Goal: Browse casually: Explore the website without a specific task or goal

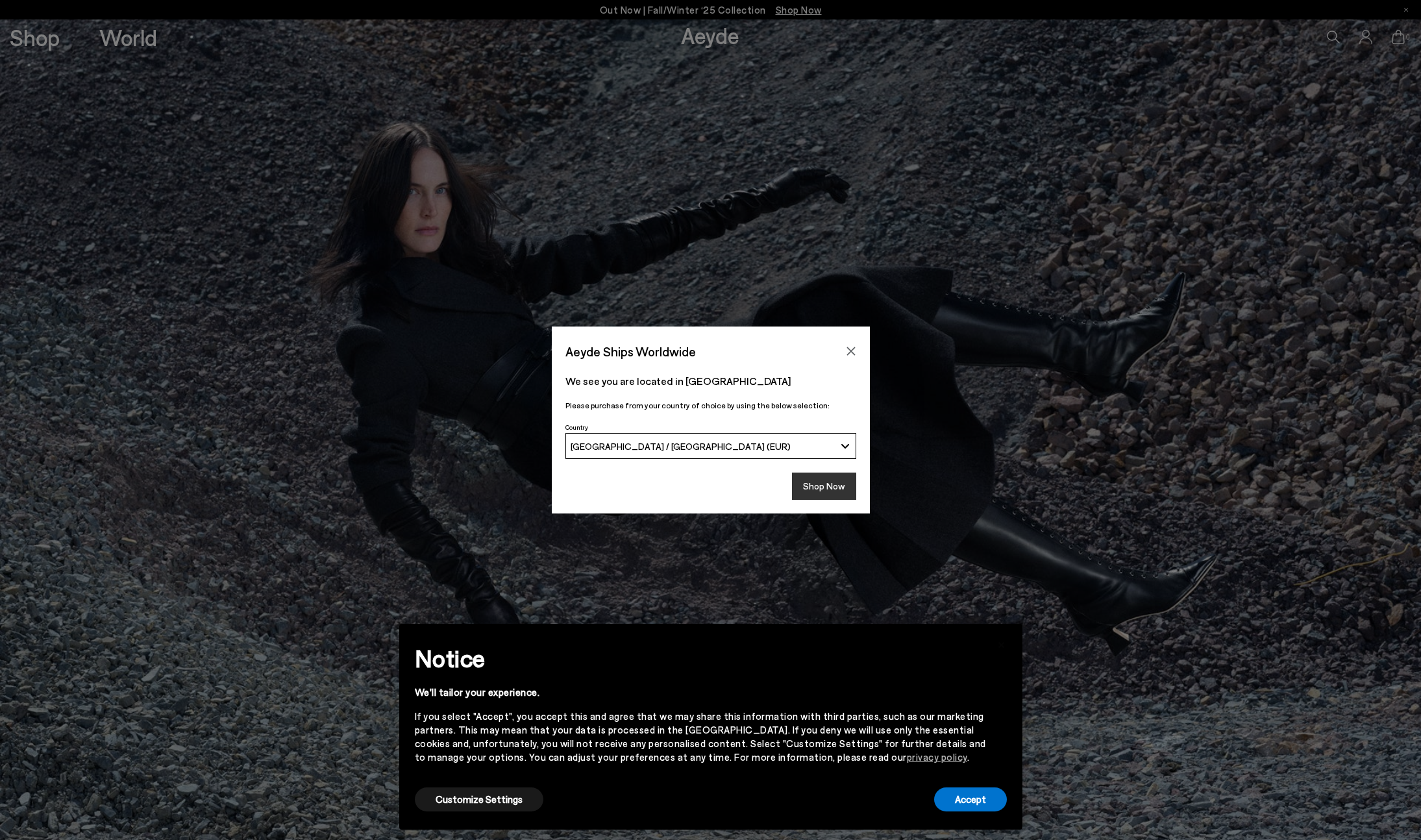
click at [826, 485] on button "Shop Now" at bounding box center [824, 486] width 65 height 28
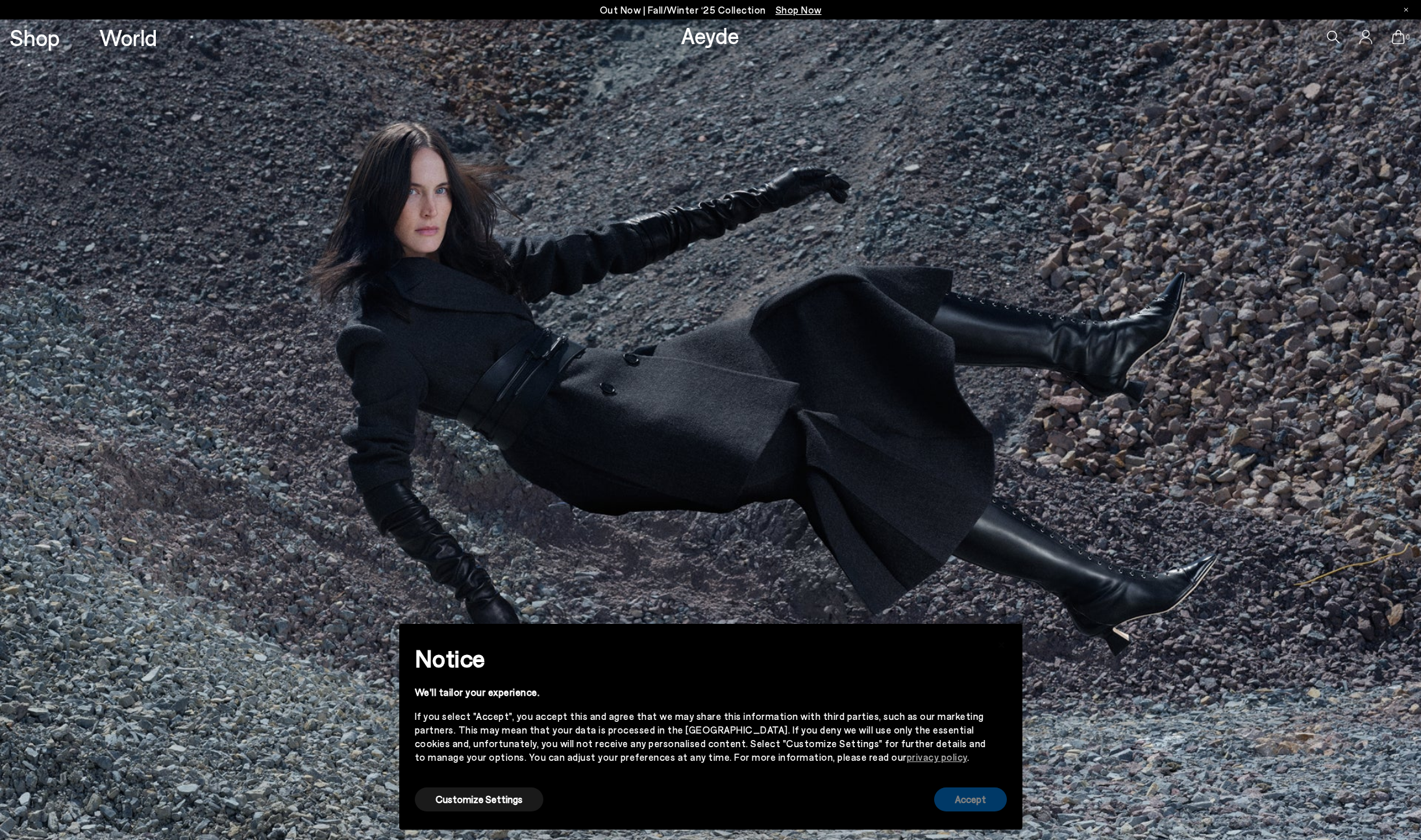
click at [978, 799] on button "Accept" at bounding box center [970, 799] width 73 height 24
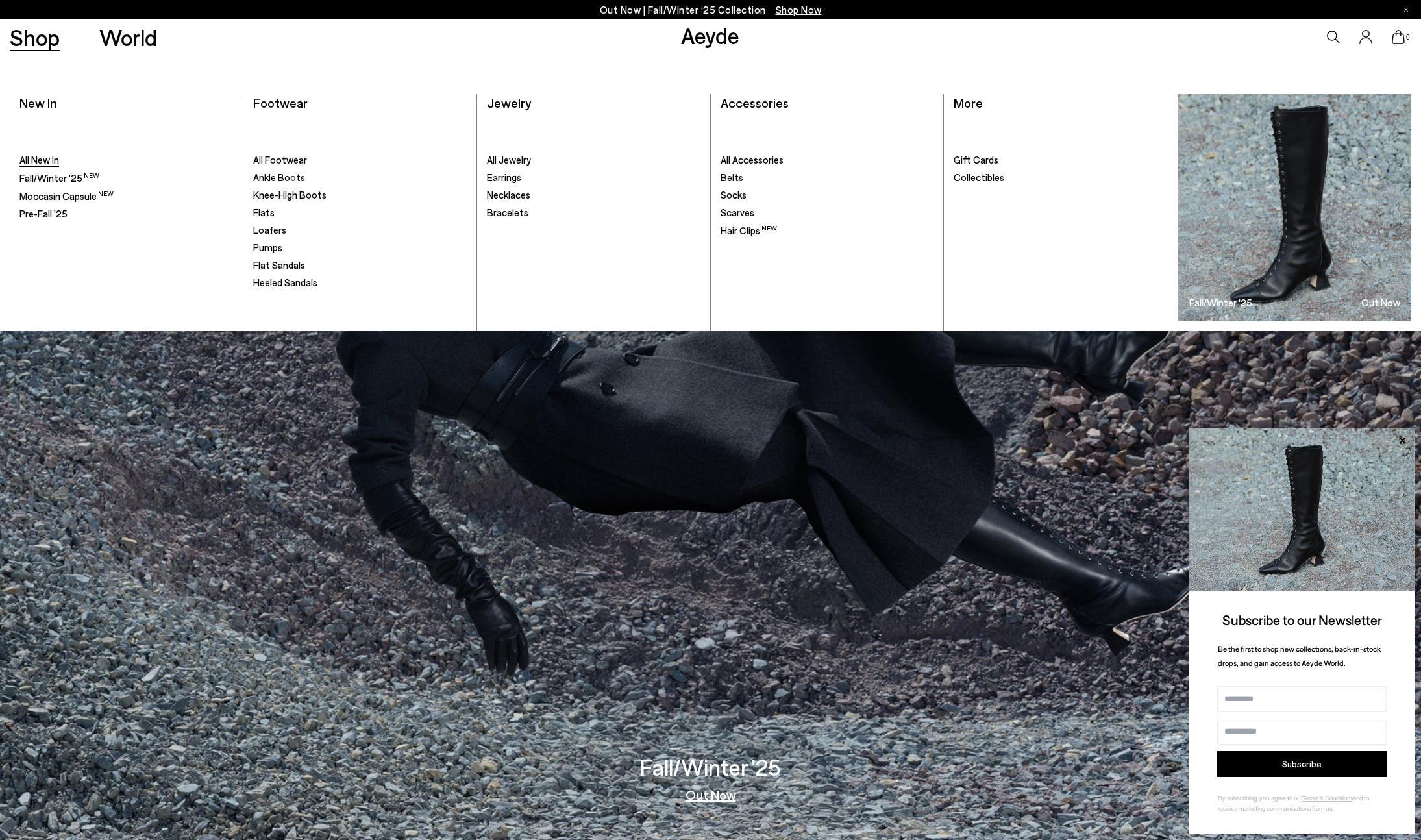
click at [47, 161] on span "All New In" at bounding box center [40, 159] width 40 height 11
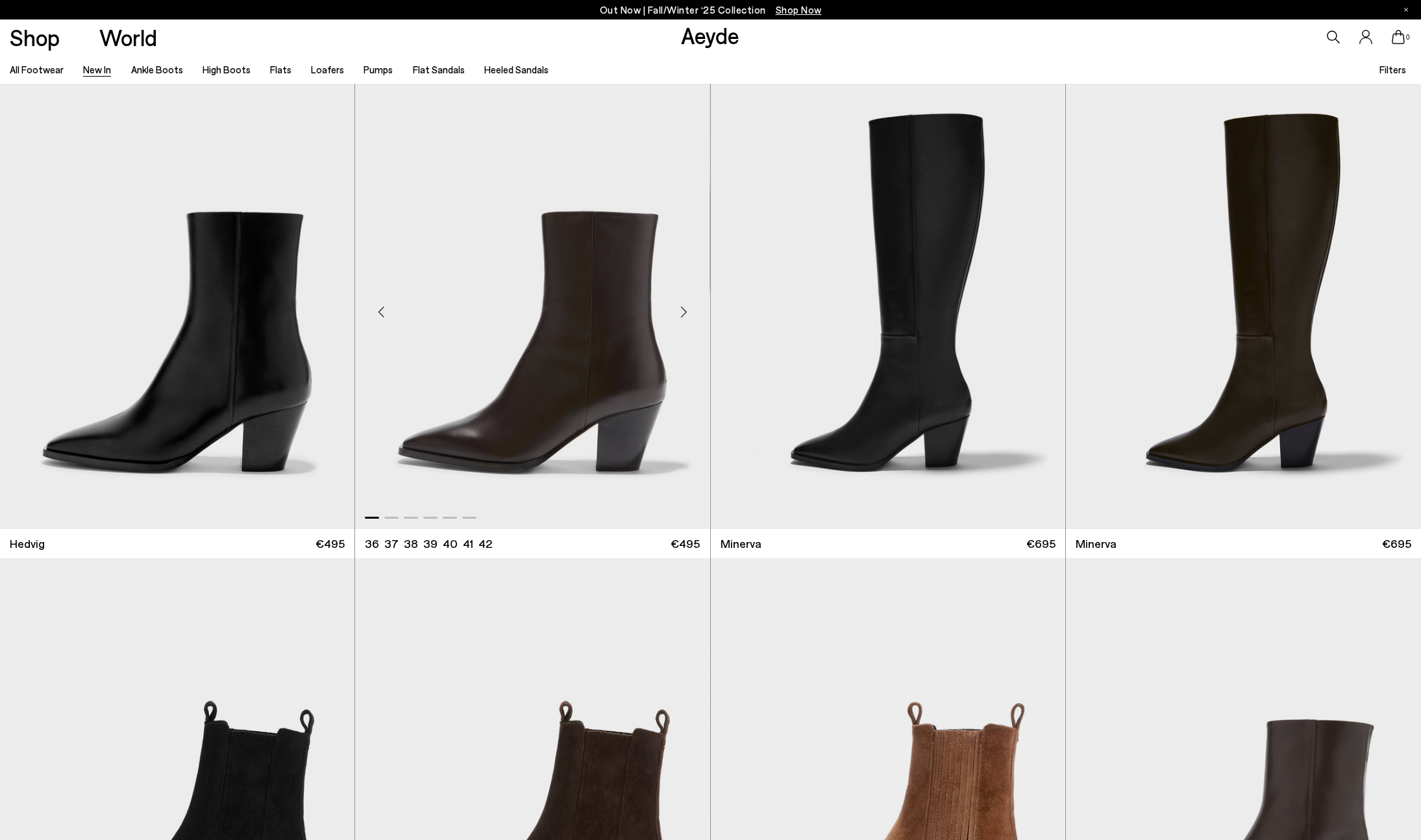
click at [687, 309] on div "Next slide" at bounding box center [683, 311] width 39 height 39
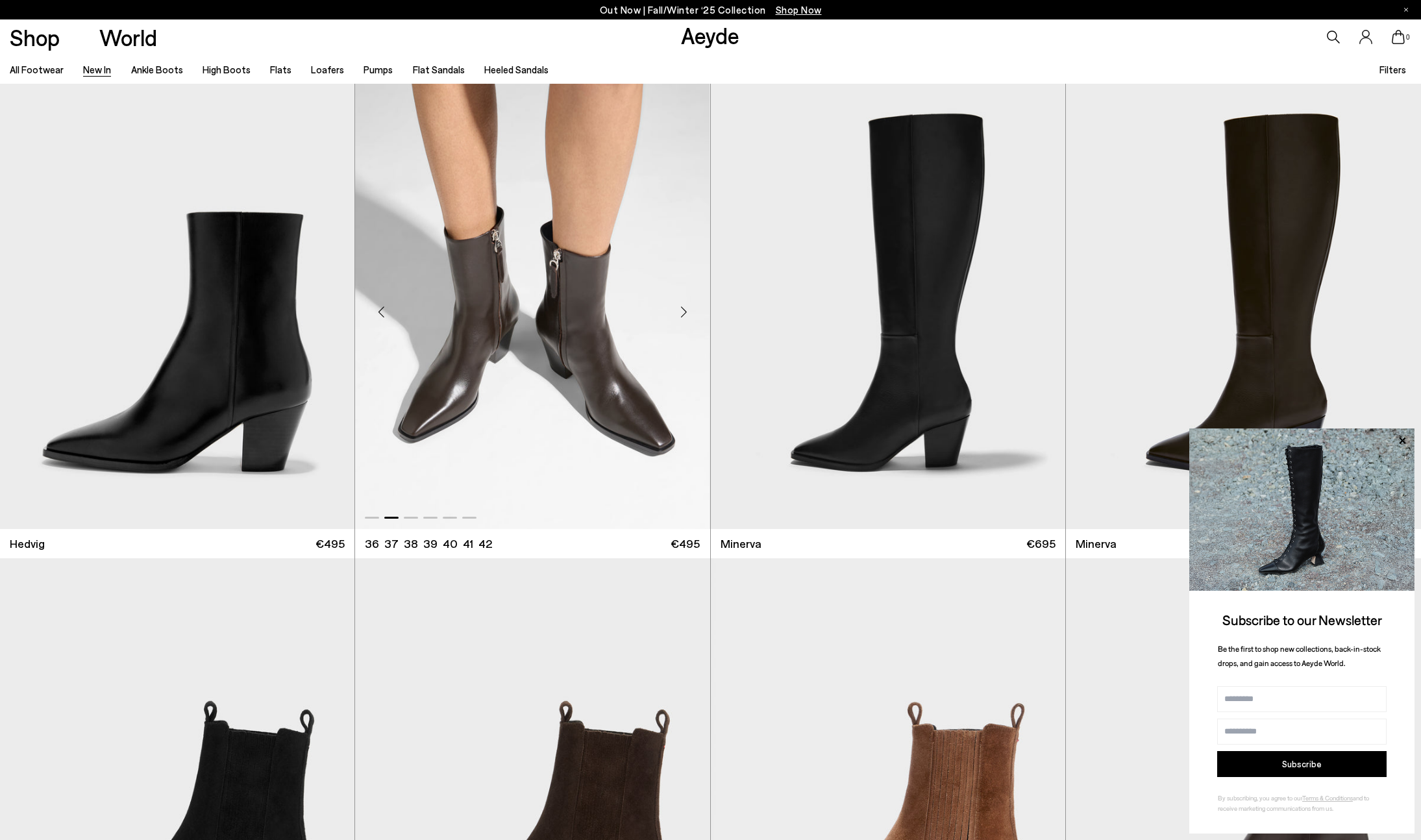
click at [687, 309] on div "Next slide" at bounding box center [683, 311] width 39 height 39
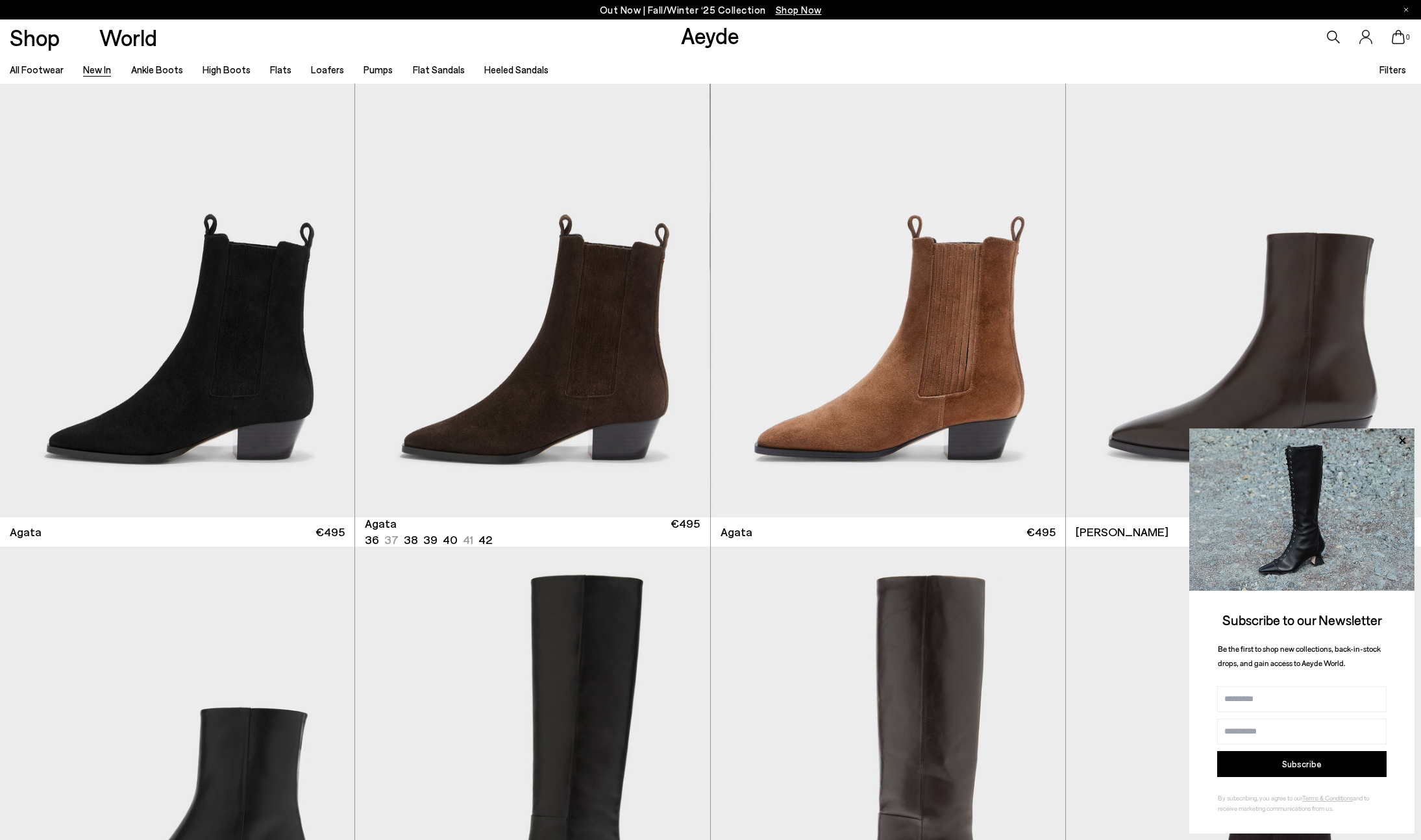
scroll to position [505, 0]
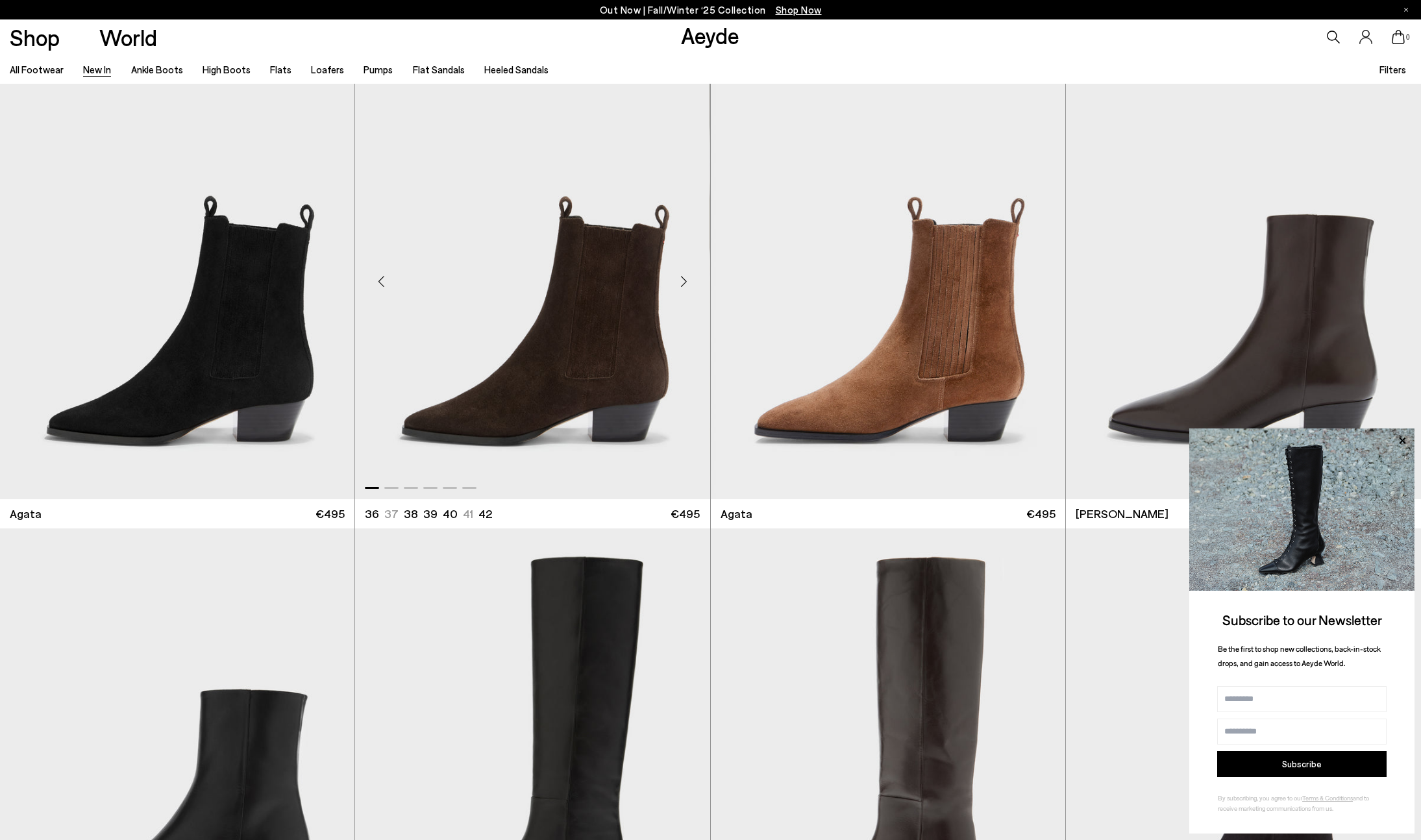
click at [685, 283] on div "Next slide" at bounding box center [683, 281] width 39 height 39
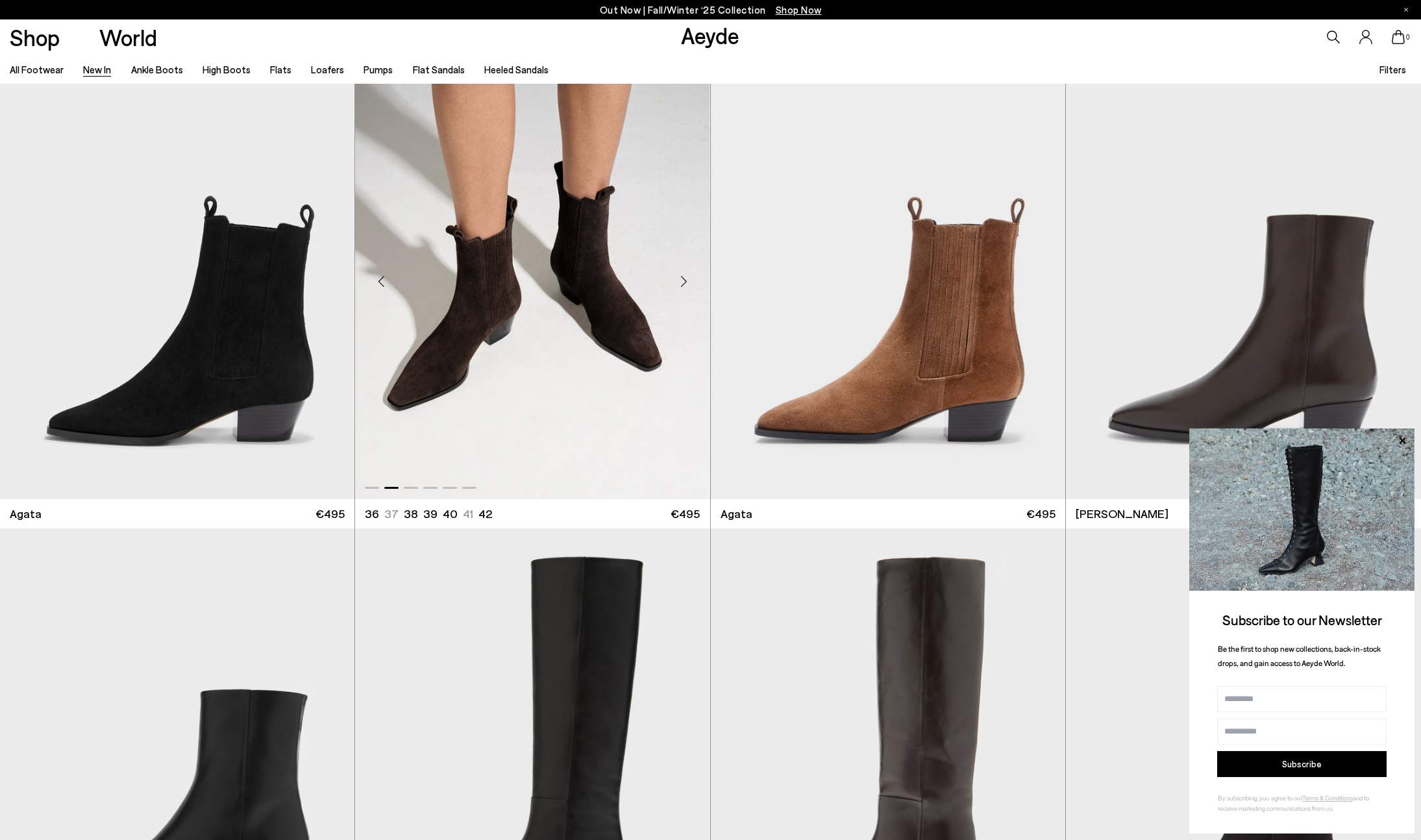
click at [685, 283] on div "Next slide" at bounding box center [683, 281] width 39 height 39
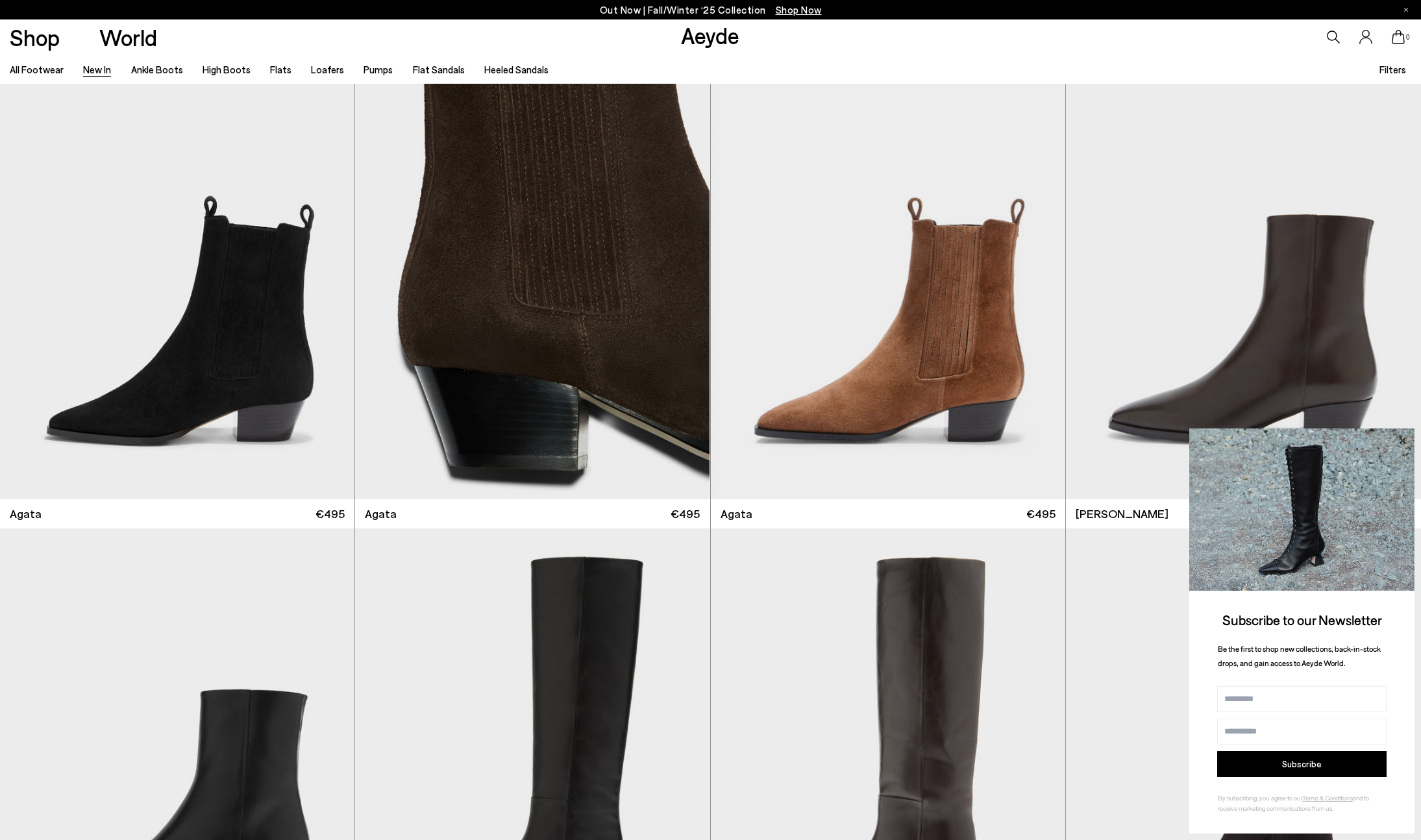
click at [1405, 442] on icon at bounding box center [1402, 439] width 7 height 7
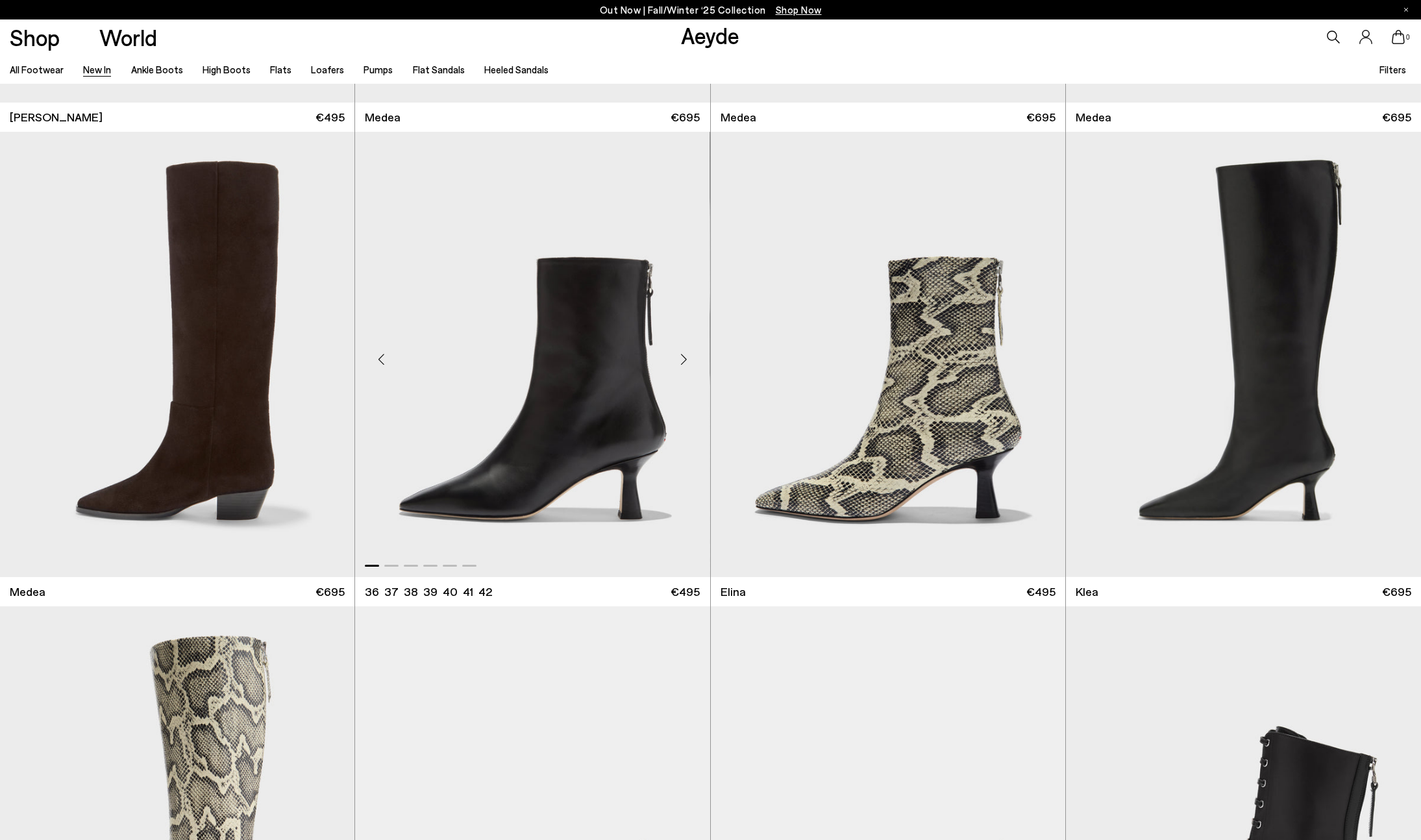
scroll to position [1449, 0]
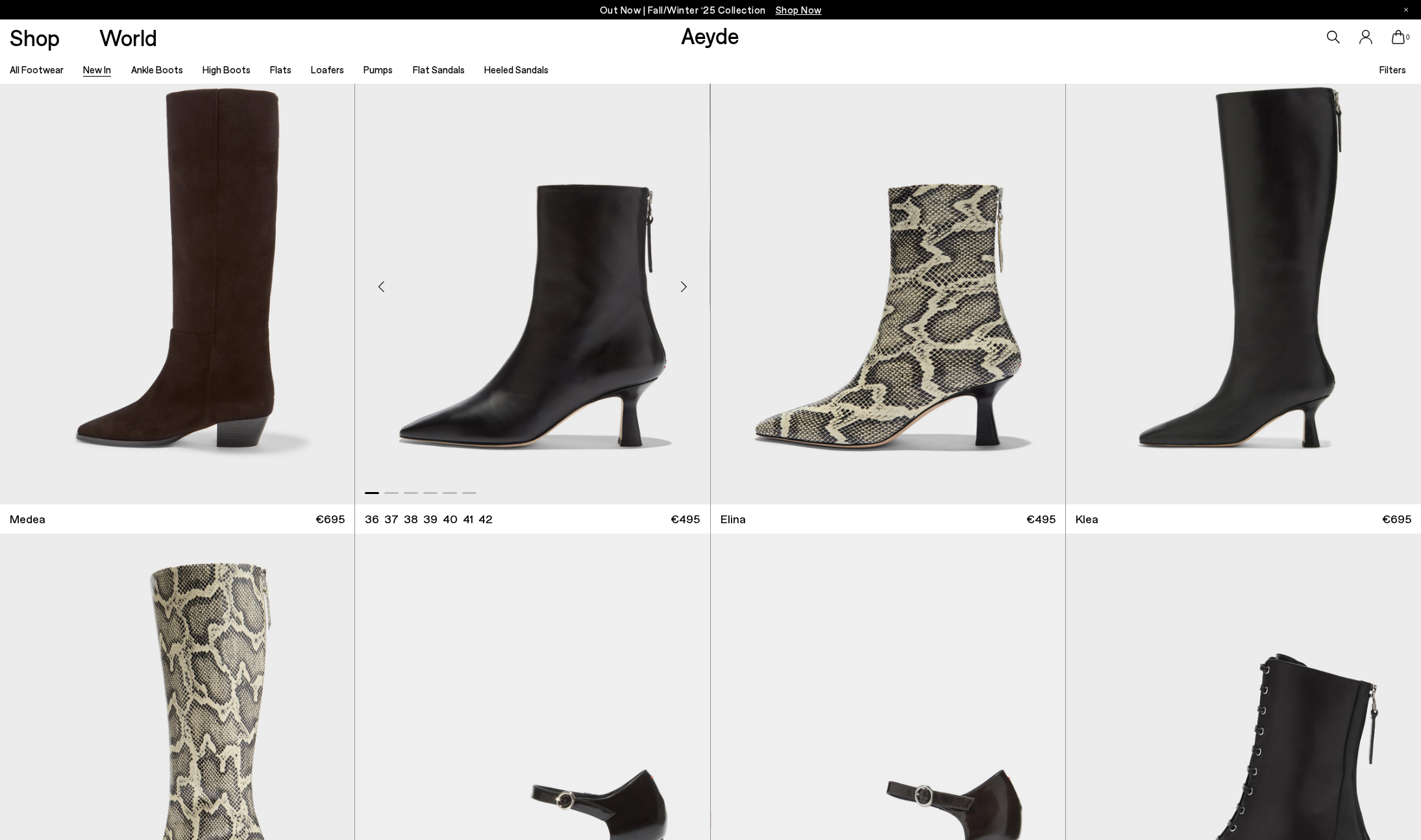
click at [683, 289] on div "Next slide" at bounding box center [683, 287] width 39 height 39
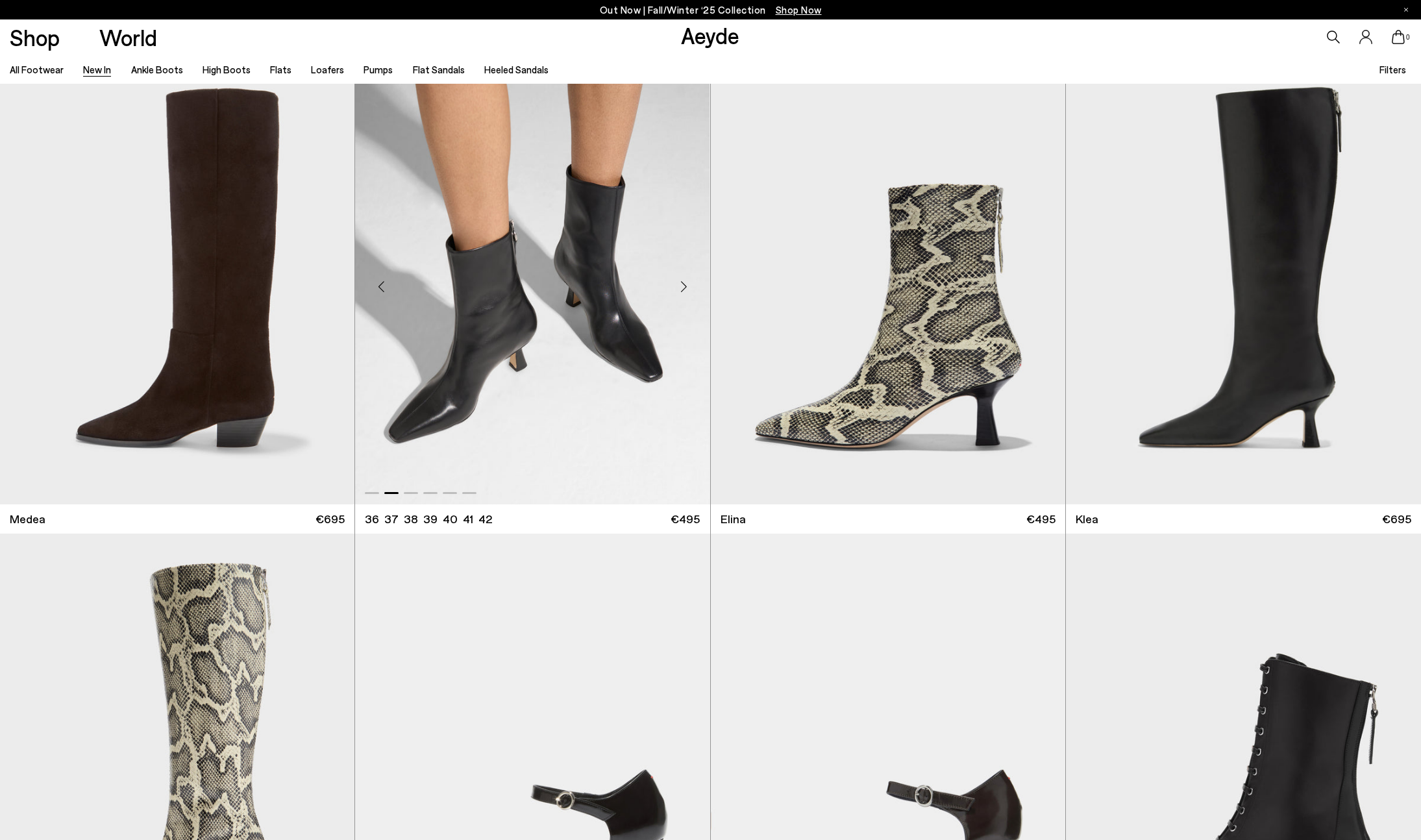
click at [683, 289] on div "Next slide" at bounding box center [683, 287] width 39 height 39
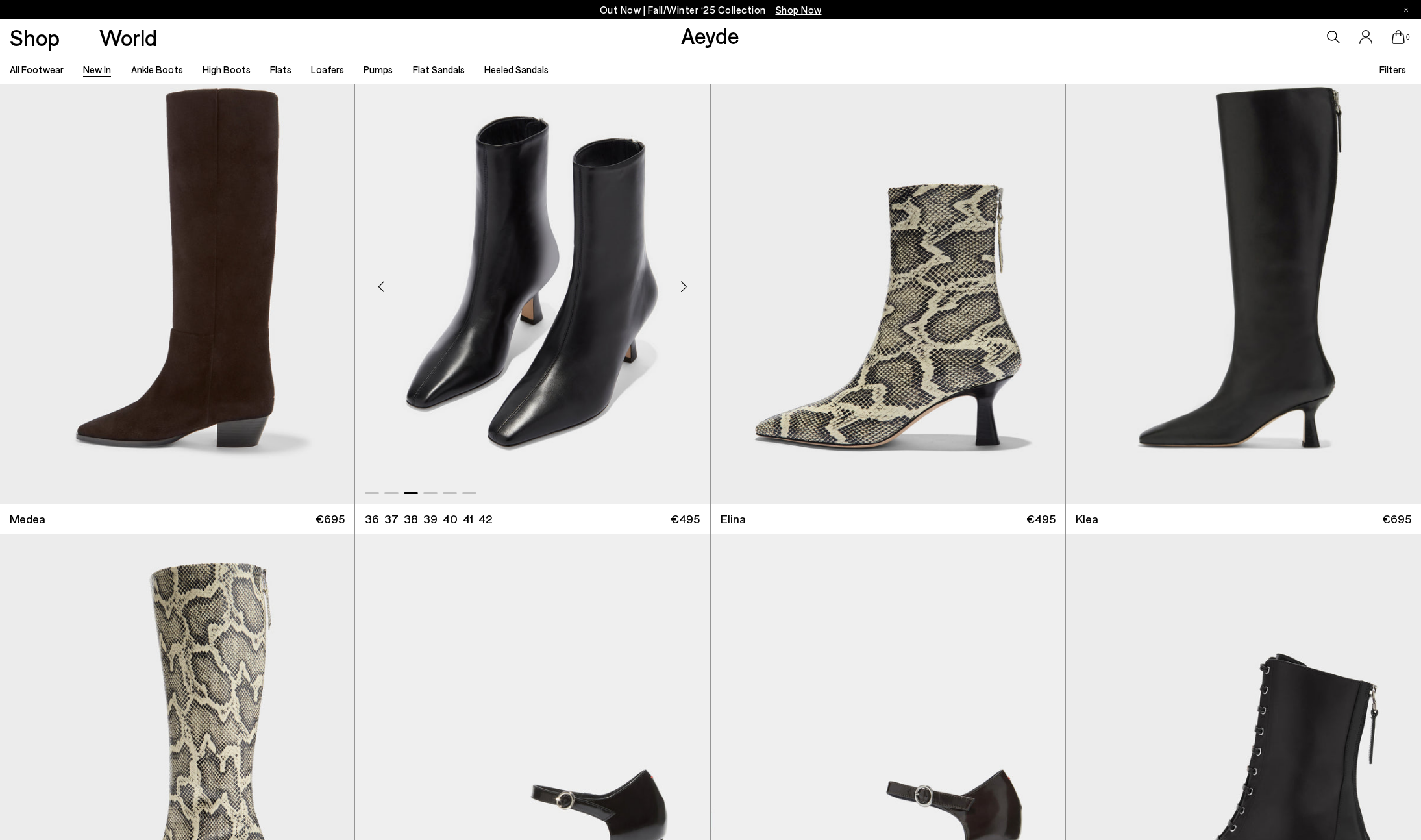
click at [683, 289] on div "Next slide" at bounding box center [683, 287] width 39 height 39
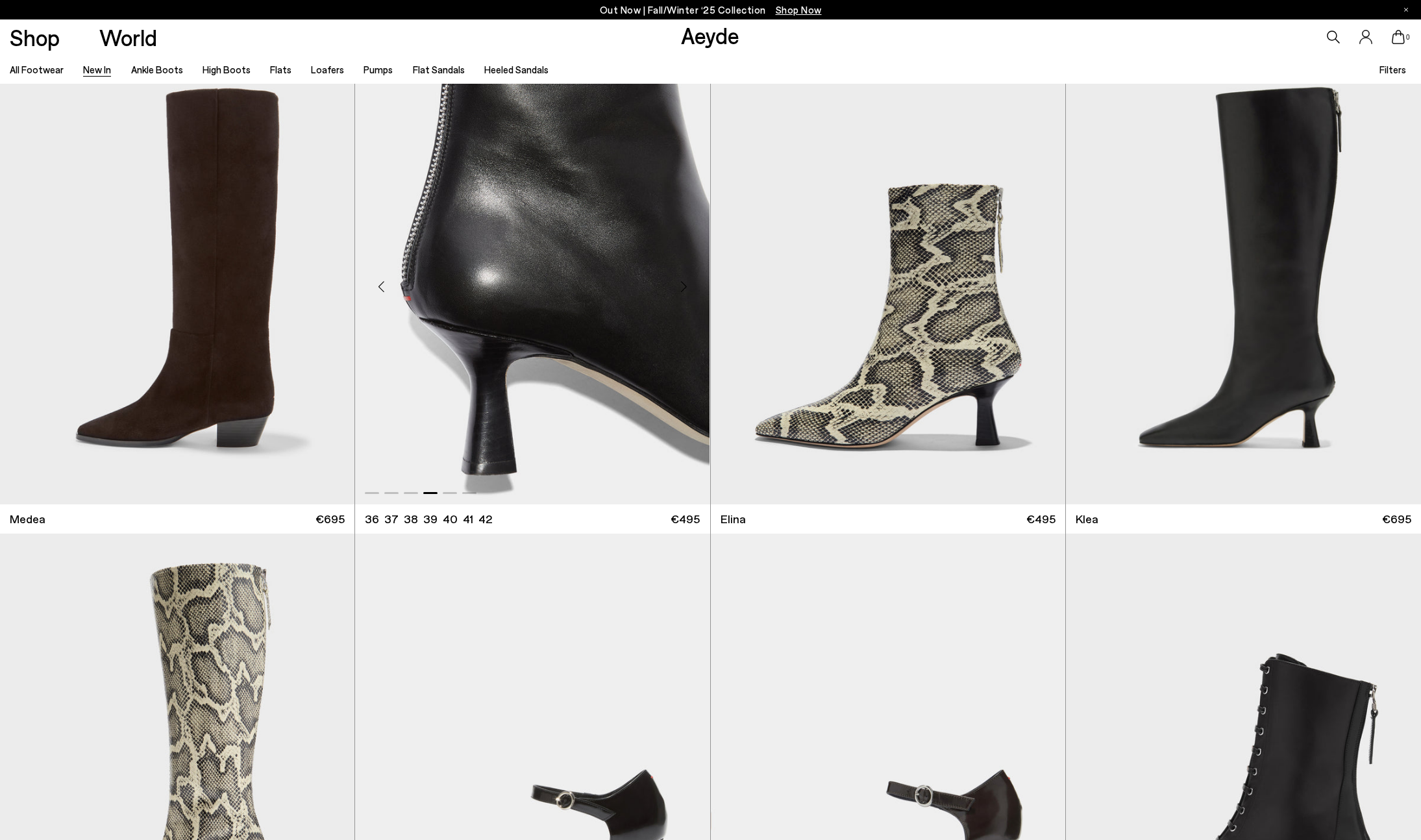
click at [683, 289] on div "Next slide" at bounding box center [683, 287] width 39 height 39
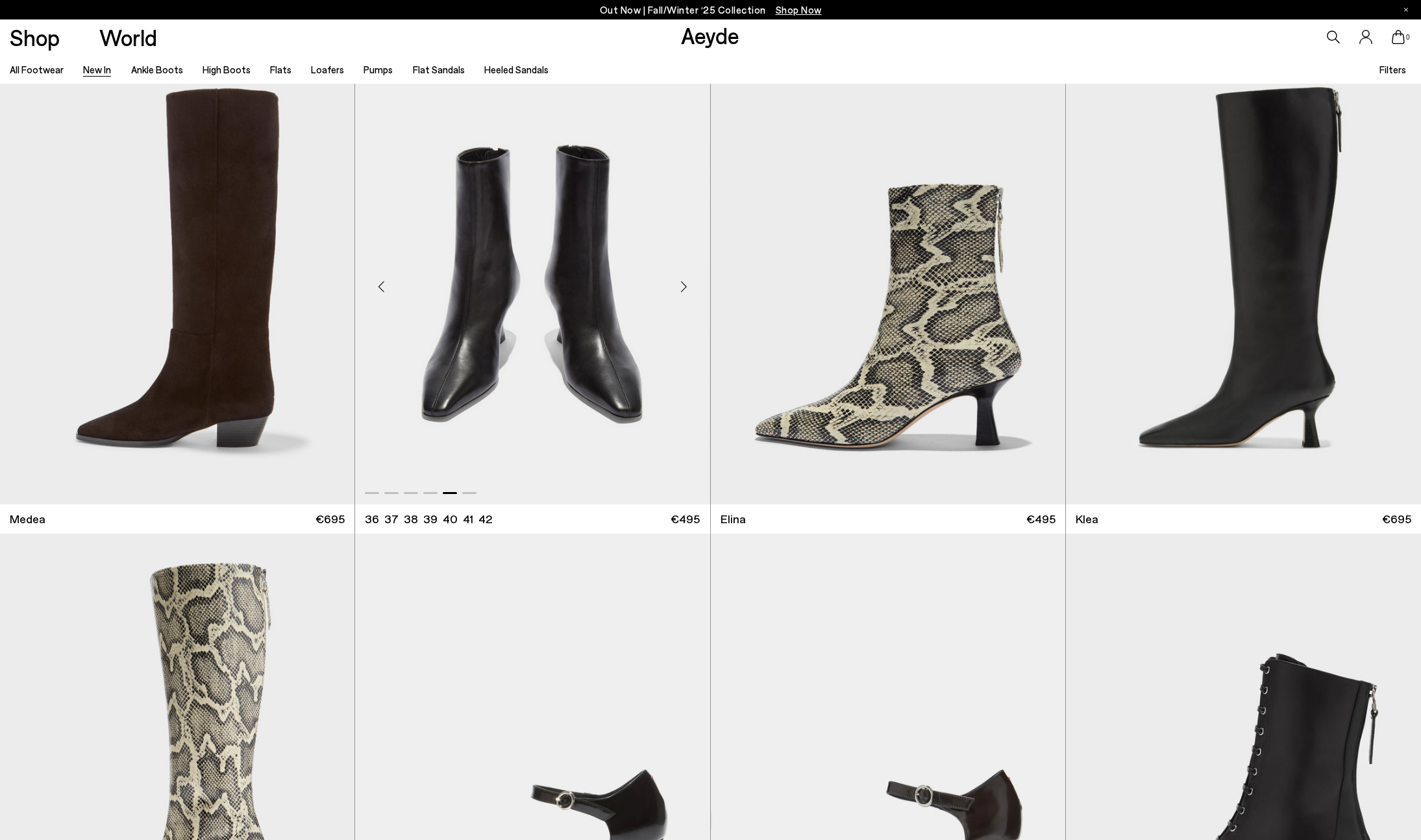
click at [683, 289] on div "Next slide" at bounding box center [683, 287] width 39 height 39
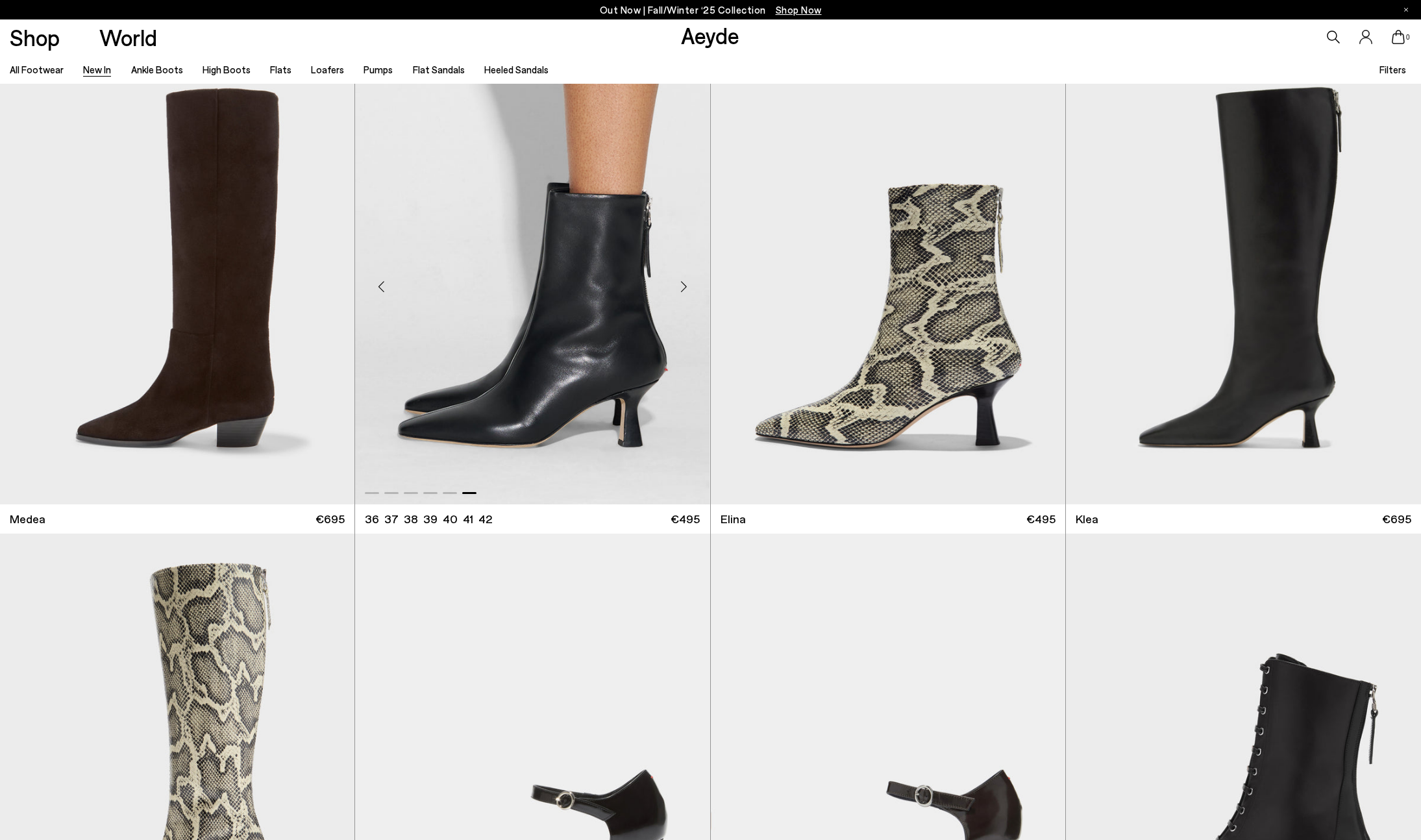
click at [685, 287] on div "Next slide" at bounding box center [683, 287] width 39 height 39
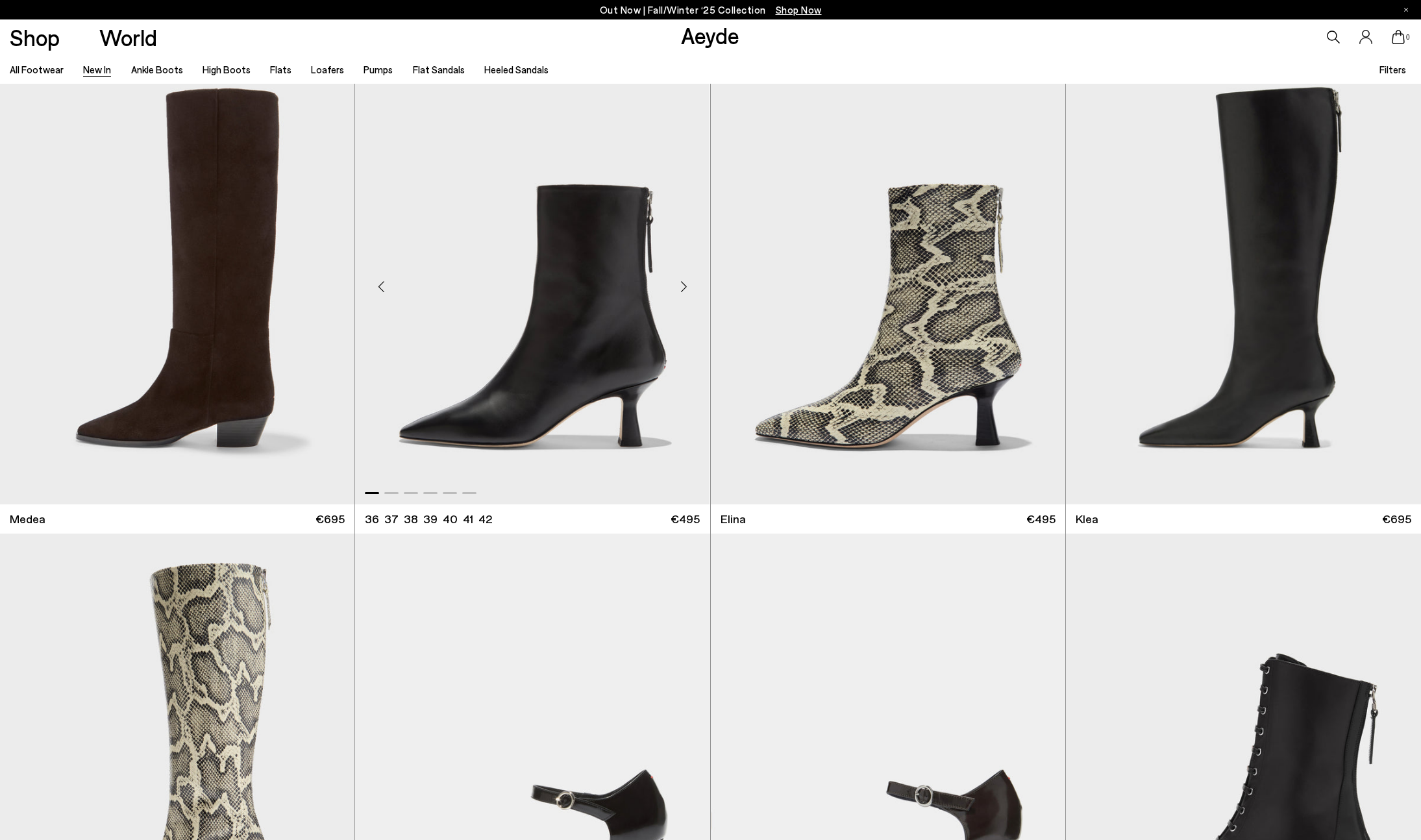
click at [685, 287] on div "Next slide" at bounding box center [683, 287] width 39 height 39
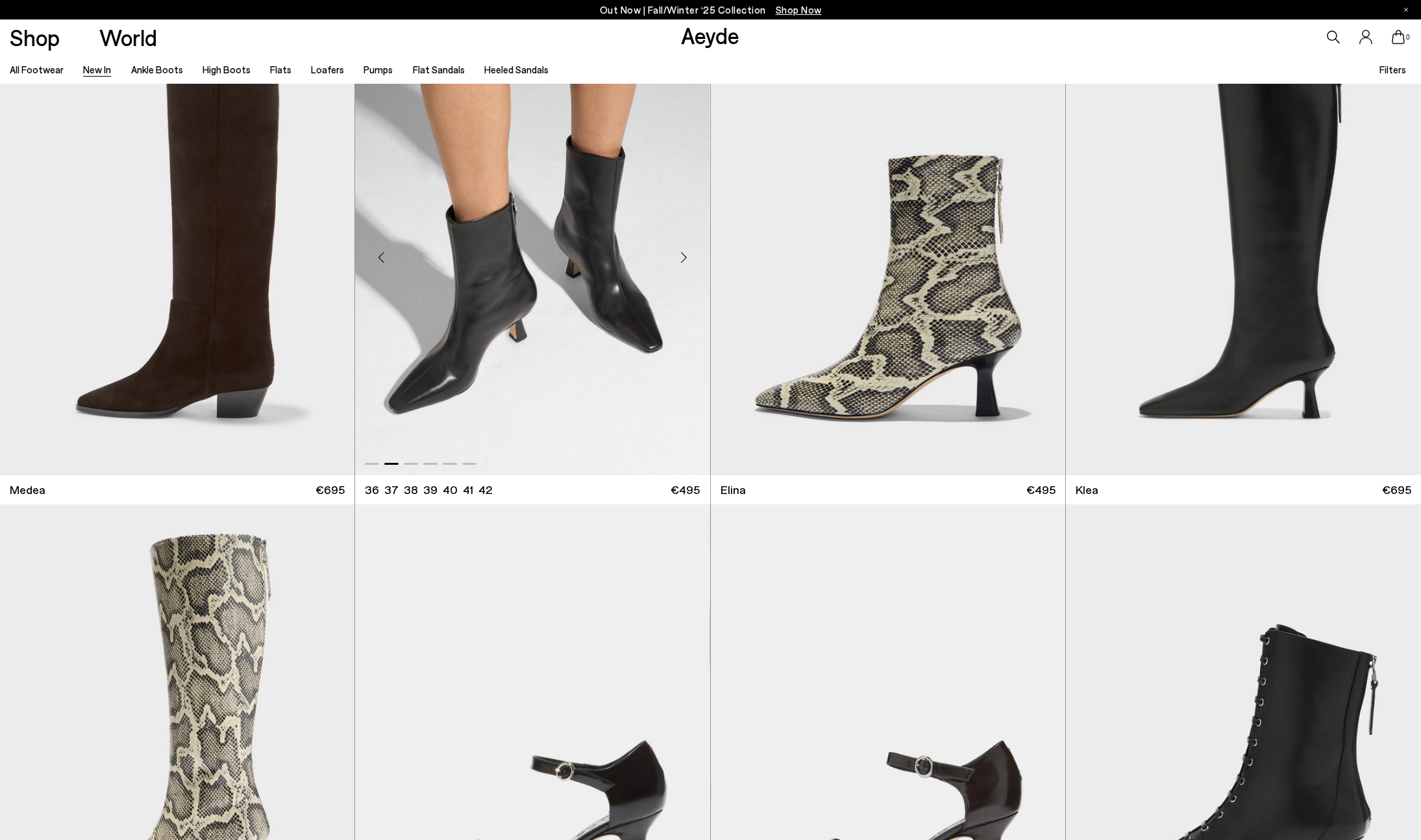
scroll to position [1476, 0]
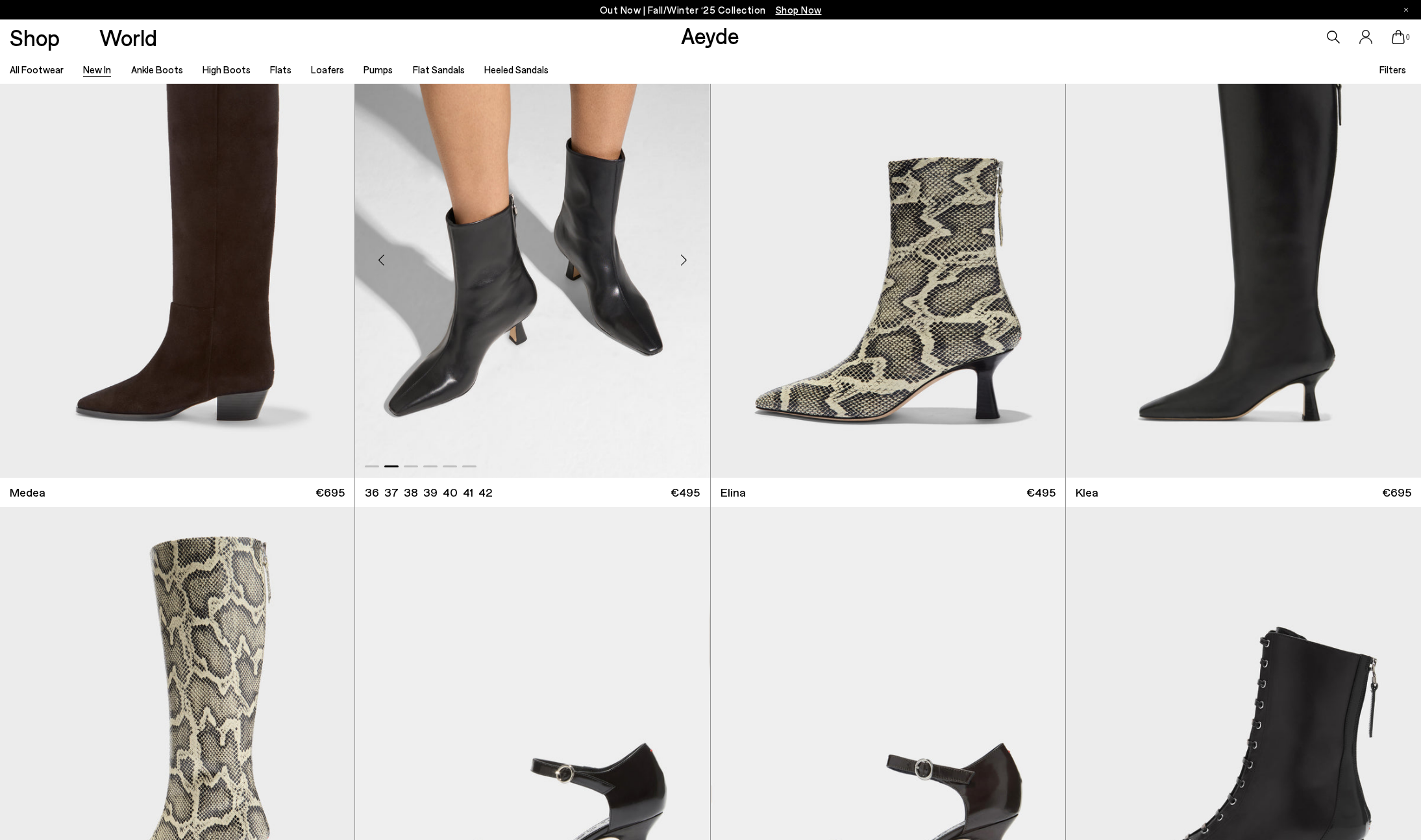
click at [677, 260] on div "Next slide" at bounding box center [683, 260] width 39 height 39
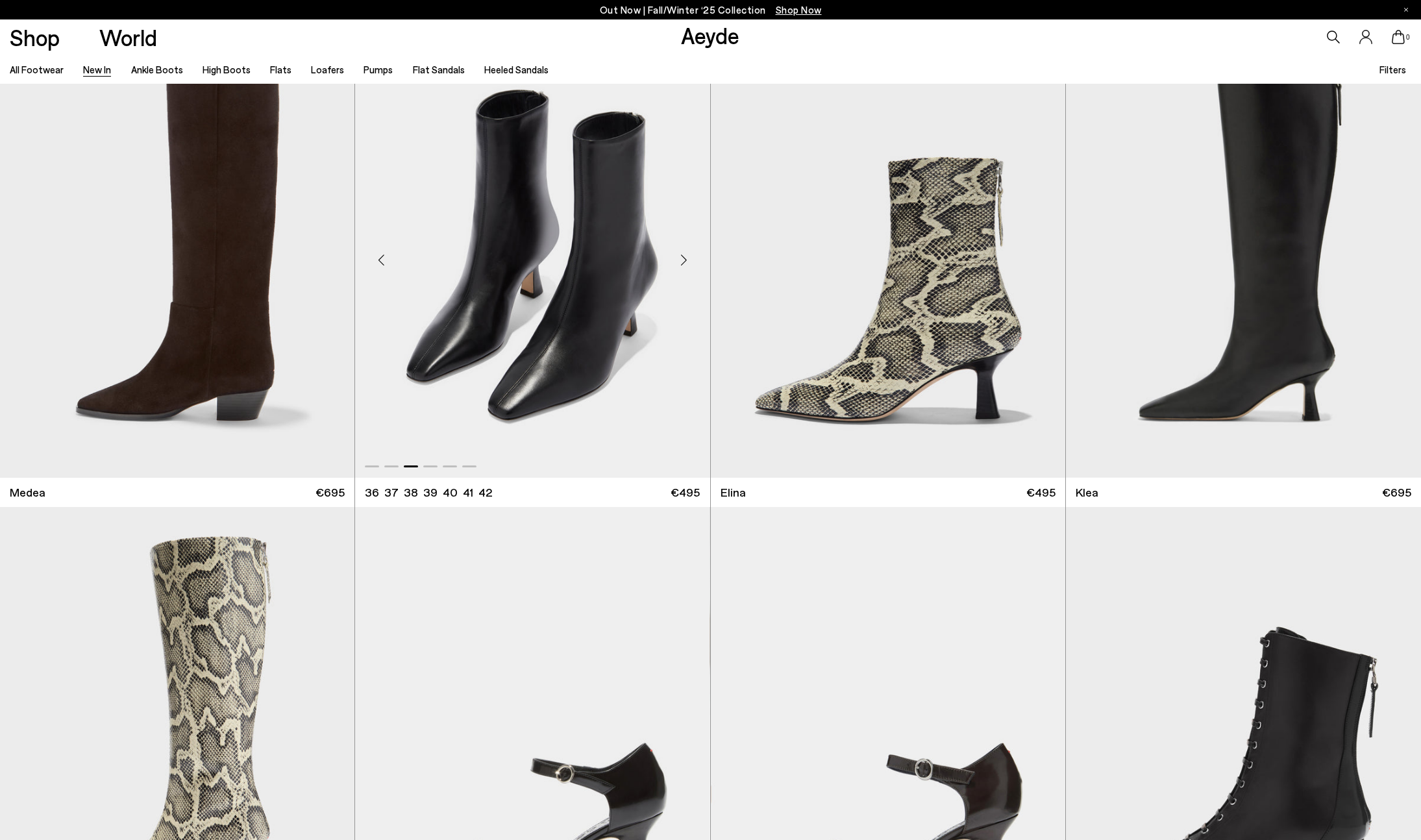
click at [677, 260] on div "Next slide" at bounding box center [683, 260] width 39 height 39
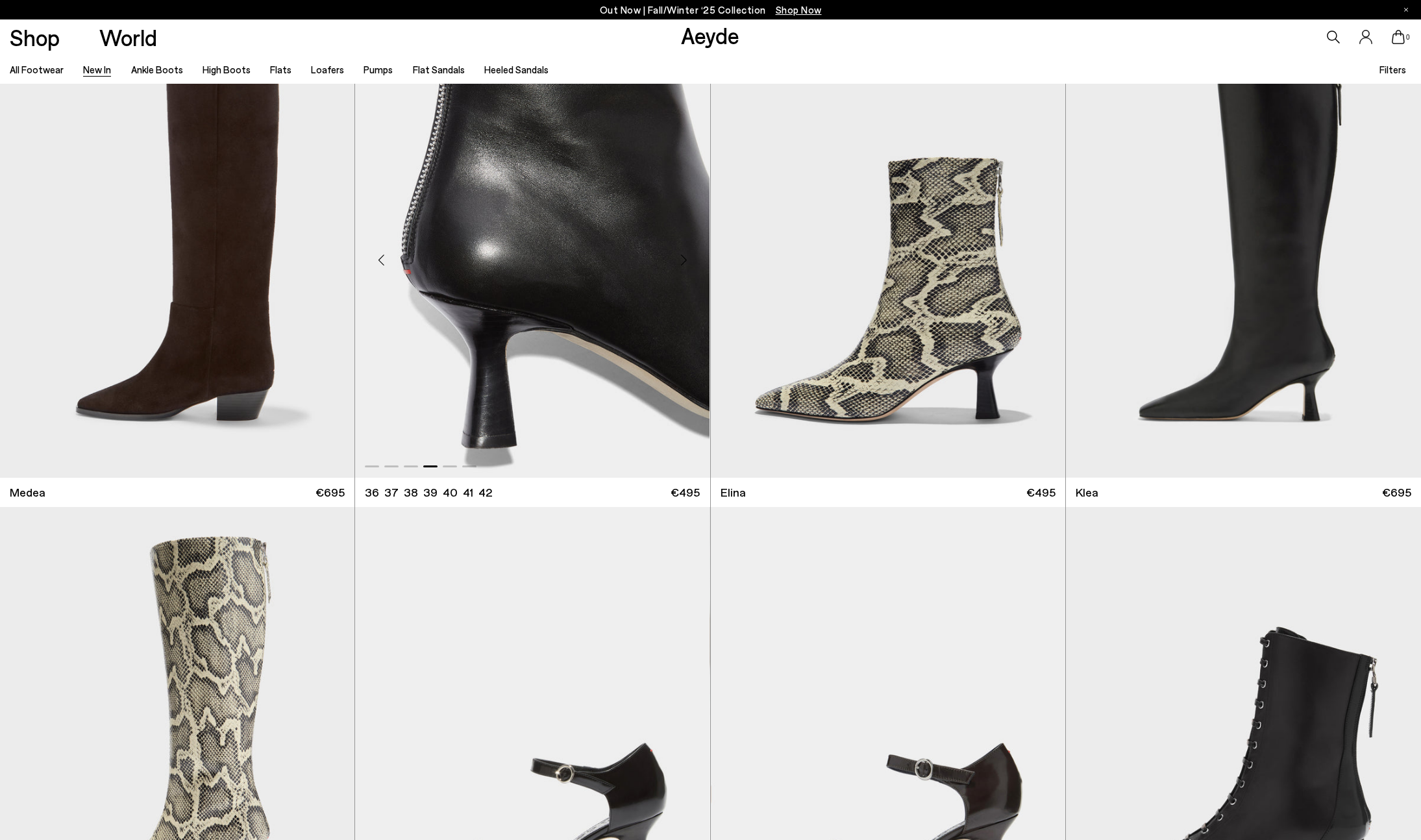
click at [677, 260] on div "Next slide" at bounding box center [683, 260] width 39 height 39
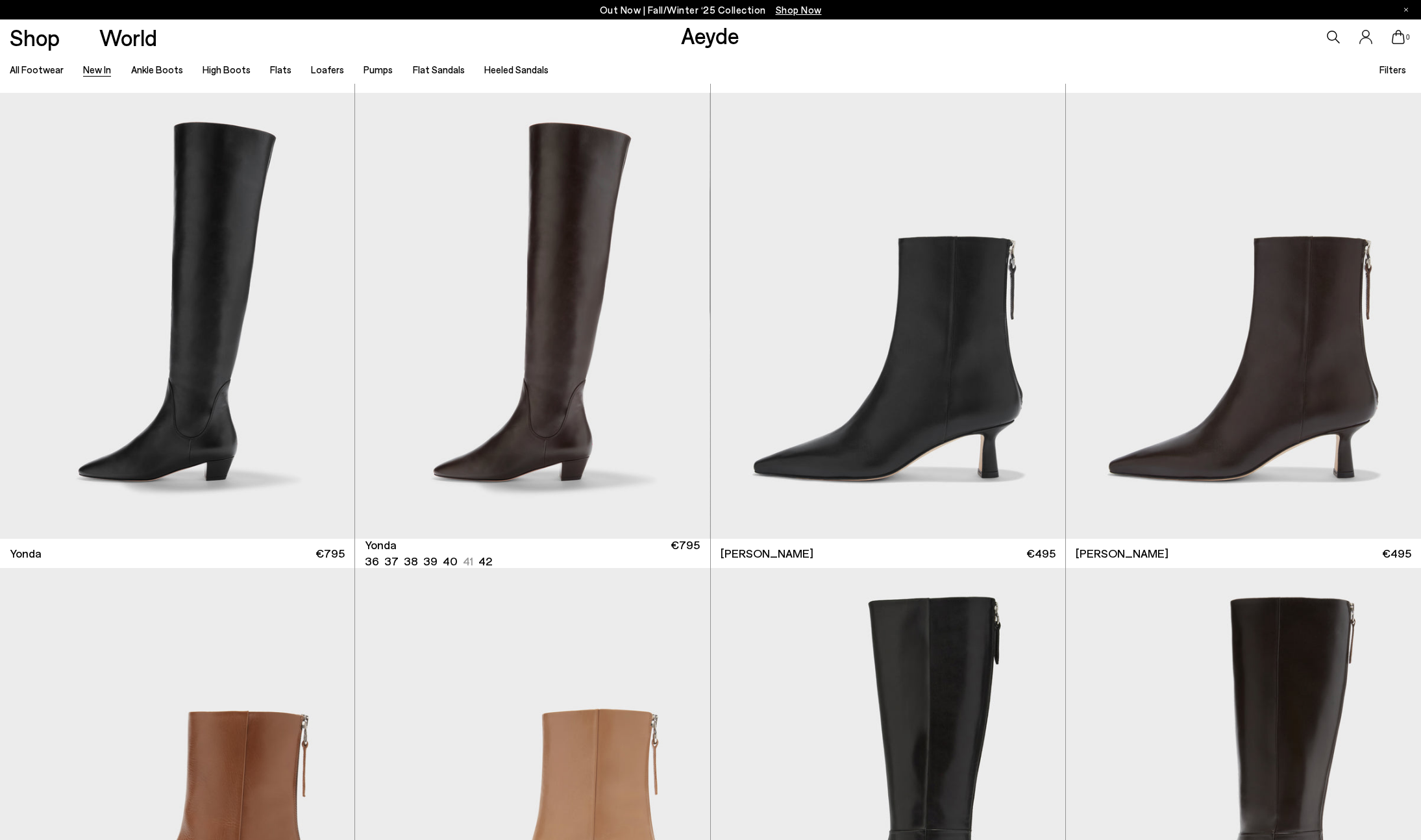
scroll to position [2960, 0]
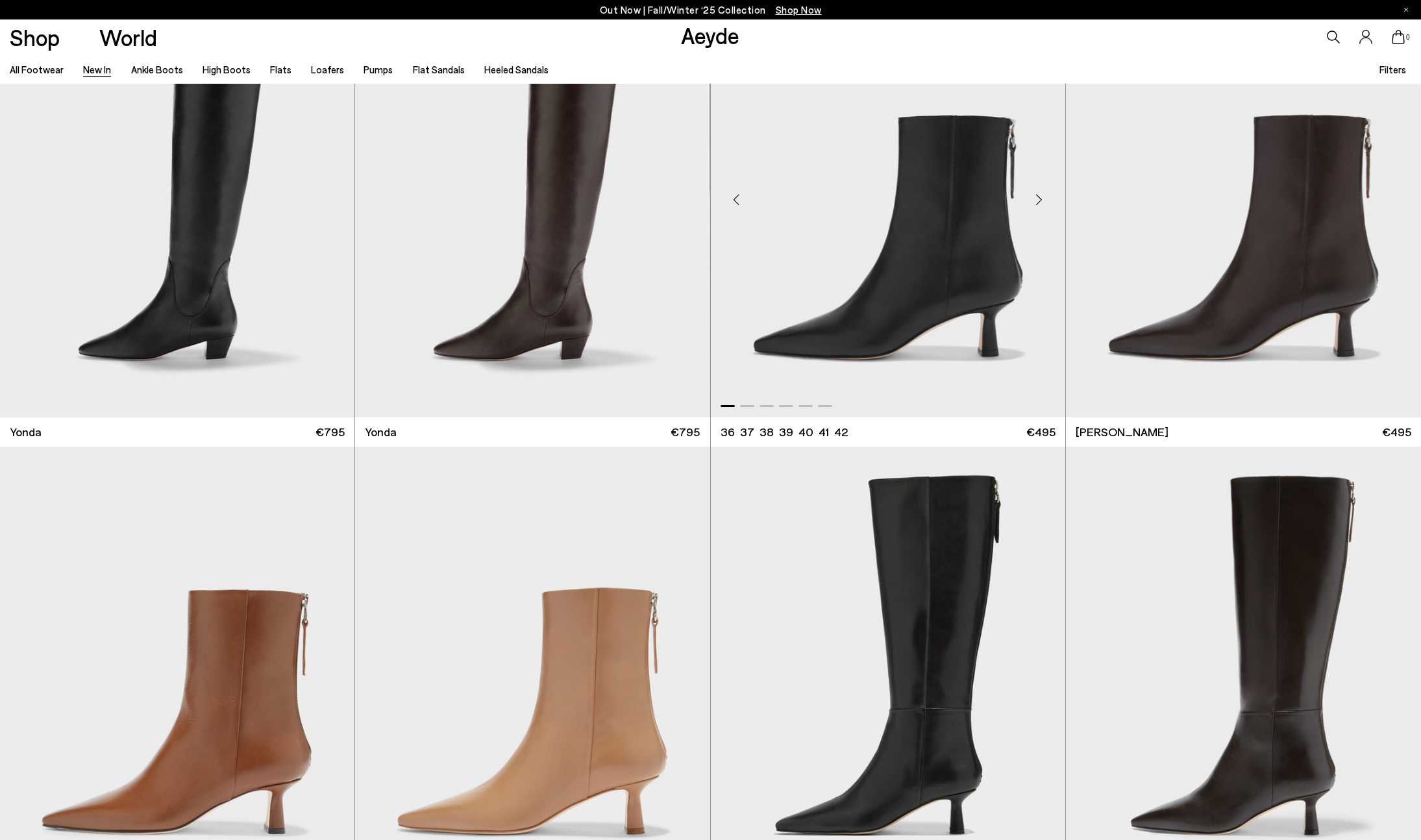
click at [1033, 202] on div "Next slide" at bounding box center [1038, 199] width 39 height 39
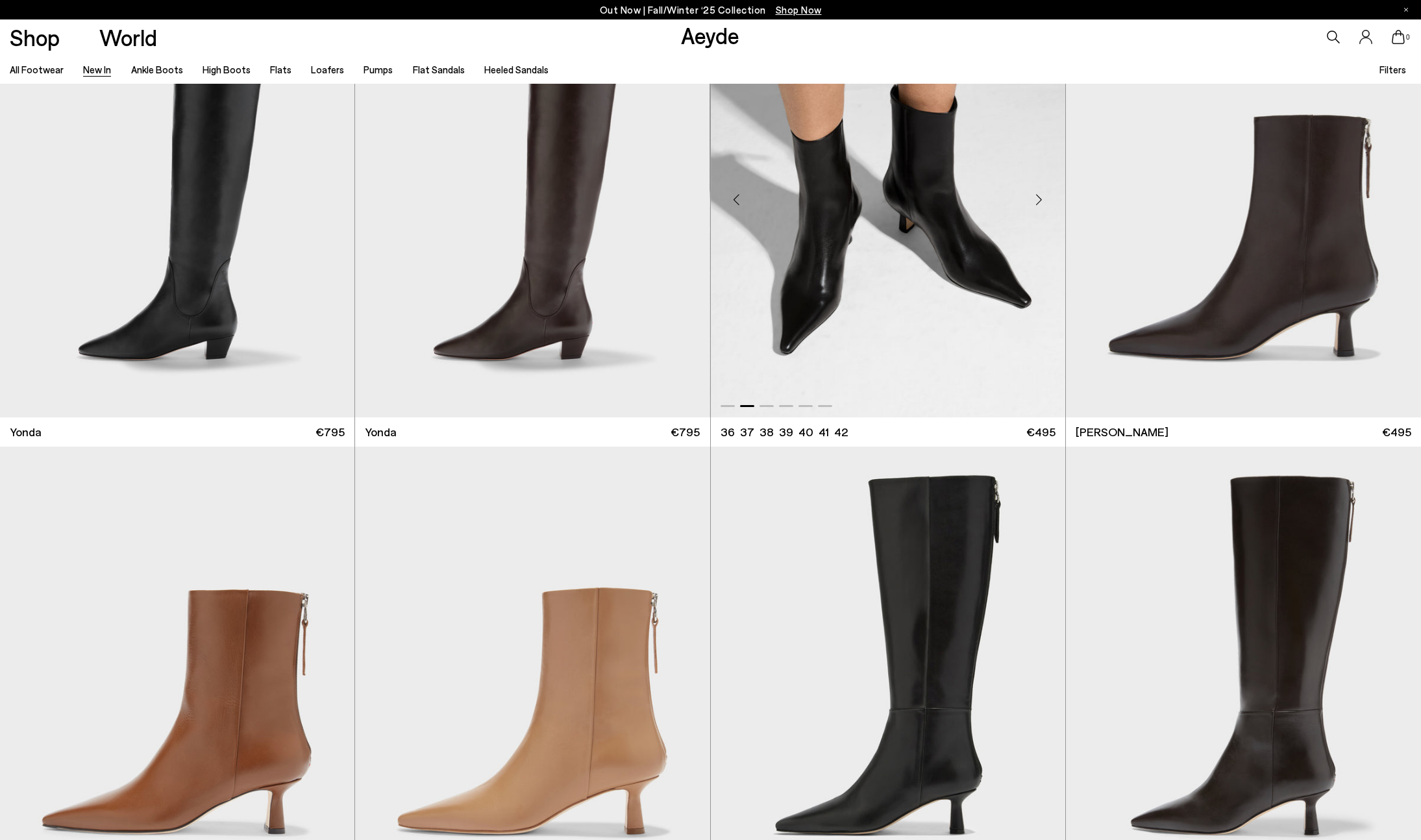
click at [1037, 202] on div "Next slide" at bounding box center [1038, 199] width 39 height 39
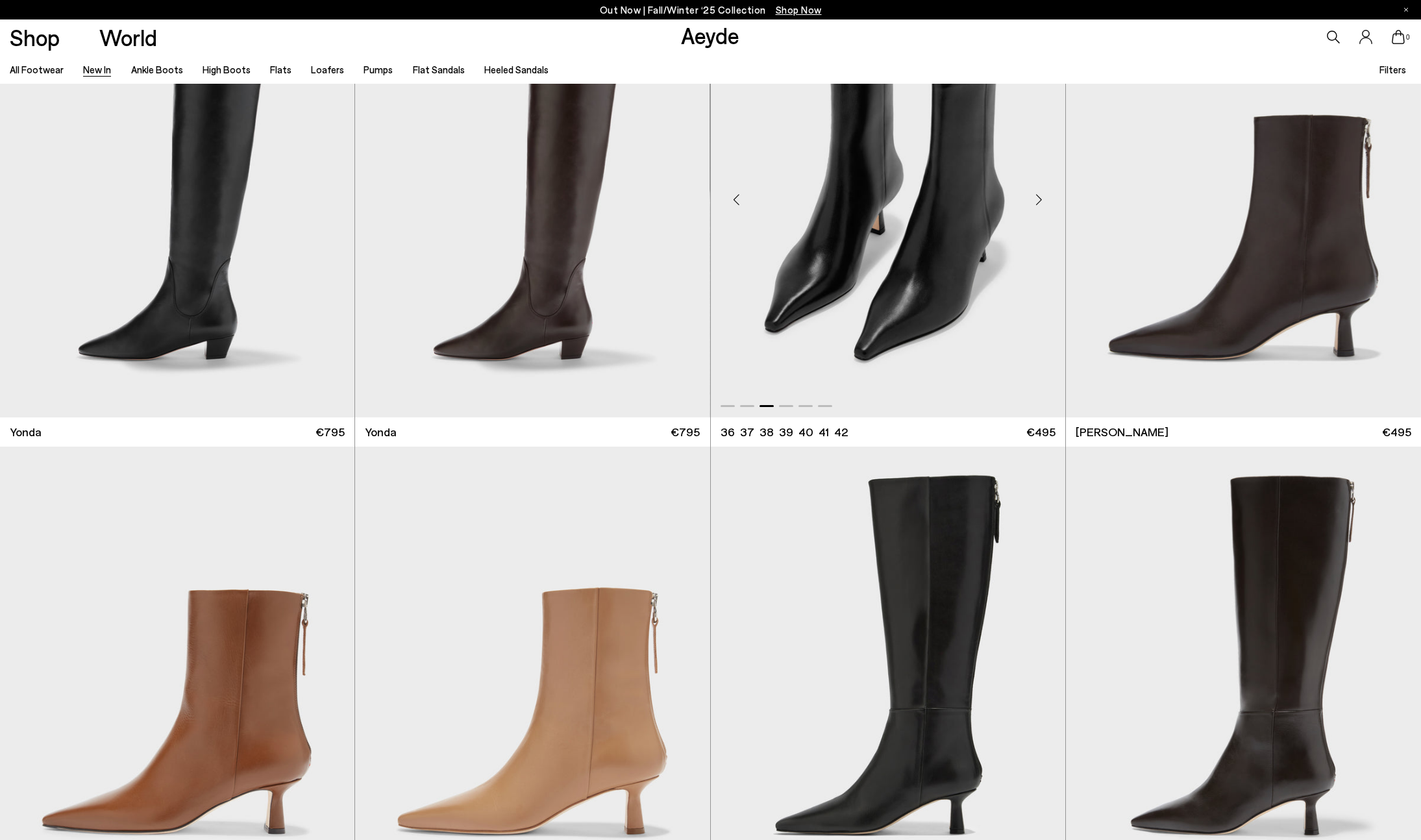
click at [1037, 202] on div "Next slide" at bounding box center [1038, 199] width 39 height 39
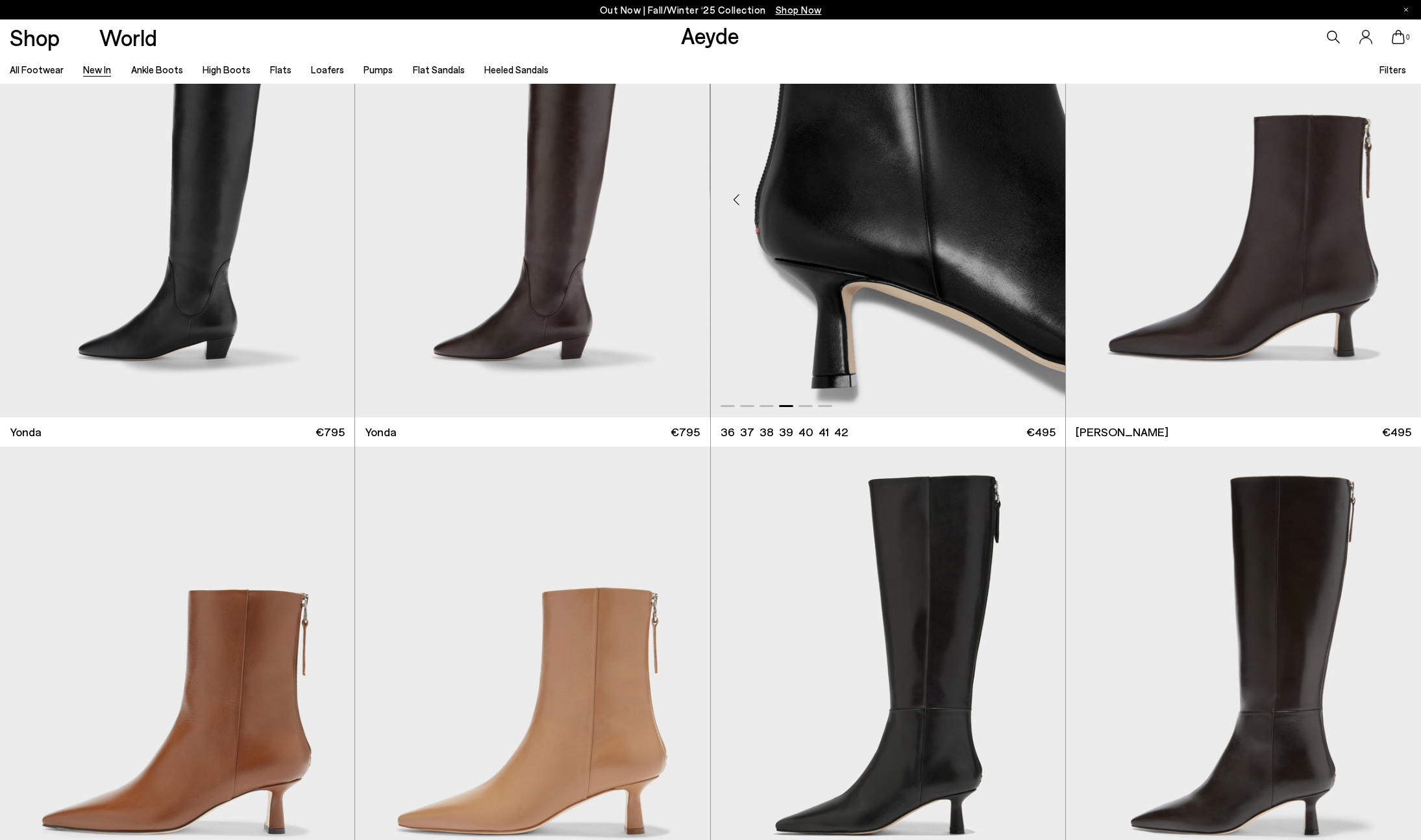
click at [1037, 202] on div "Next slide" at bounding box center [1038, 199] width 39 height 39
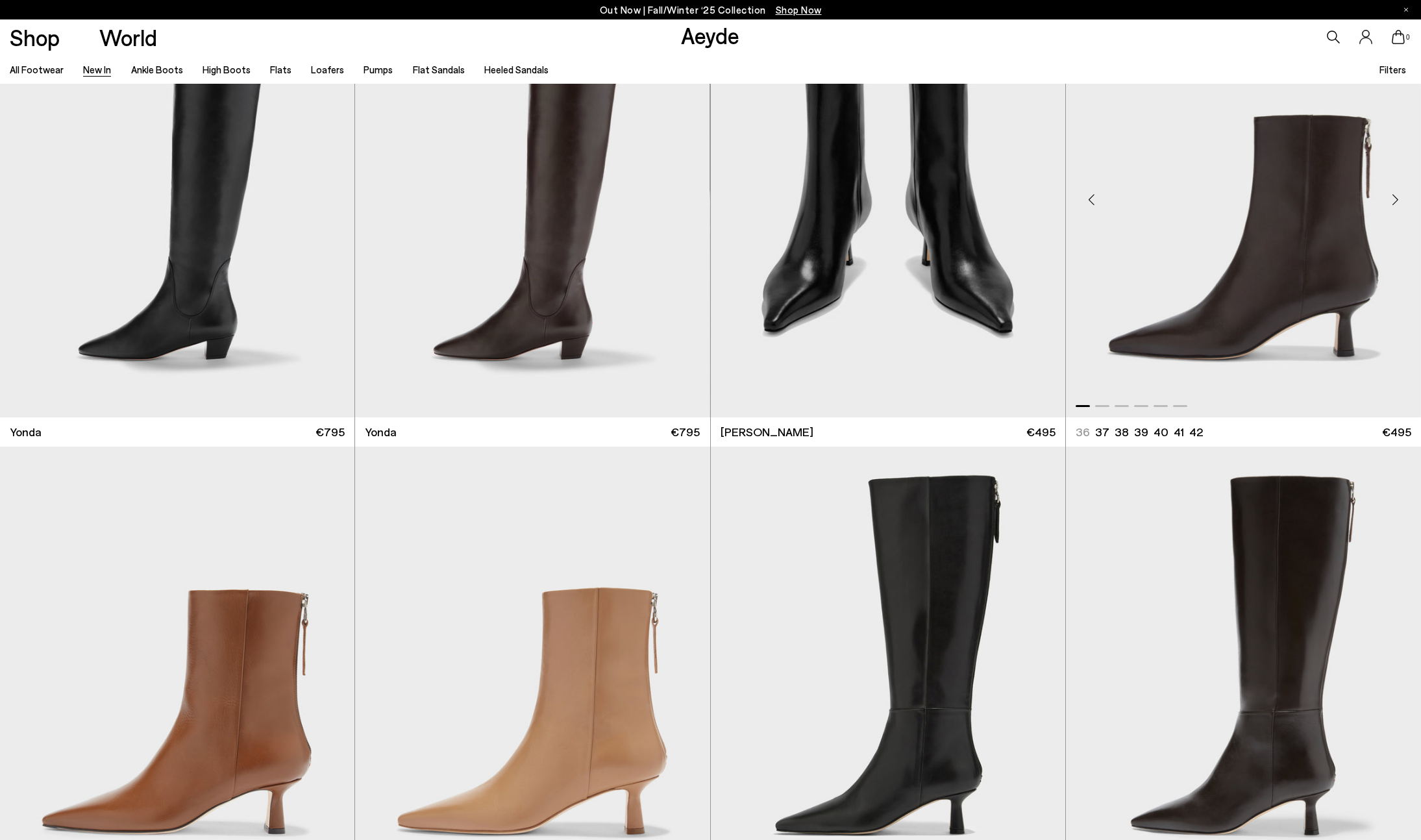
click at [1399, 211] on div "Next slide" at bounding box center [1394, 199] width 39 height 39
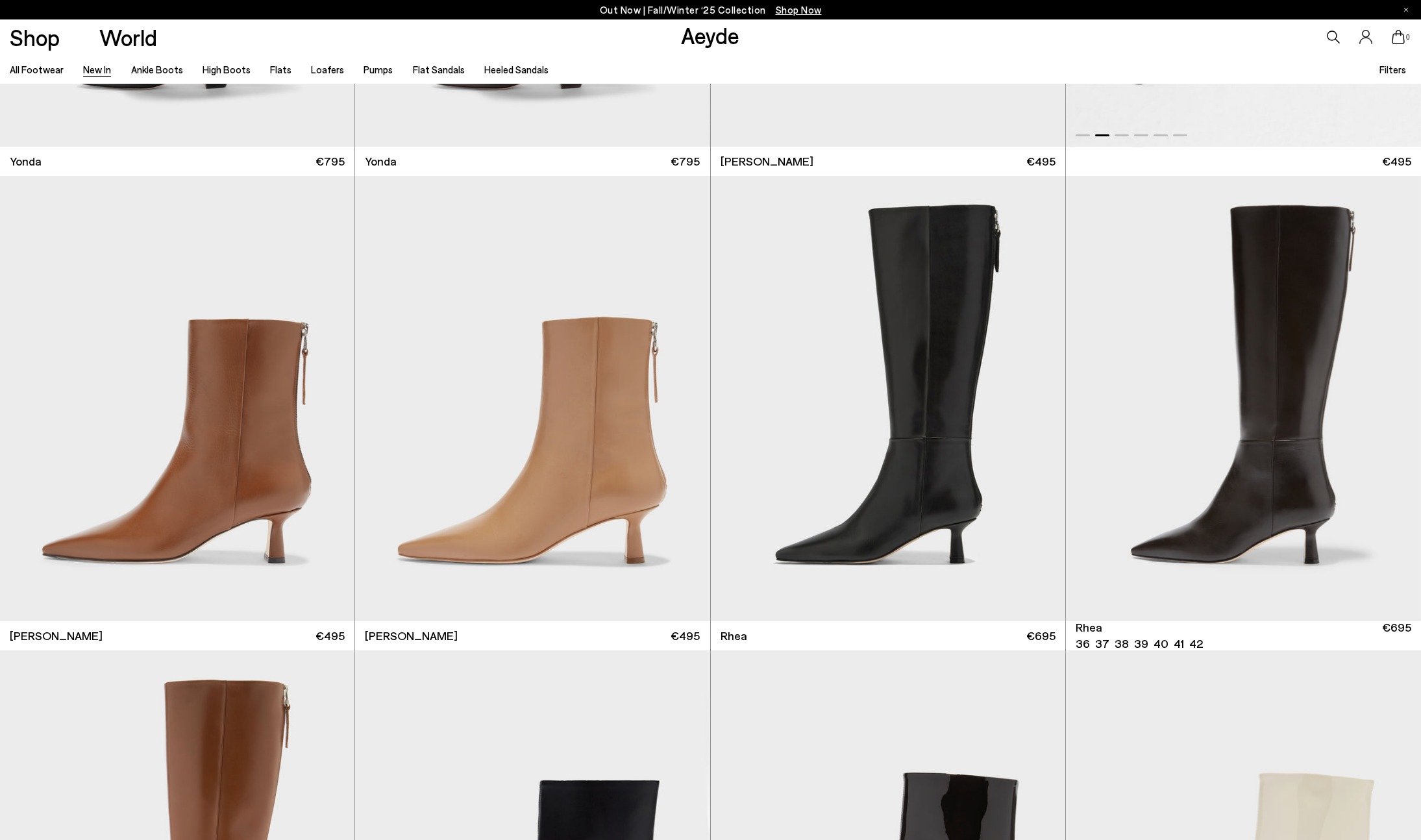
scroll to position [3332, 0]
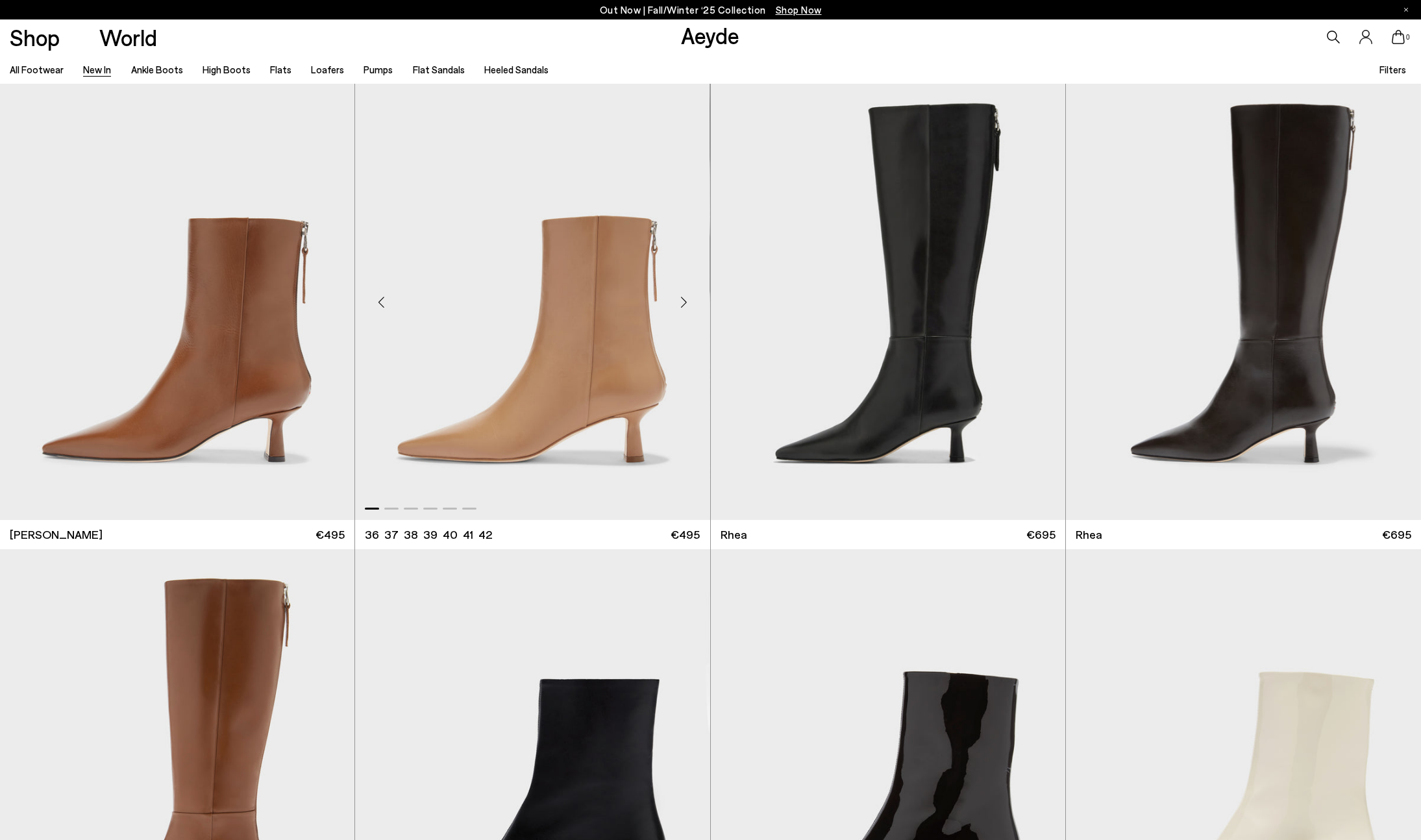
click at [674, 303] on div "Next slide" at bounding box center [683, 302] width 39 height 39
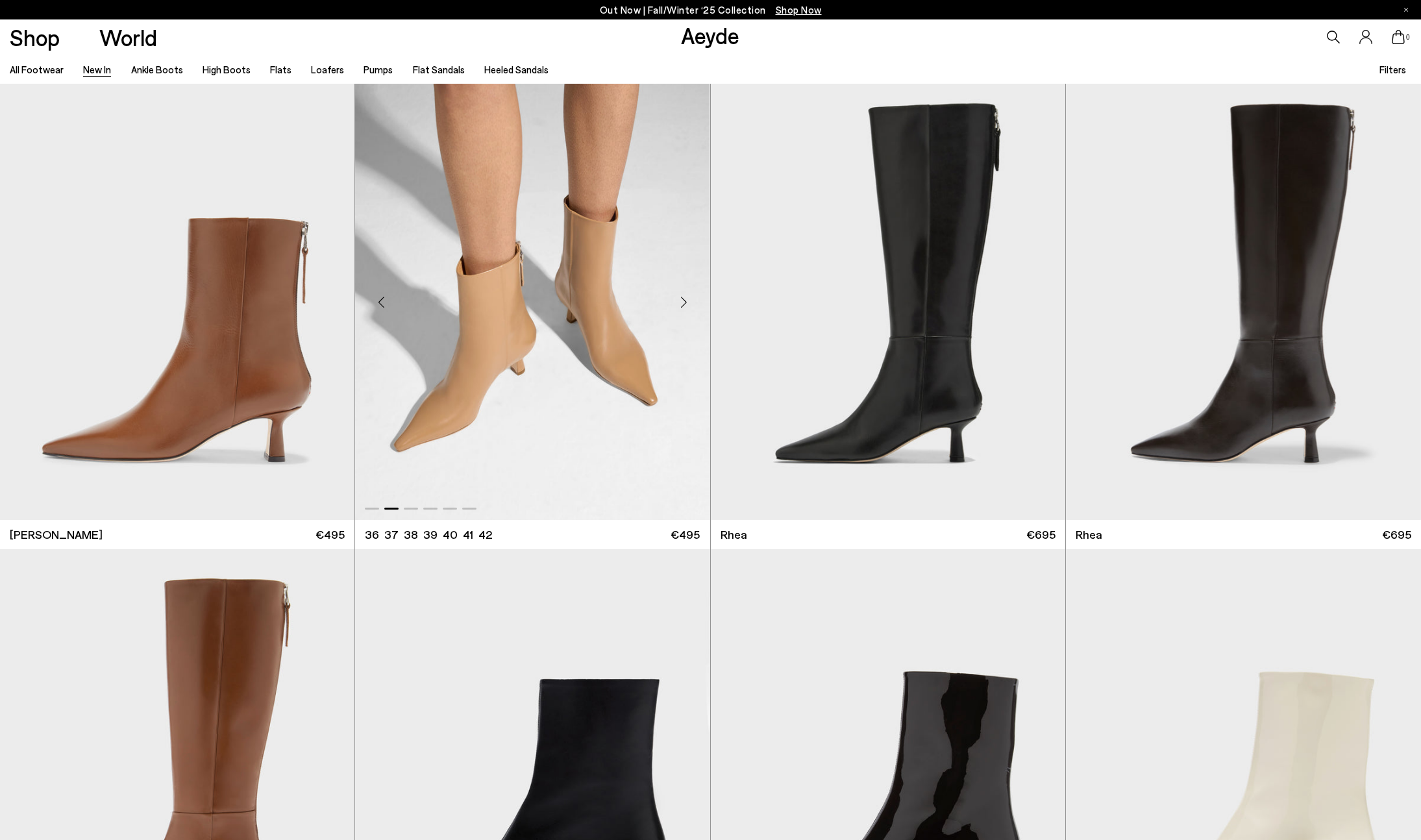
click at [674, 303] on div "Next slide" at bounding box center [683, 302] width 39 height 39
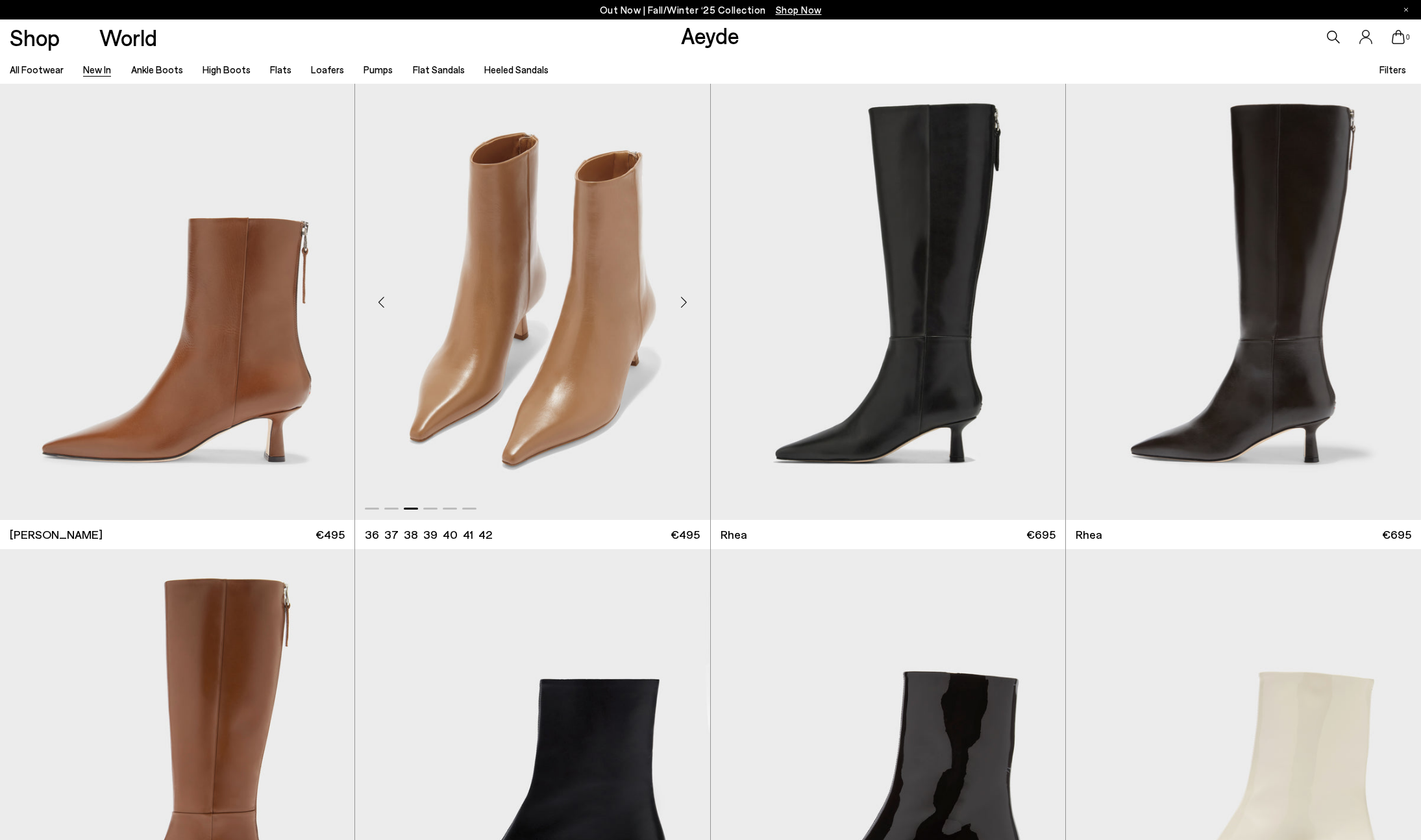
click at [674, 303] on div "Next slide" at bounding box center [683, 302] width 39 height 39
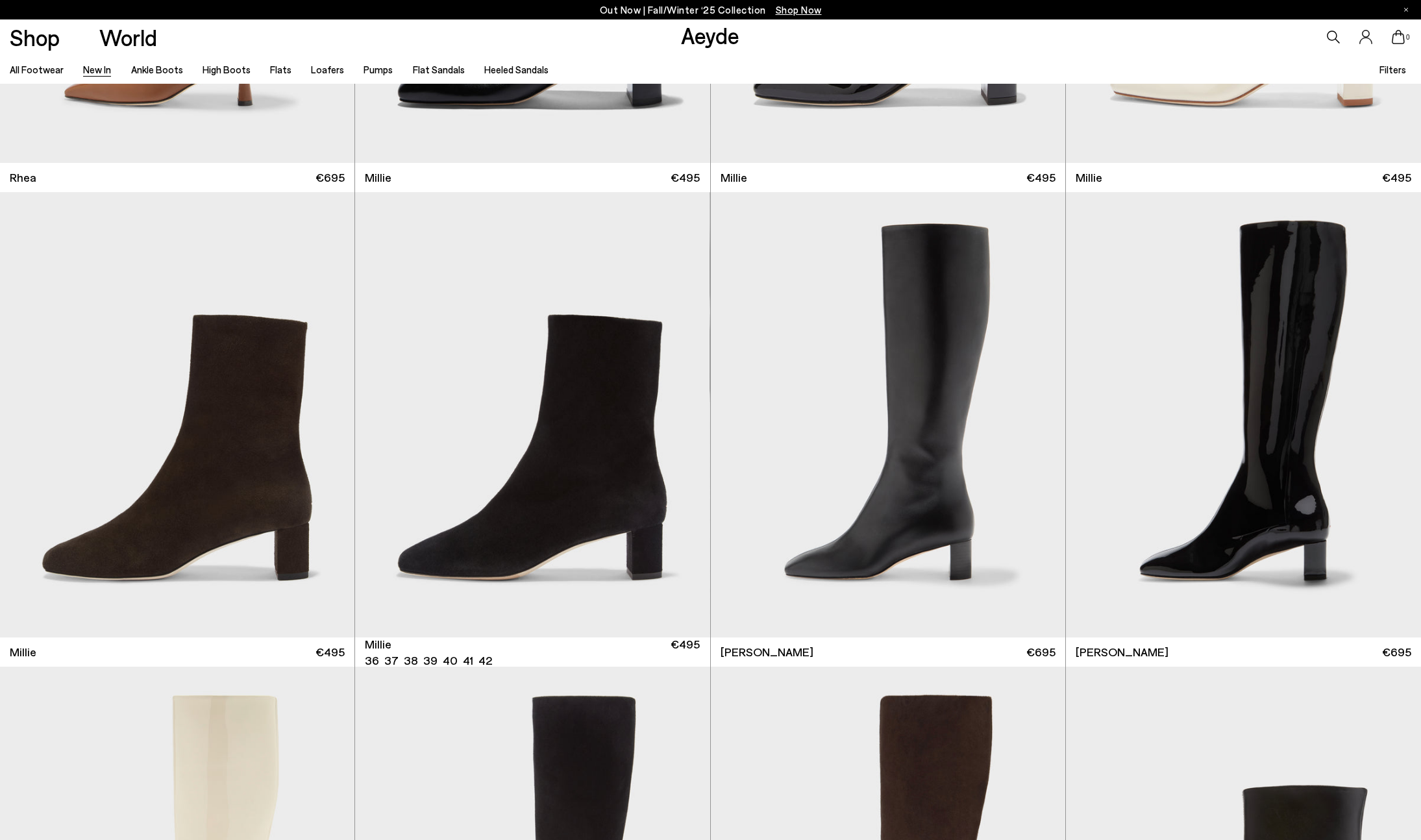
scroll to position [4223, 0]
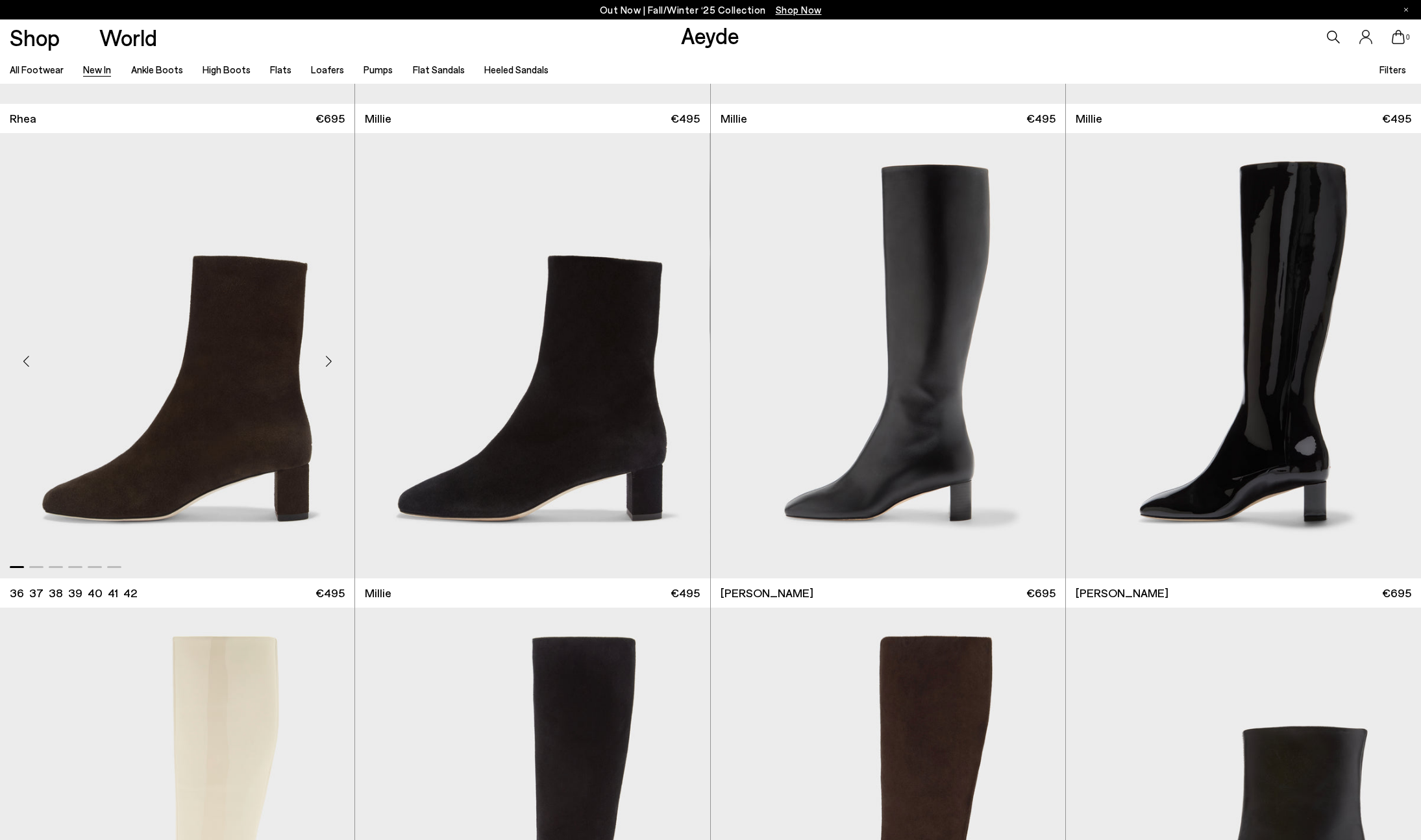
click at [324, 361] on div "Next slide" at bounding box center [328, 361] width 39 height 39
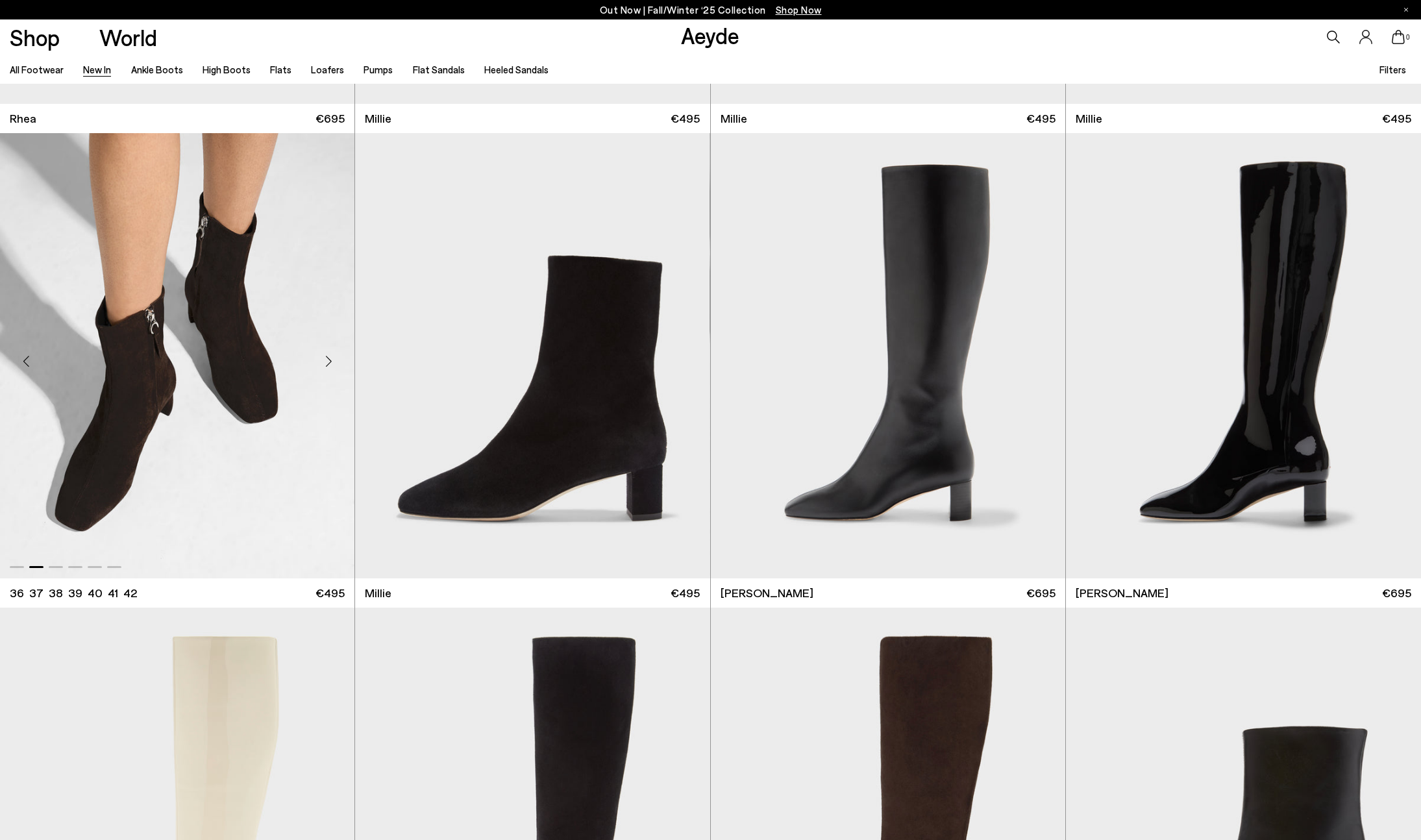
click at [324, 361] on div "Next slide" at bounding box center [328, 361] width 39 height 39
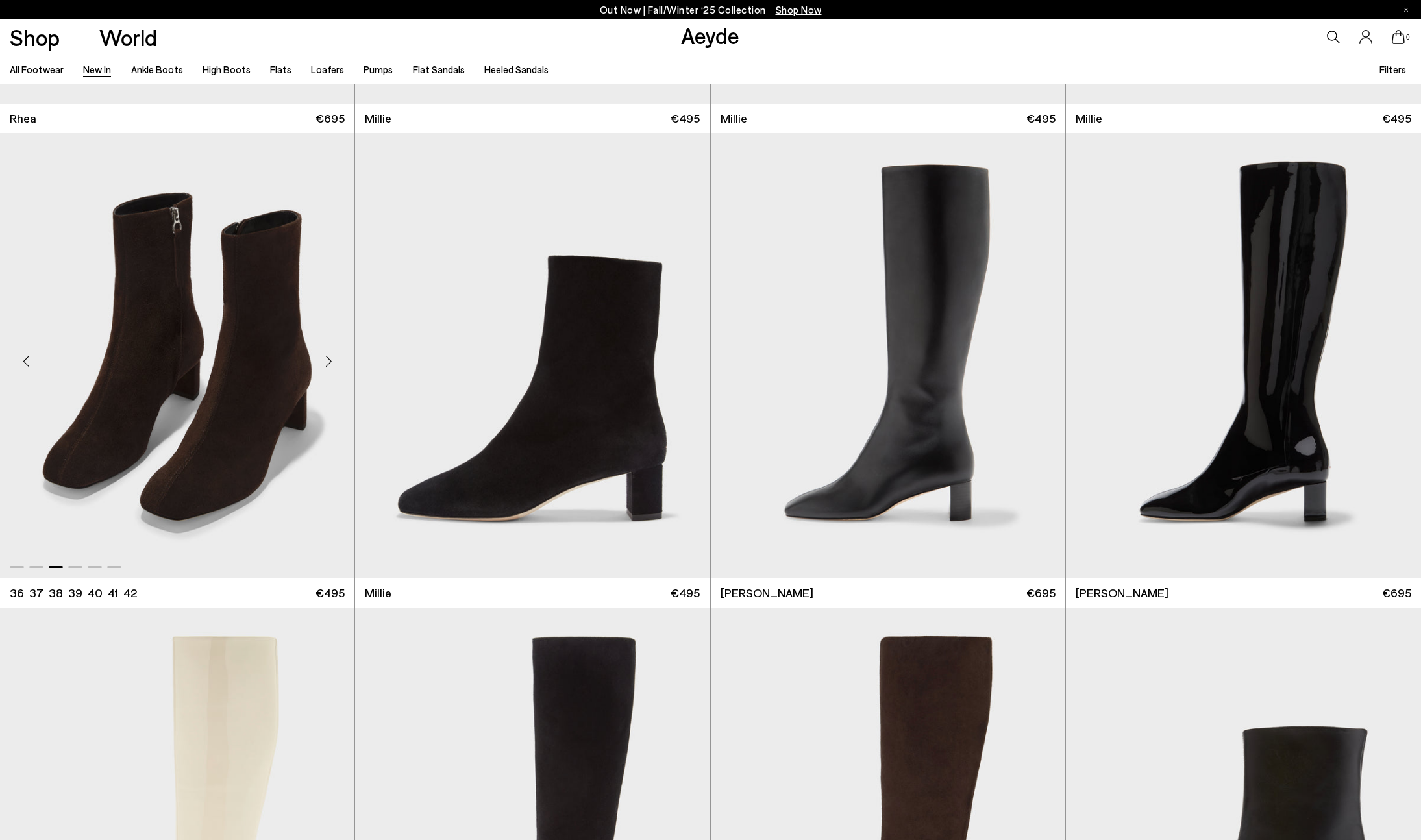
click at [324, 361] on div "Next slide" at bounding box center [328, 361] width 39 height 39
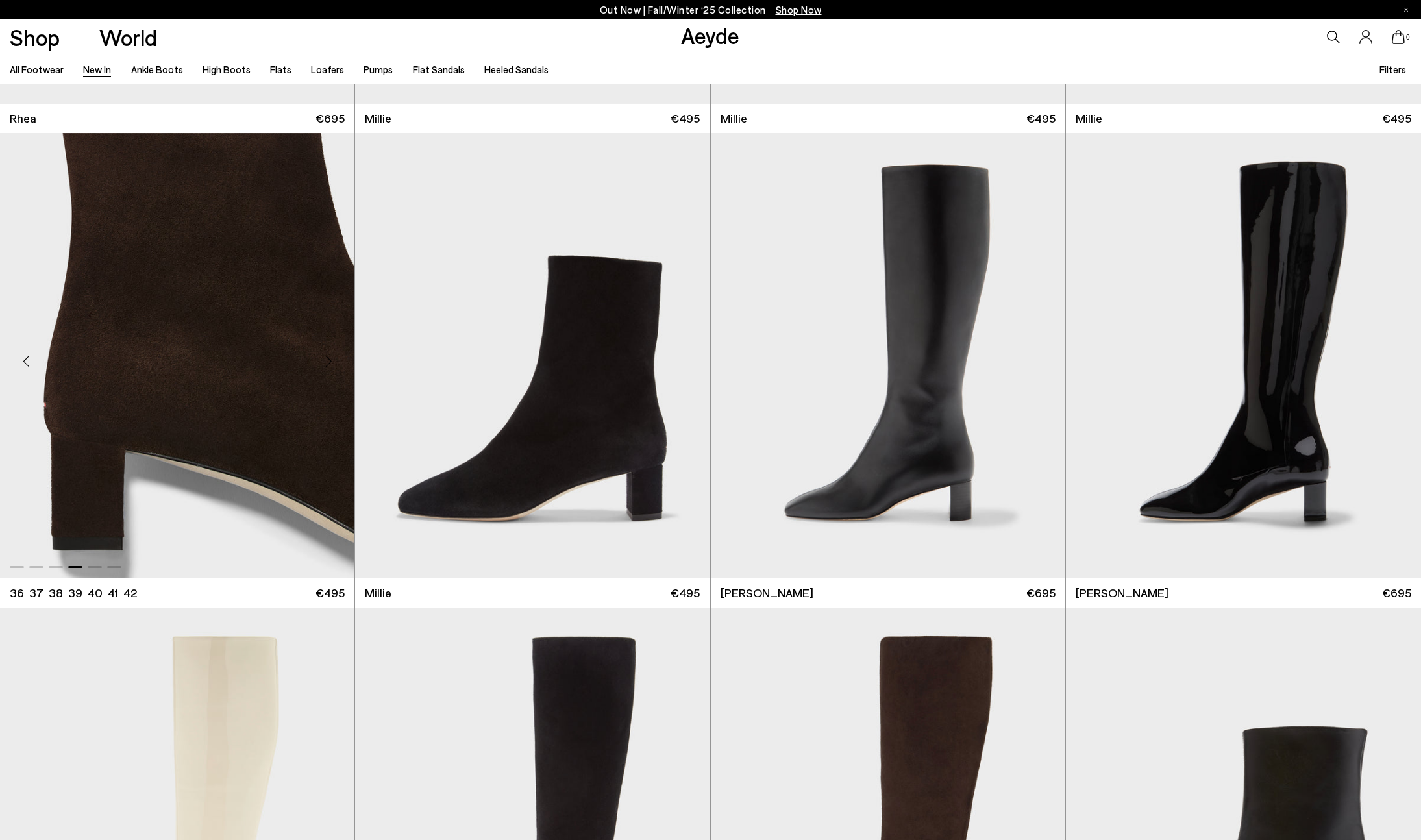
click at [324, 361] on div "Next slide" at bounding box center [328, 361] width 39 height 39
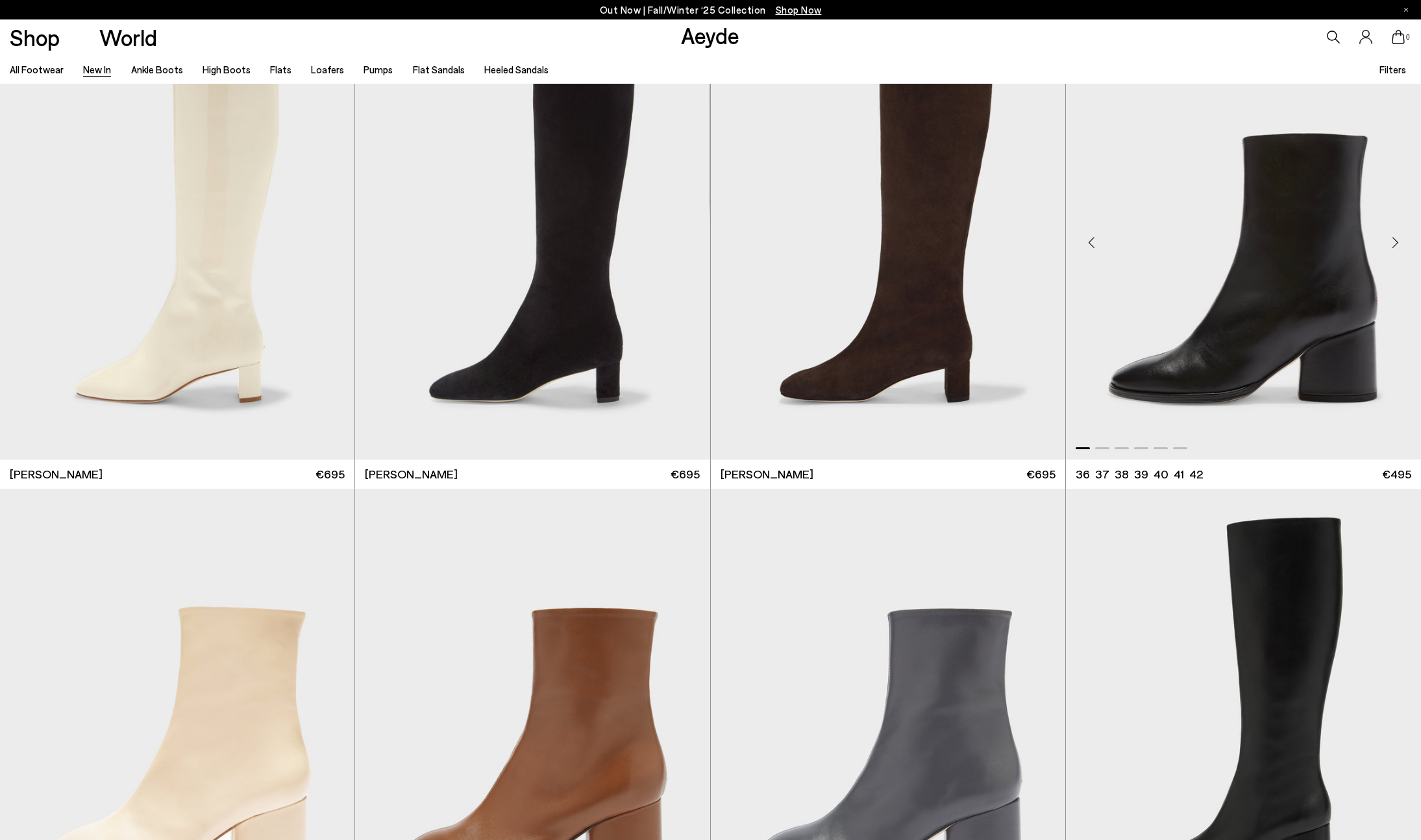
scroll to position [4792, 0]
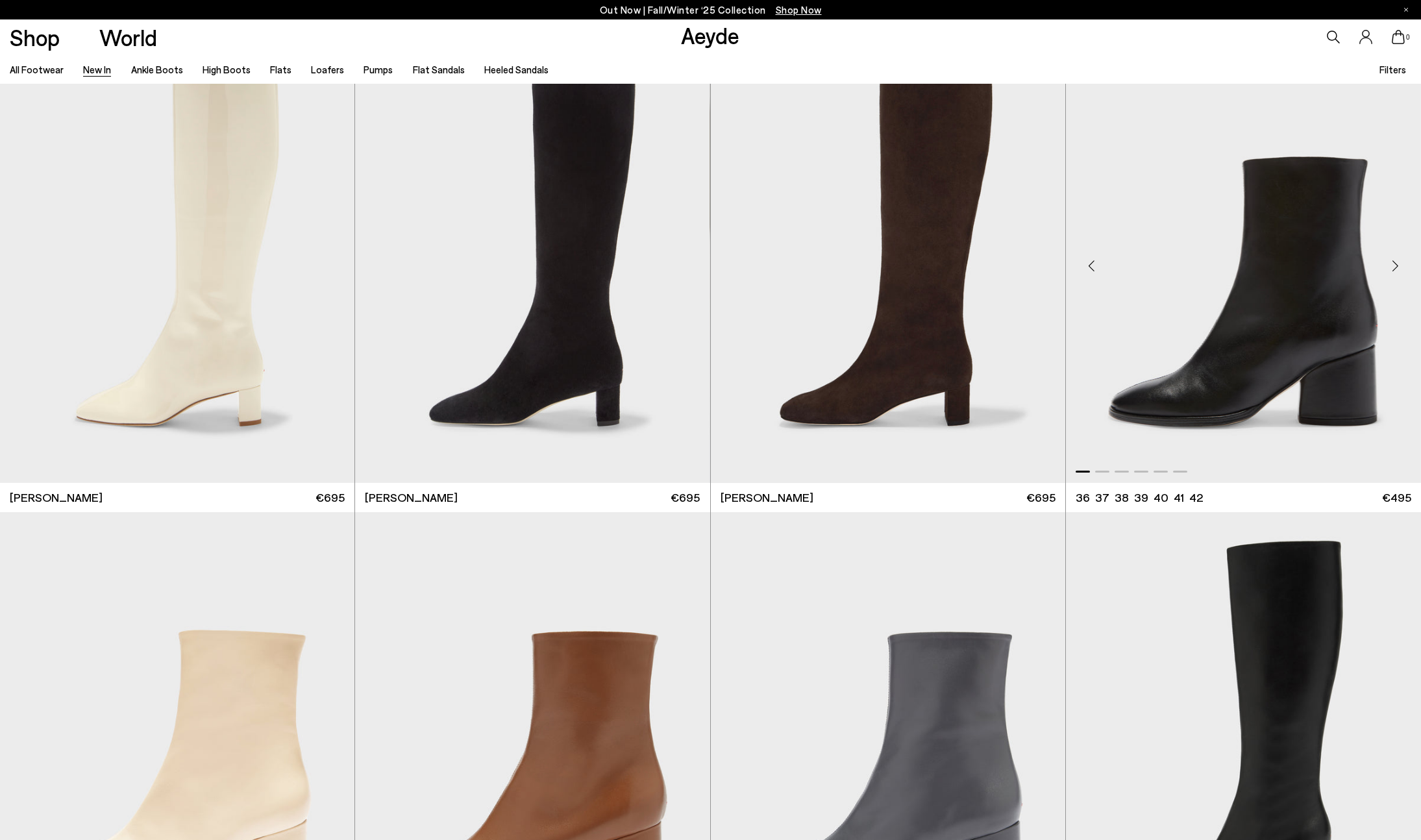
click at [1394, 261] on div "Next slide" at bounding box center [1394, 265] width 39 height 39
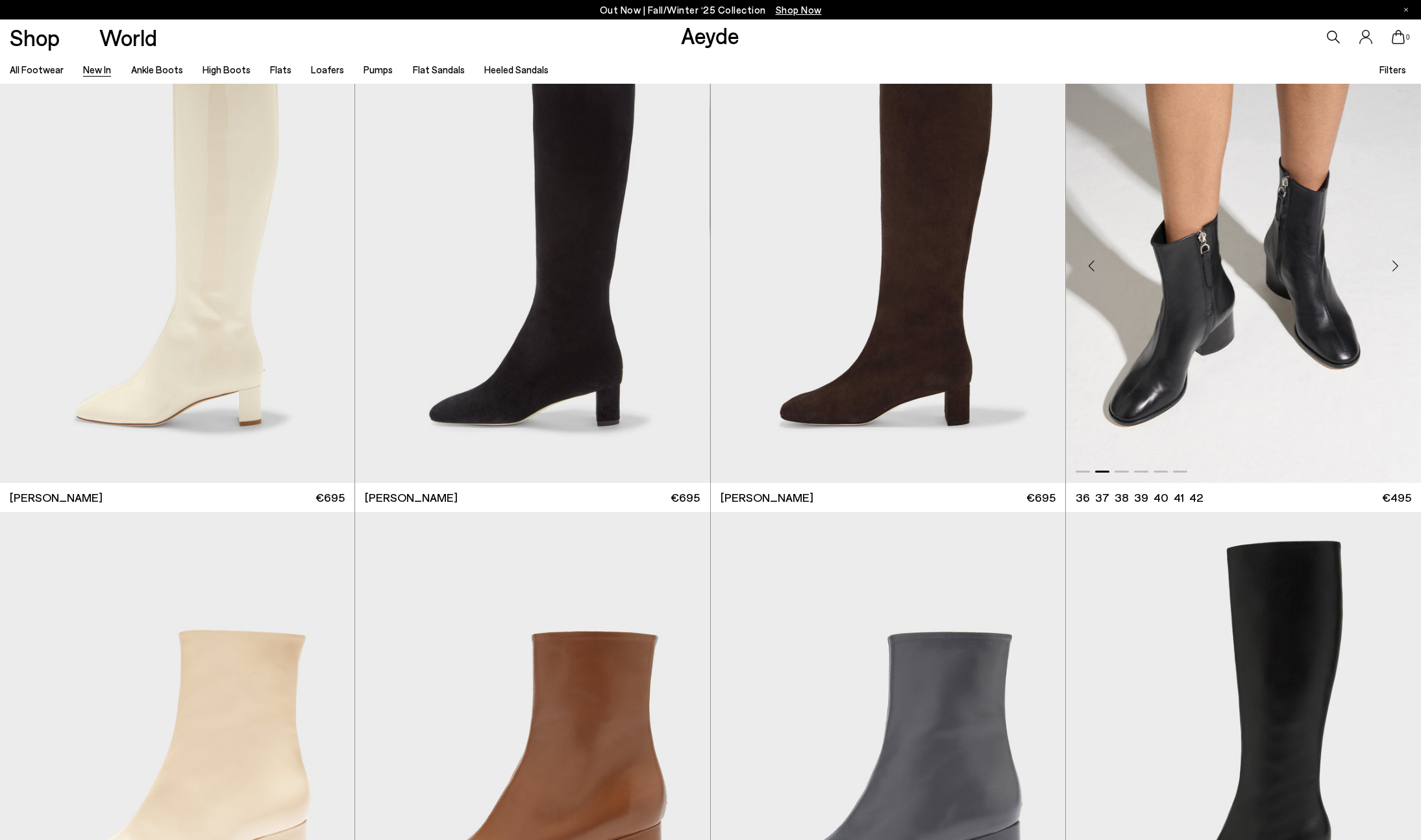
click at [1393, 266] on div "Next slide" at bounding box center [1394, 265] width 39 height 39
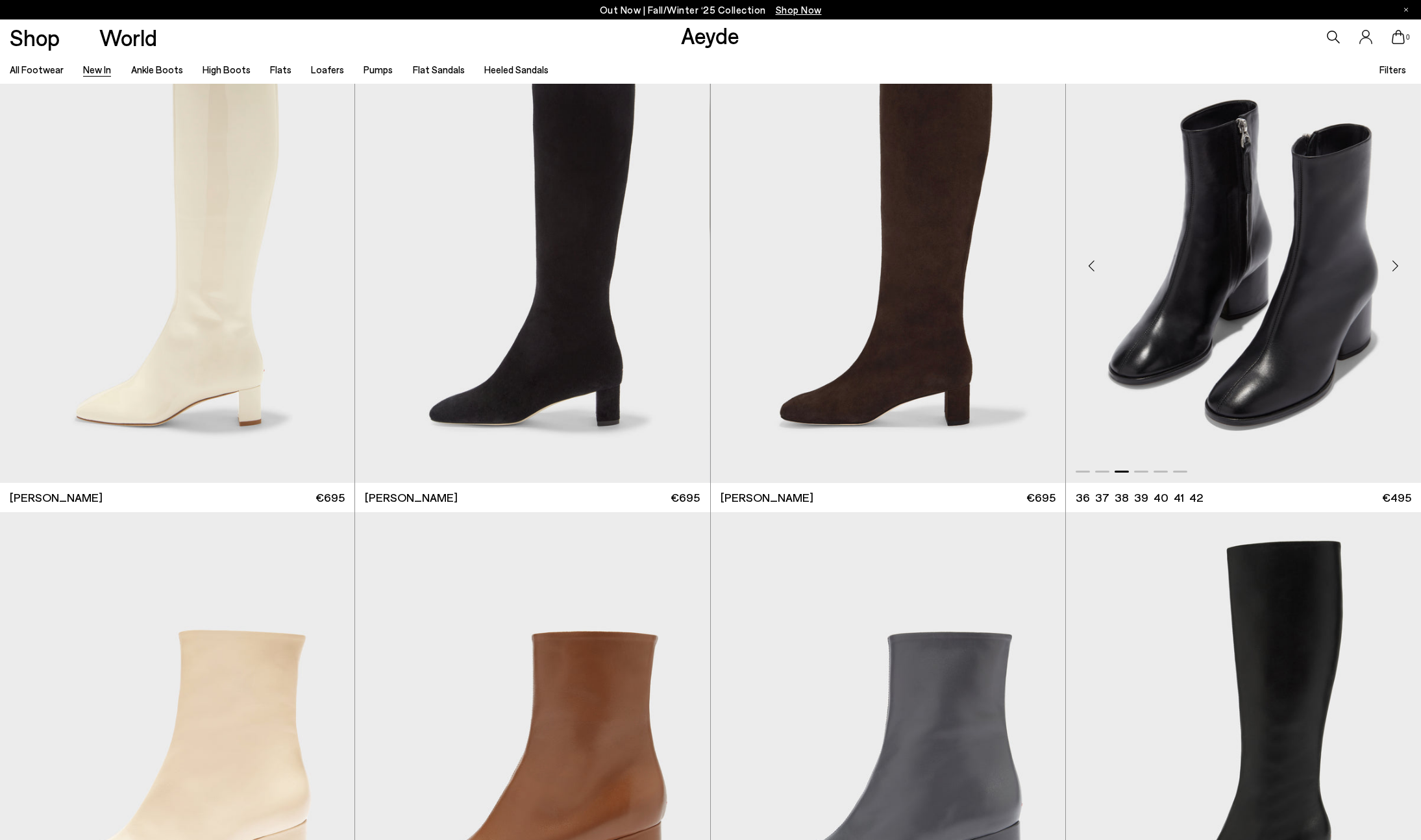
click at [1393, 266] on div "Next slide" at bounding box center [1394, 265] width 39 height 39
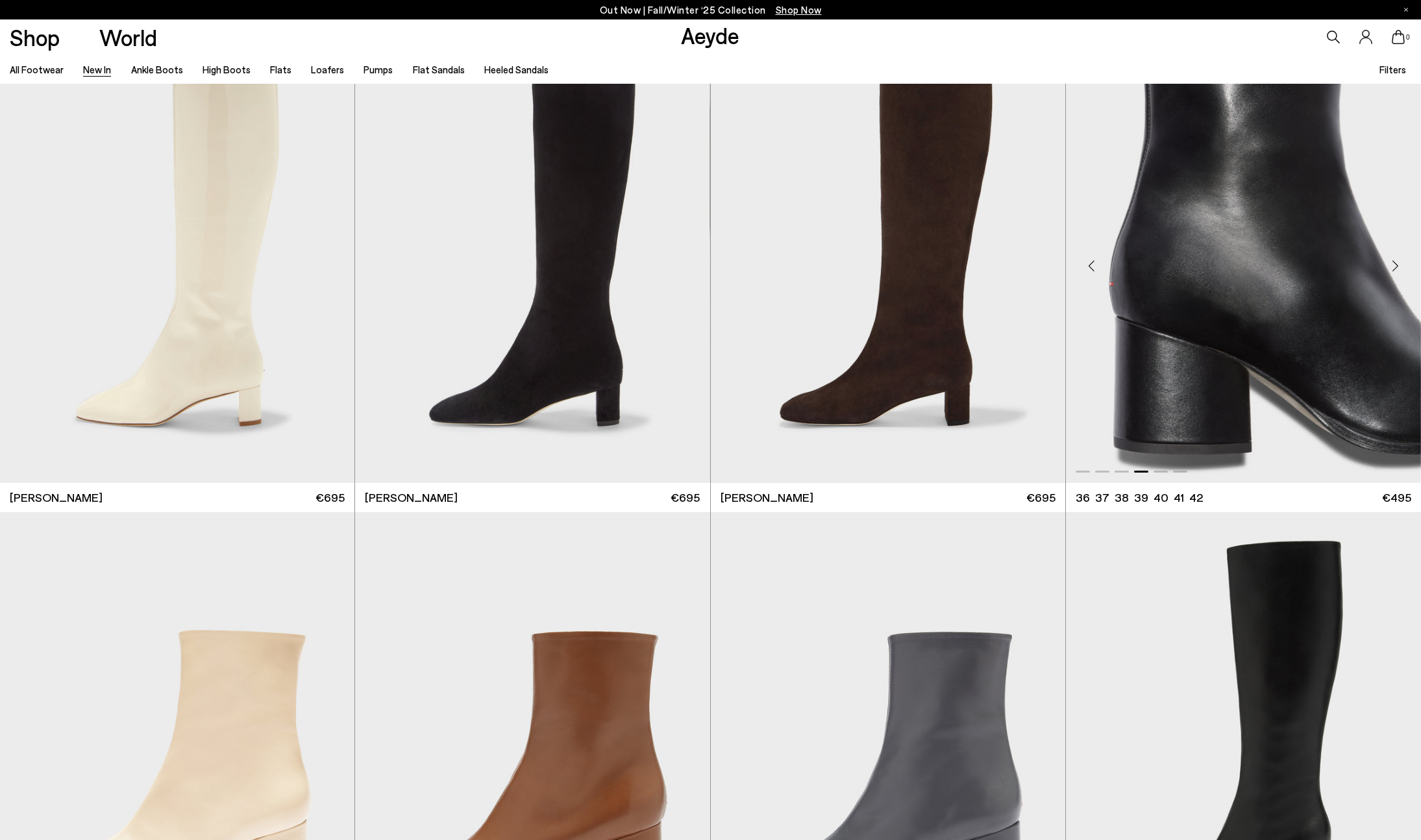
click at [1393, 266] on div "Next slide" at bounding box center [1394, 265] width 39 height 39
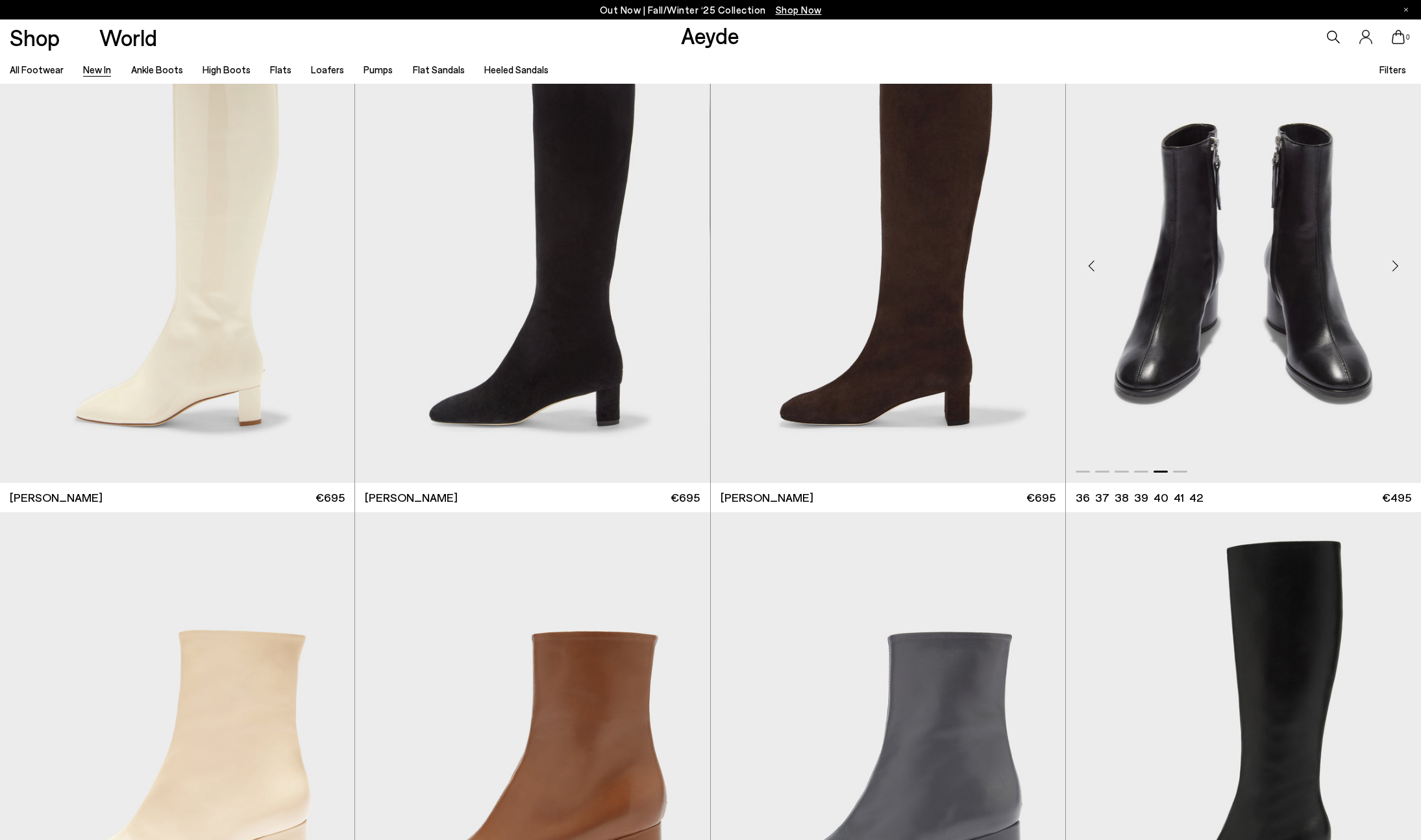
click at [1393, 266] on div "Next slide" at bounding box center [1394, 265] width 39 height 39
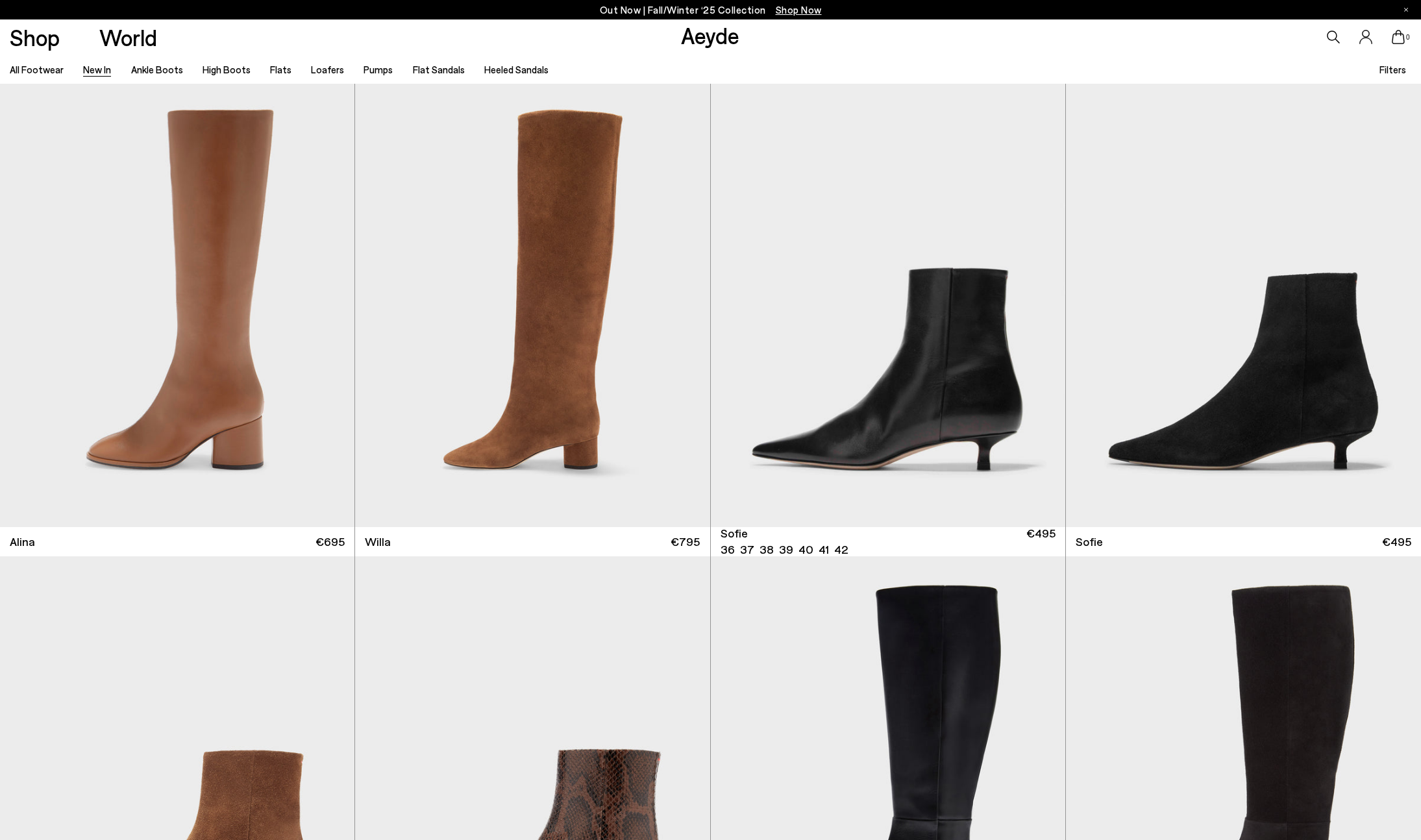
scroll to position [5708, 0]
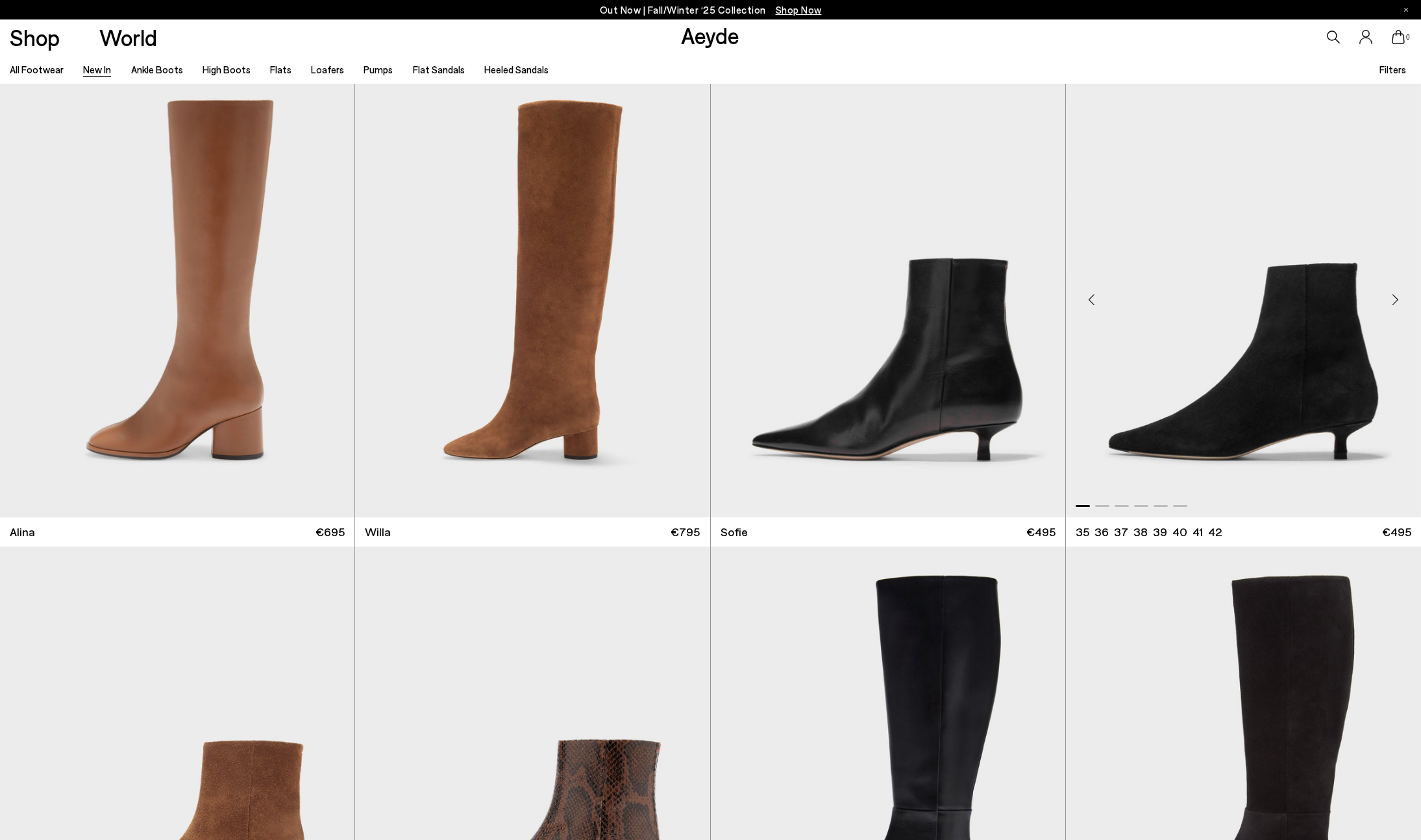
click at [1391, 297] on div "Next slide" at bounding box center [1394, 299] width 39 height 39
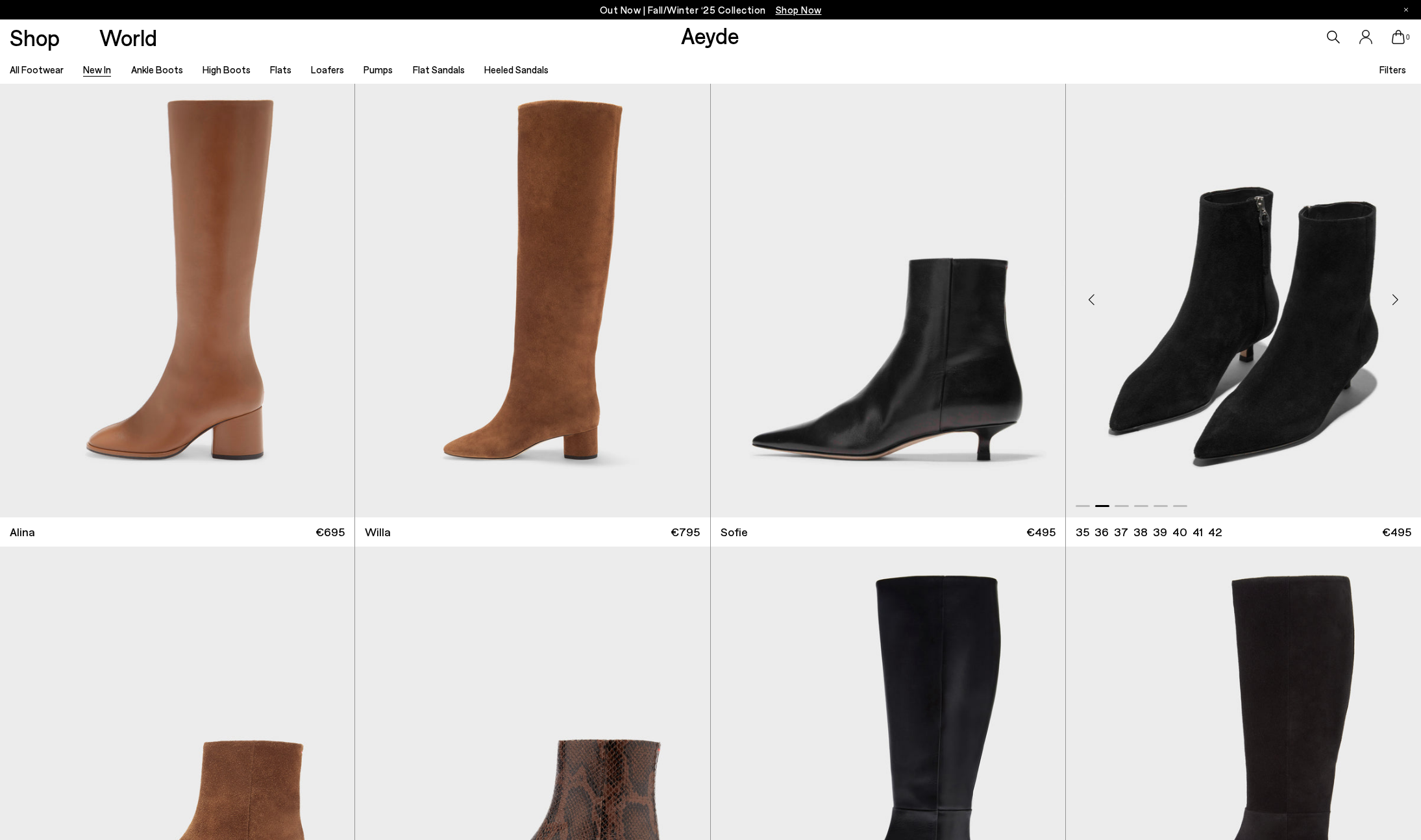
click at [1391, 297] on div "Next slide" at bounding box center [1394, 299] width 39 height 39
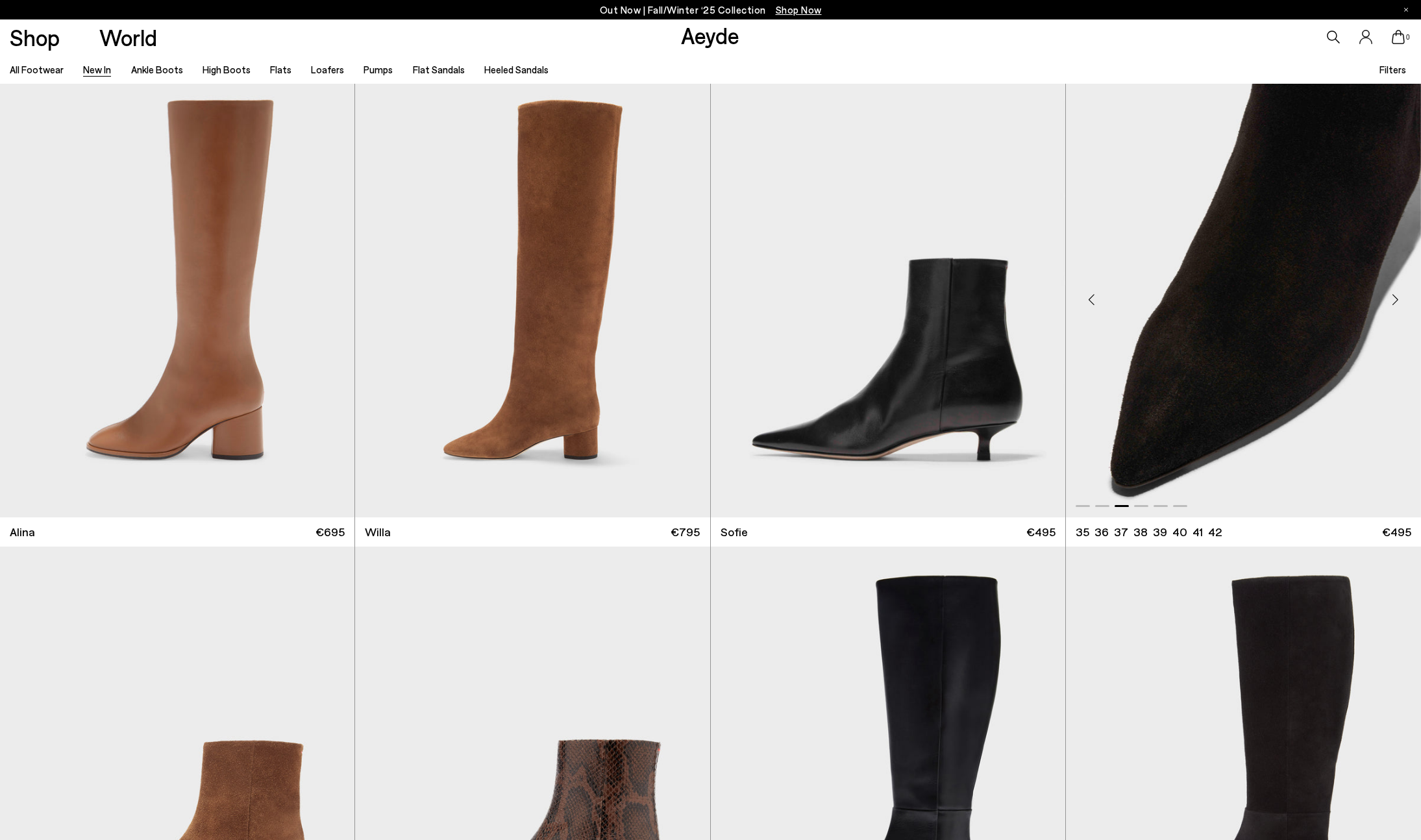
click at [1391, 297] on div "Next slide" at bounding box center [1394, 299] width 39 height 39
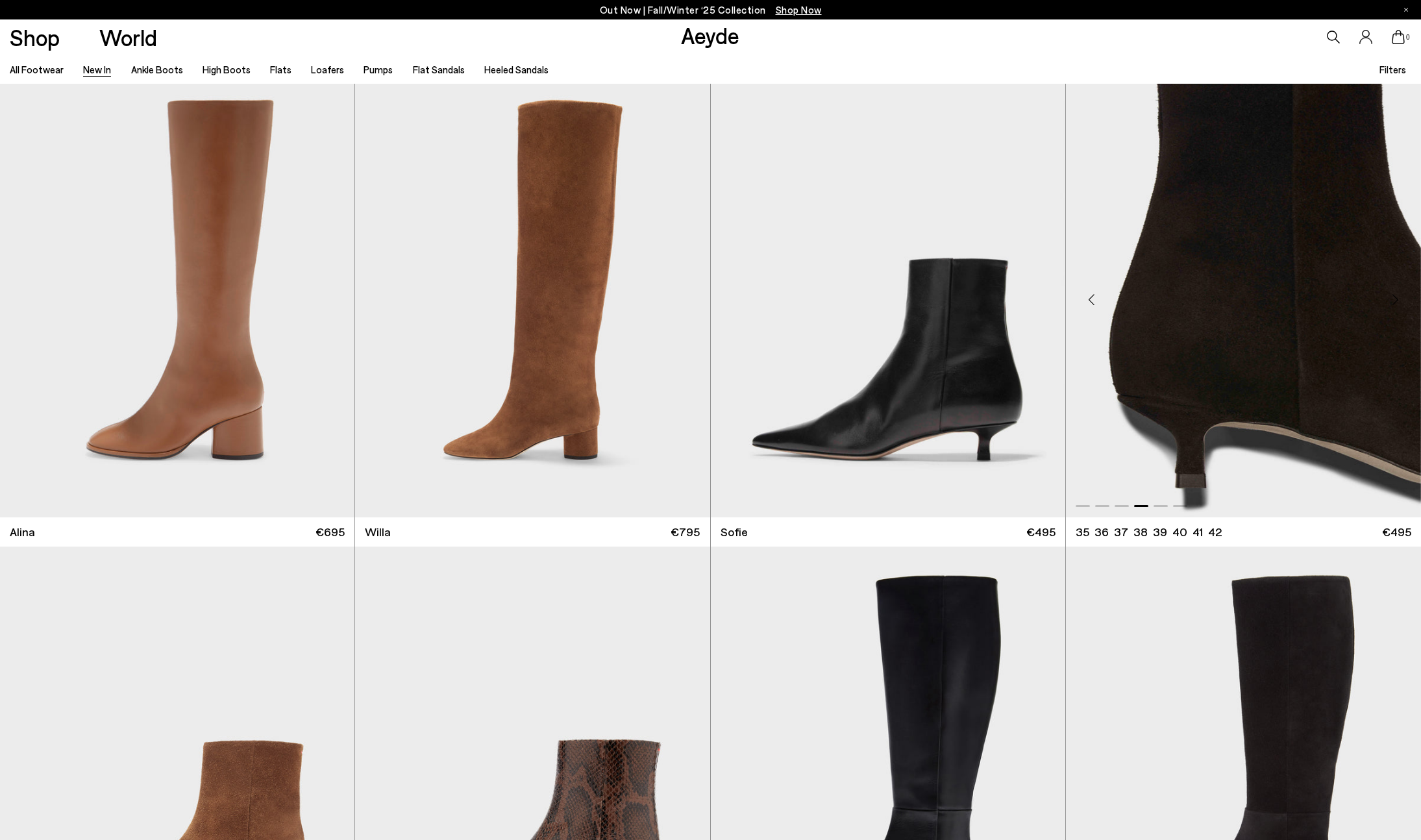
click at [1391, 297] on div "Next slide" at bounding box center [1394, 299] width 39 height 39
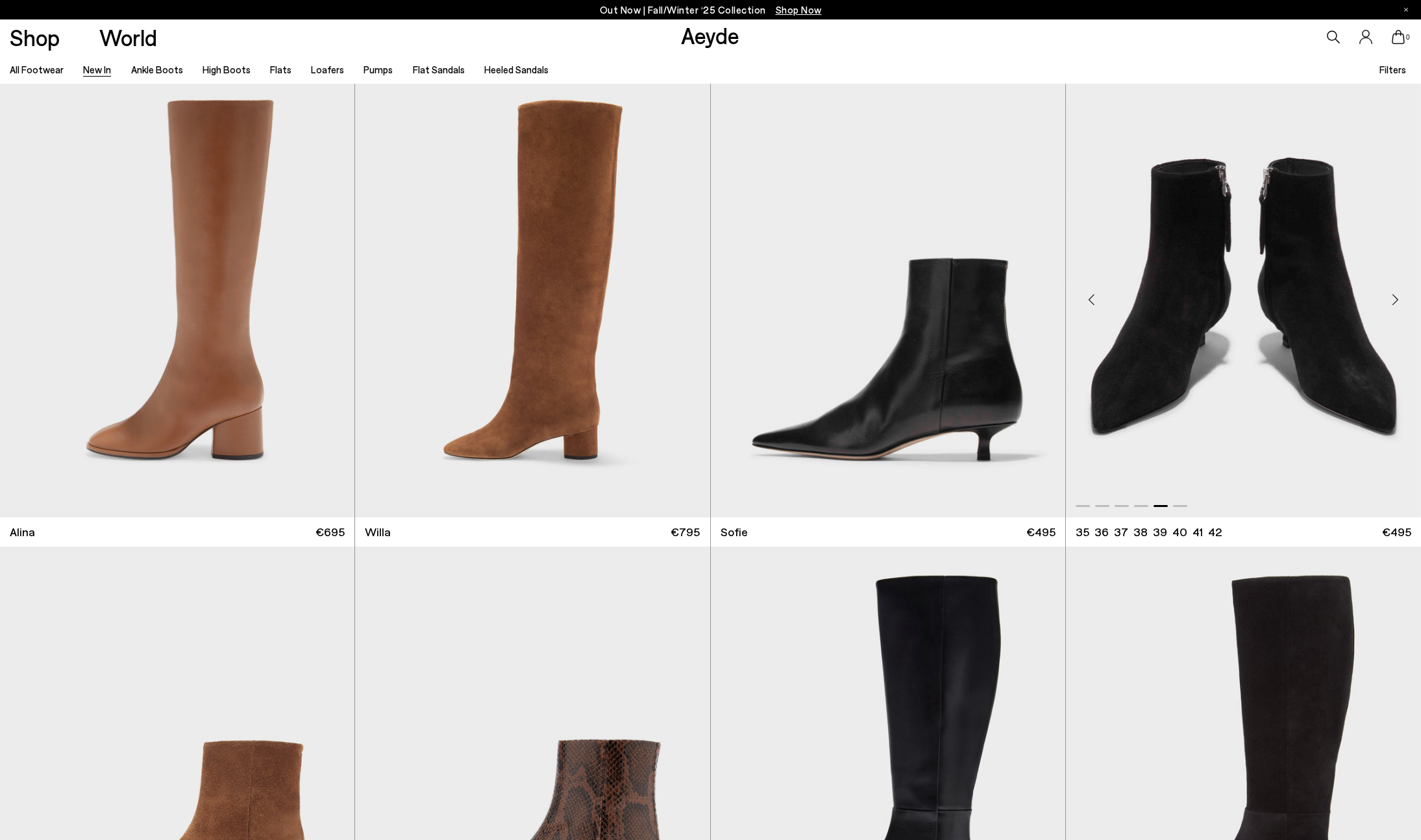
click at [1391, 297] on div "Next slide" at bounding box center [1394, 299] width 39 height 39
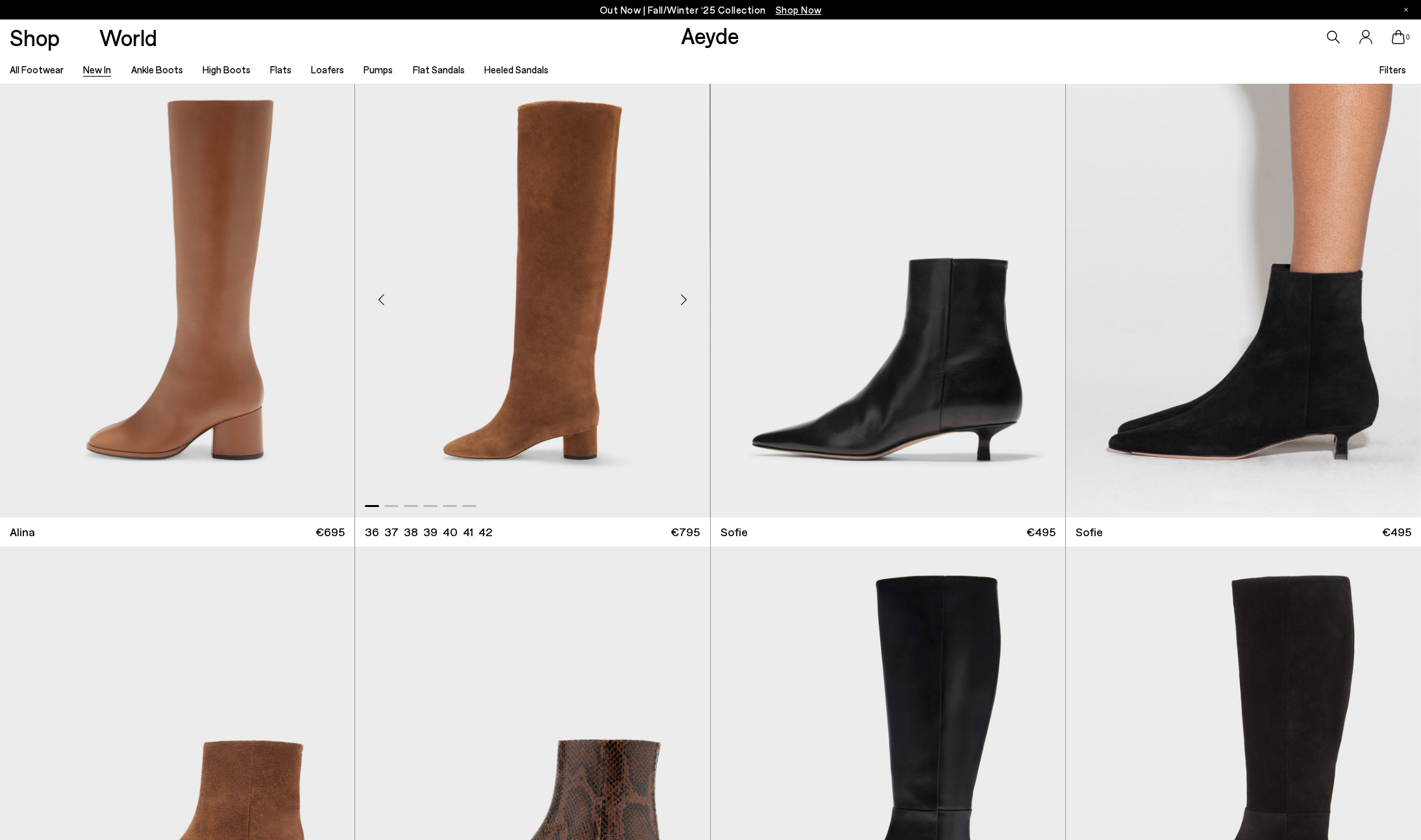
click at [677, 296] on div "Next slide" at bounding box center [683, 299] width 39 height 39
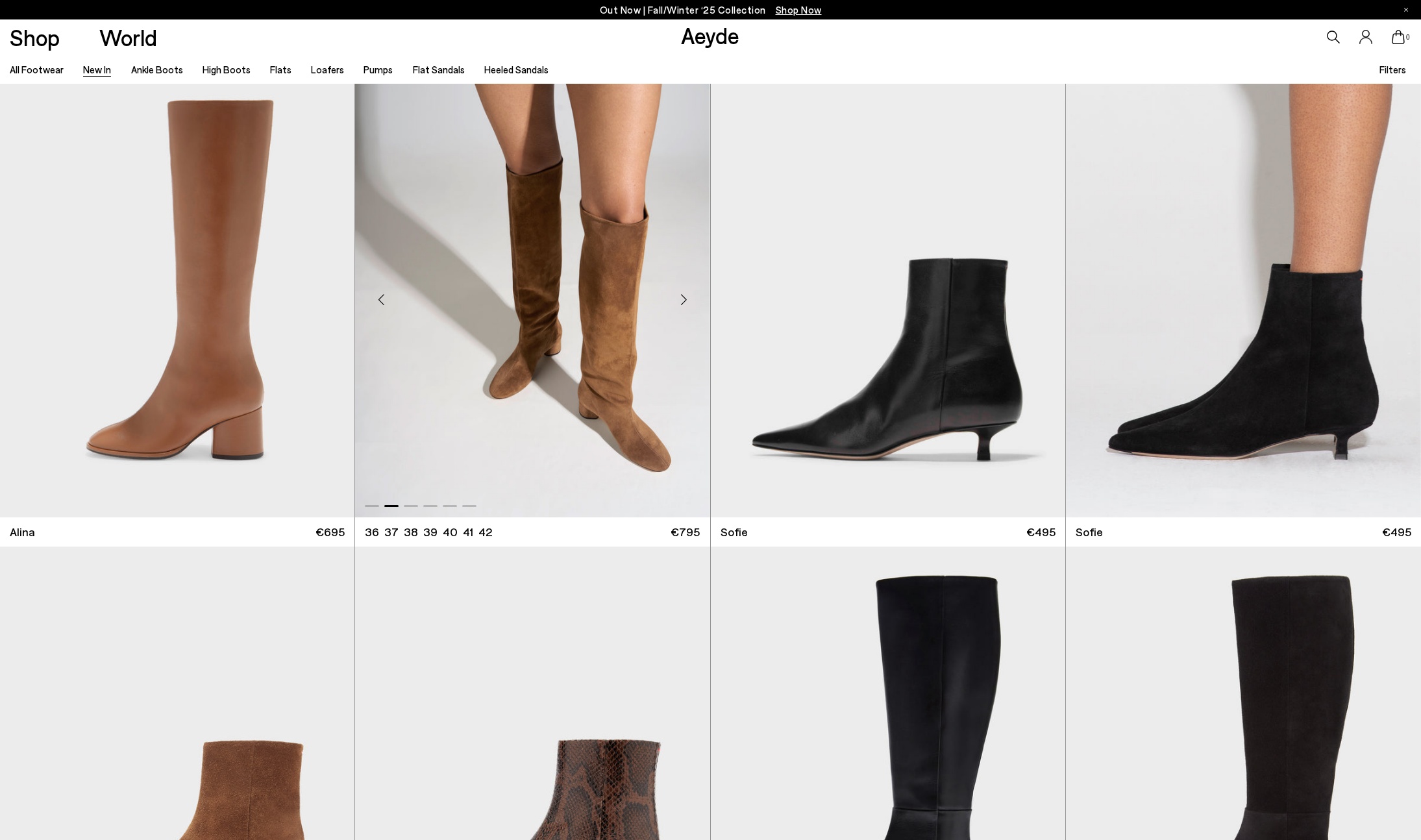
click at [677, 296] on div "Next slide" at bounding box center [683, 299] width 39 height 39
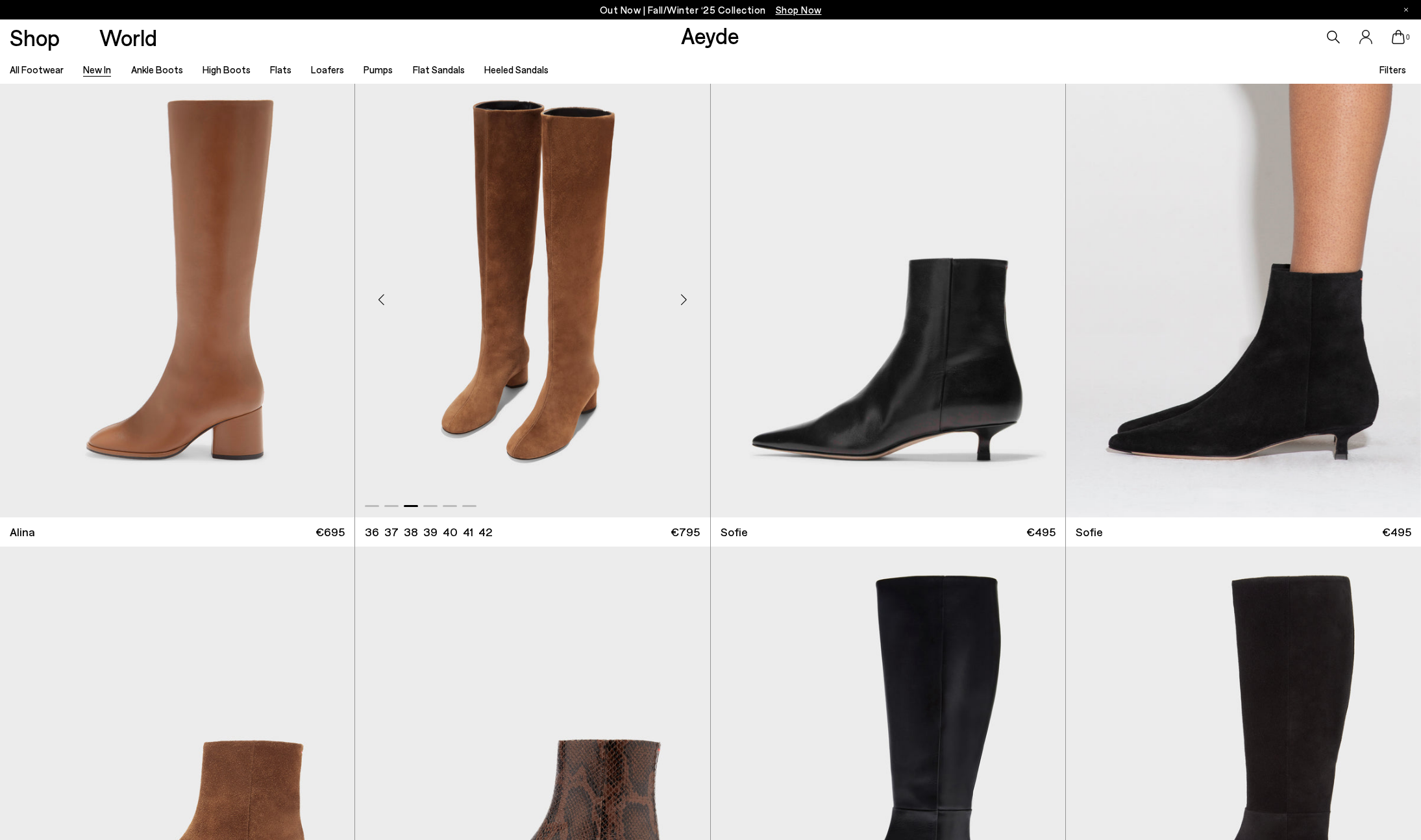
click at [677, 296] on div "Next slide" at bounding box center [683, 299] width 39 height 39
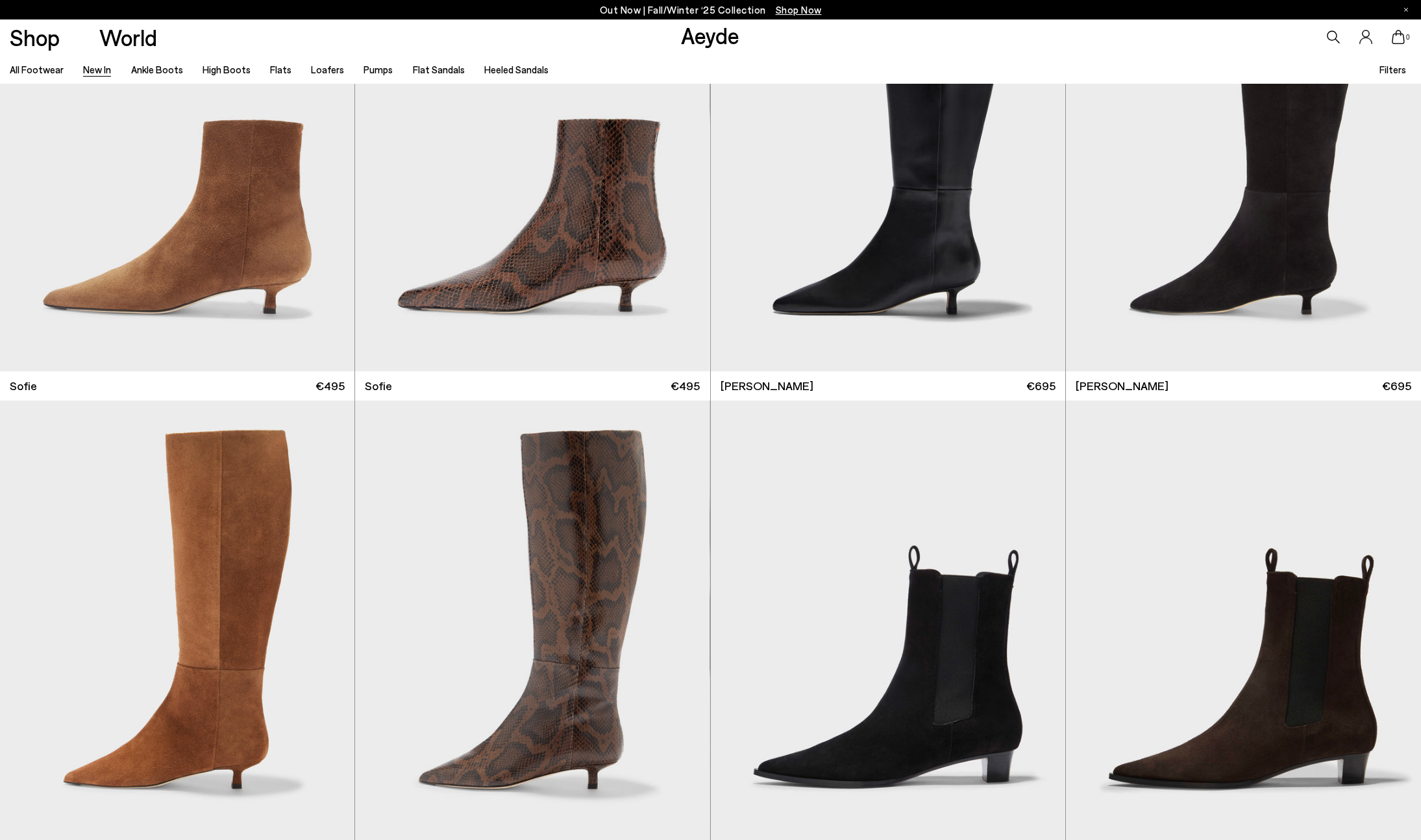
scroll to position [6624, 0]
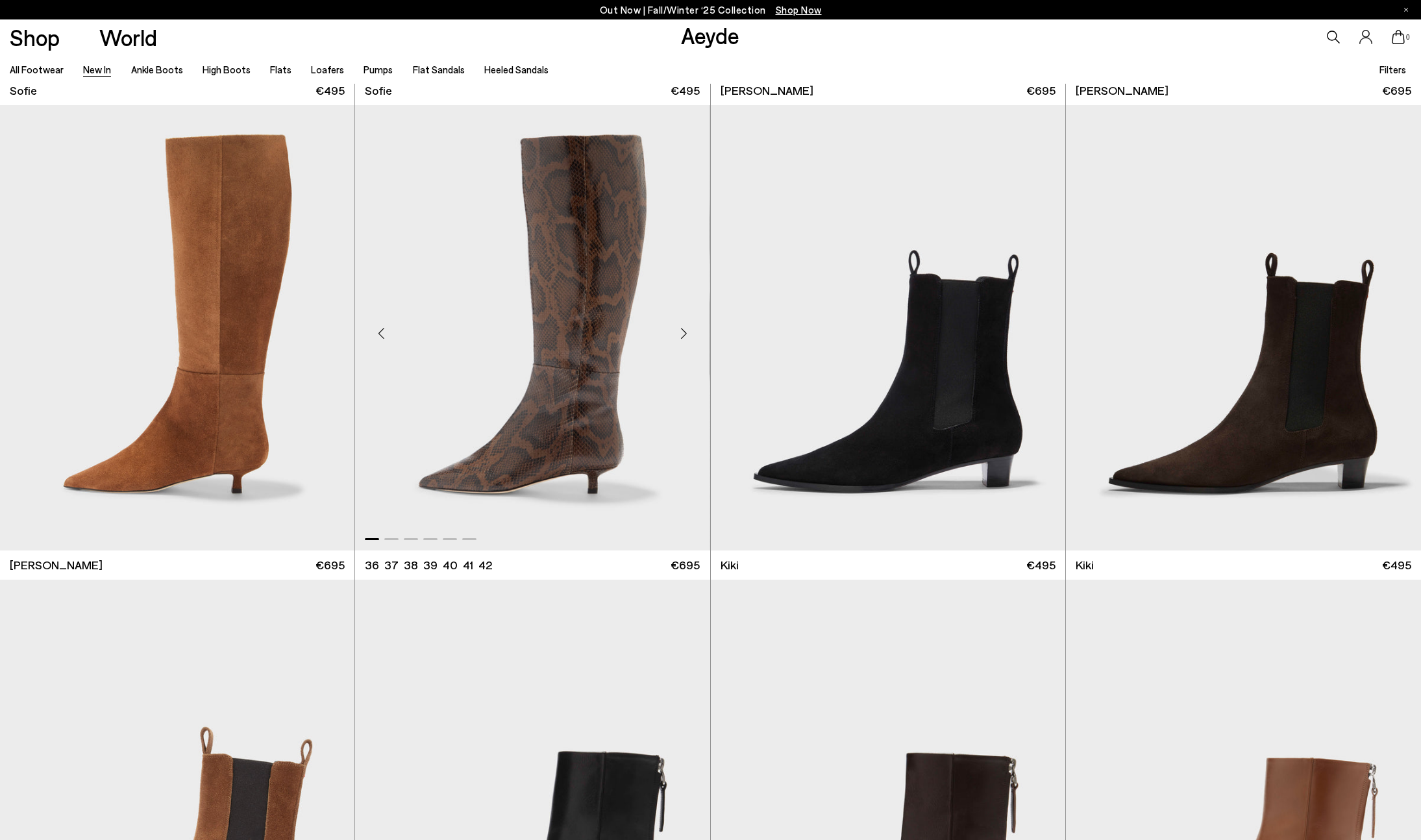
click at [682, 332] on div "Next slide" at bounding box center [683, 332] width 39 height 39
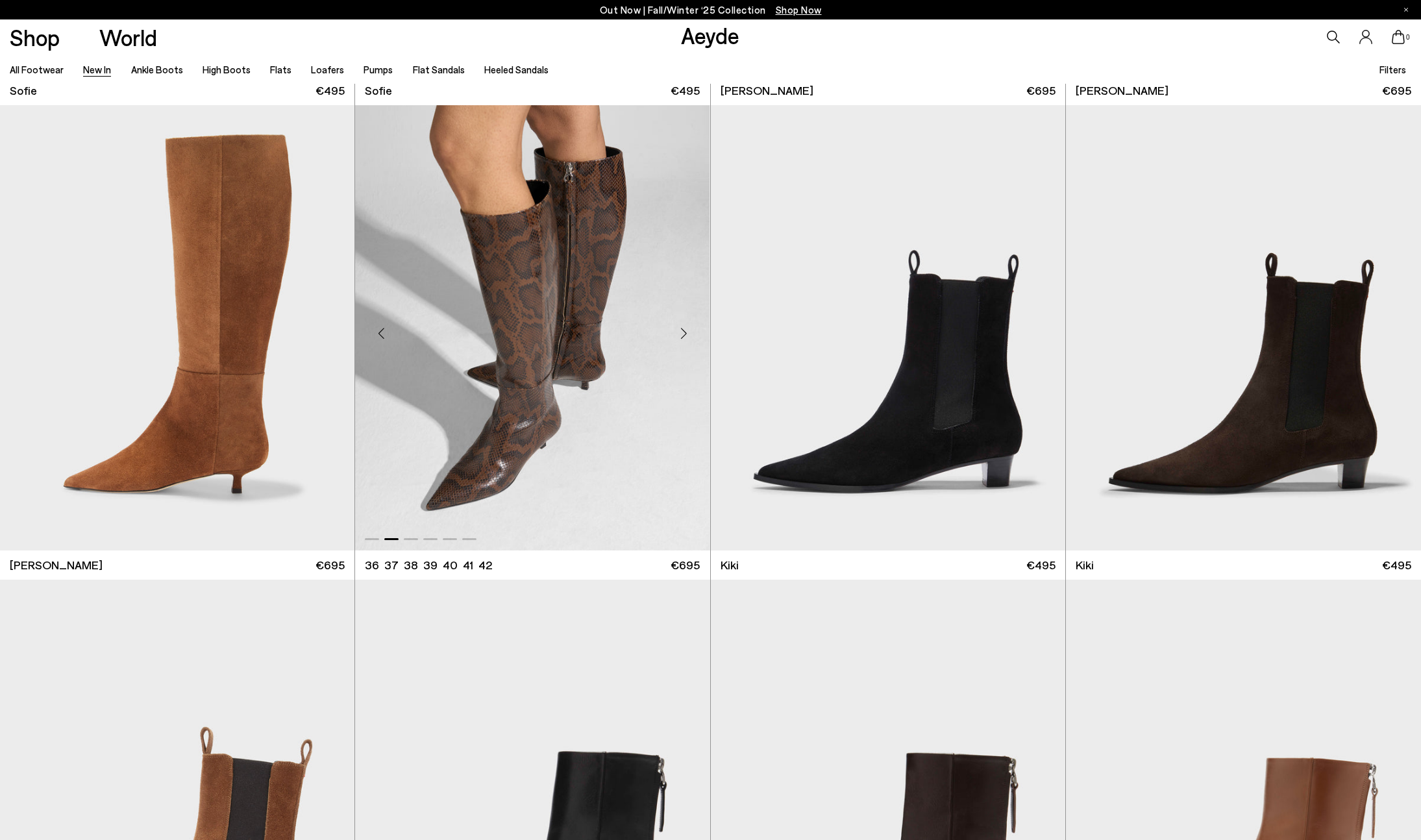
click at [682, 332] on div "Next slide" at bounding box center [683, 332] width 39 height 39
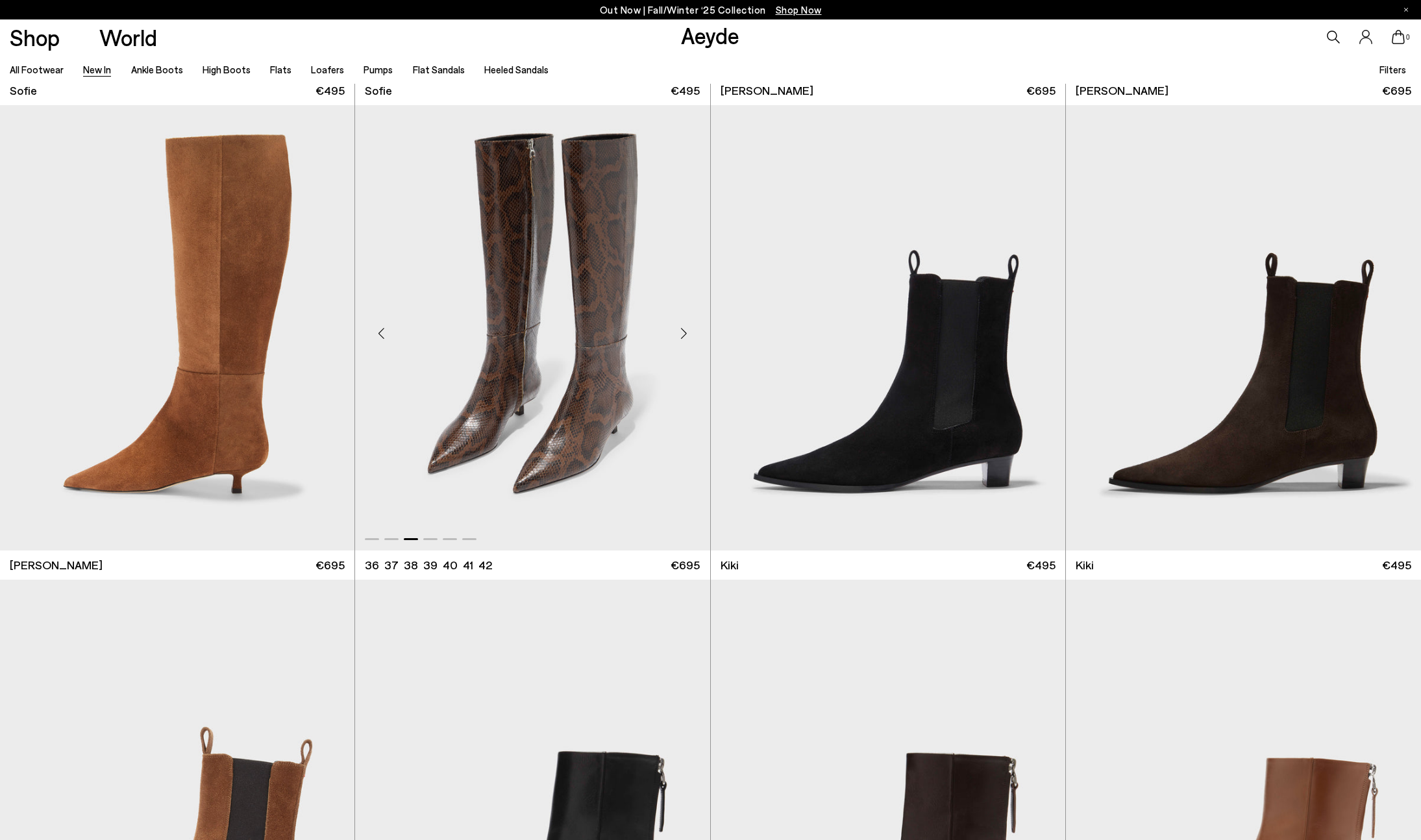
click at [682, 332] on div "Next slide" at bounding box center [683, 332] width 39 height 39
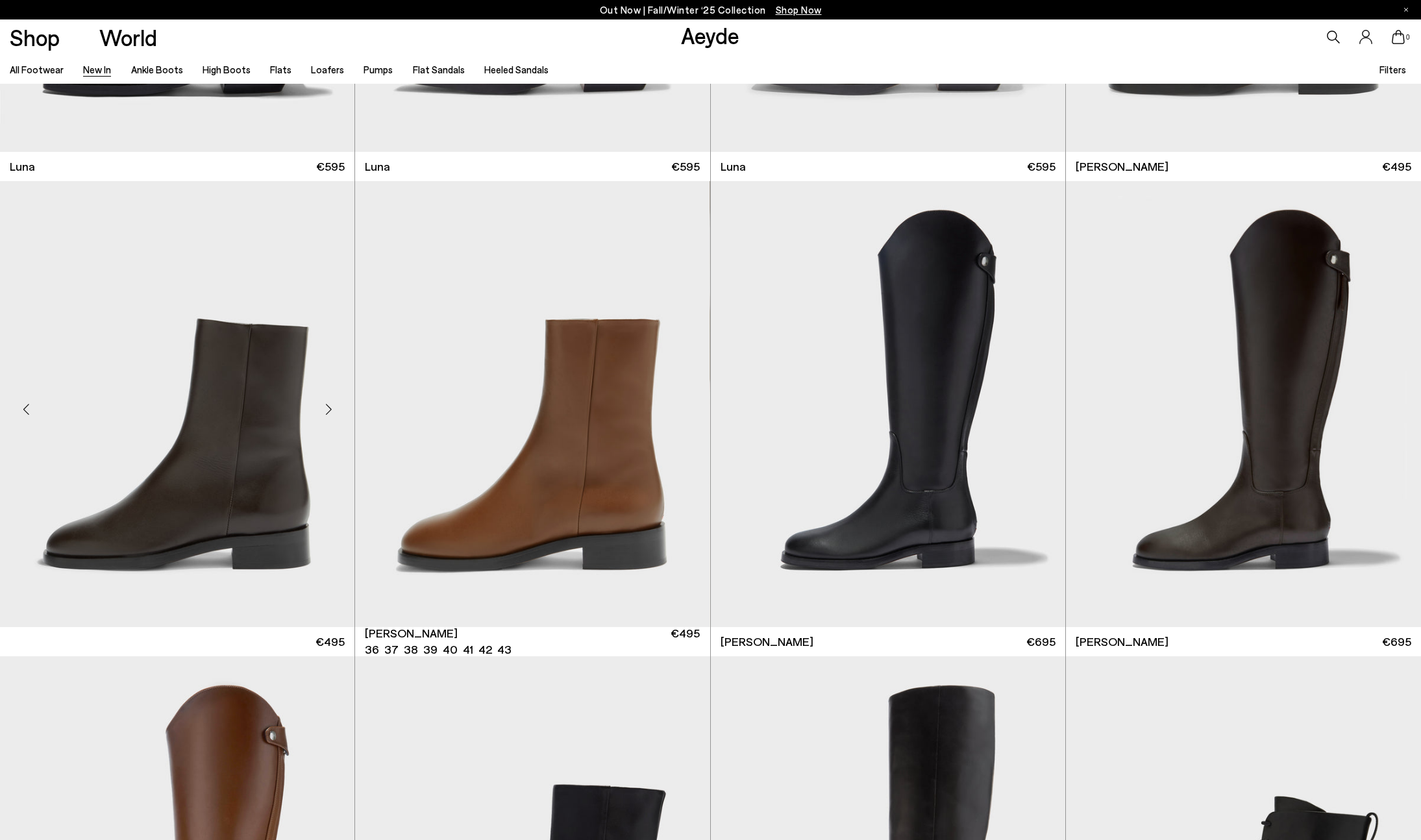
scroll to position [8002, 0]
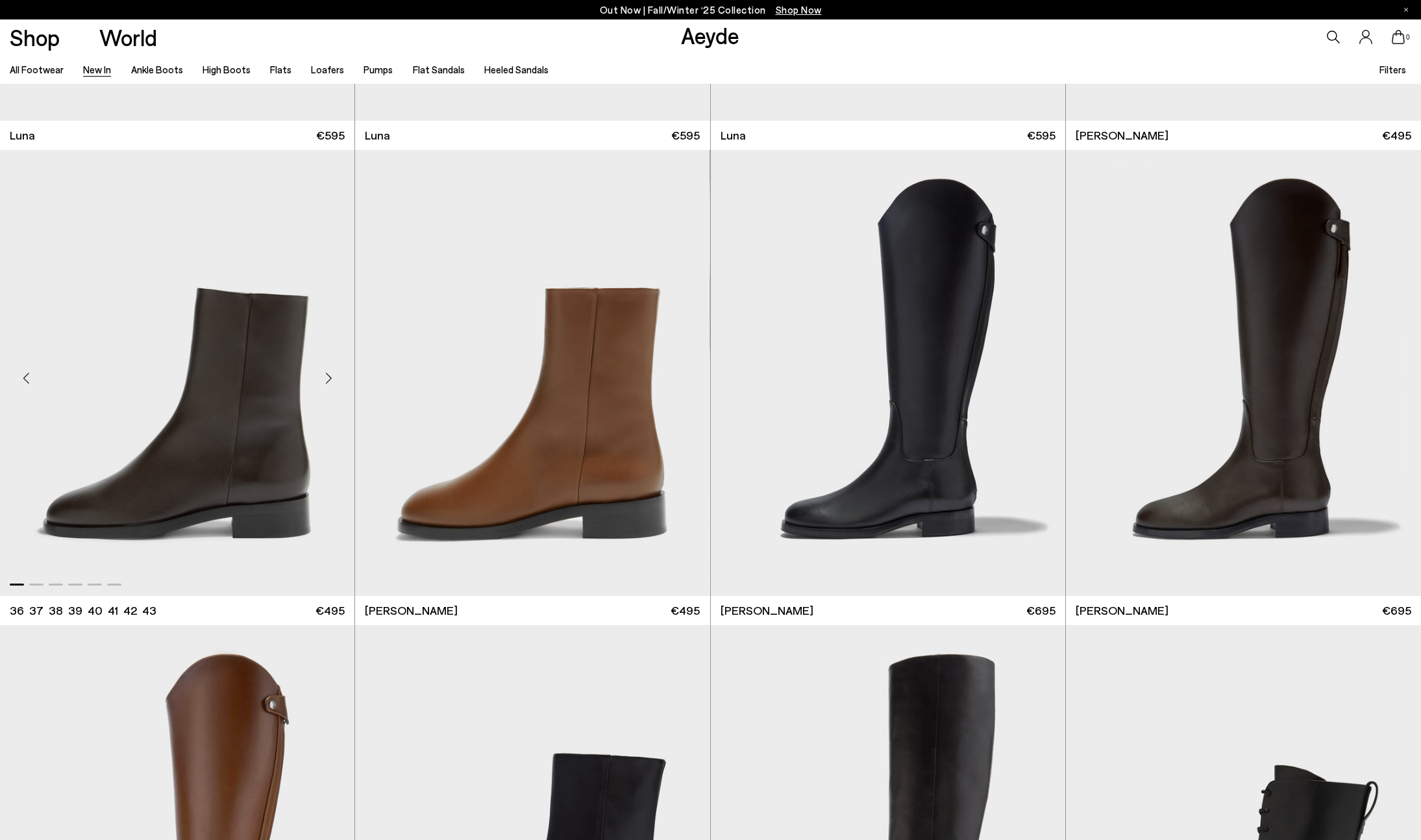
click at [327, 375] on div "Next slide" at bounding box center [328, 378] width 39 height 39
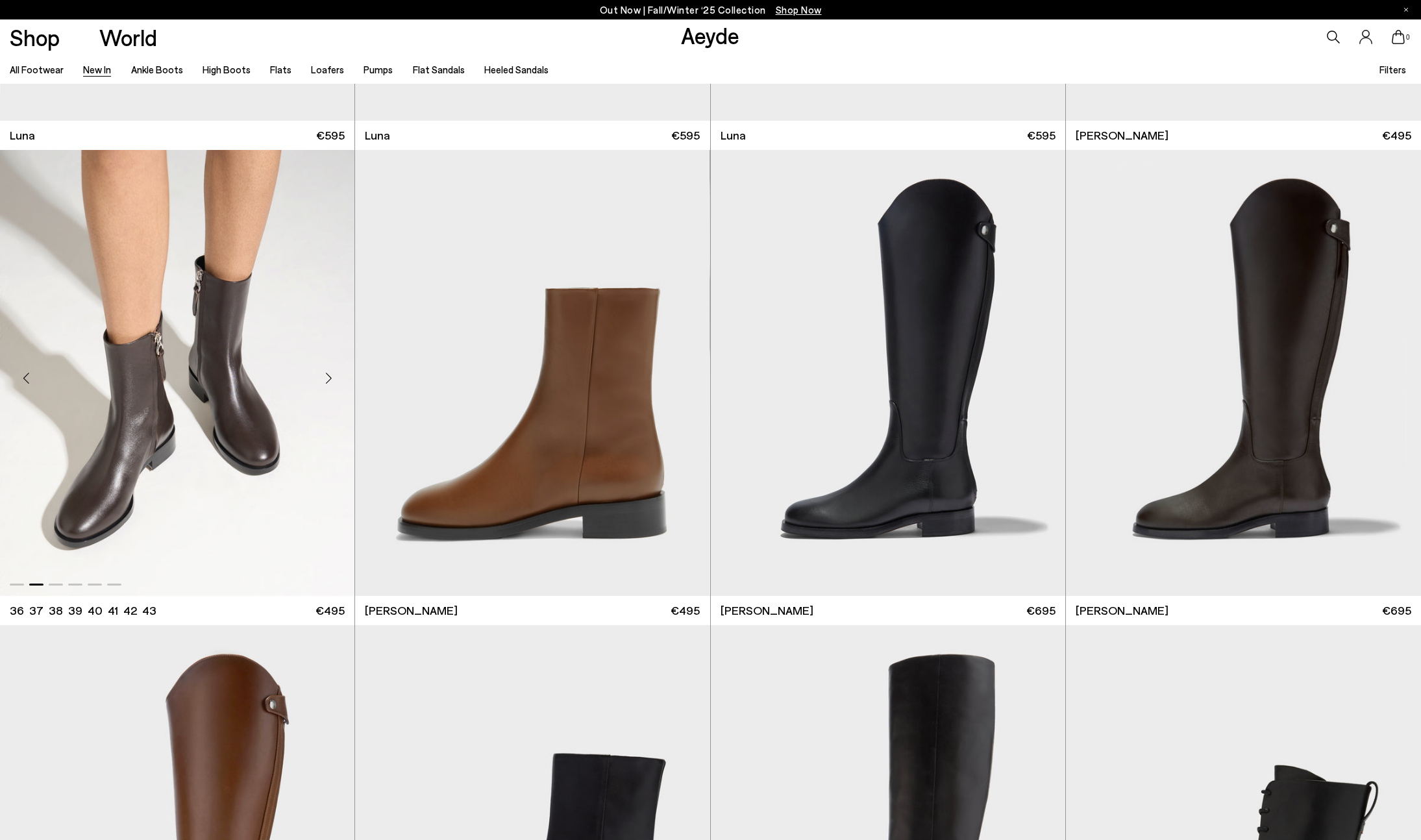
click at [327, 375] on div "Next slide" at bounding box center [328, 378] width 39 height 39
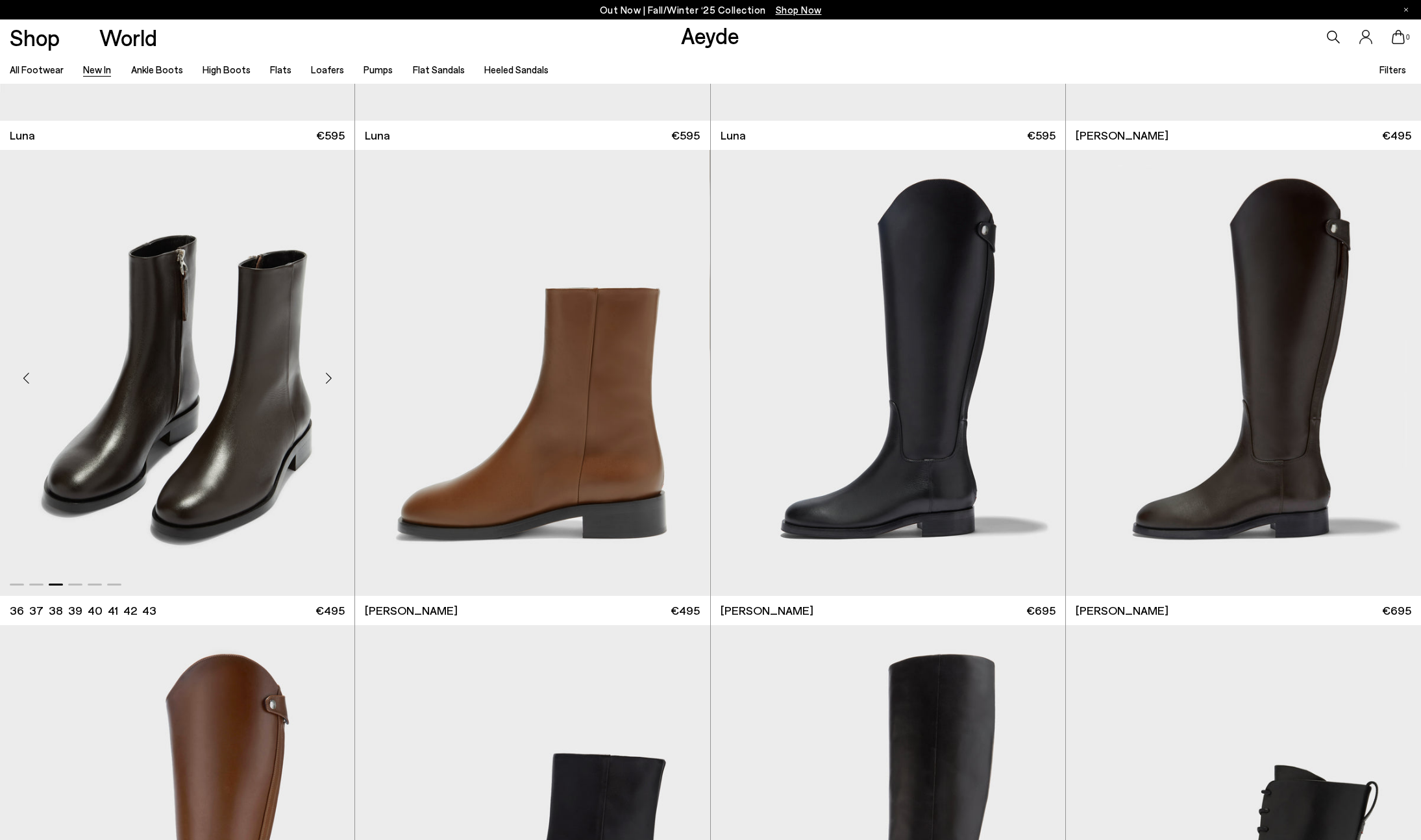
click at [327, 375] on div "Next slide" at bounding box center [328, 378] width 39 height 39
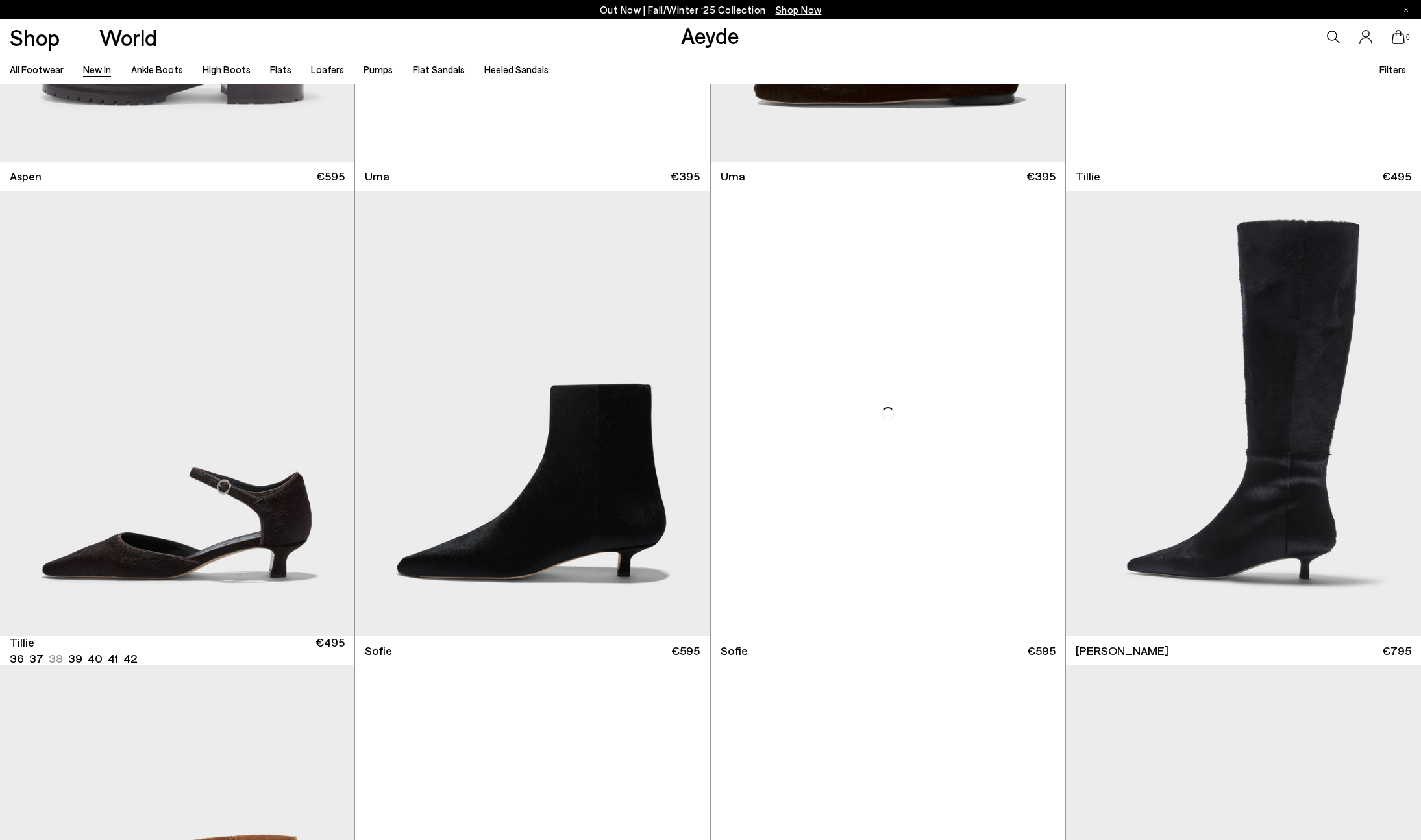
scroll to position [10813, 0]
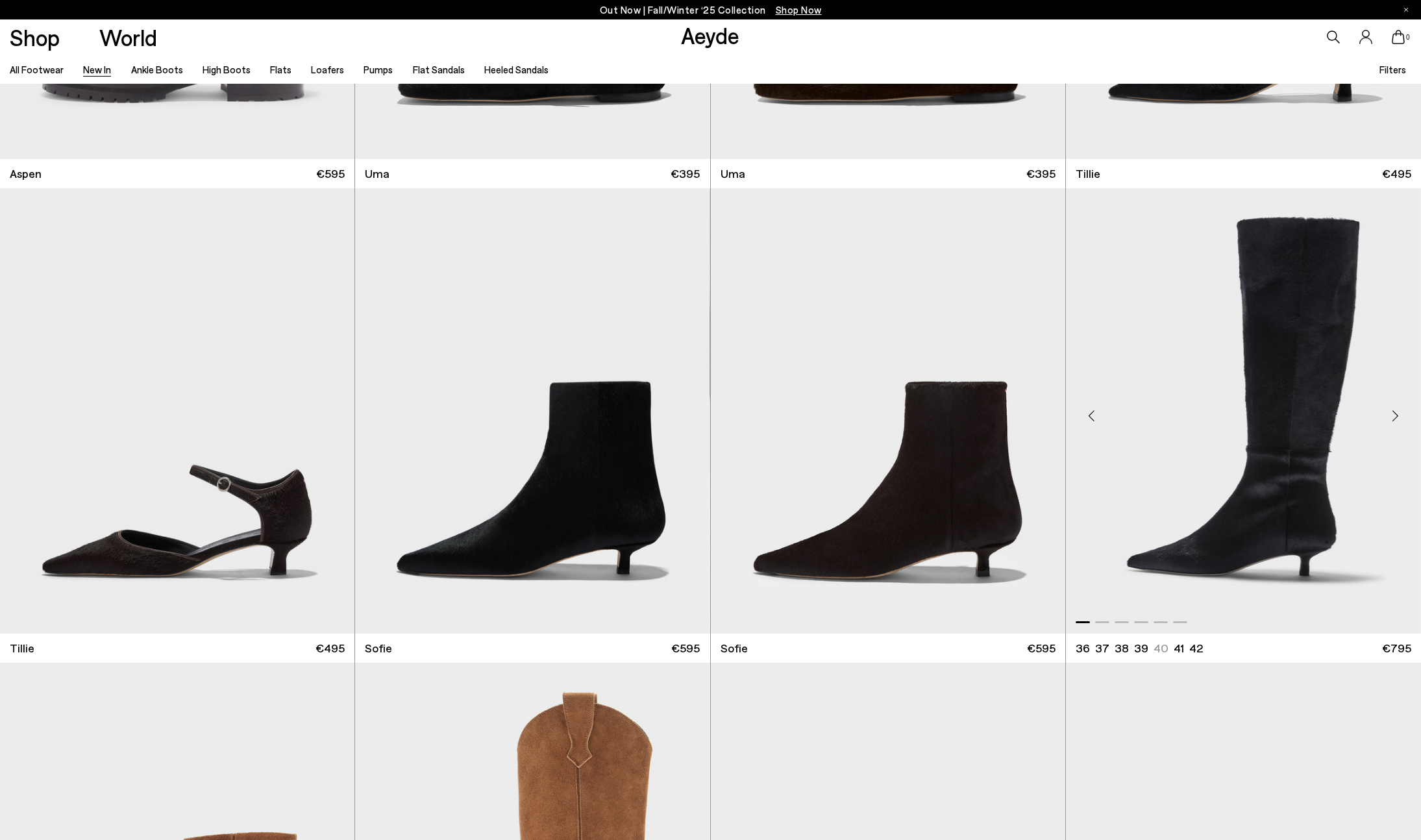
click at [1391, 413] on div "Next slide" at bounding box center [1394, 416] width 39 height 39
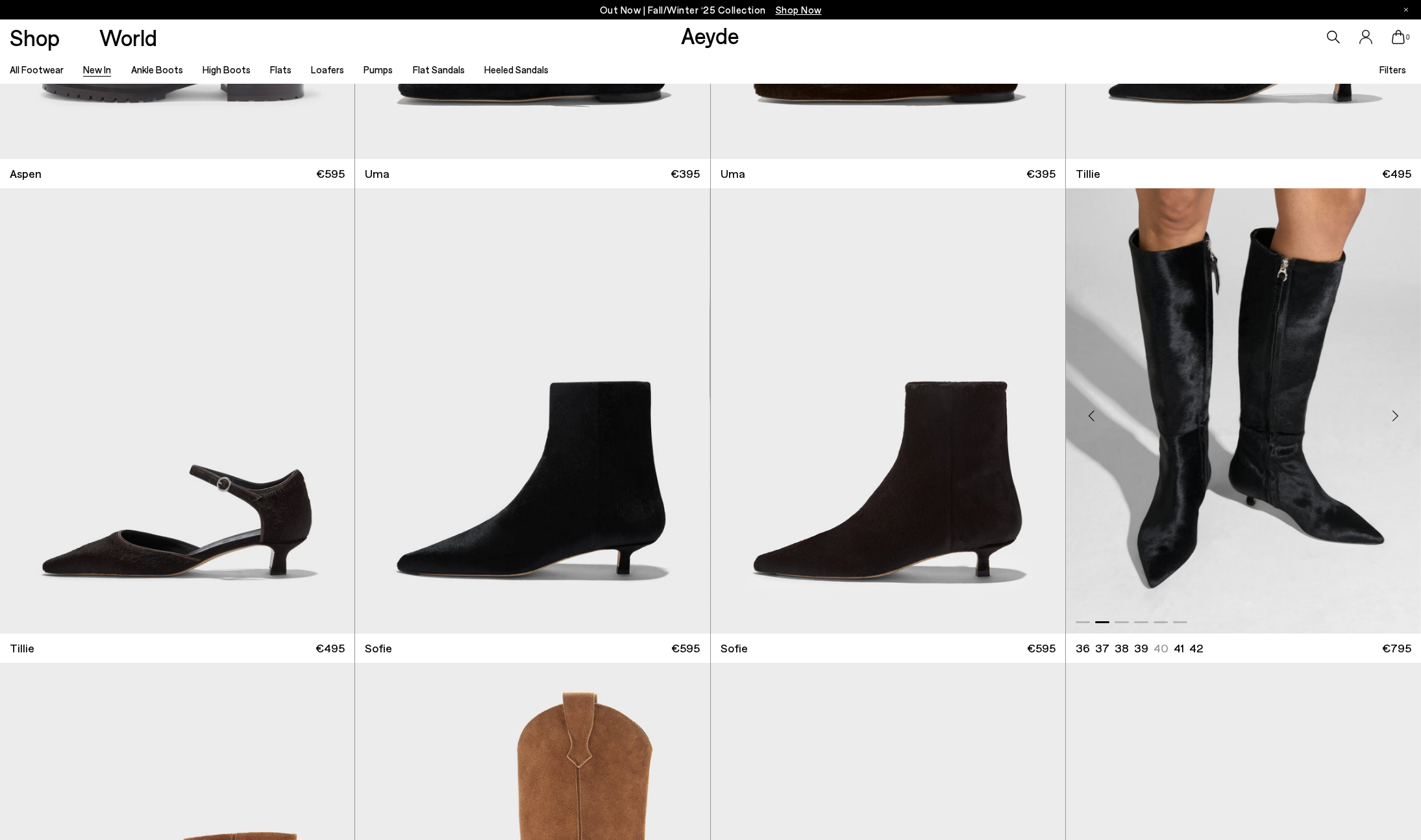
click at [1391, 413] on div "Next slide" at bounding box center [1394, 416] width 39 height 39
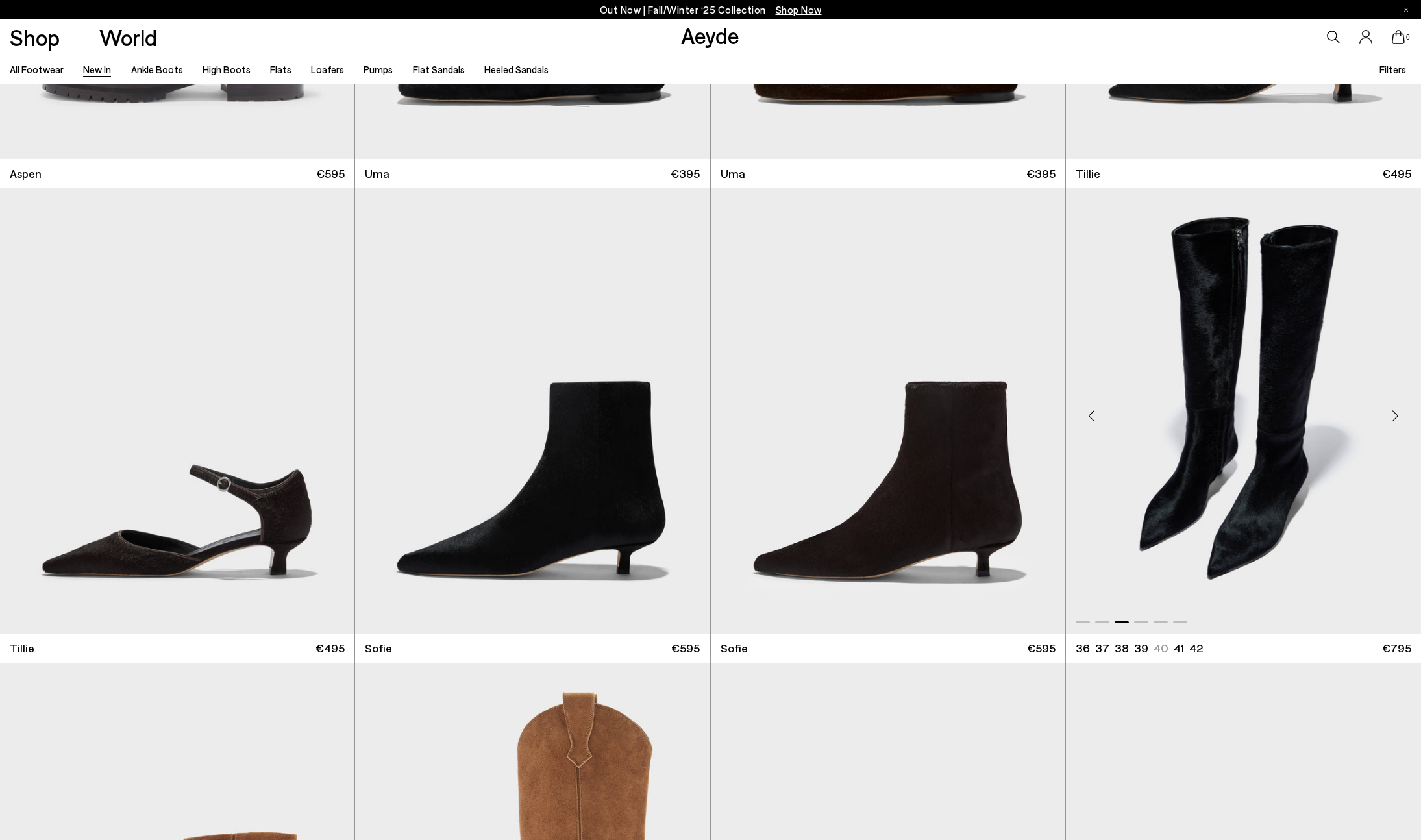
click at [1391, 413] on div "Next slide" at bounding box center [1394, 416] width 39 height 39
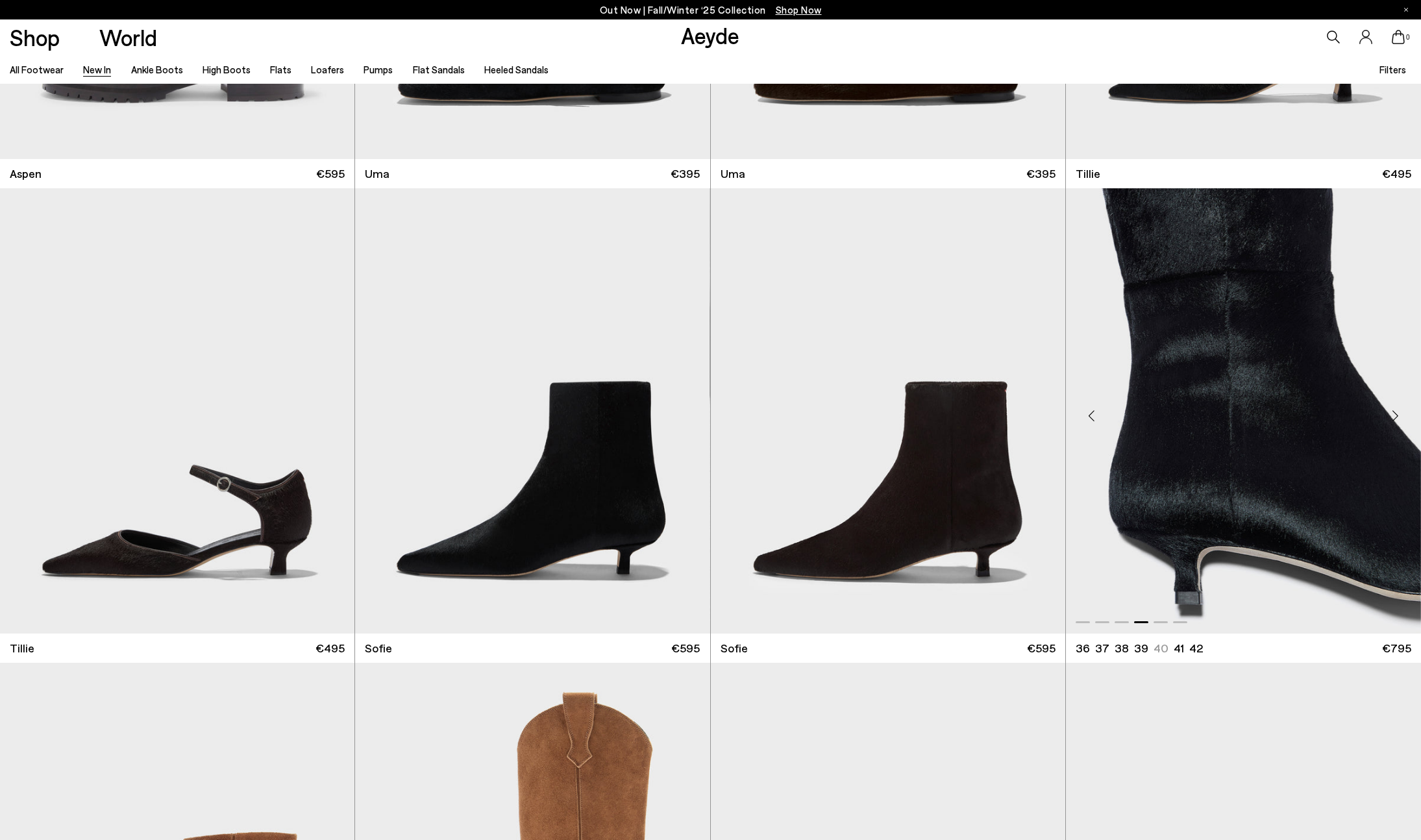
click at [1391, 413] on div "Next slide" at bounding box center [1394, 416] width 39 height 39
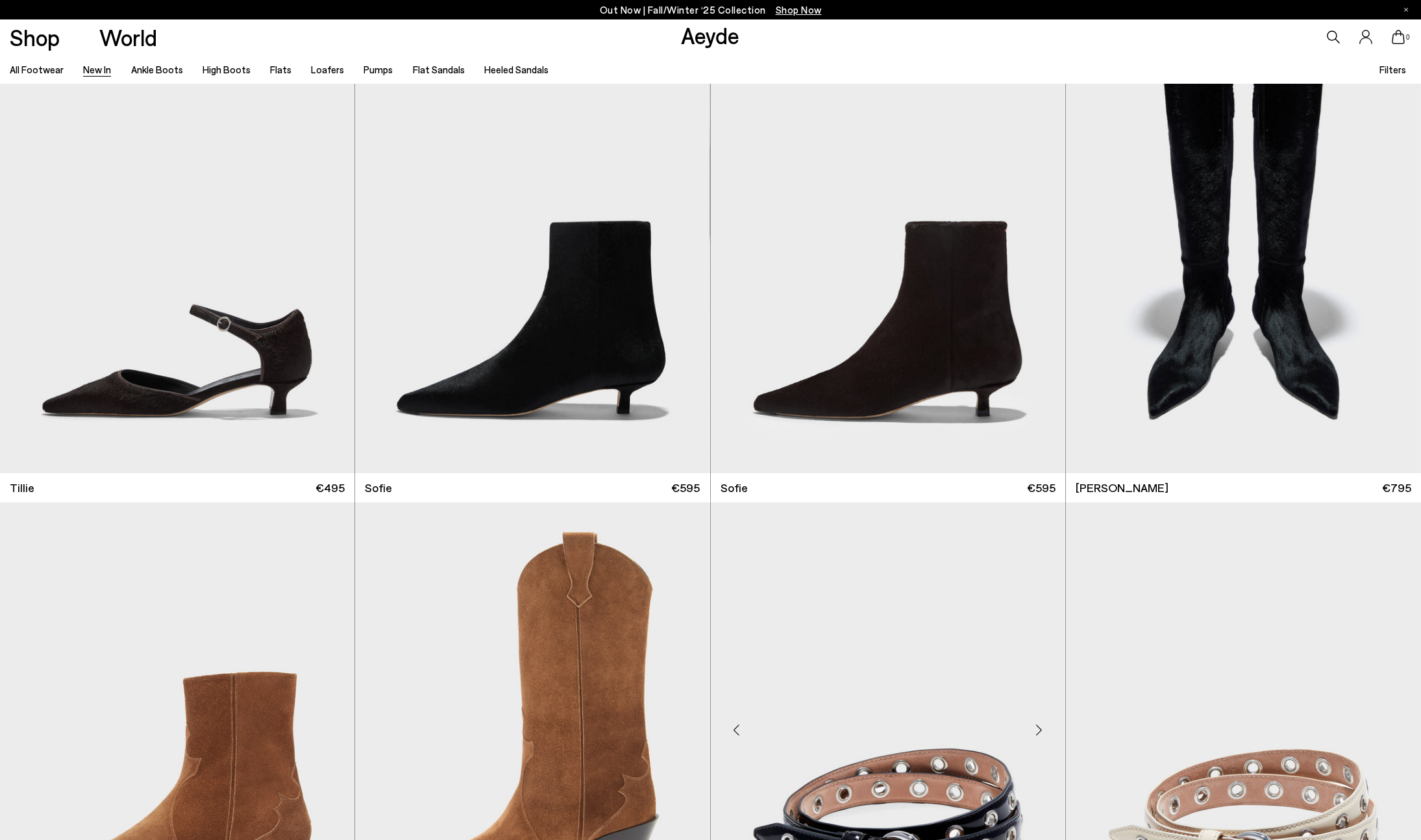
scroll to position [10964, 0]
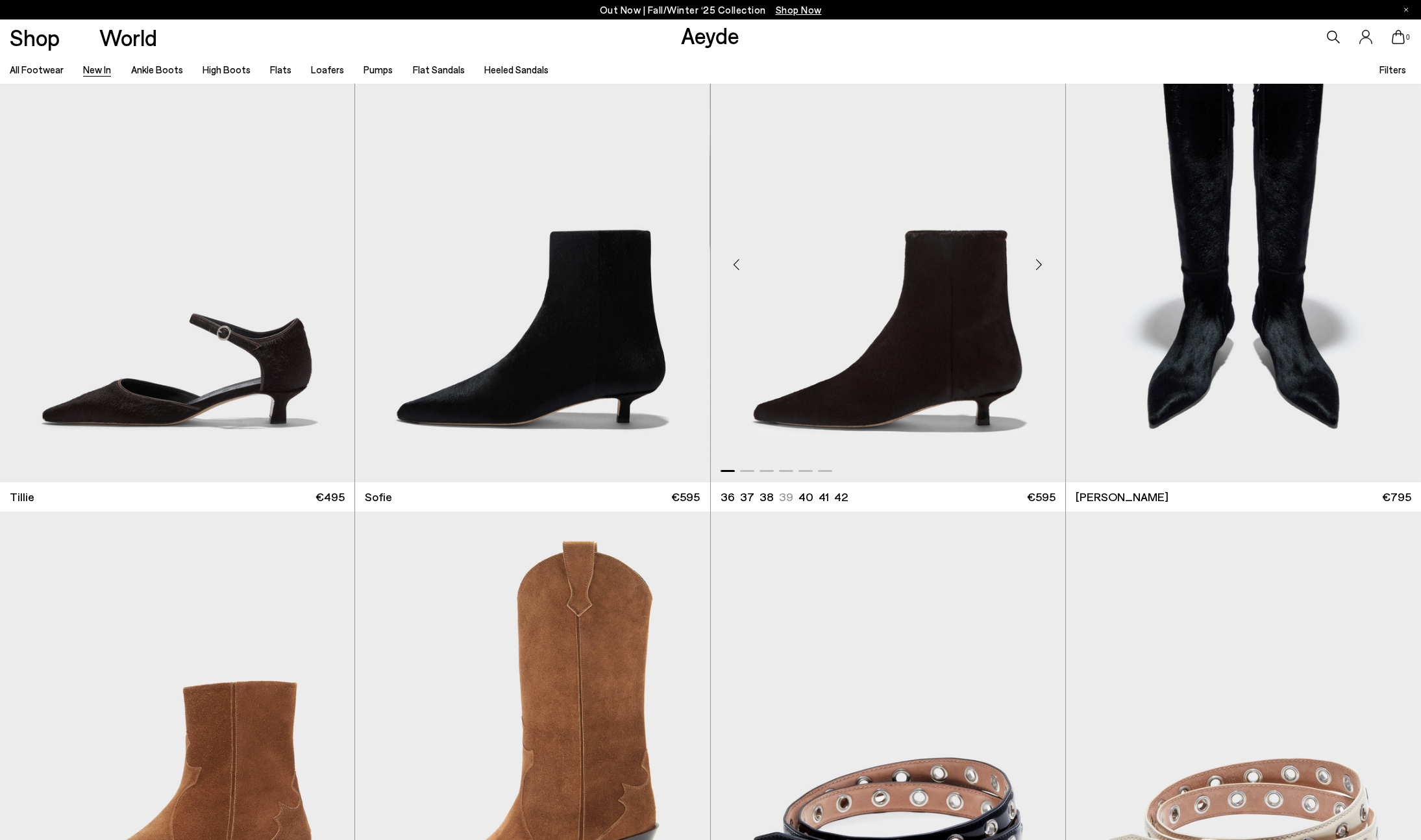
click at [1037, 271] on div "Next slide" at bounding box center [1038, 265] width 39 height 39
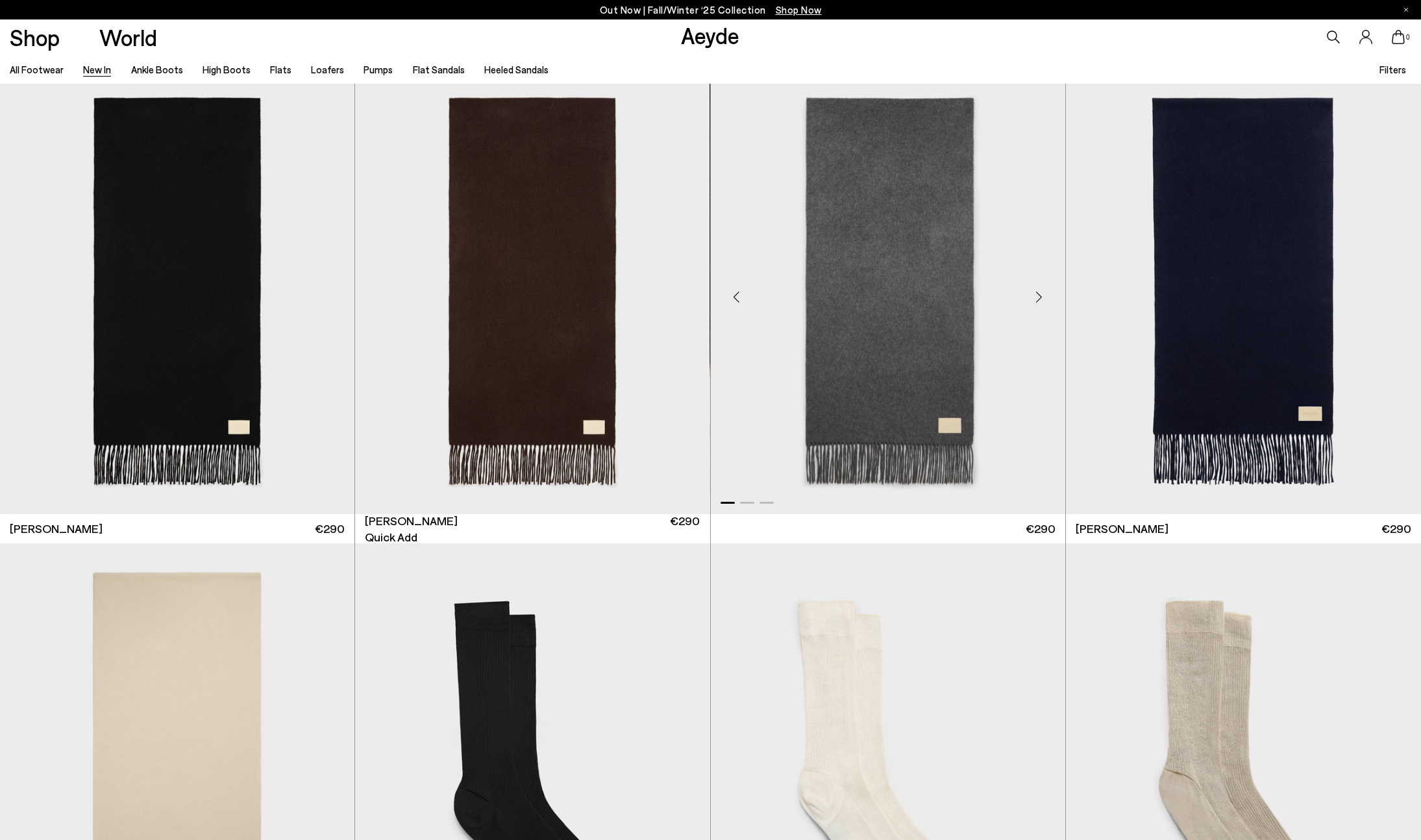
scroll to position [11871, 0]
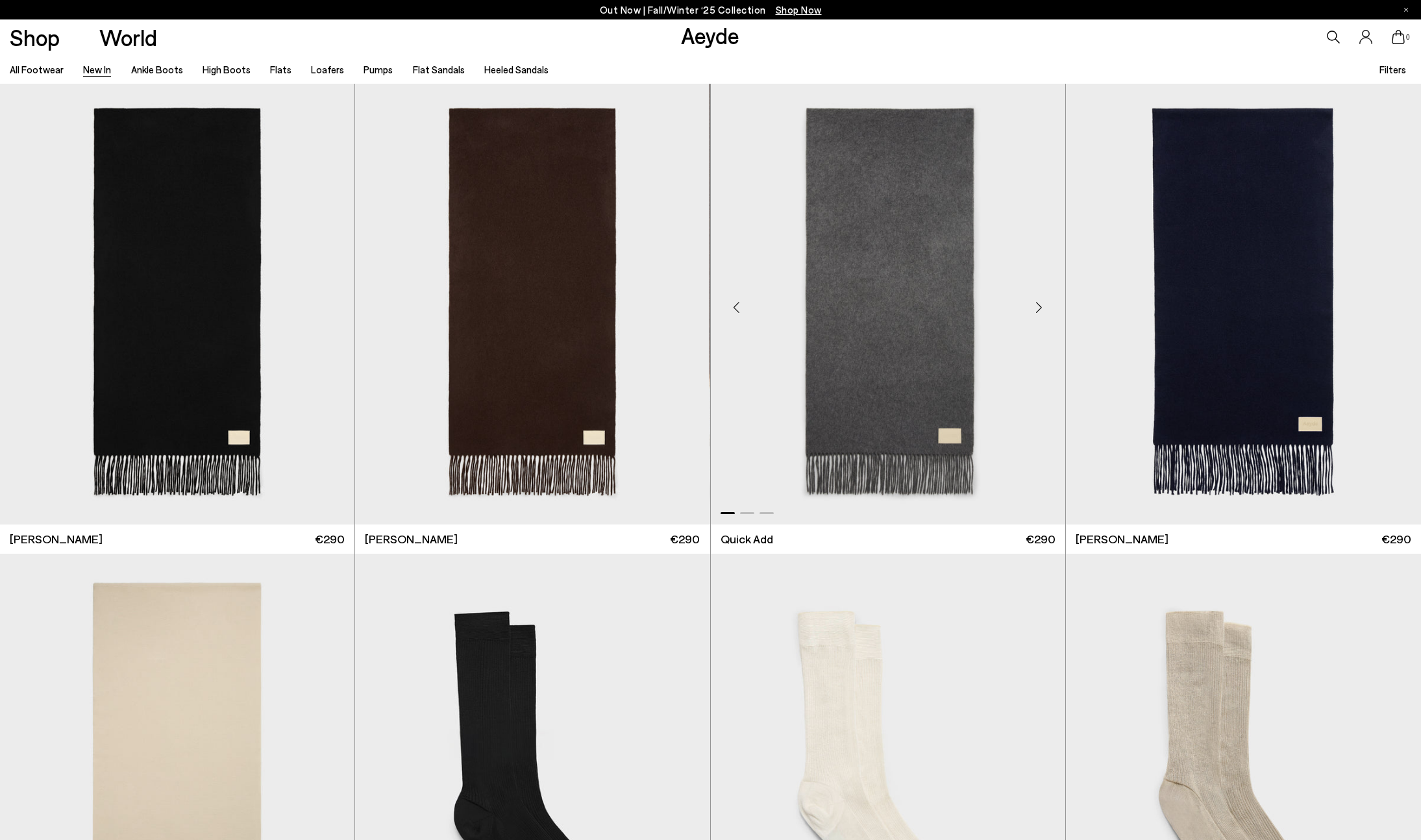
click at [1033, 307] on div "Next slide" at bounding box center [1038, 307] width 39 height 39
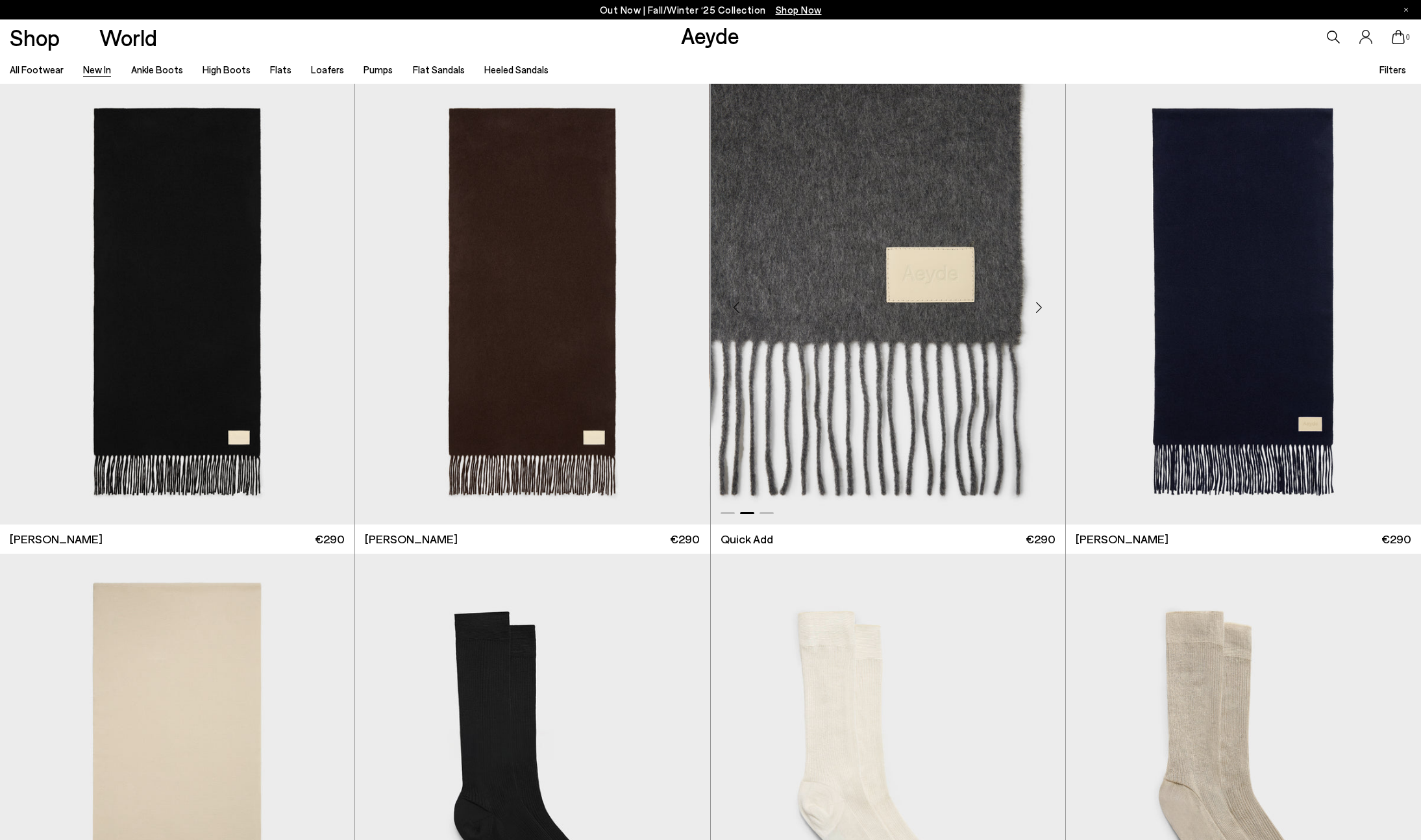
click at [1033, 307] on div "Next slide" at bounding box center [1038, 307] width 39 height 39
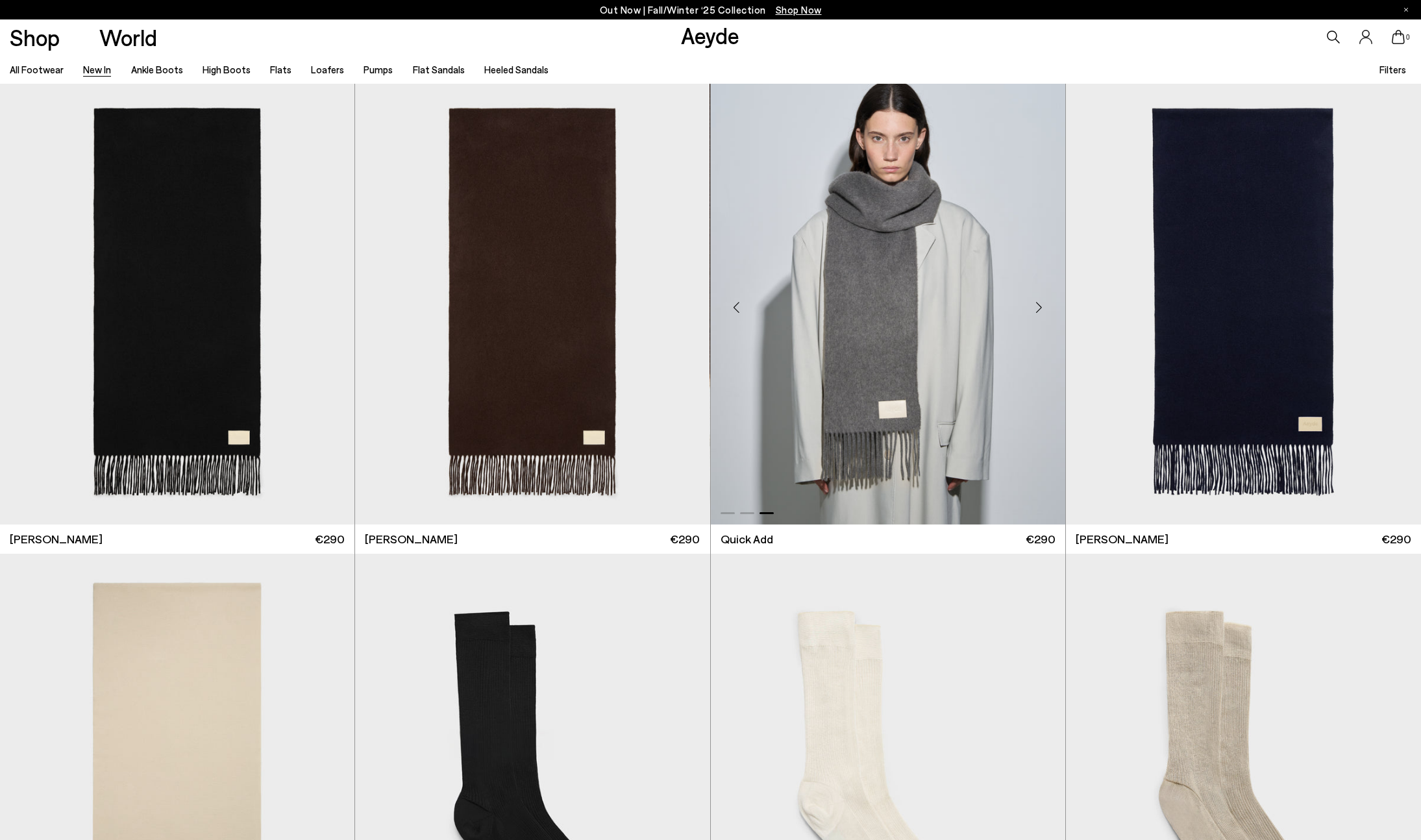
click at [1033, 307] on div "Next slide" at bounding box center [1038, 307] width 39 height 39
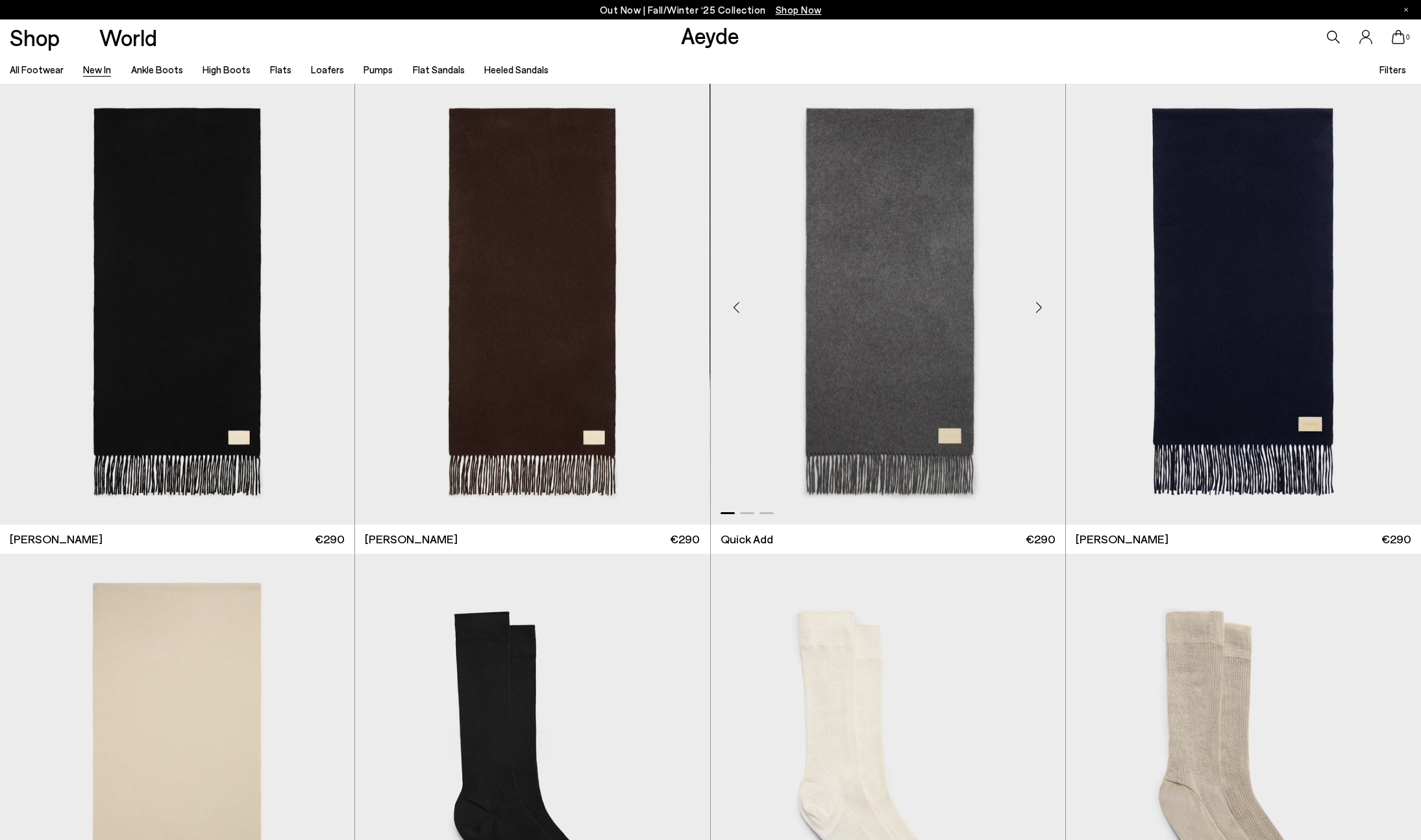
click at [1033, 307] on div "Next slide" at bounding box center [1038, 307] width 39 height 39
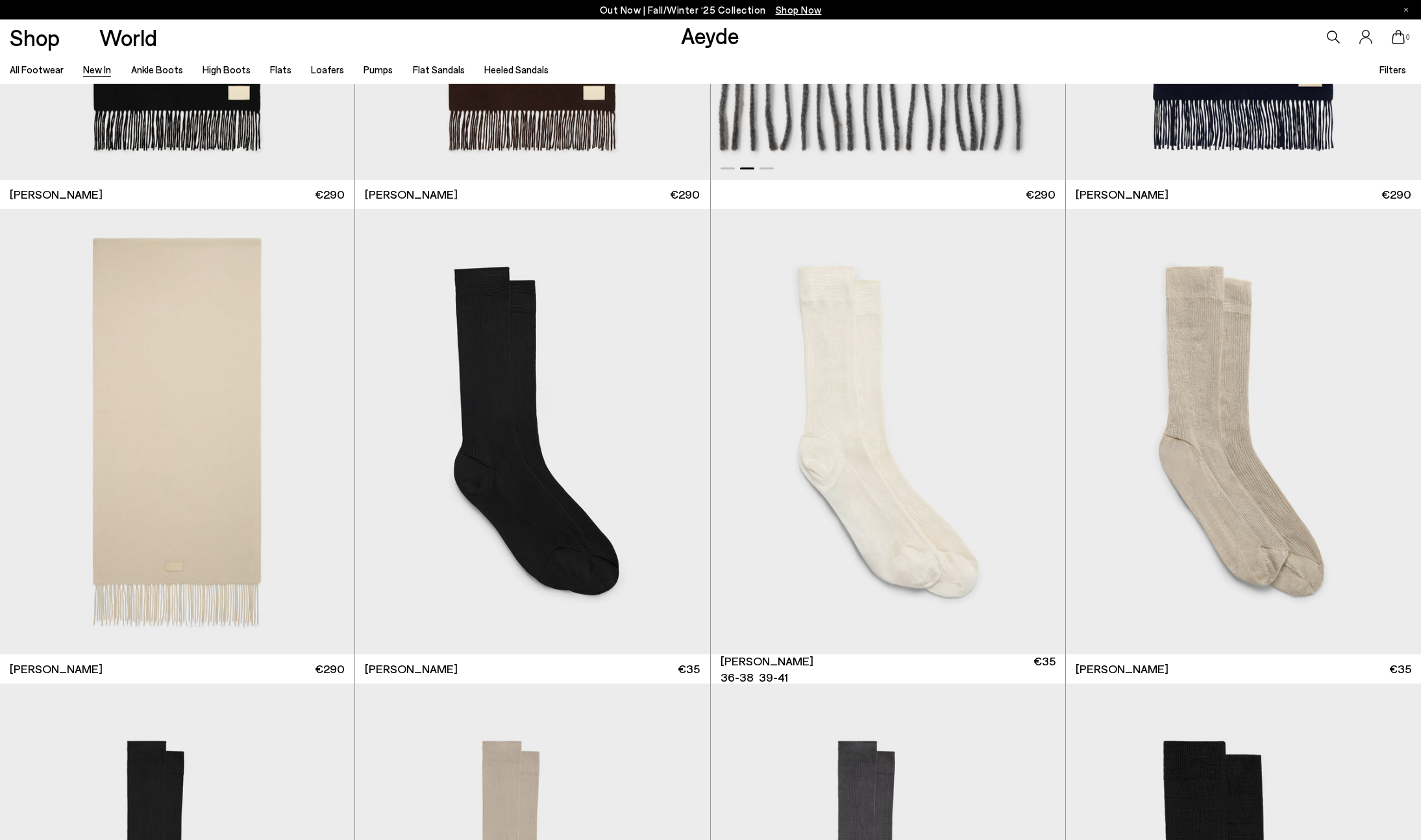
scroll to position [12318, 0]
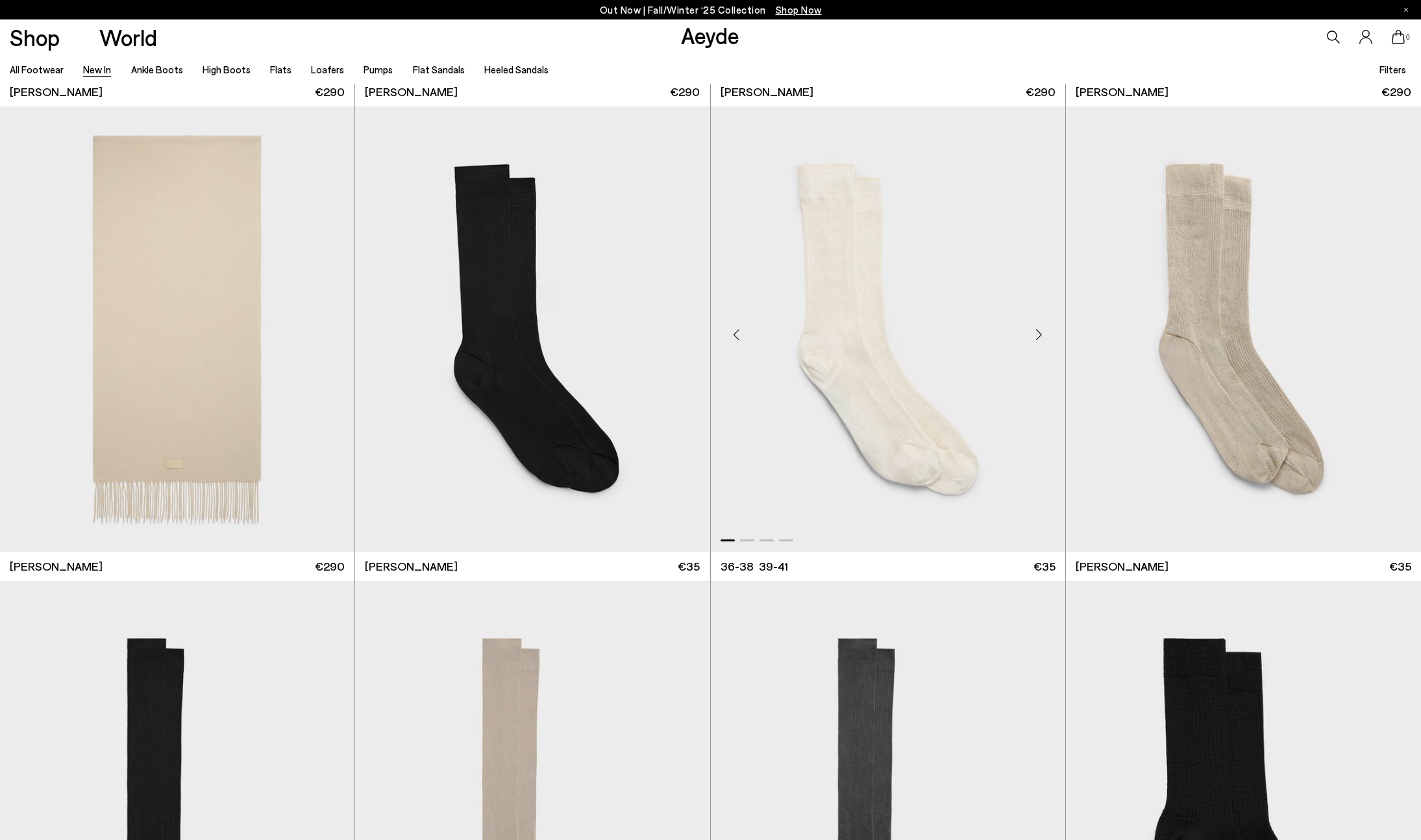
click at [1044, 332] on div "Next slide" at bounding box center [1038, 334] width 39 height 39
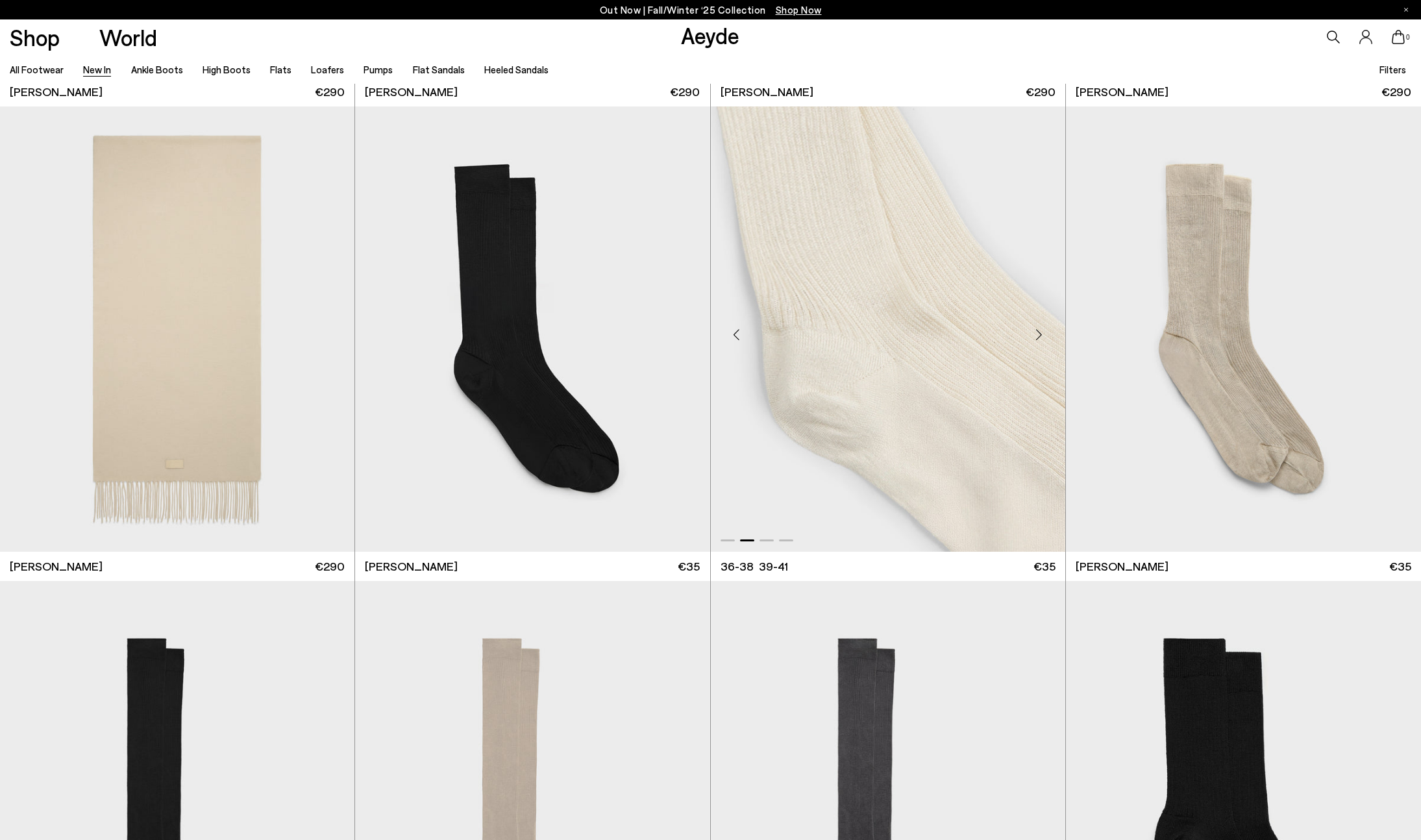
click at [1044, 332] on div "Next slide" at bounding box center [1038, 334] width 39 height 39
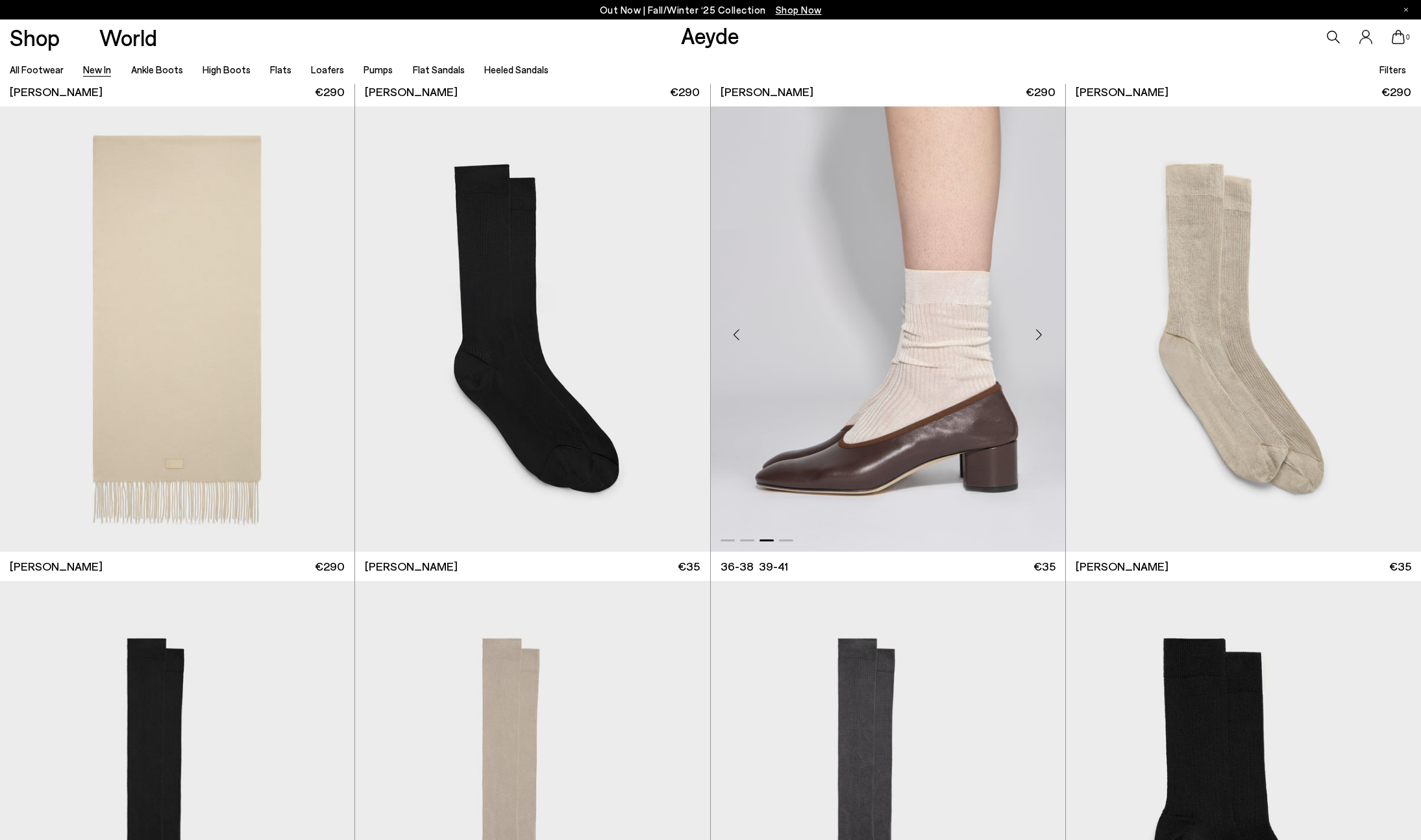
click at [1040, 335] on div "Next slide" at bounding box center [1038, 334] width 39 height 39
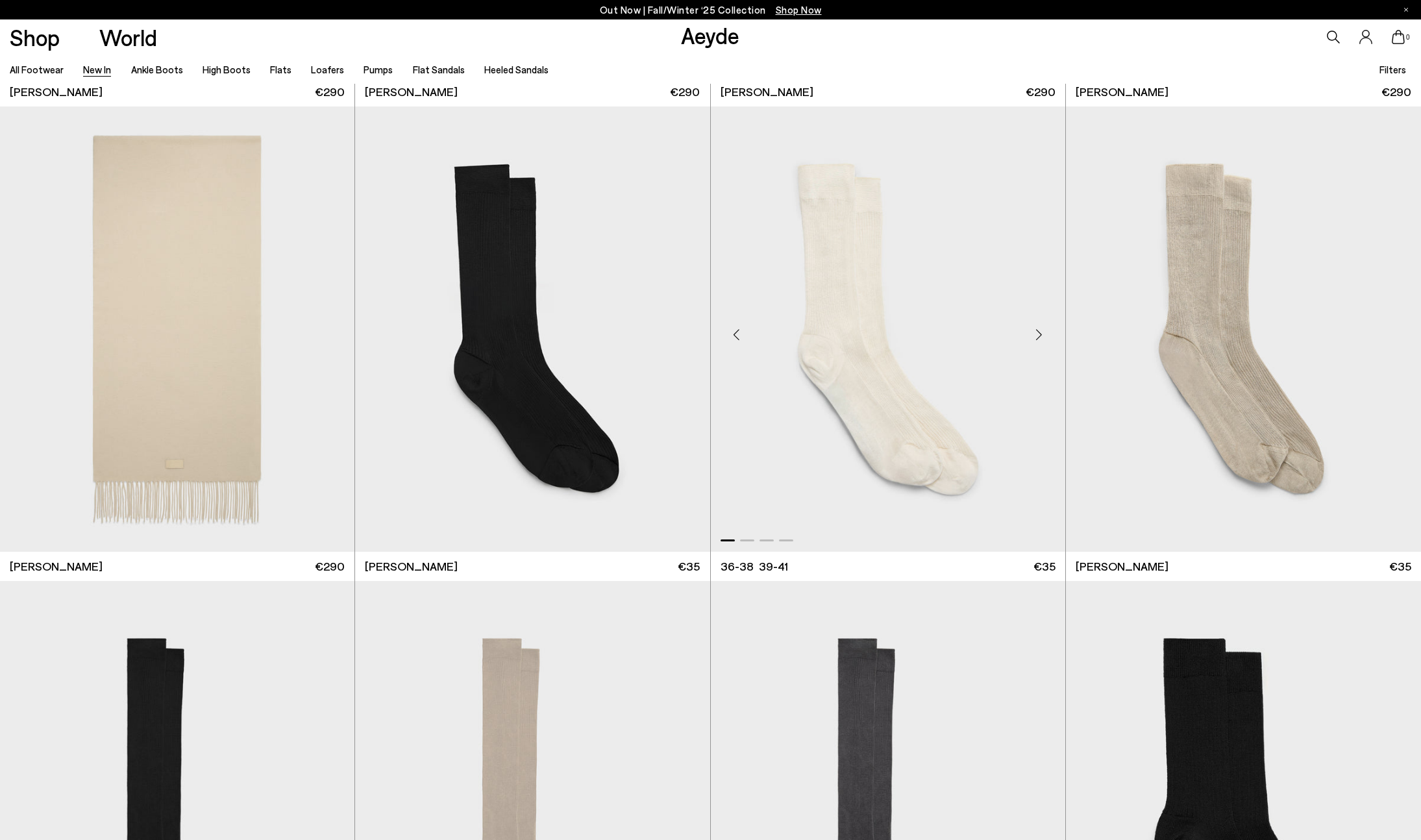
click at [1040, 335] on div "Next slide" at bounding box center [1038, 334] width 39 height 39
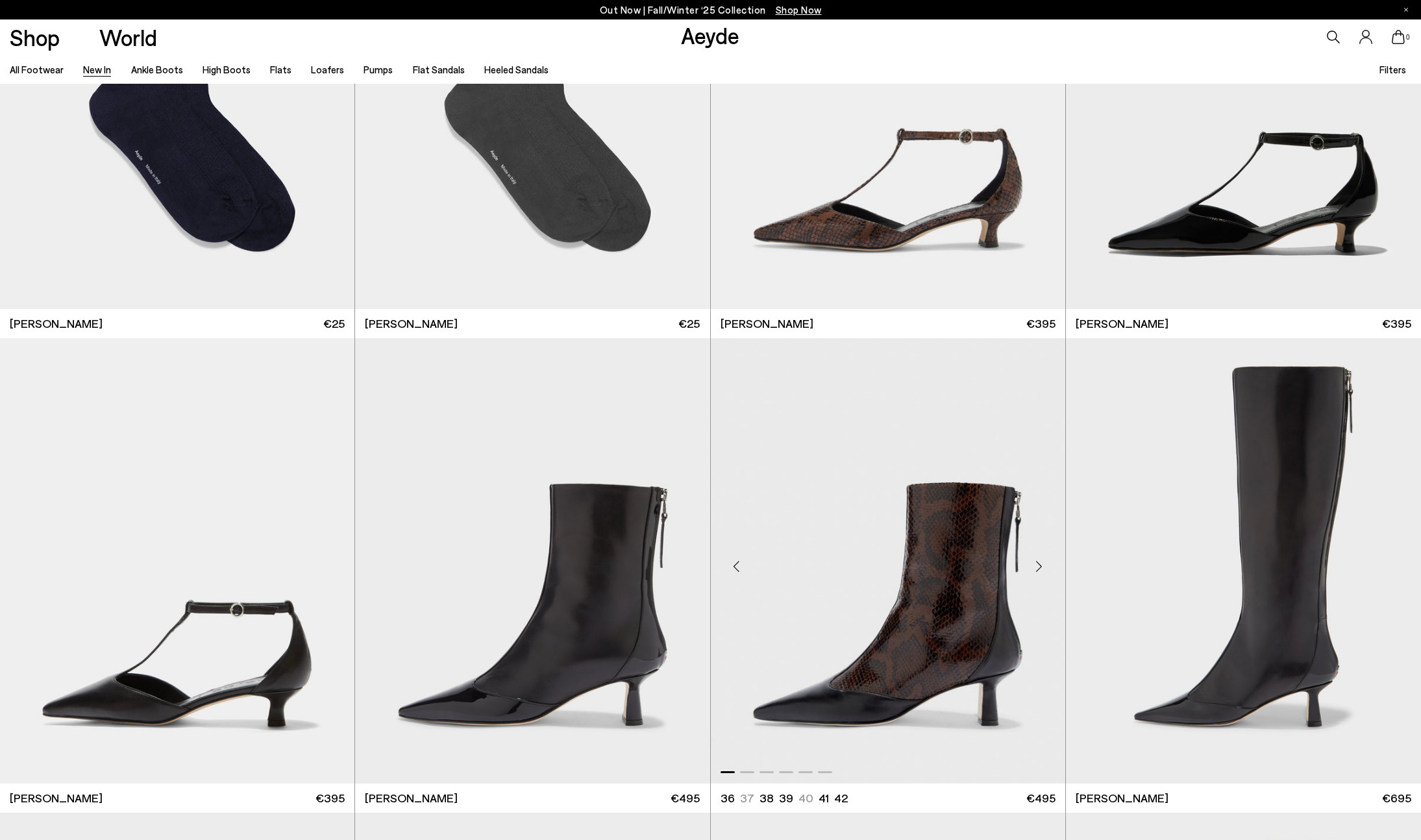
scroll to position [14560, 0]
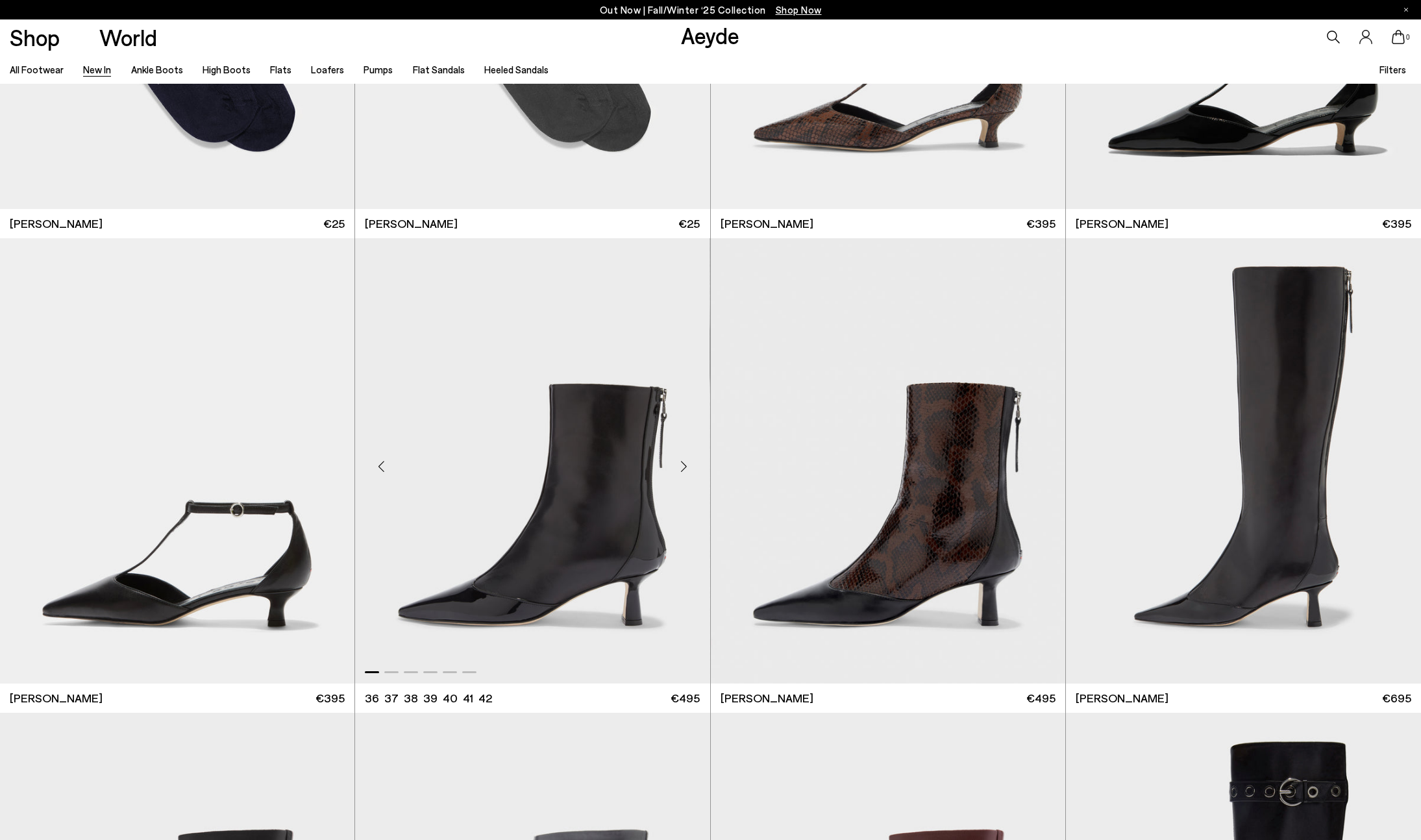
click at [682, 465] on div "Next slide" at bounding box center [683, 466] width 39 height 39
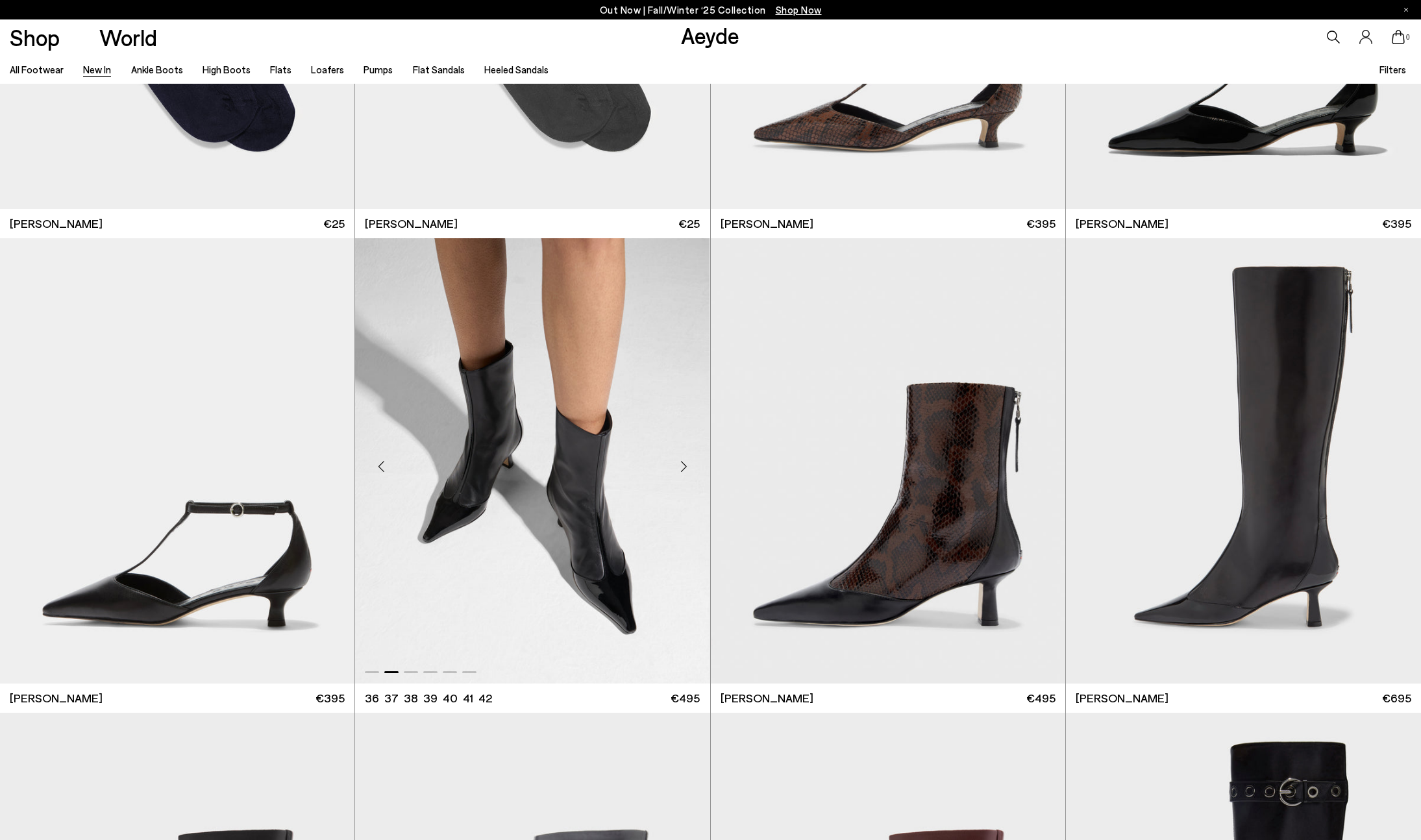
click at [682, 465] on div "Next slide" at bounding box center [683, 466] width 39 height 39
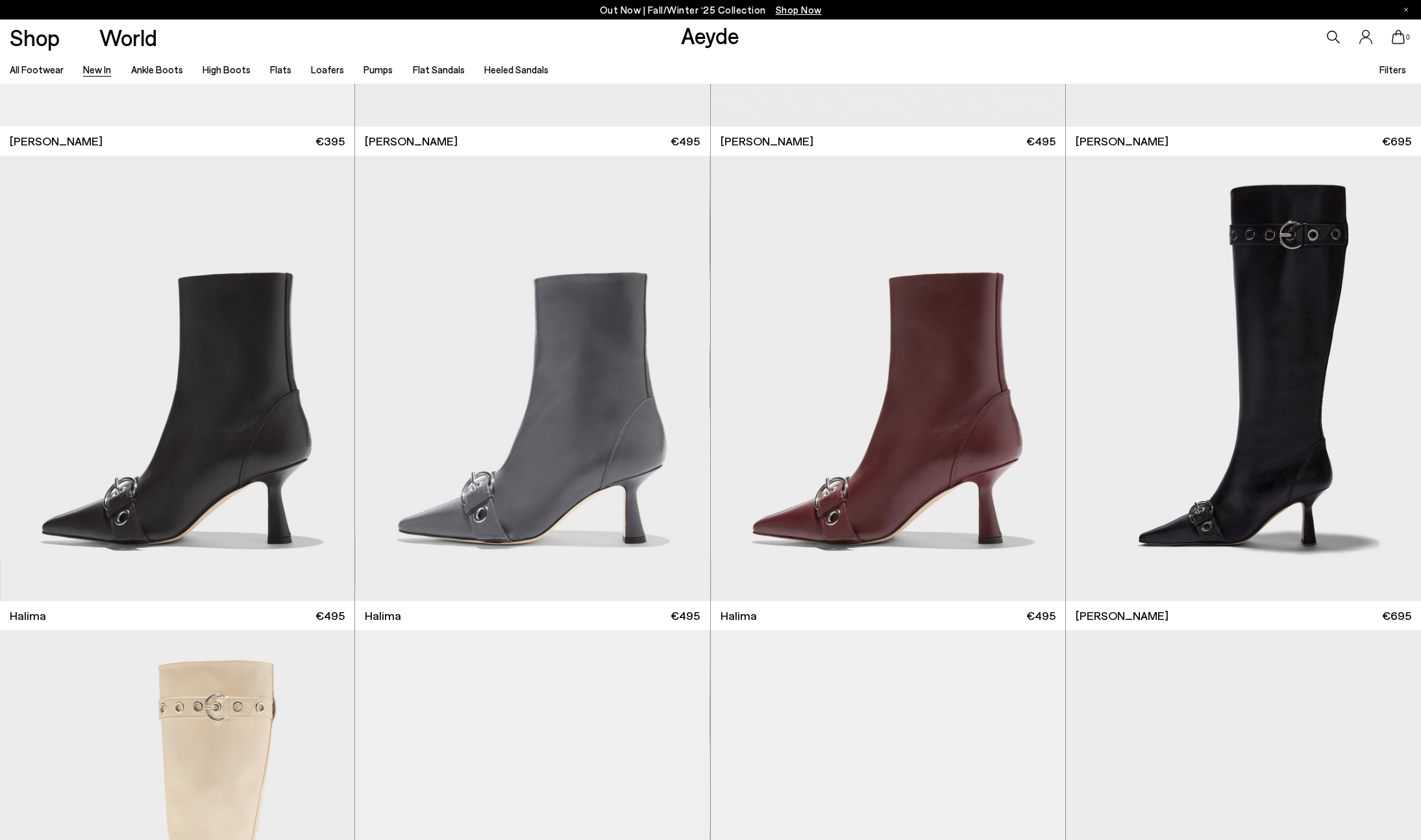
scroll to position [15615, 0]
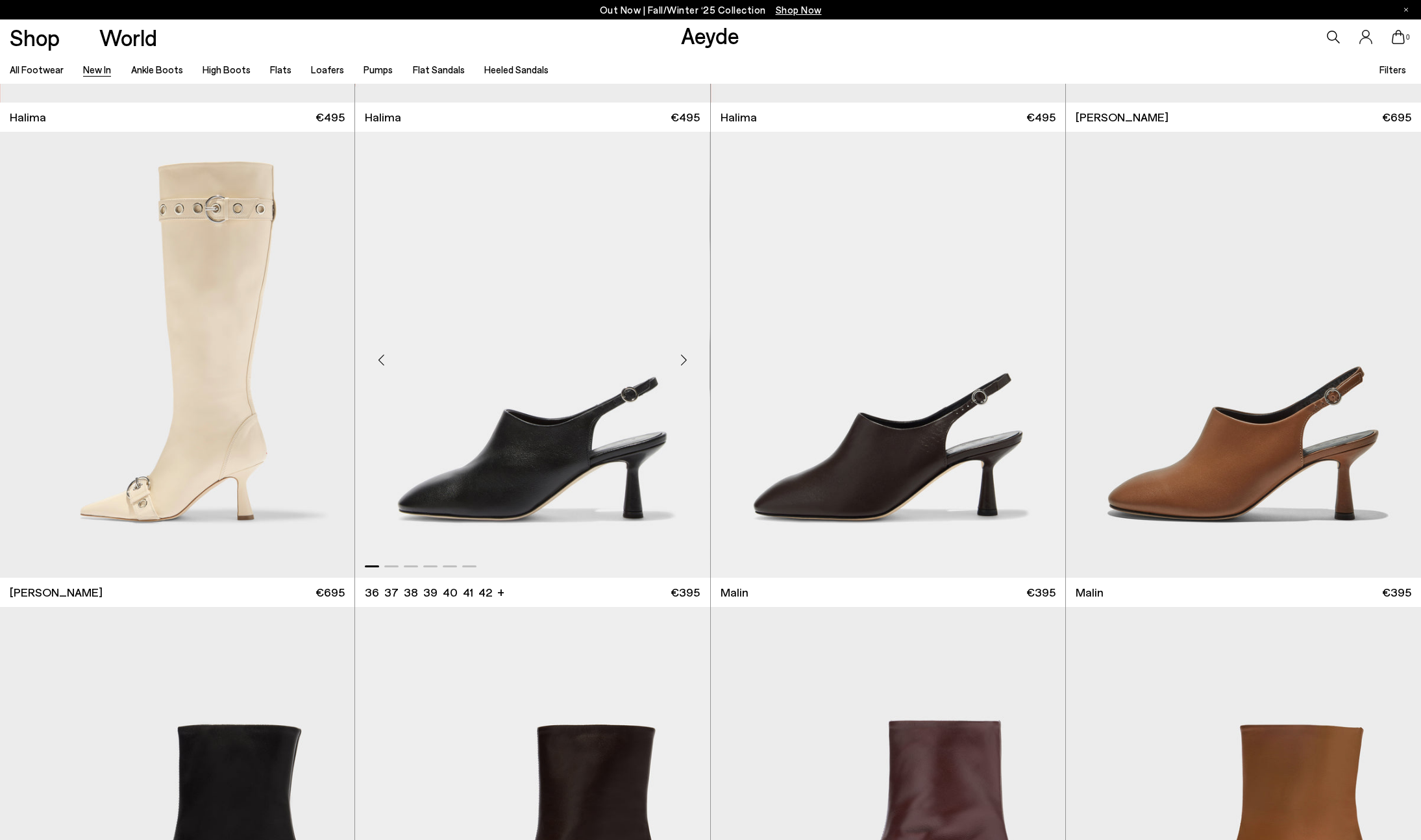
click at [677, 355] on div "Next slide" at bounding box center [683, 360] width 39 height 39
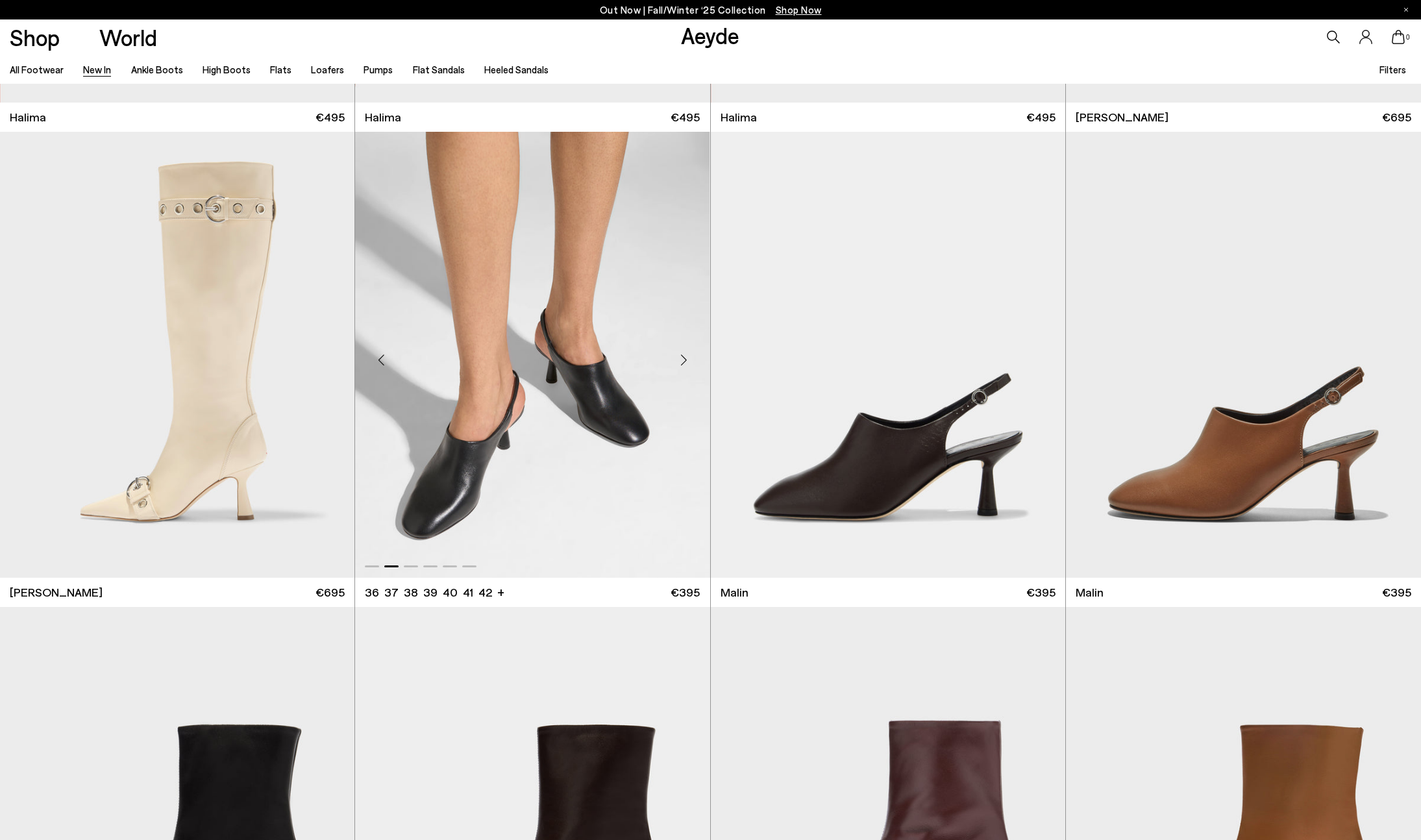
click at [677, 355] on div "Next slide" at bounding box center [683, 360] width 39 height 39
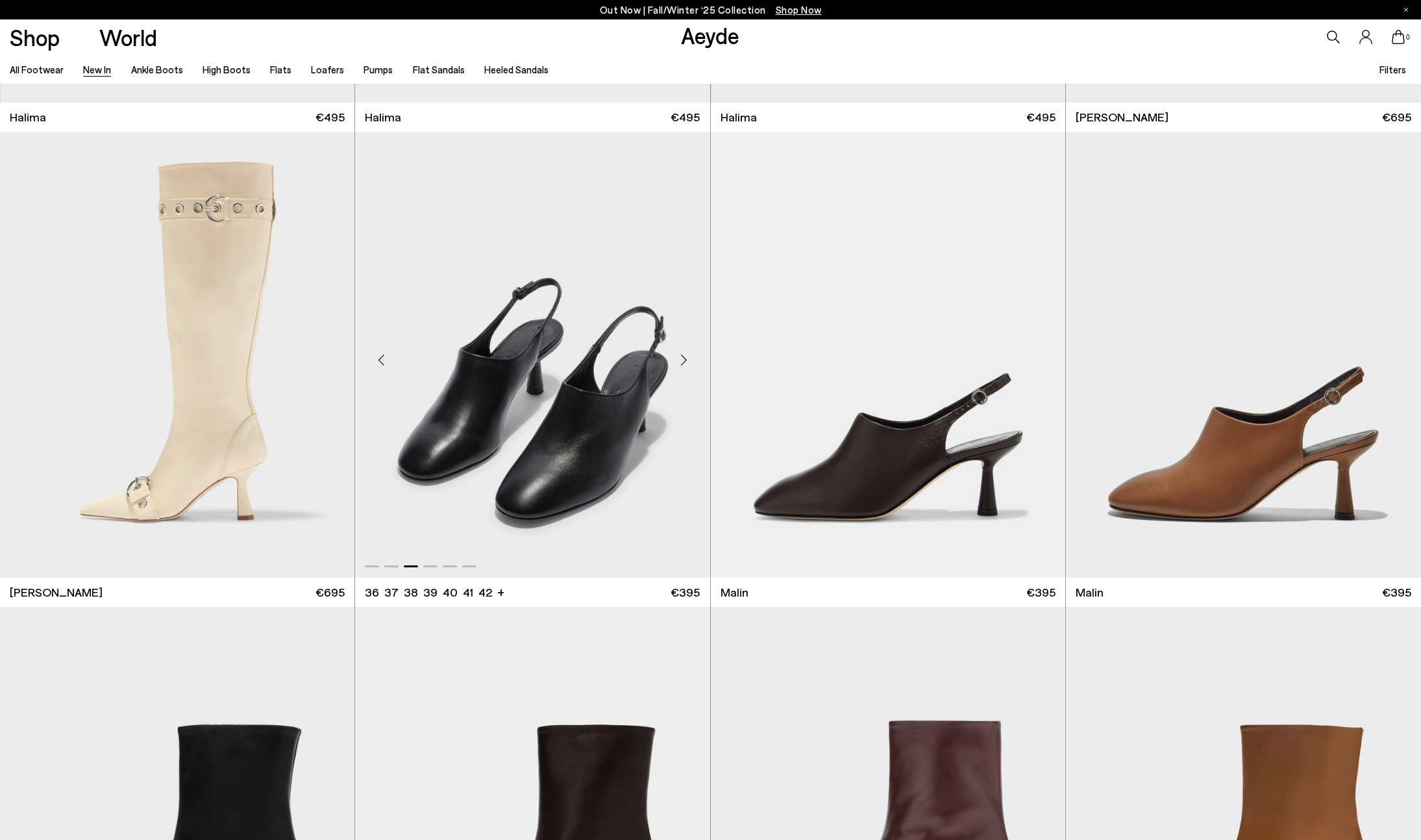
click at [677, 355] on div "Next slide" at bounding box center [683, 360] width 39 height 39
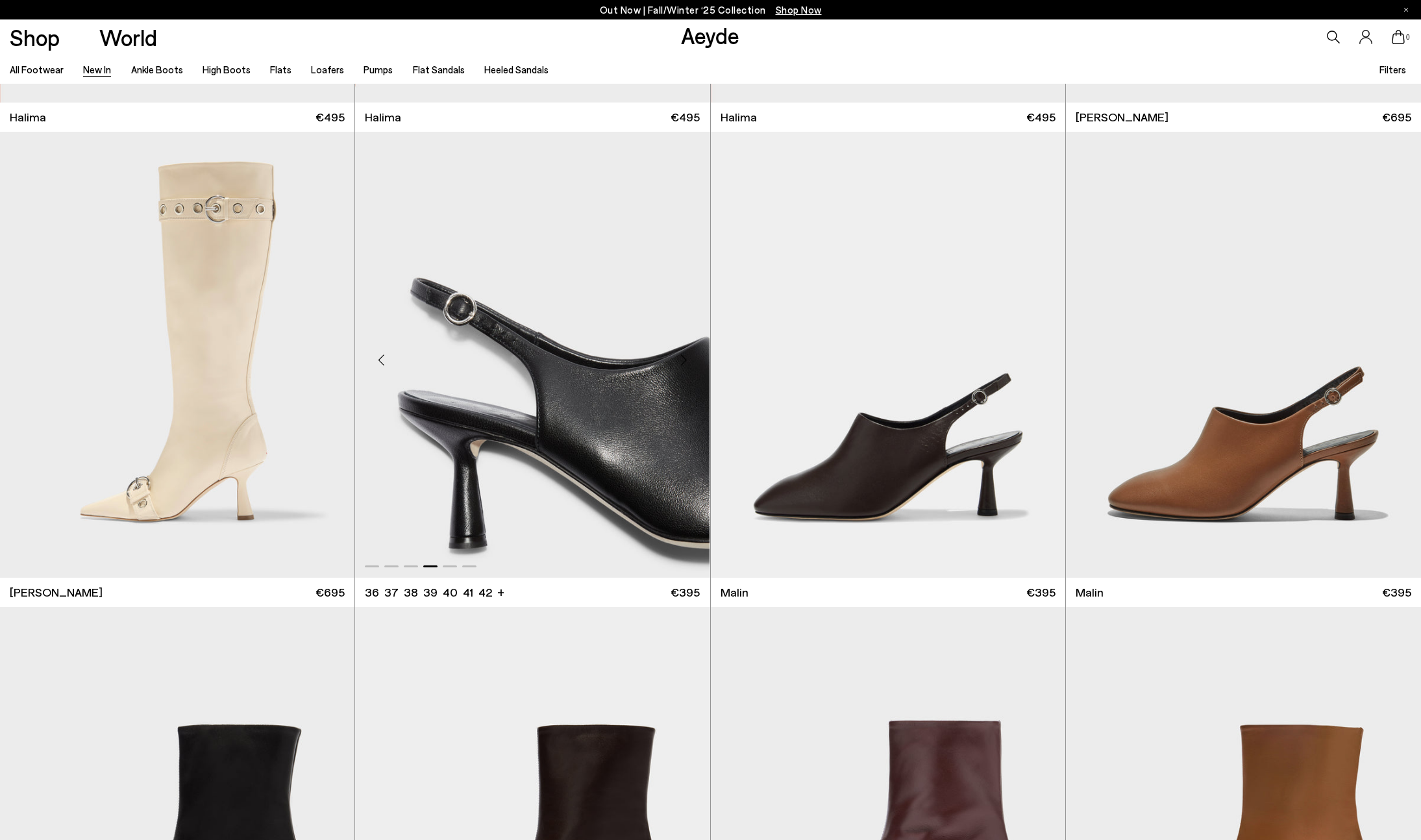
click at [677, 355] on div "Next slide" at bounding box center [683, 360] width 39 height 39
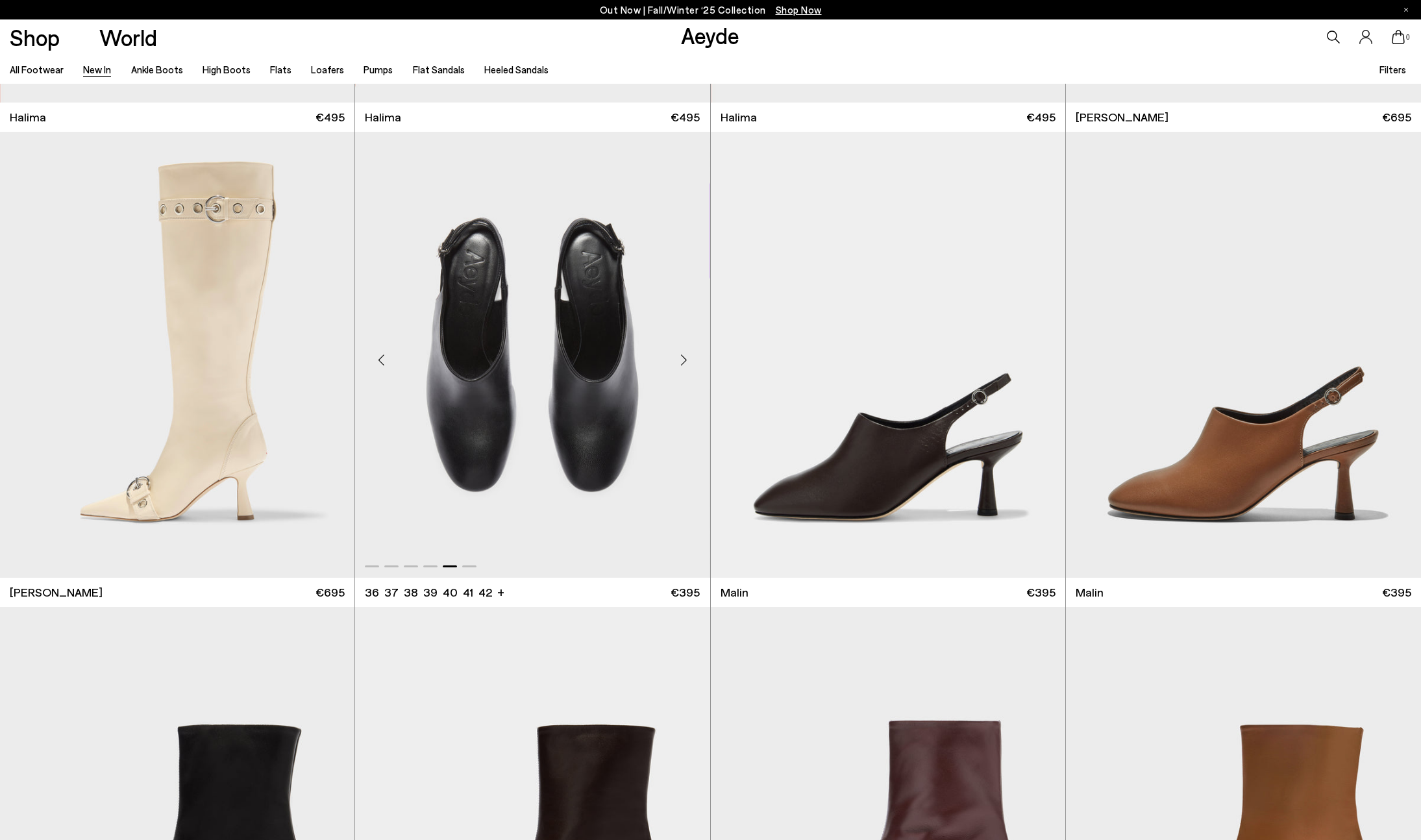
click at [677, 355] on div "Next slide" at bounding box center [683, 360] width 39 height 39
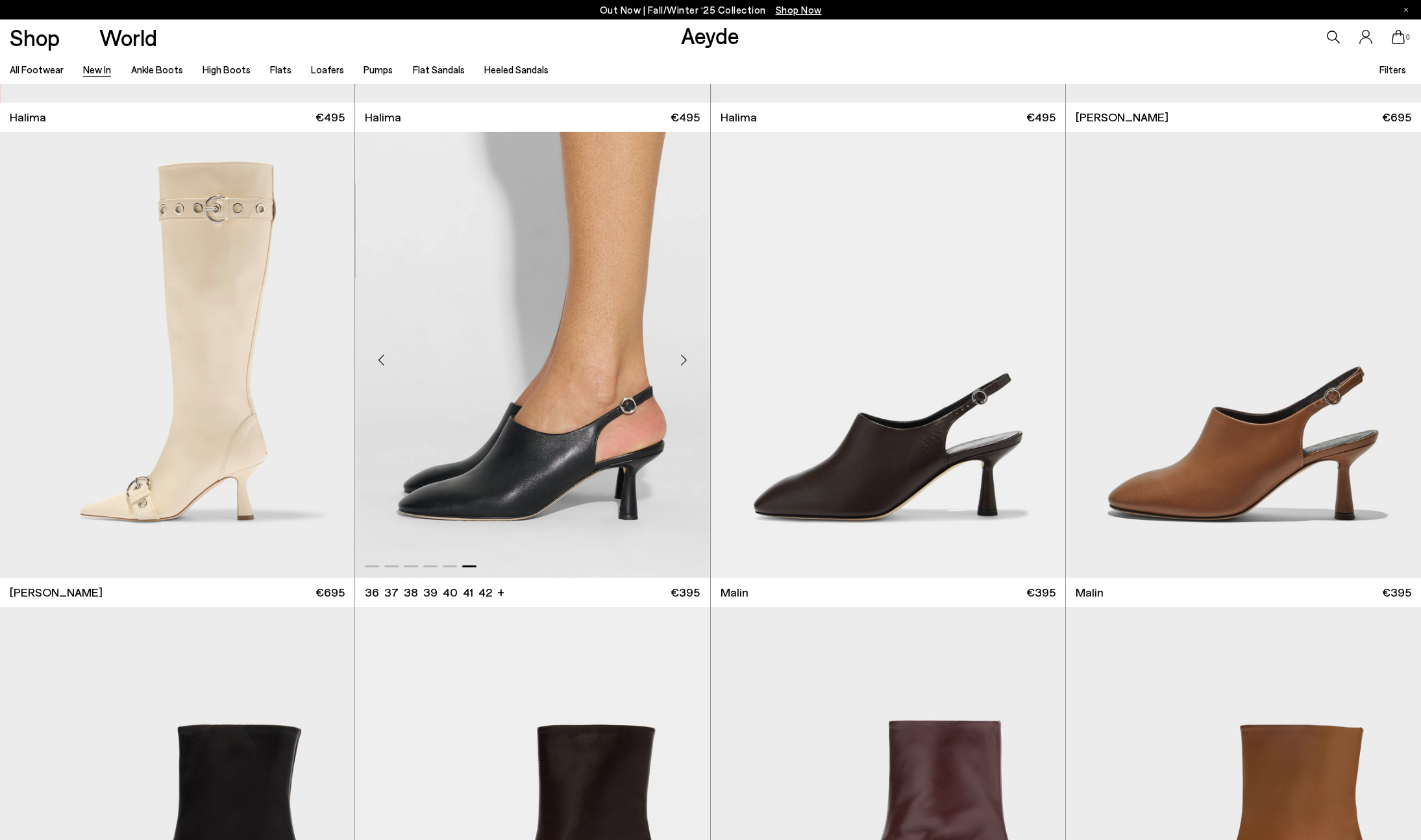
click at [677, 355] on div "Next slide" at bounding box center [683, 360] width 39 height 39
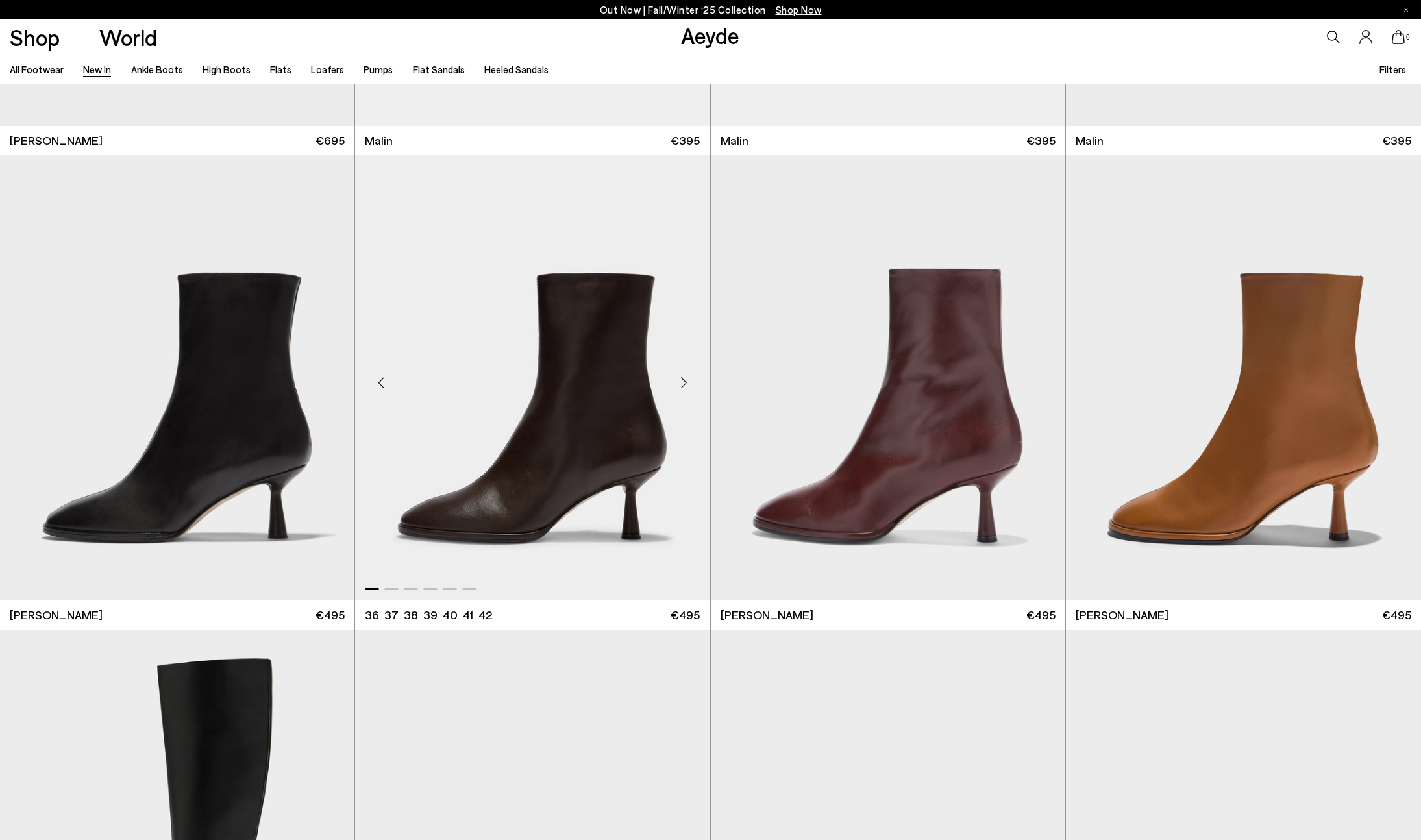
scroll to position [16168, 0]
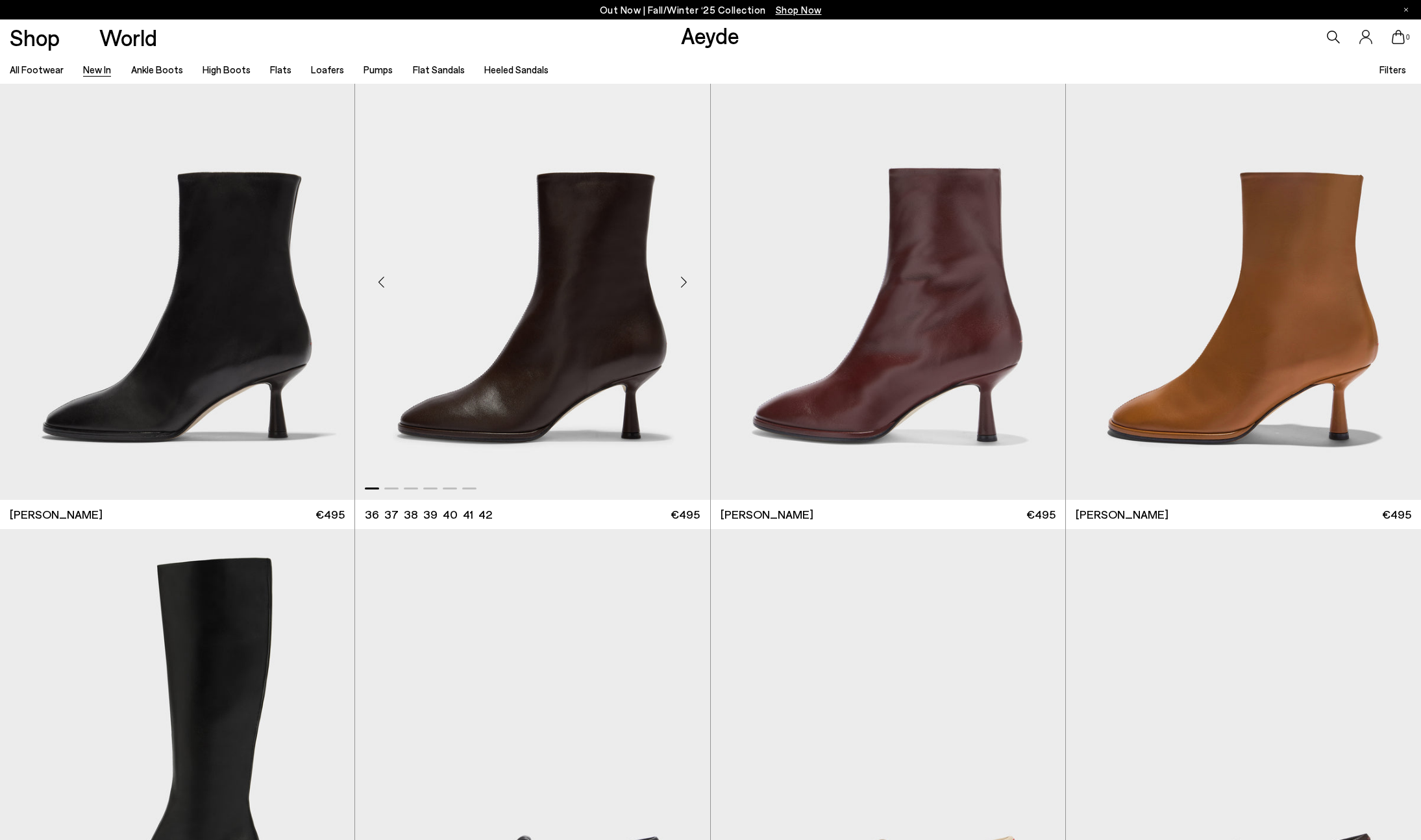
click at [684, 280] on div "Next slide" at bounding box center [683, 282] width 39 height 39
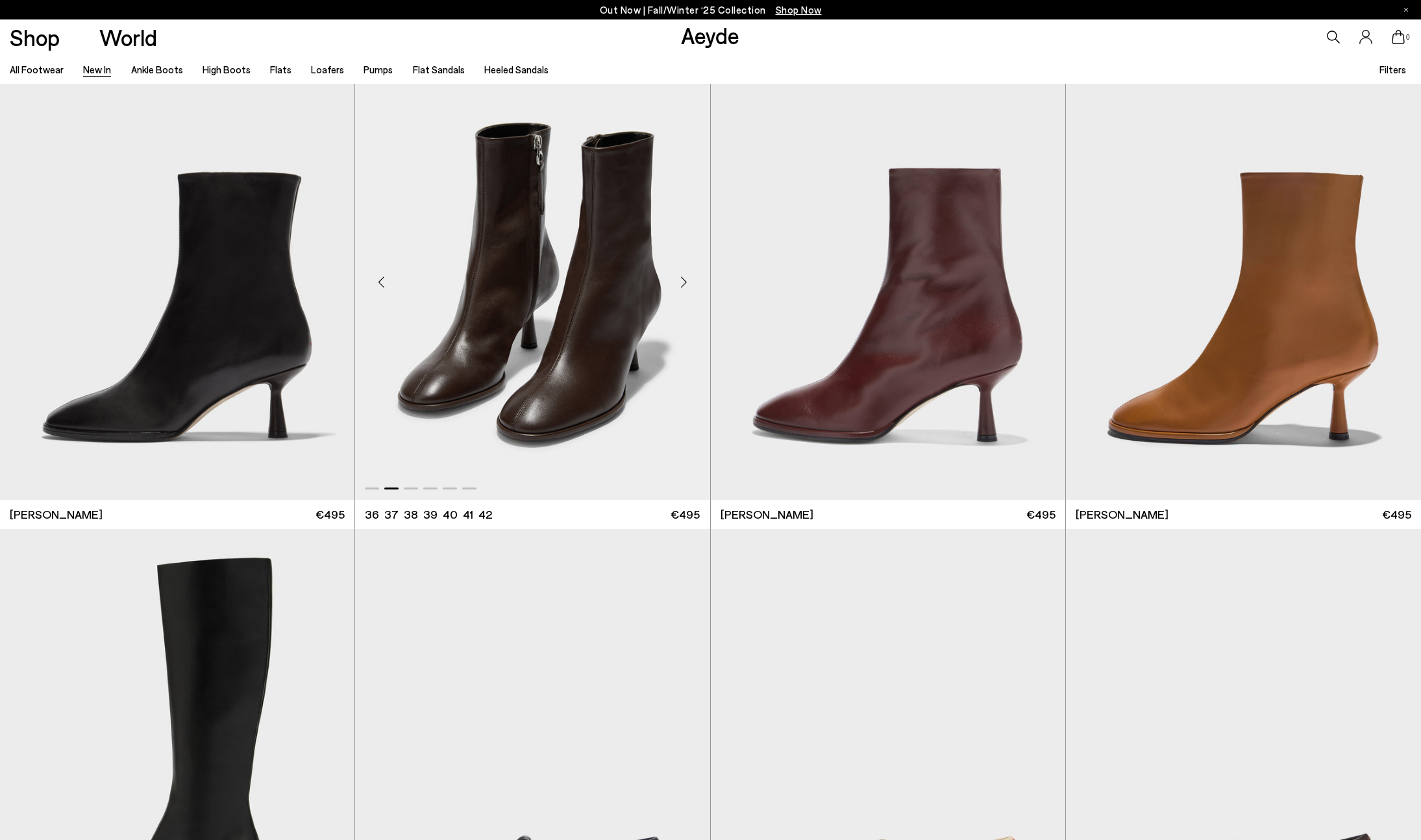
click at [684, 280] on div "Next slide" at bounding box center [683, 282] width 39 height 39
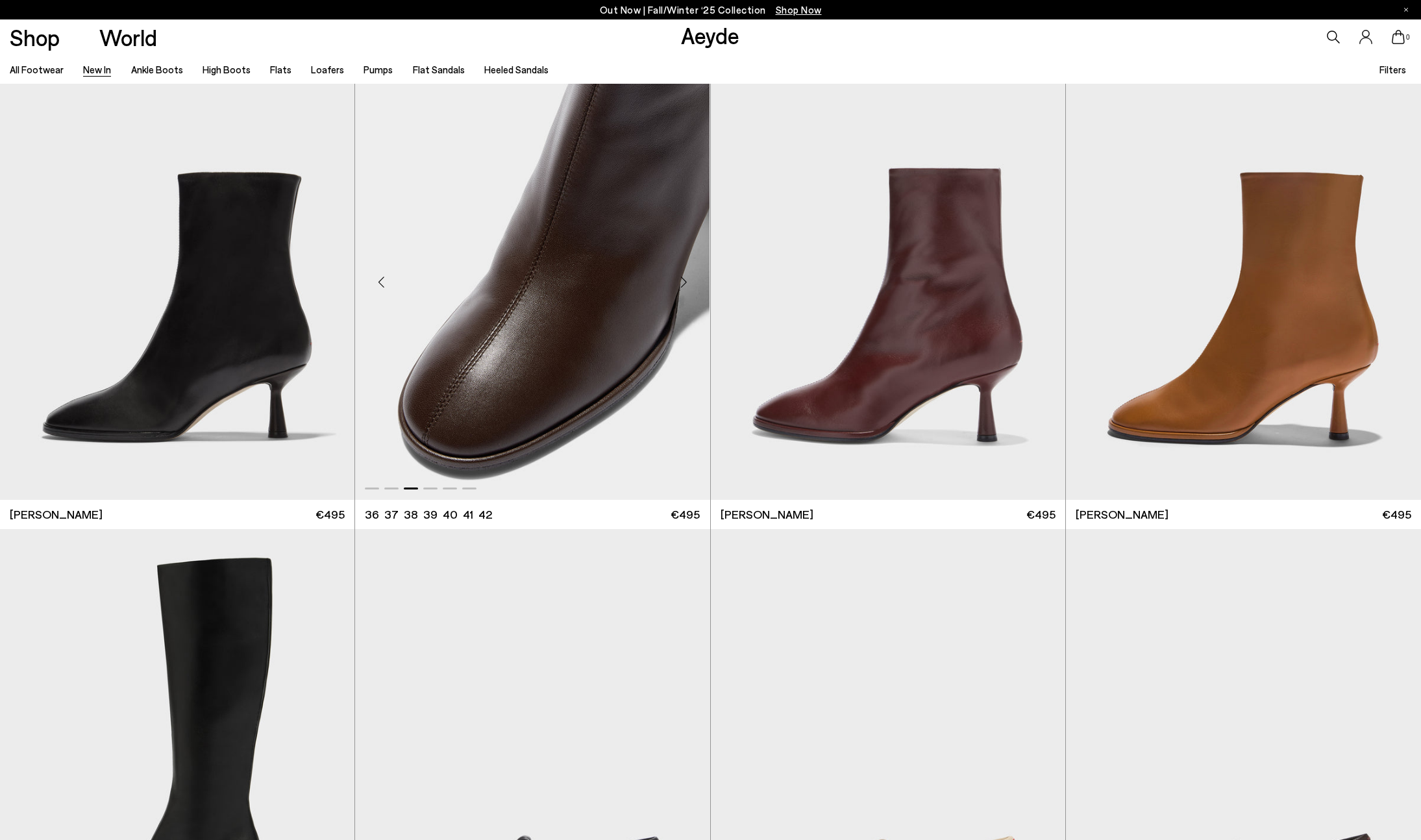
click at [684, 280] on div "Next slide" at bounding box center [683, 282] width 39 height 39
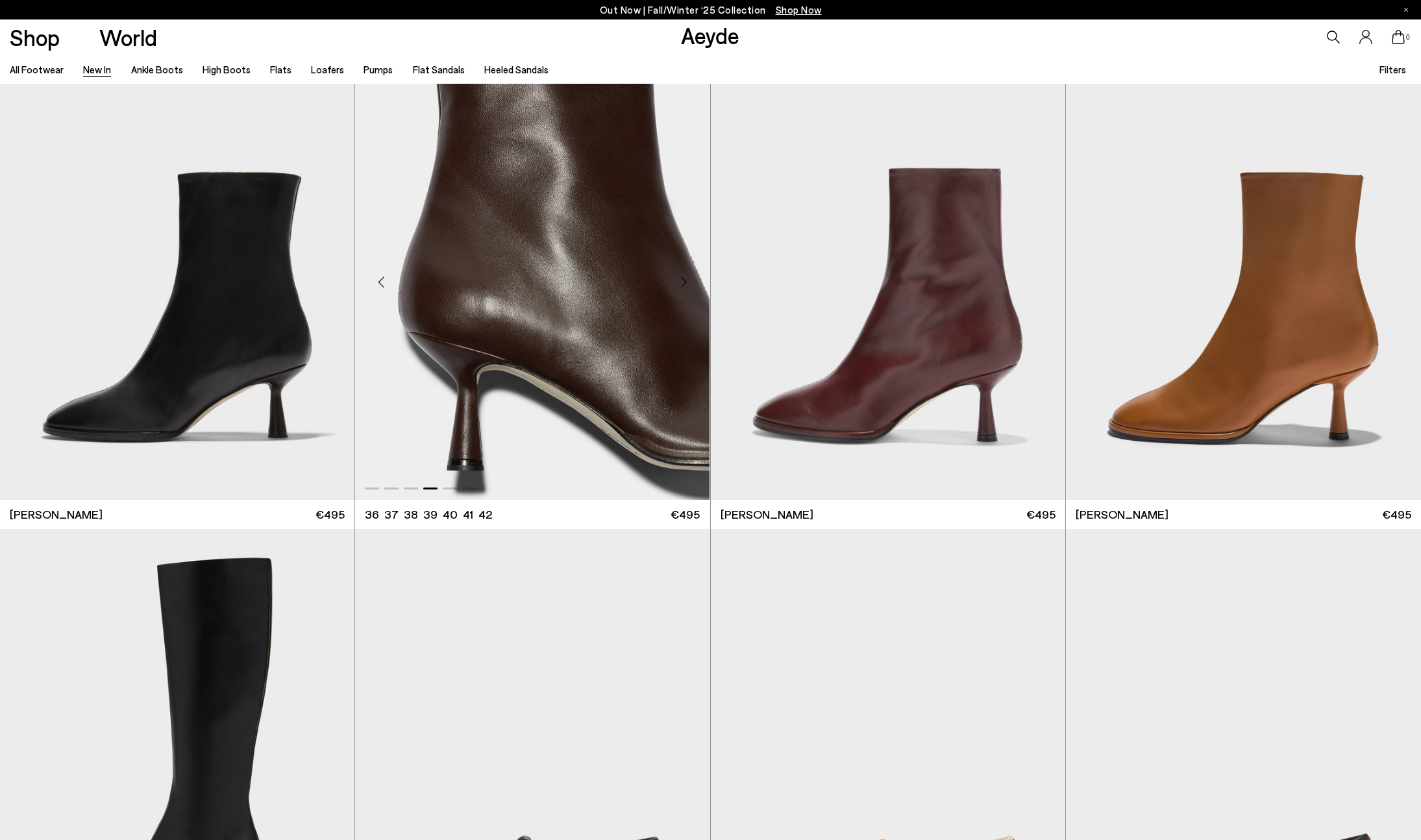
click at [684, 280] on div "Next slide" at bounding box center [683, 282] width 39 height 39
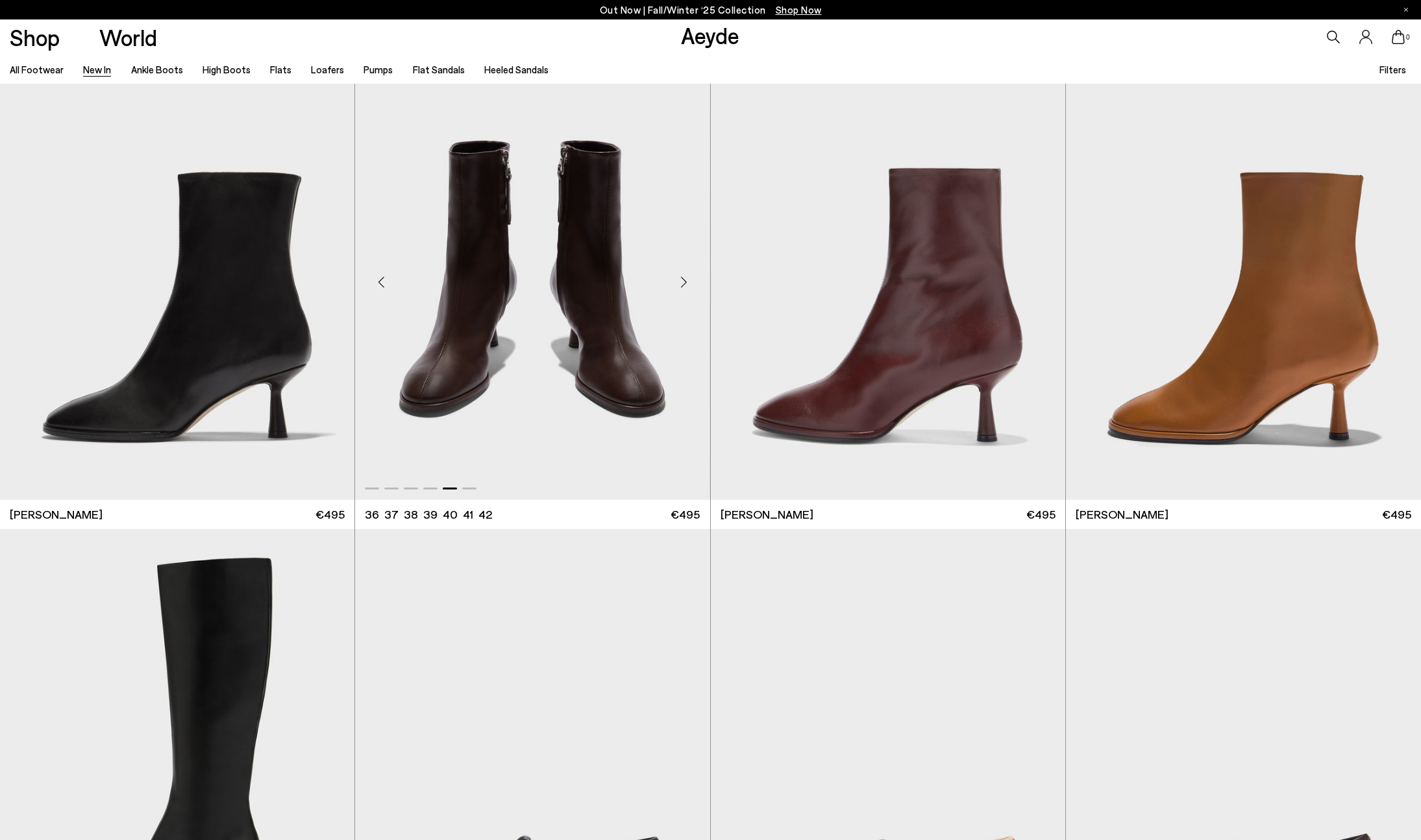
click at [684, 280] on div "Next slide" at bounding box center [683, 282] width 39 height 39
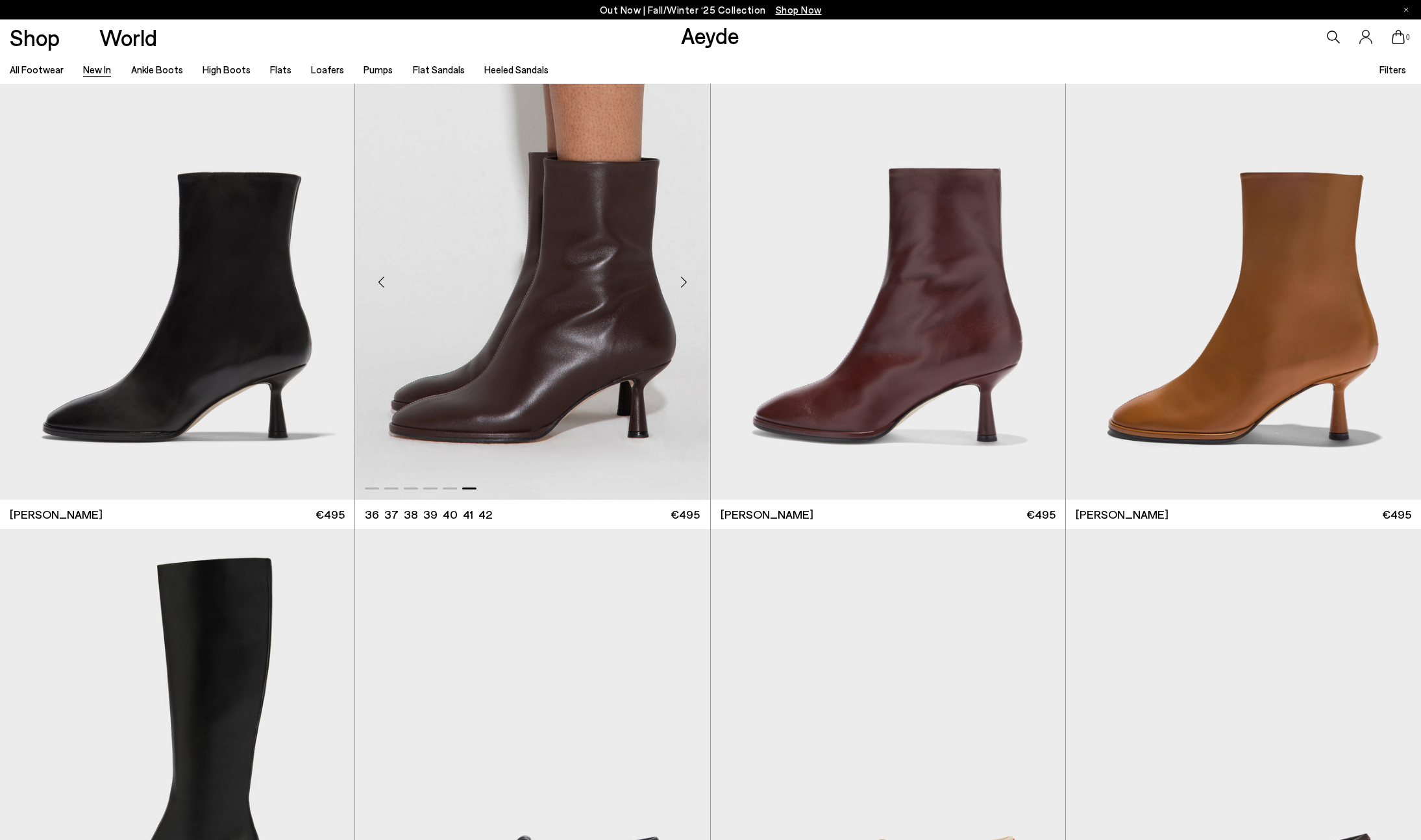
click at [684, 280] on div "Next slide" at bounding box center [683, 282] width 39 height 39
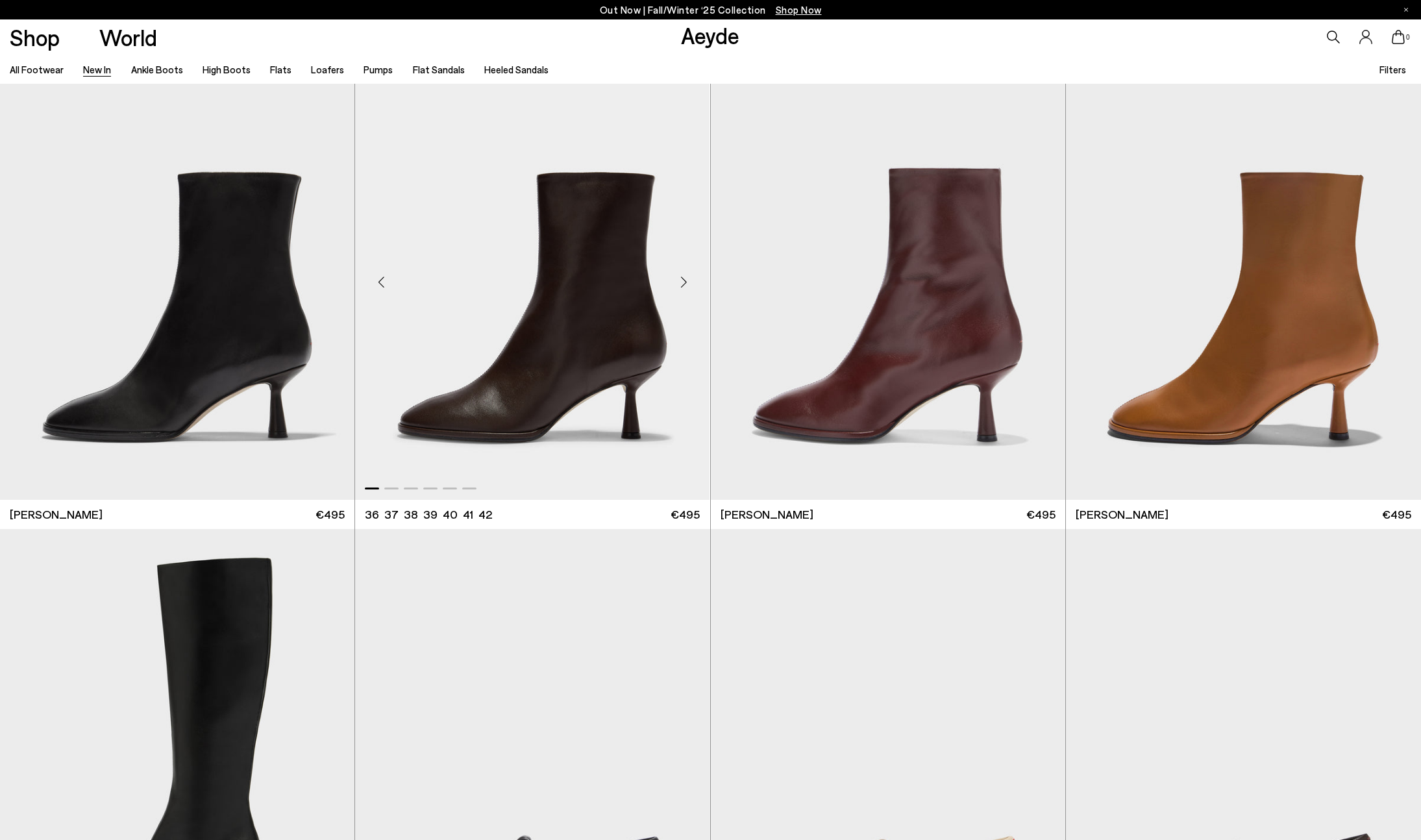
click at [684, 280] on div "Next slide" at bounding box center [683, 282] width 39 height 39
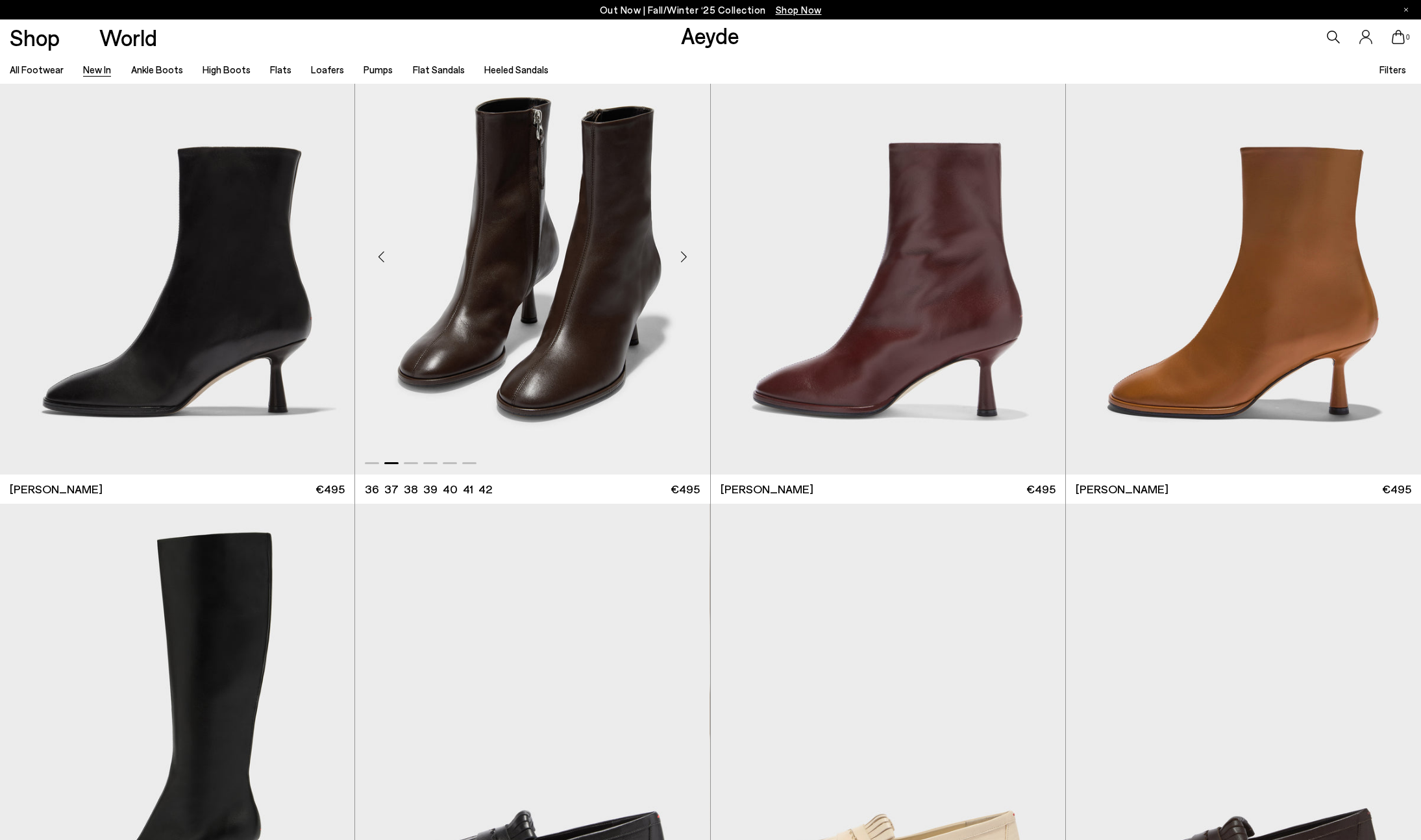
scroll to position [16172, 0]
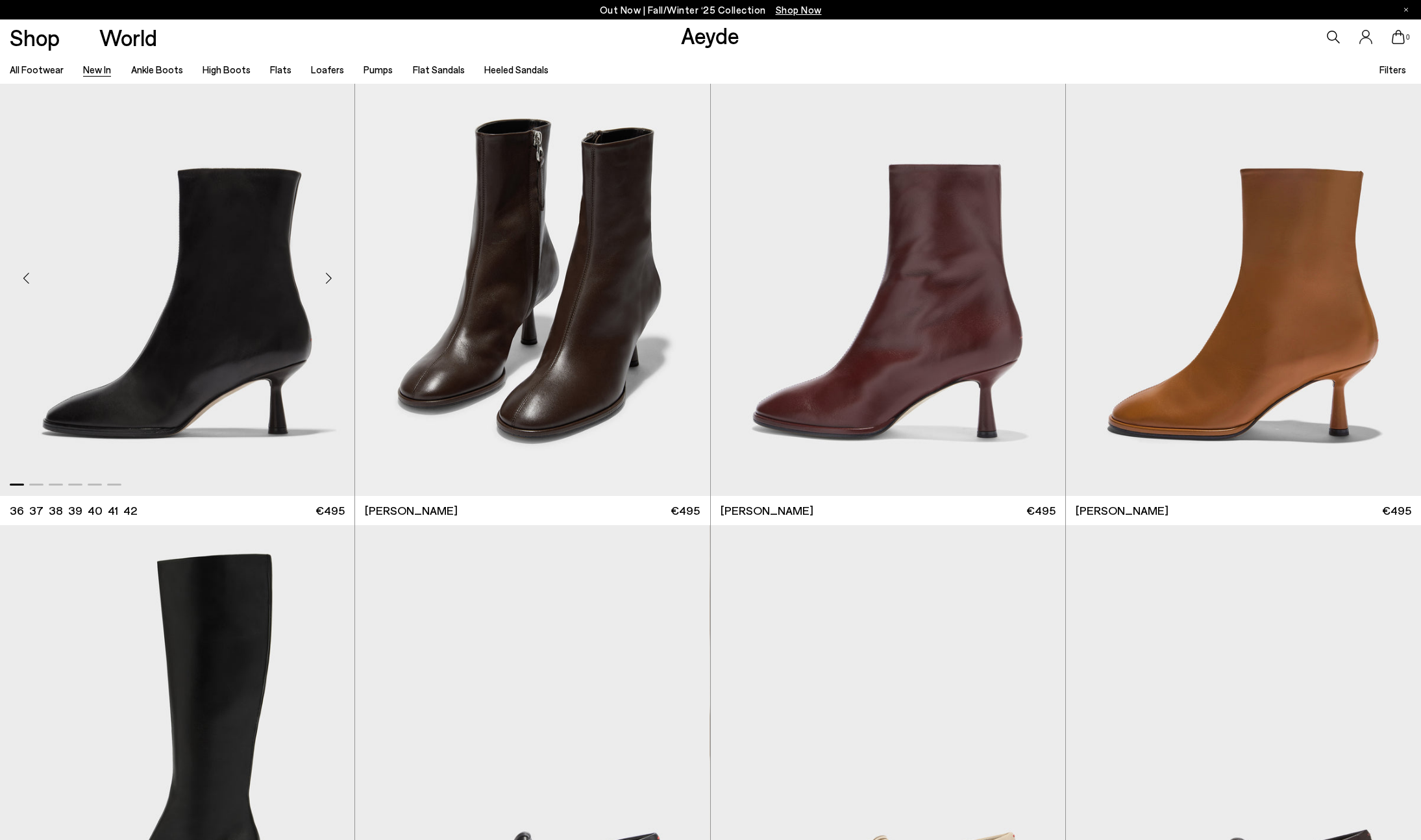
click at [326, 280] on div "Next slide" at bounding box center [328, 278] width 39 height 39
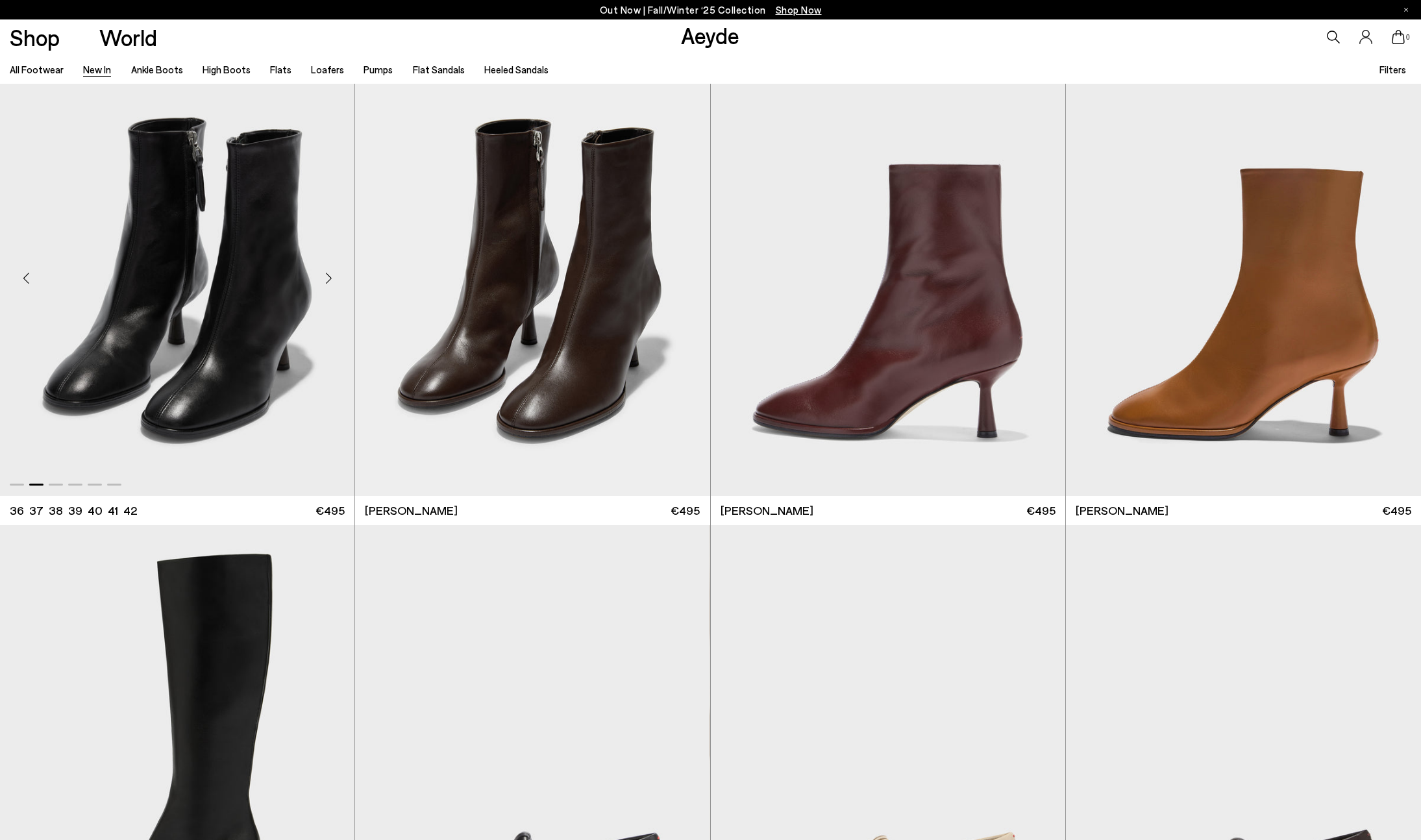
click at [326, 280] on div "Next slide" at bounding box center [328, 278] width 39 height 39
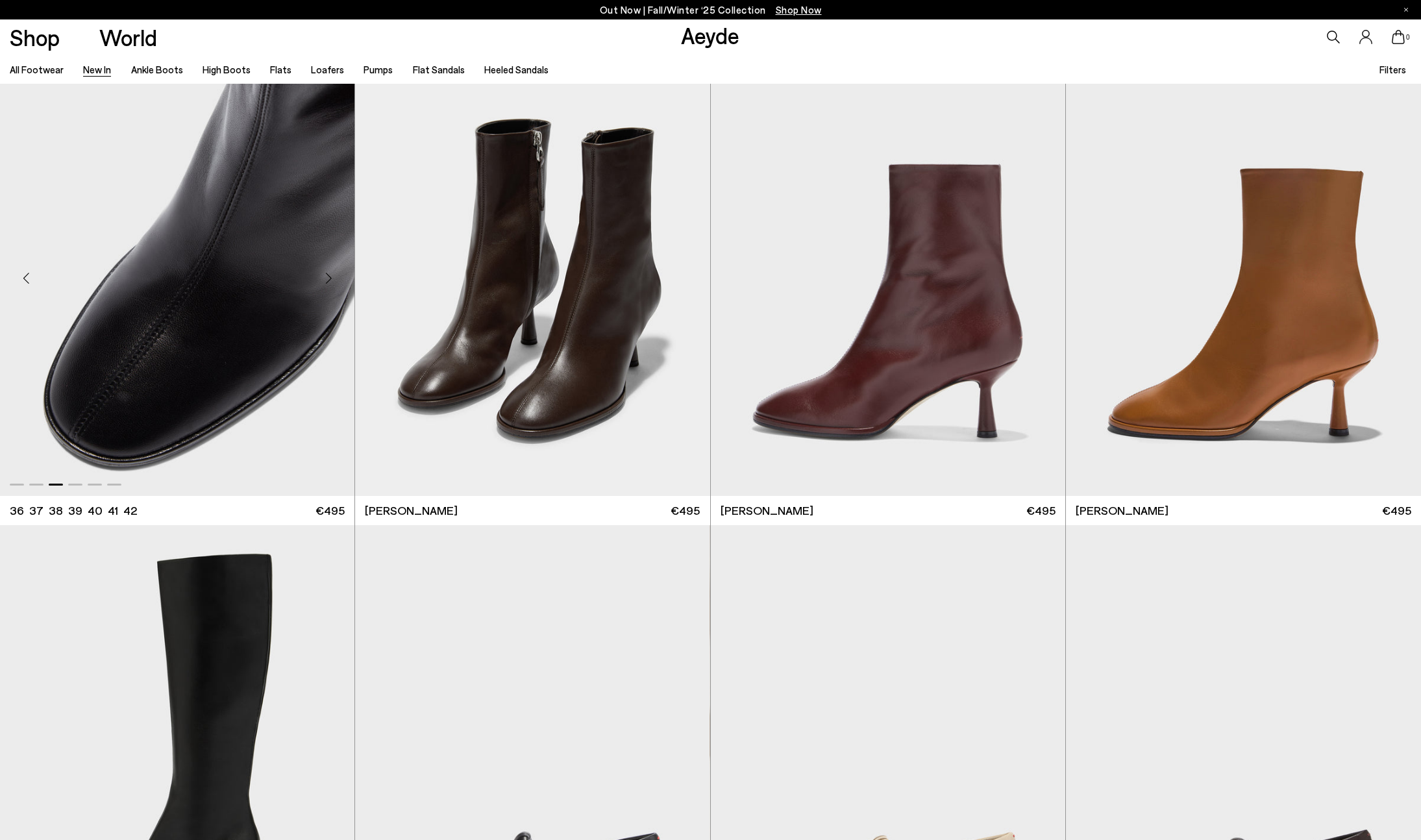
click at [326, 280] on div "Next slide" at bounding box center [328, 278] width 39 height 39
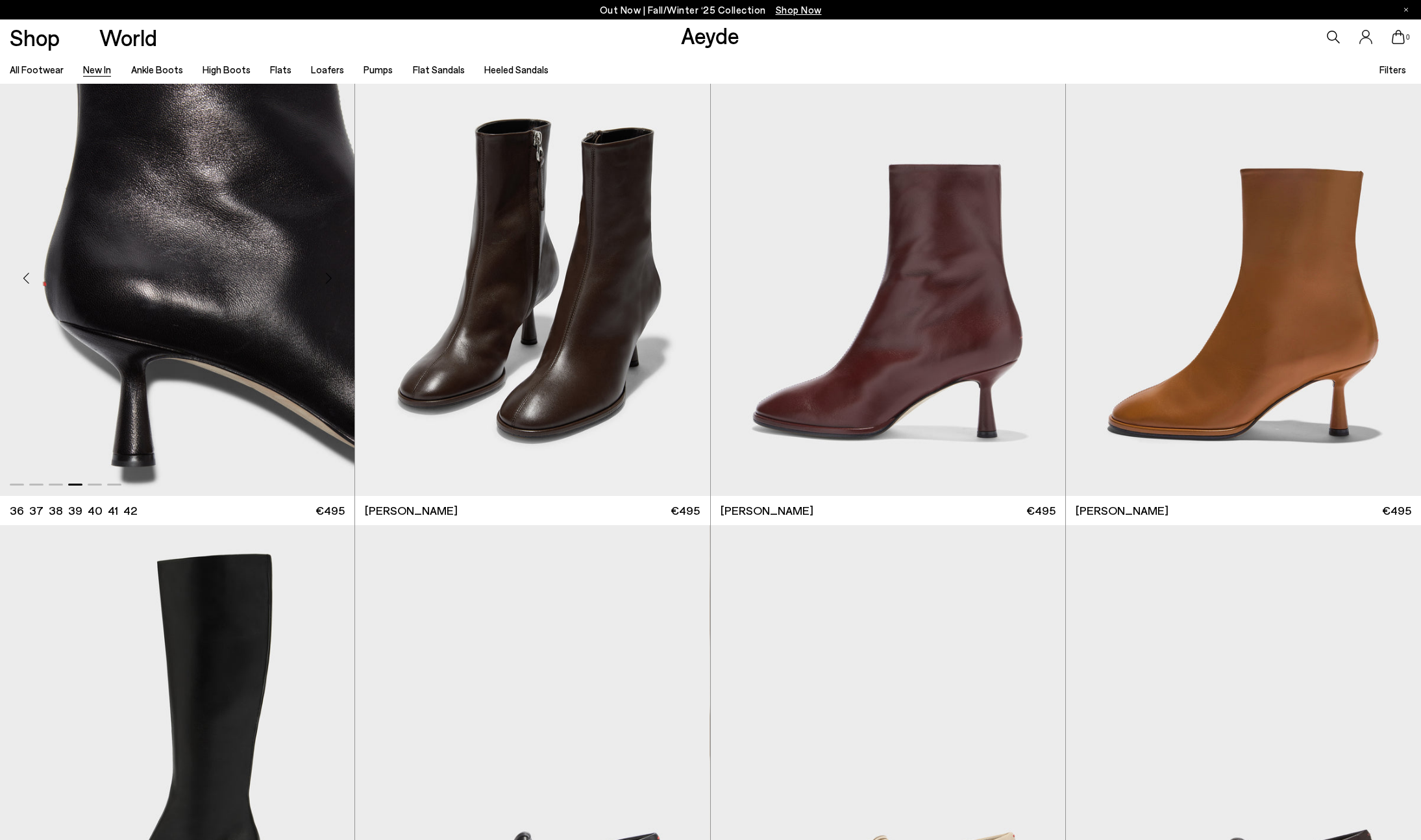
click at [326, 280] on div "Next slide" at bounding box center [328, 278] width 39 height 39
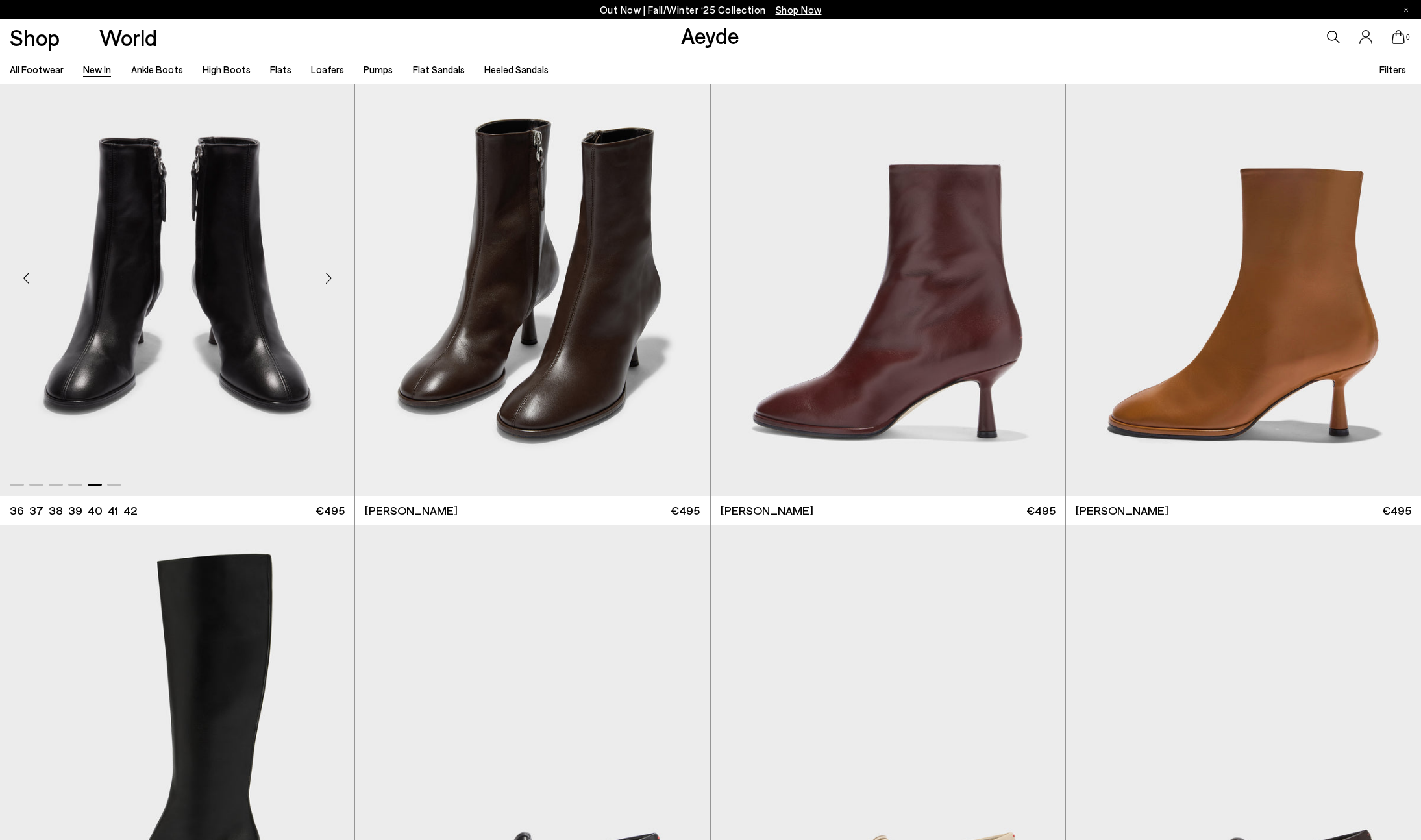
click at [326, 280] on div "Next slide" at bounding box center [328, 278] width 39 height 39
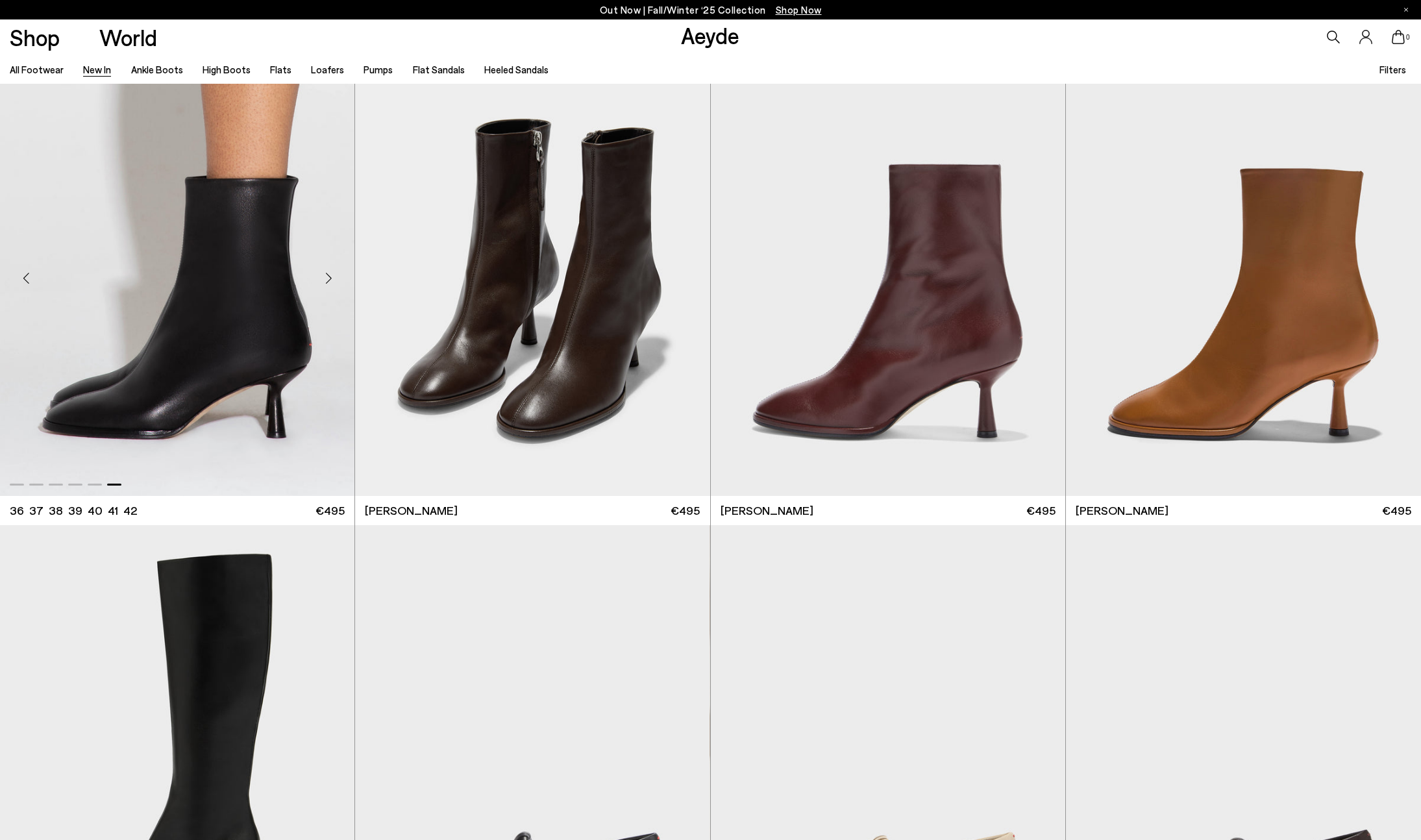
click at [326, 280] on div "Next slide" at bounding box center [328, 278] width 39 height 39
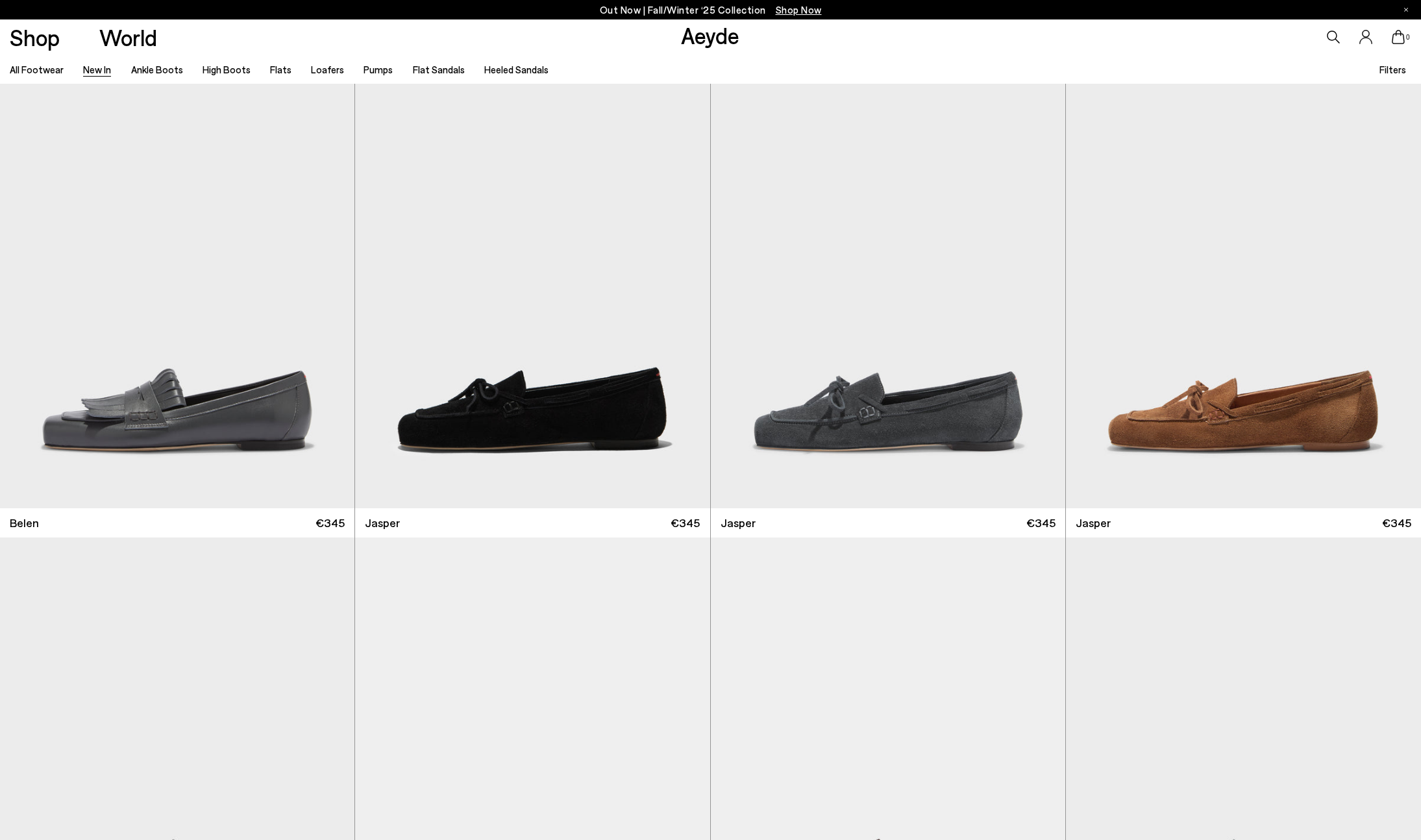
scroll to position [17124, 0]
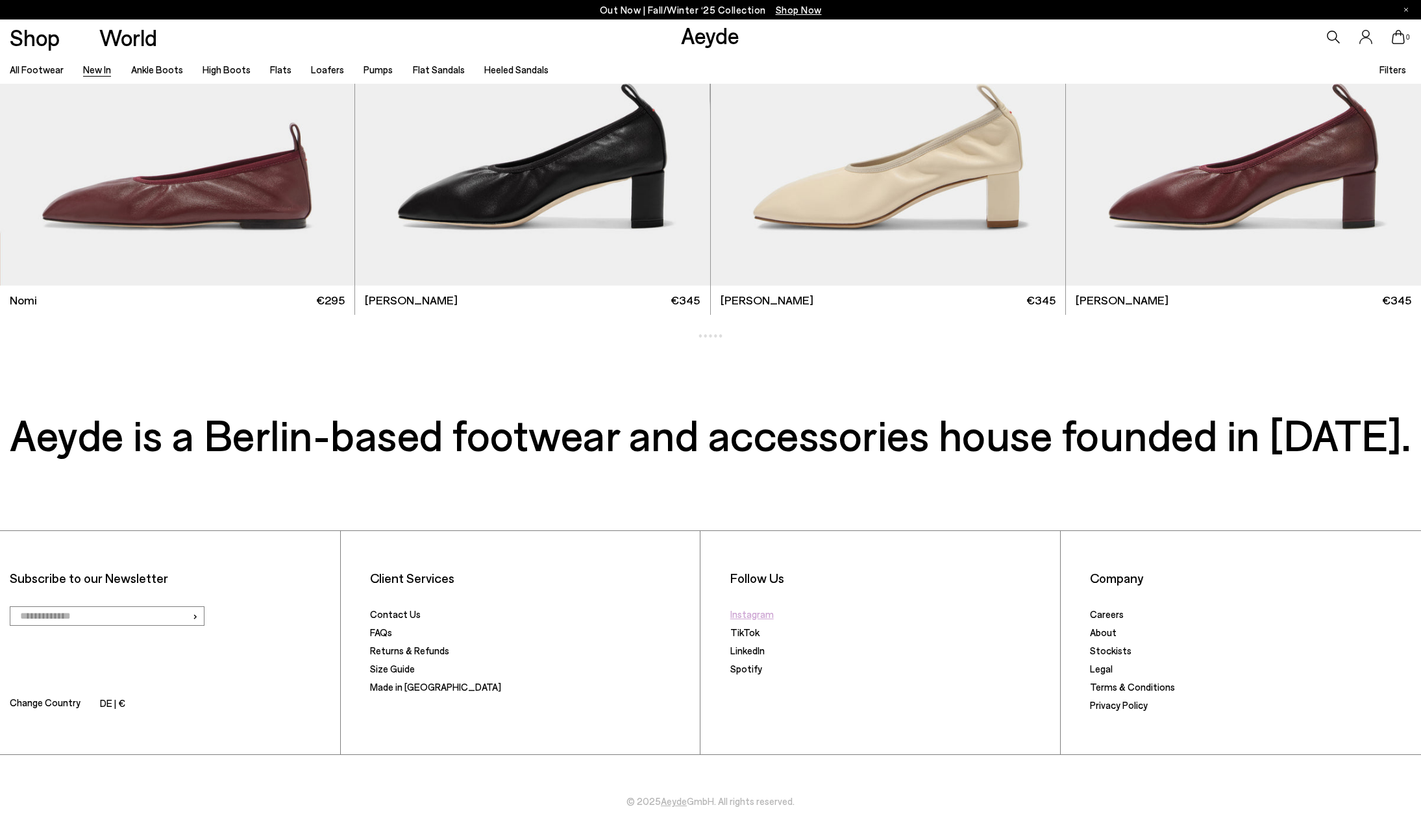
scroll to position [20187, 0]
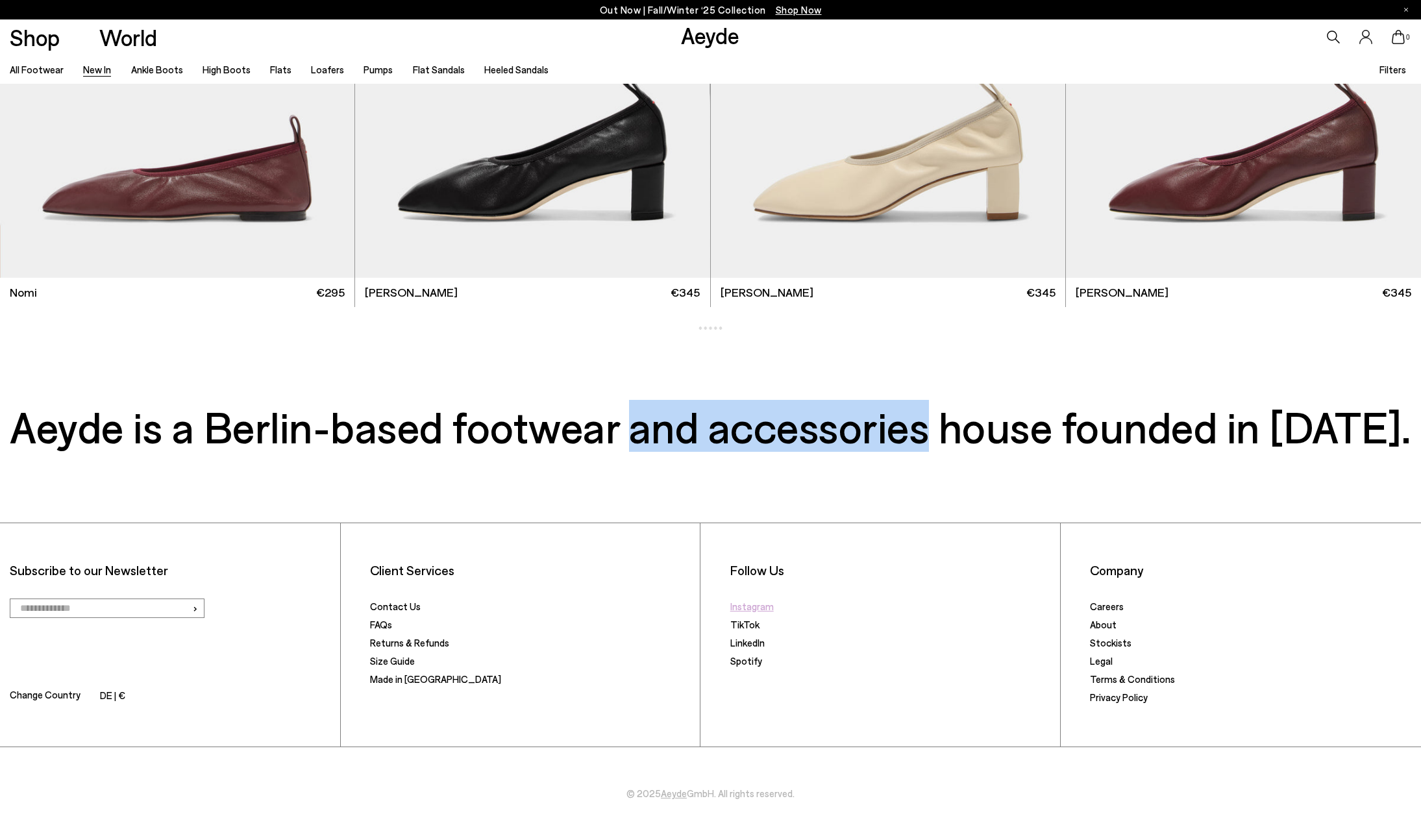
drag, startPoint x: 631, startPoint y: 435, endPoint x: 926, endPoint y: 431, distance: 295.0
click at [926, 432] on h3 "Aeyde is a Berlin-based footwear and accessories house founded in [DATE]." at bounding box center [710, 426] width 1402 height 36
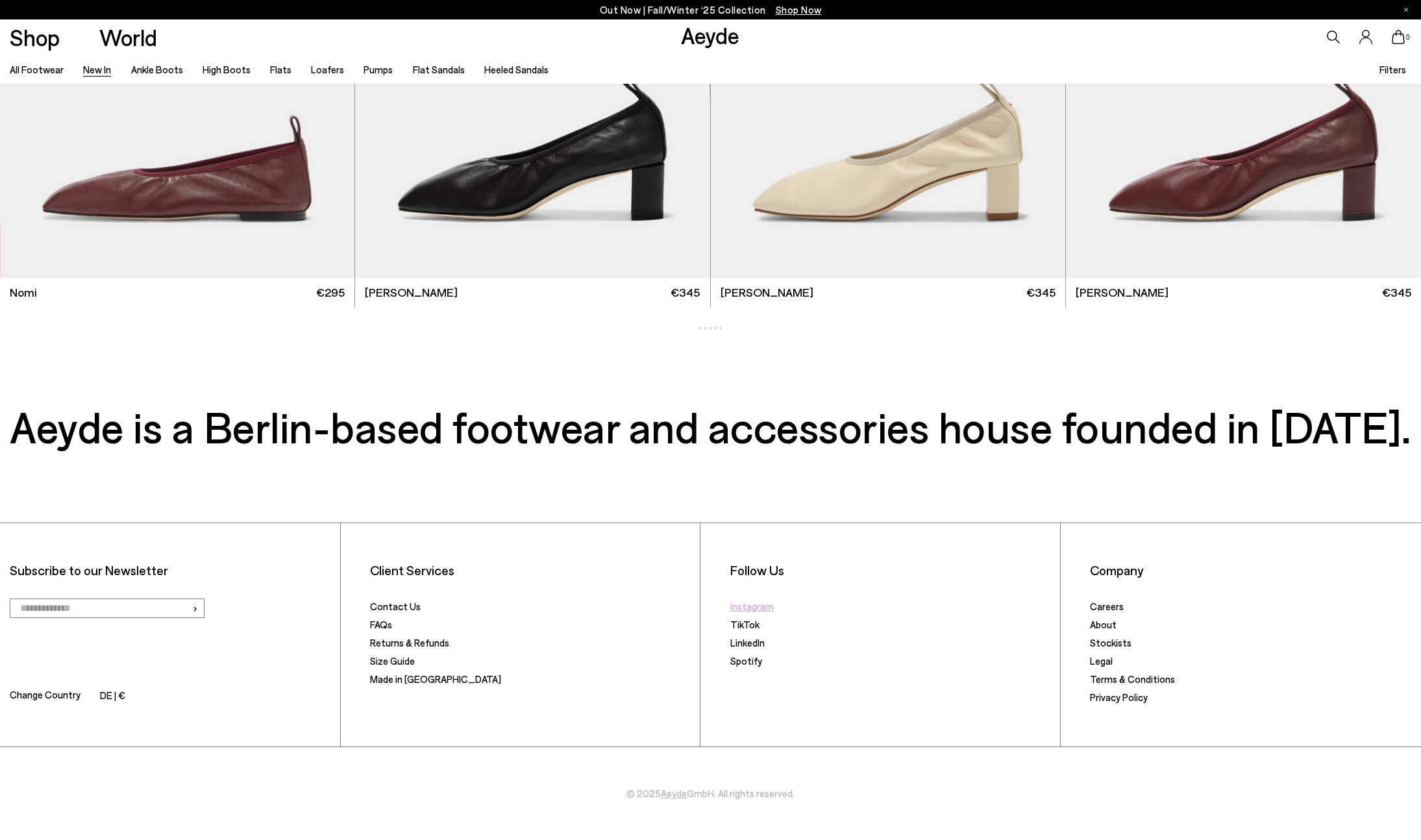
click at [882, 428] on h3 "Aeyde is a Berlin-based footwear and accessories house founded in [DATE]." at bounding box center [710, 426] width 1402 height 36
drag, startPoint x: 888, startPoint y: 428, endPoint x: 761, endPoint y: 427, distance: 127.0
click at [762, 427] on h3 "Aeyde is a Berlin-based footwear and accessories house founded in [DATE]." at bounding box center [710, 426] width 1402 height 36
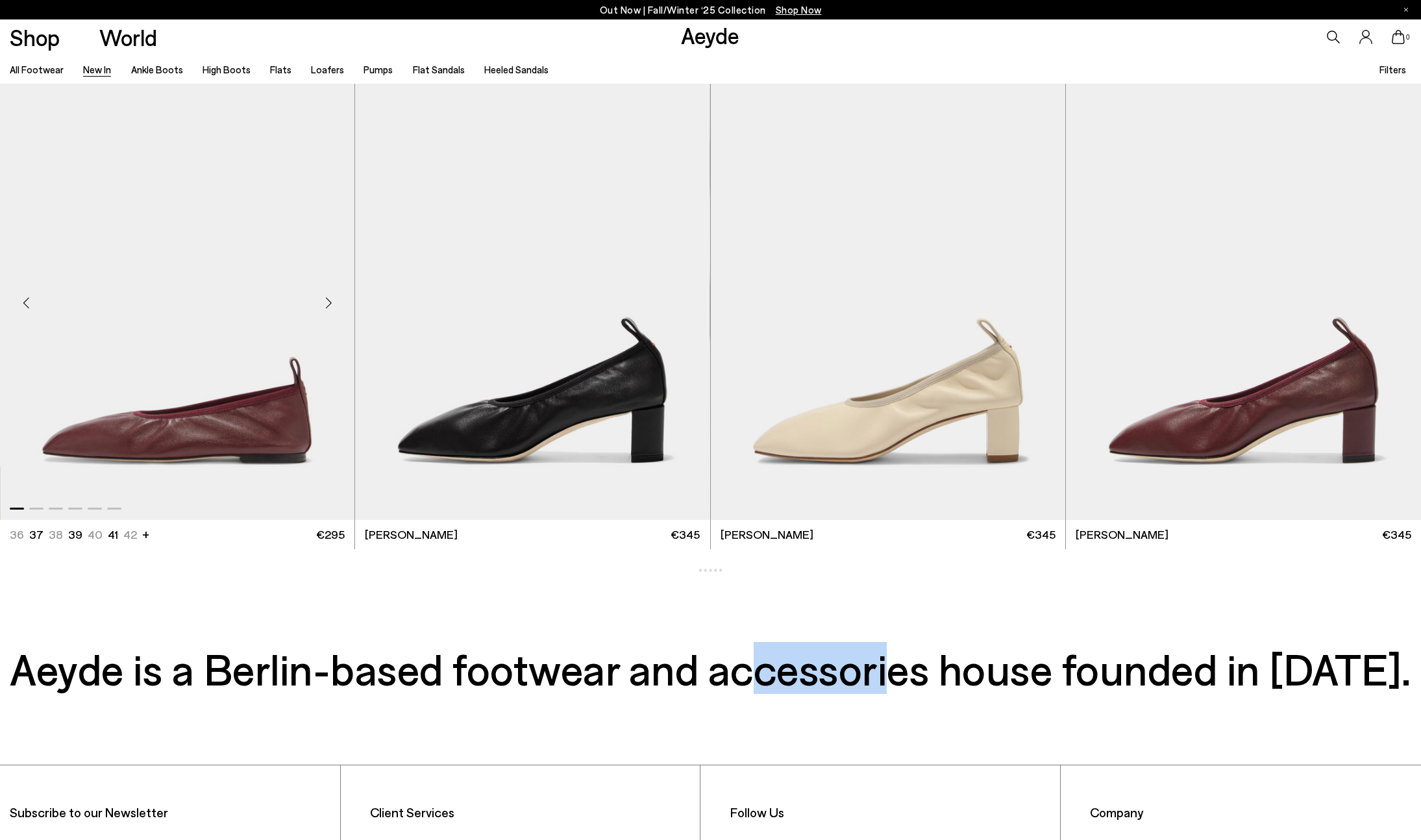
scroll to position [19883, 0]
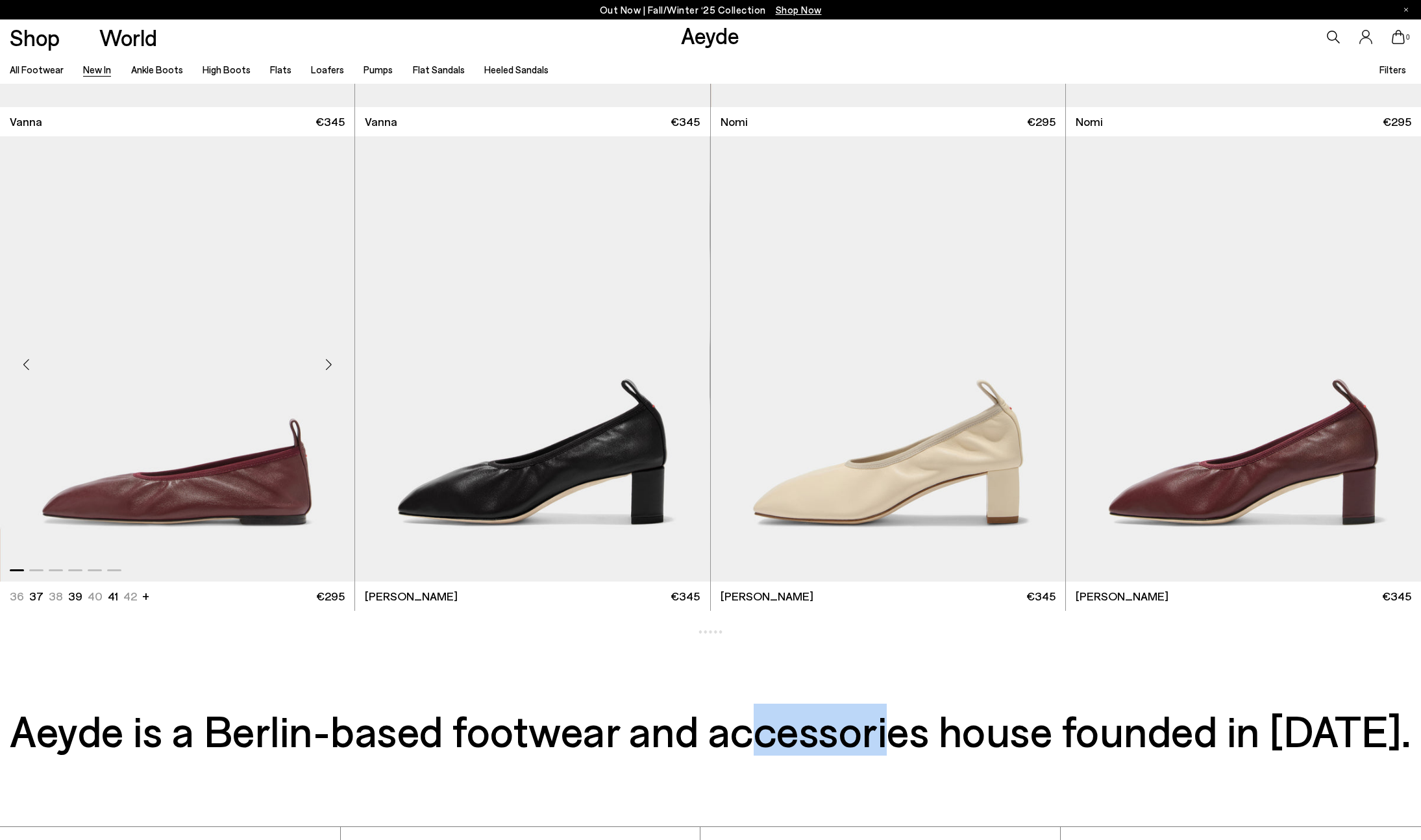
click at [329, 372] on div "Next slide" at bounding box center [328, 364] width 39 height 39
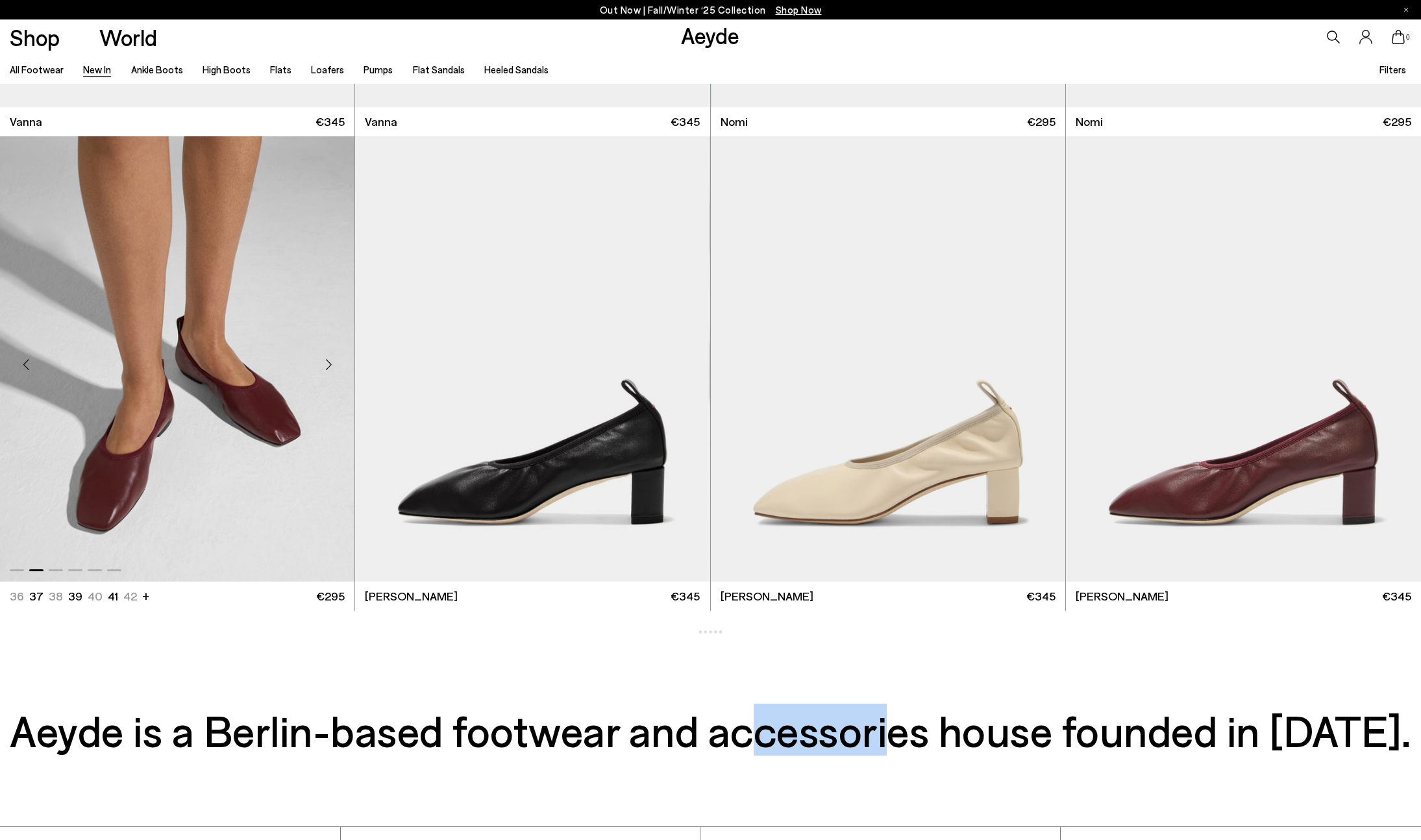
click at [331, 369] on div "Next slide" at bounding box center [328, 364] width 39 height 39
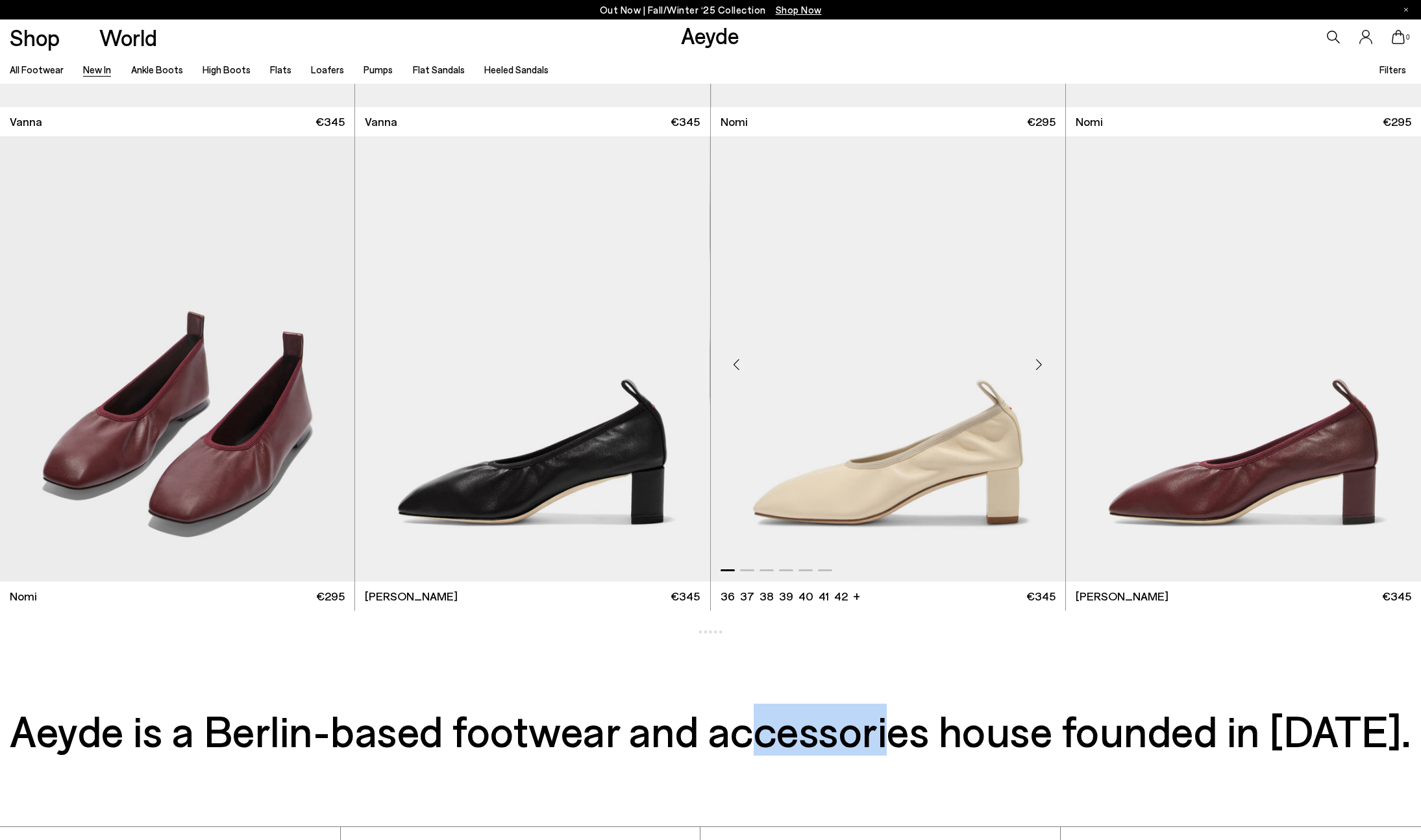
click at [1040, 364] on div "Next slide" at bounding box center [1038, 364] width 39 height 39
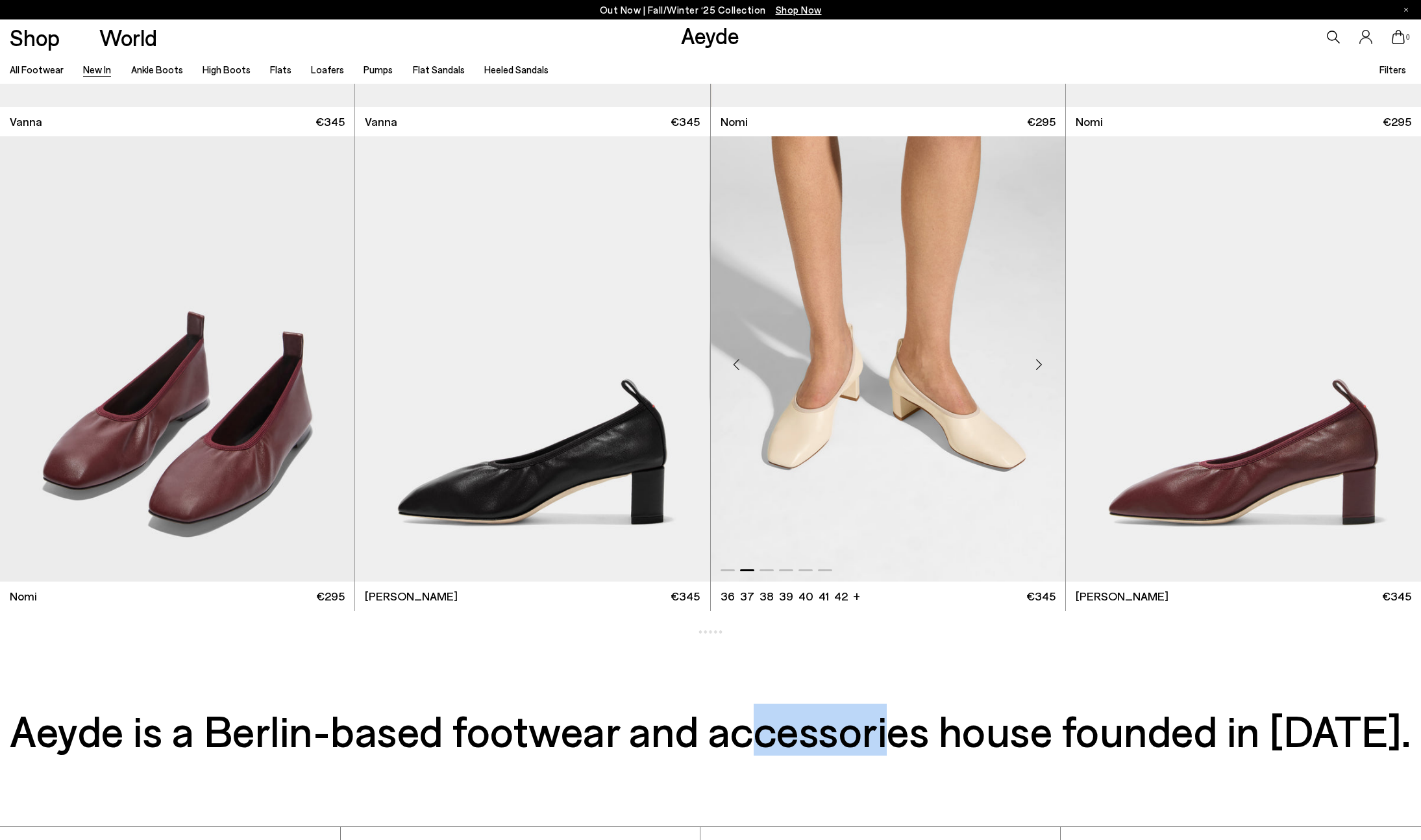
click at [1040, 364] on div "Next slide" at bounding box center [1038, 364] width 39 height 39
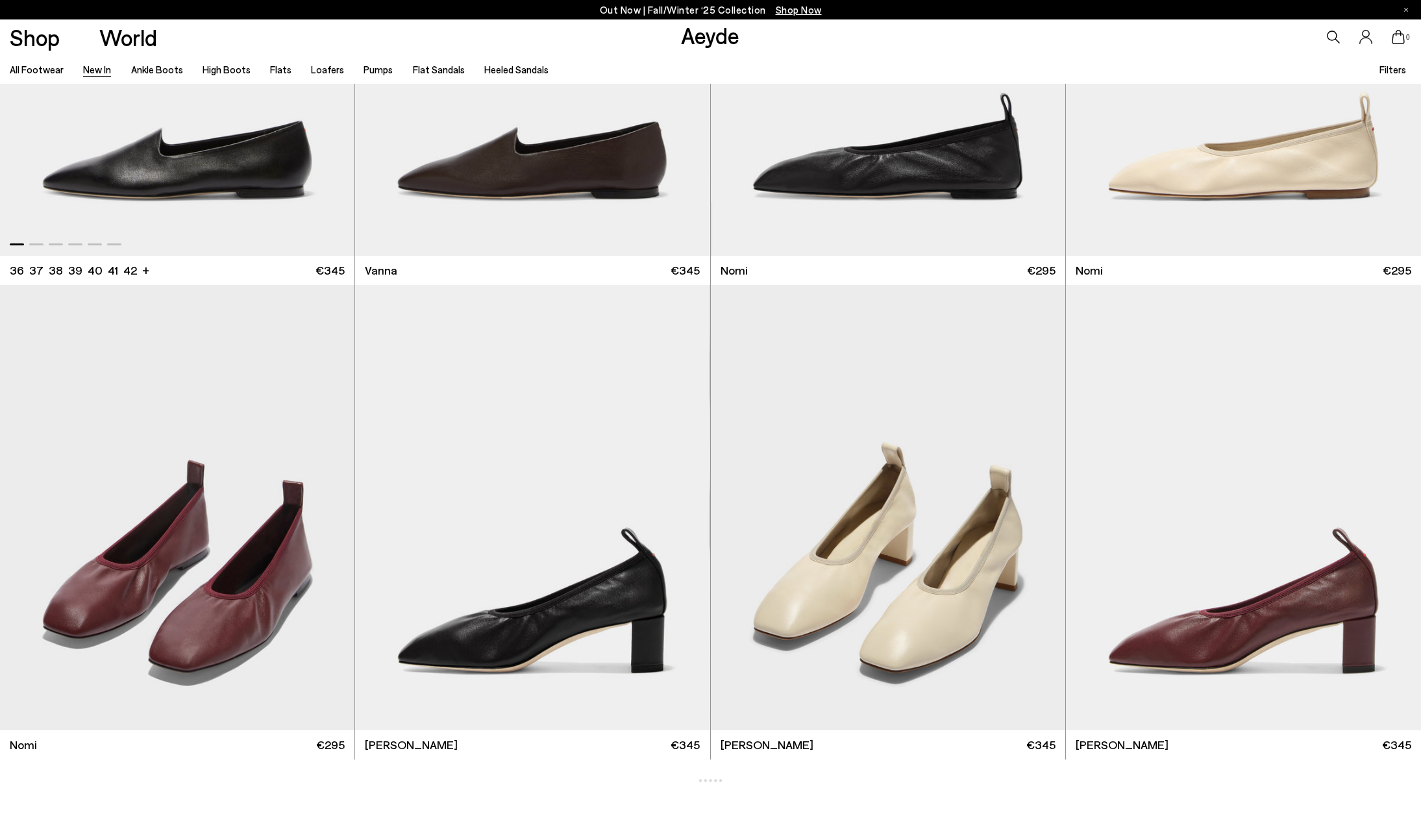
scroll to position [19281, 0]
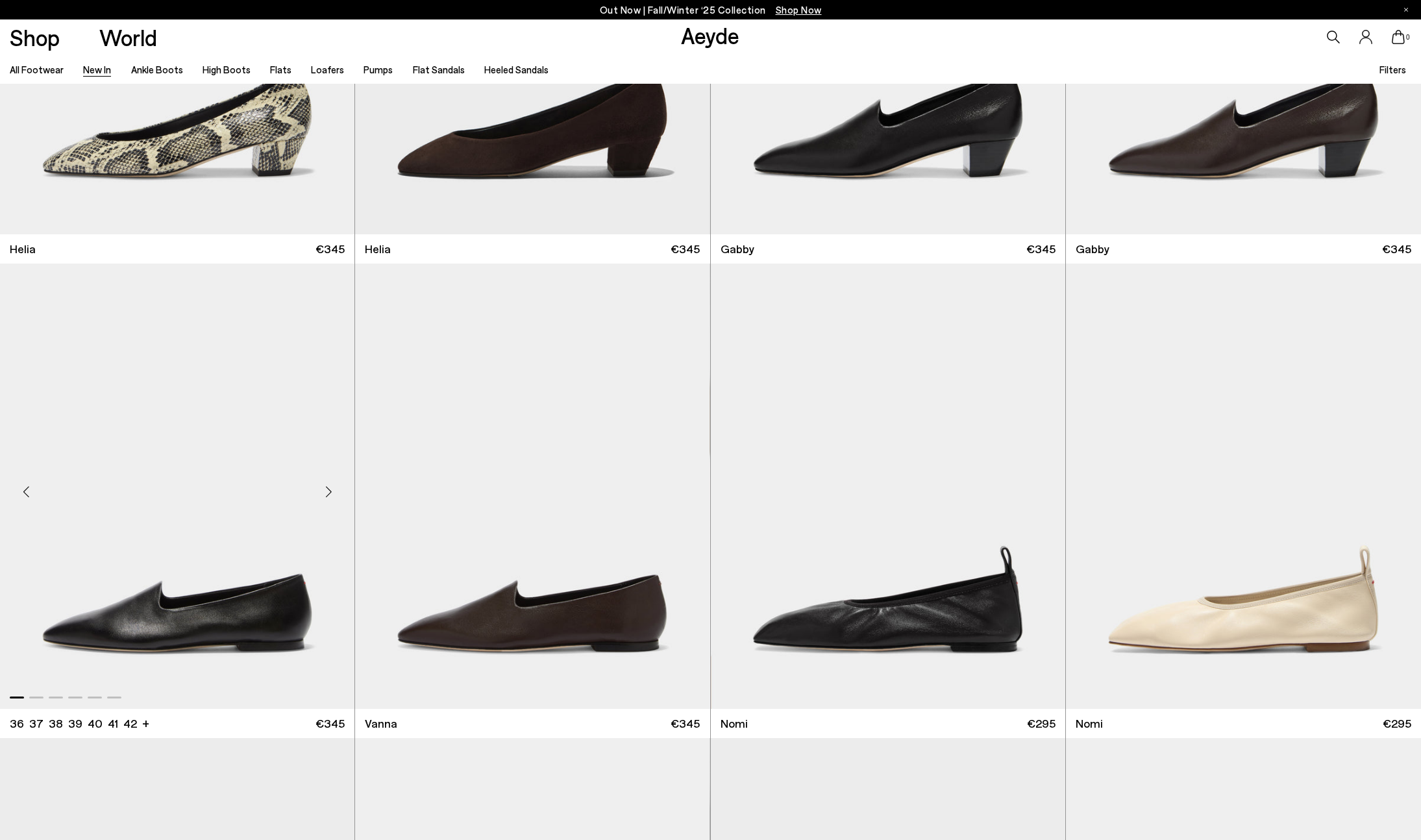
click at [326, 493] on div "Next slide" at bounding box center [328, 491] width 39 height 39
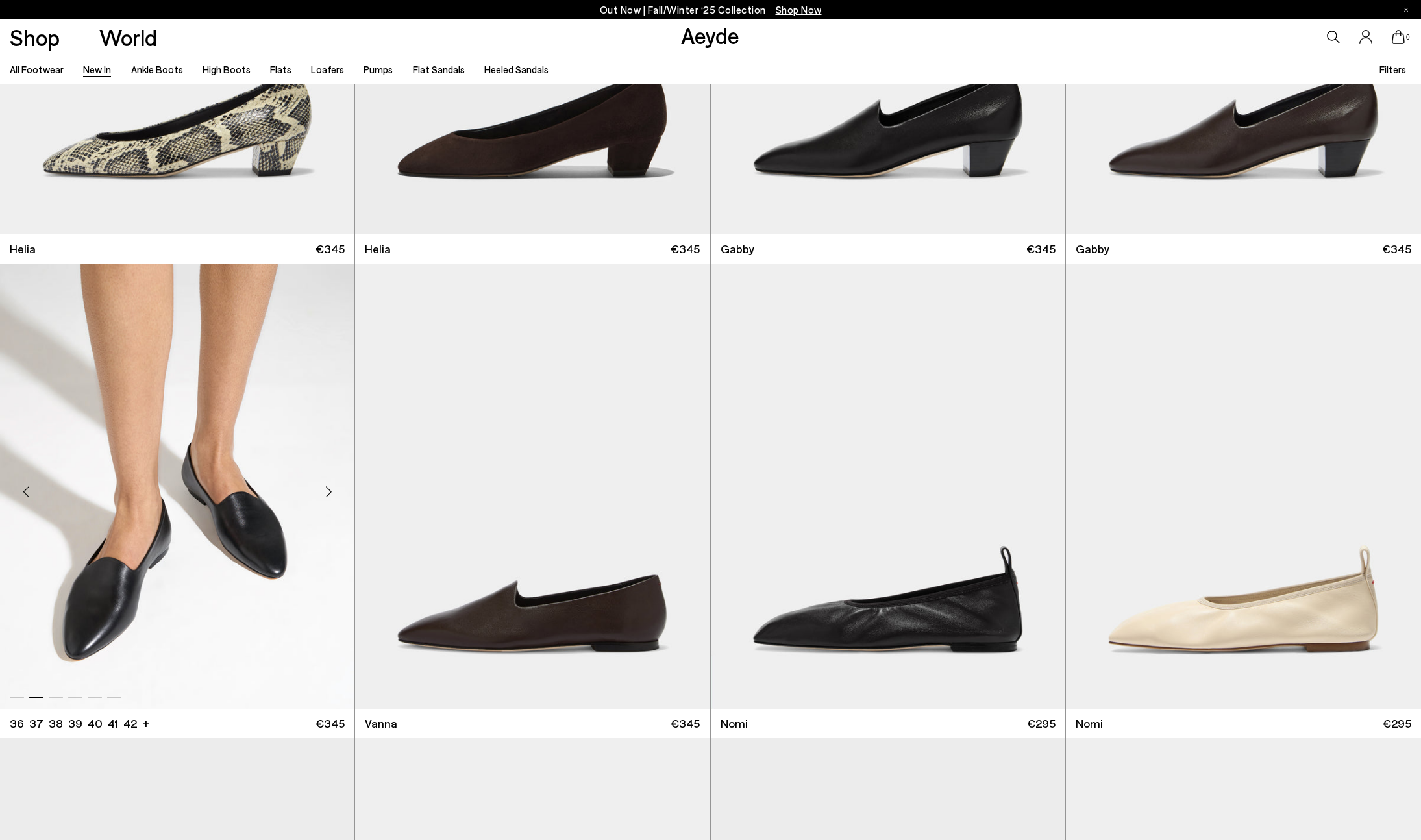
click at [326, 493] on div "Next slide" at bounding box center [328, 491] width 39 height 39
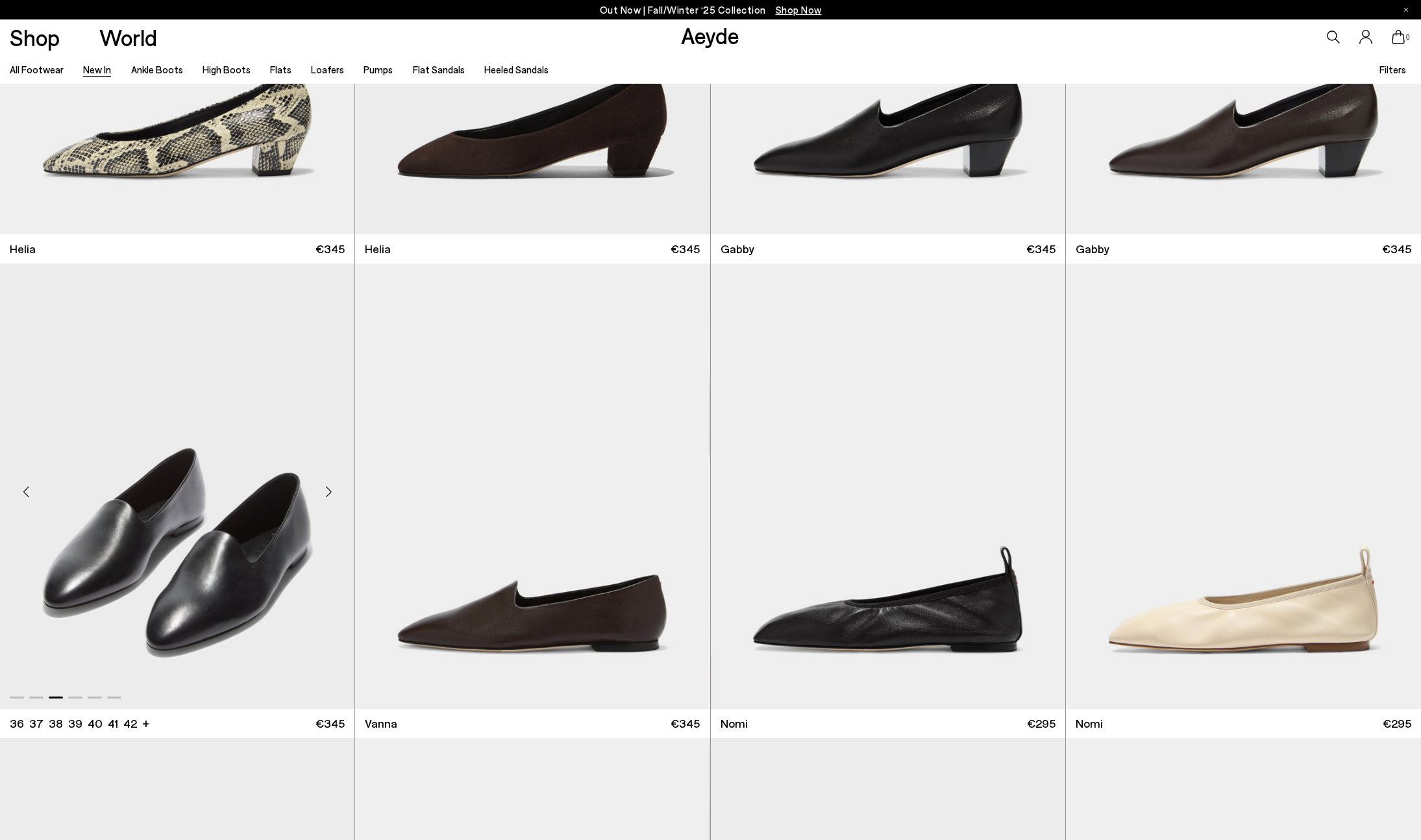
click at [326, 493] on div "Next slide" at bounding box center [328, 491] width 39 height 39
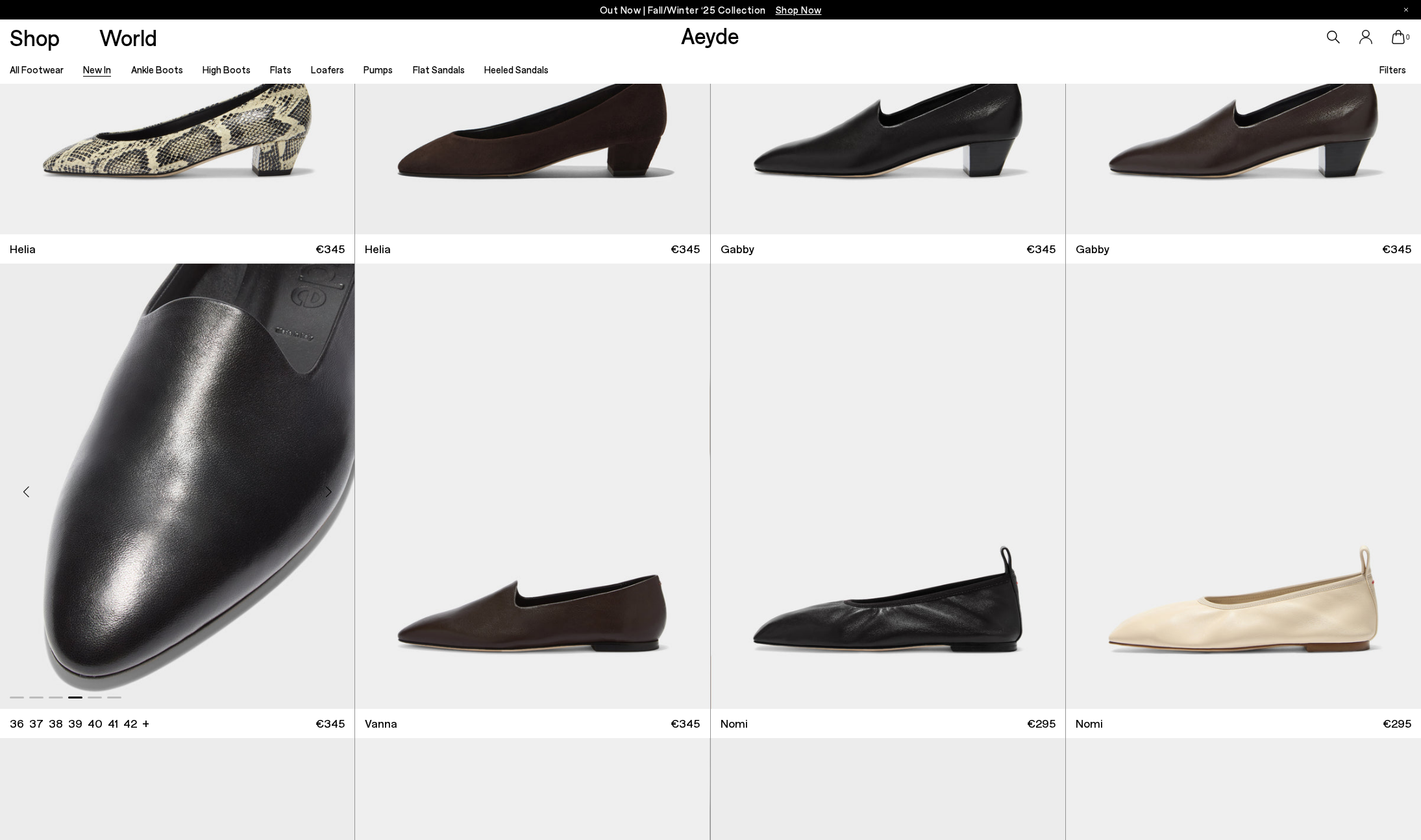
click at [326, 493] on div "Next slide" at bounding box center [328, 491] width 39 height 39
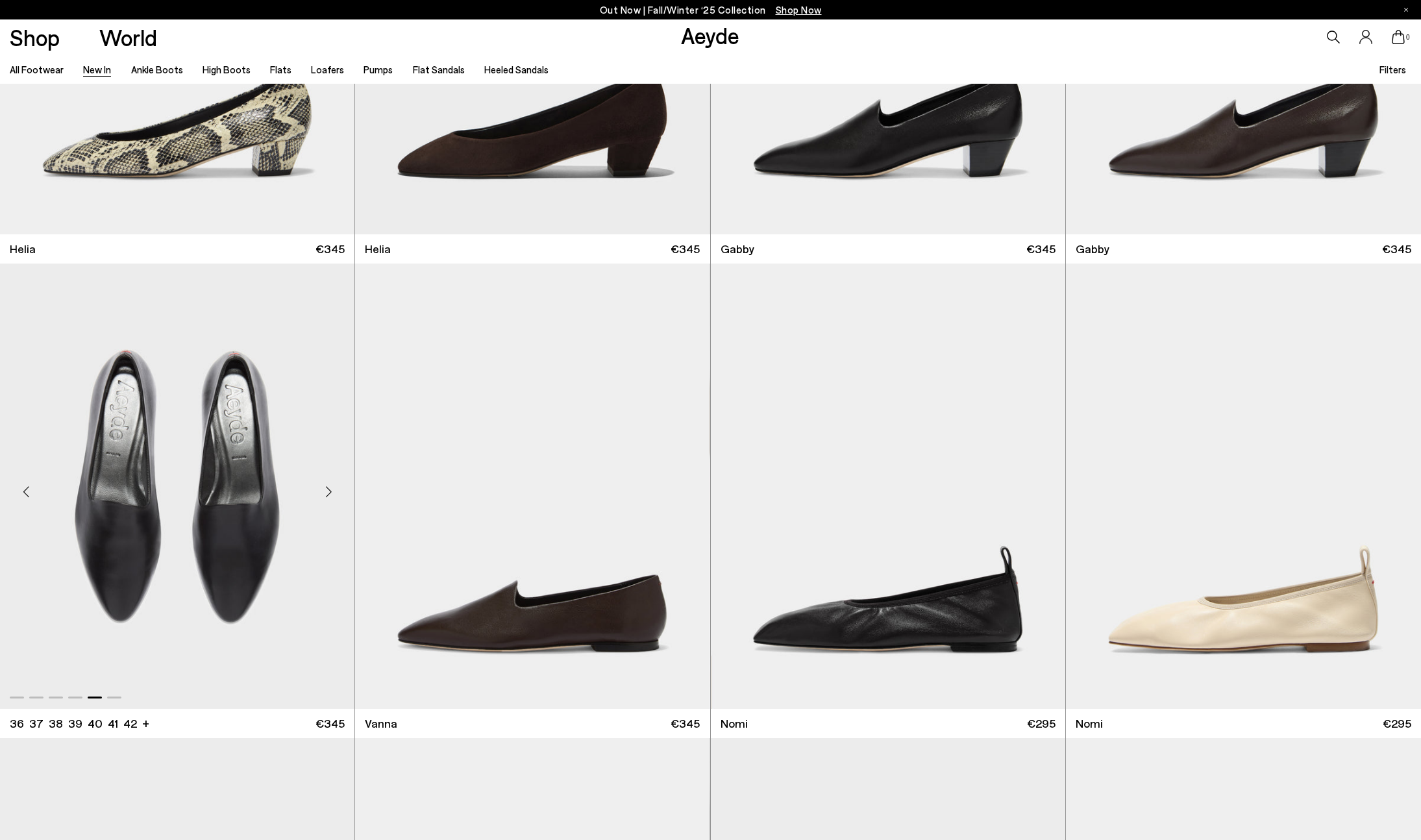
click at [326, 493] on div "Next slide" at bounding box center [328, 491] width 39 height 39
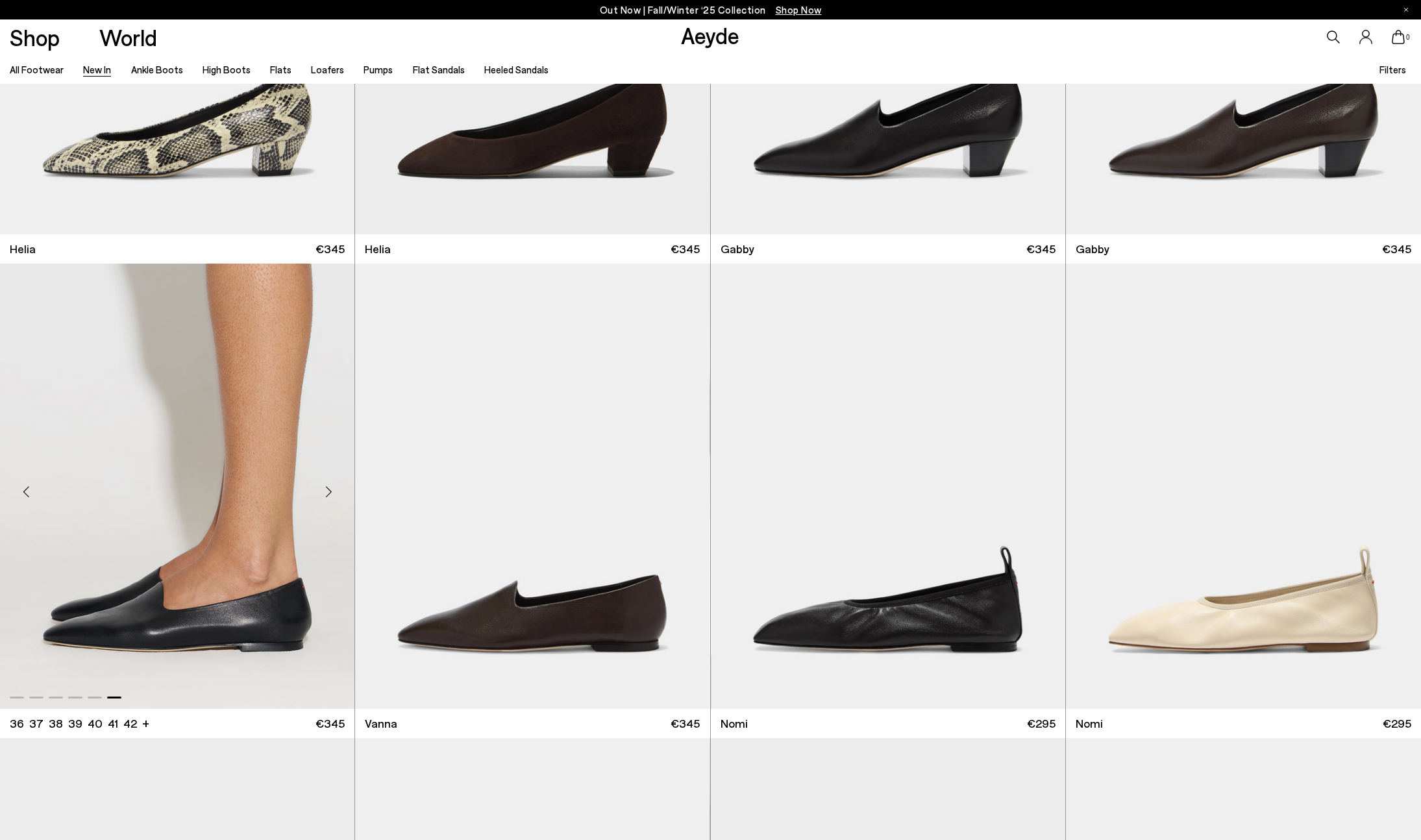
click at [326, 493] on div "Next slide" at bounding box center [328, 491] width 39 height 39
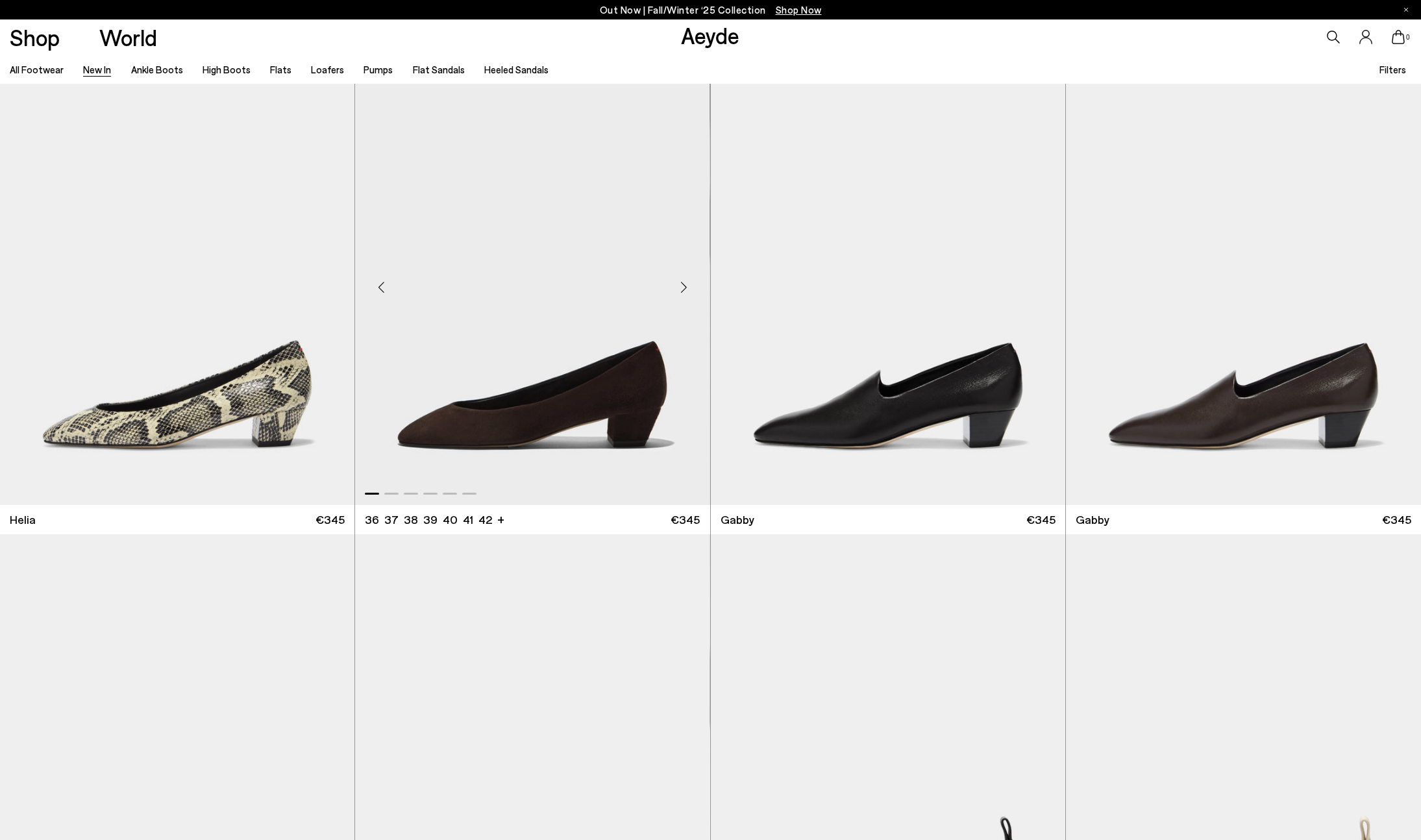
scroll to position [18996, 0]
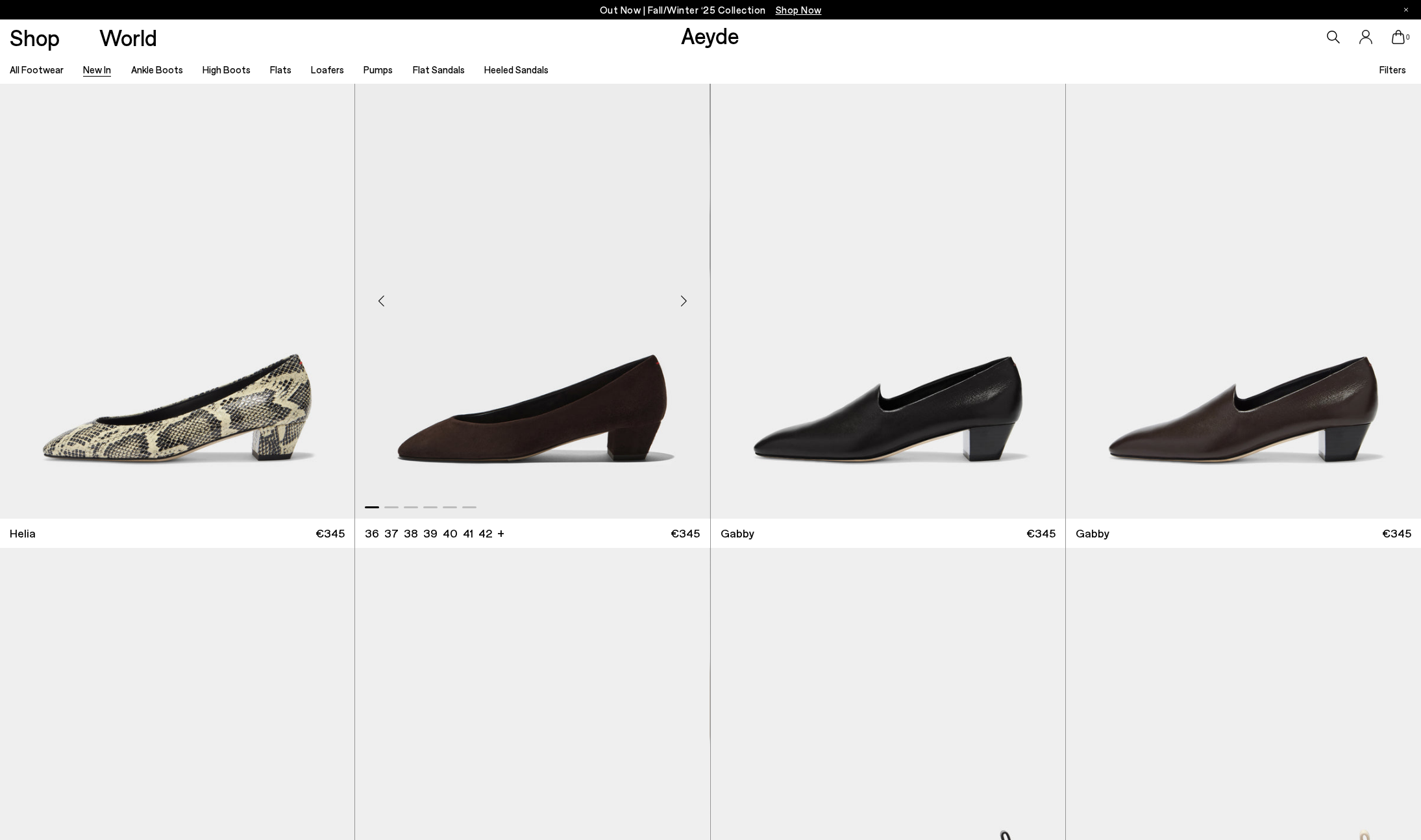
click at [686, 298] on div "Next slide" at bounding box center [683, 301] width 39 height 39
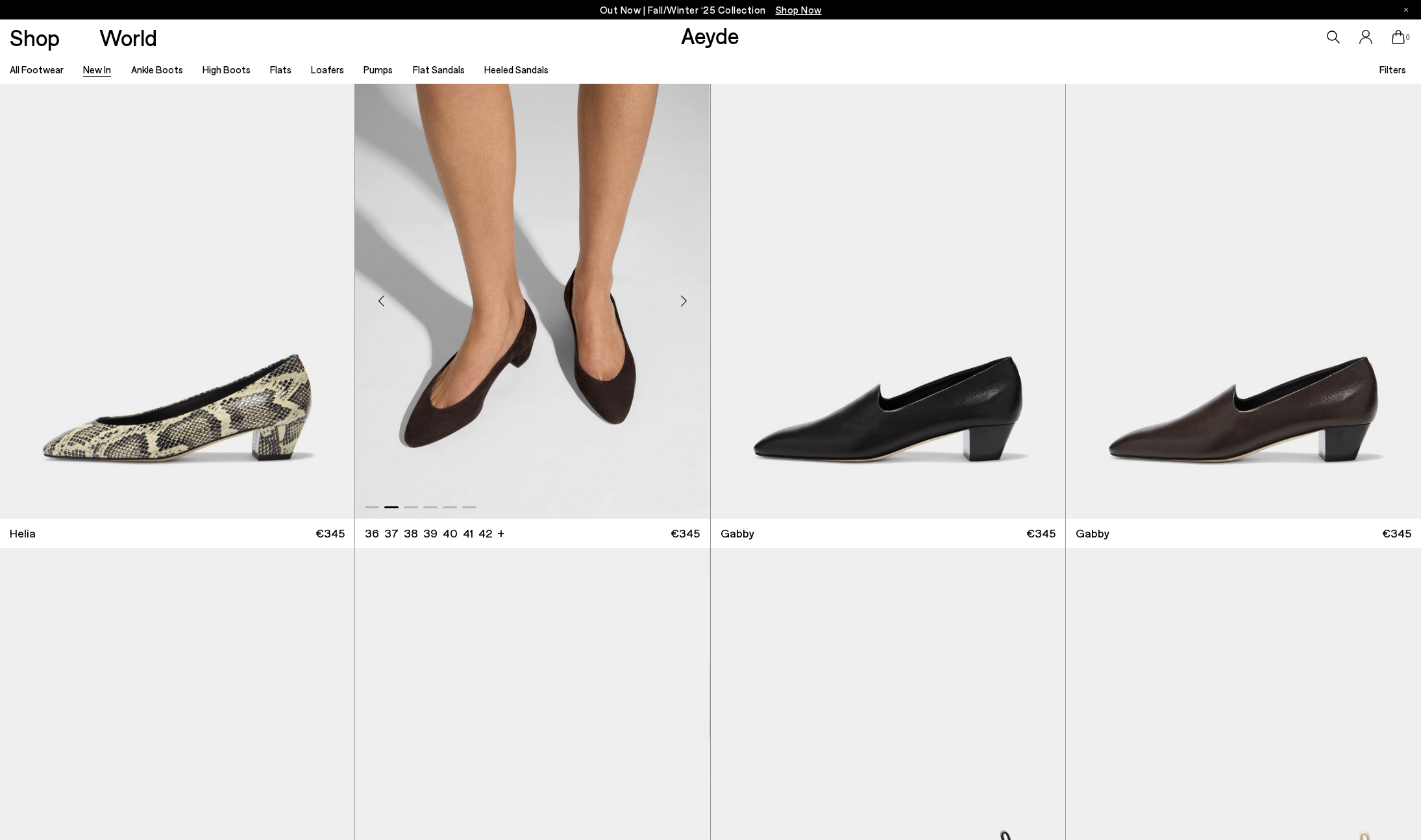
click at [686, 298] on div "Next slide" at bounding box center [683, 301] width 39 height 39
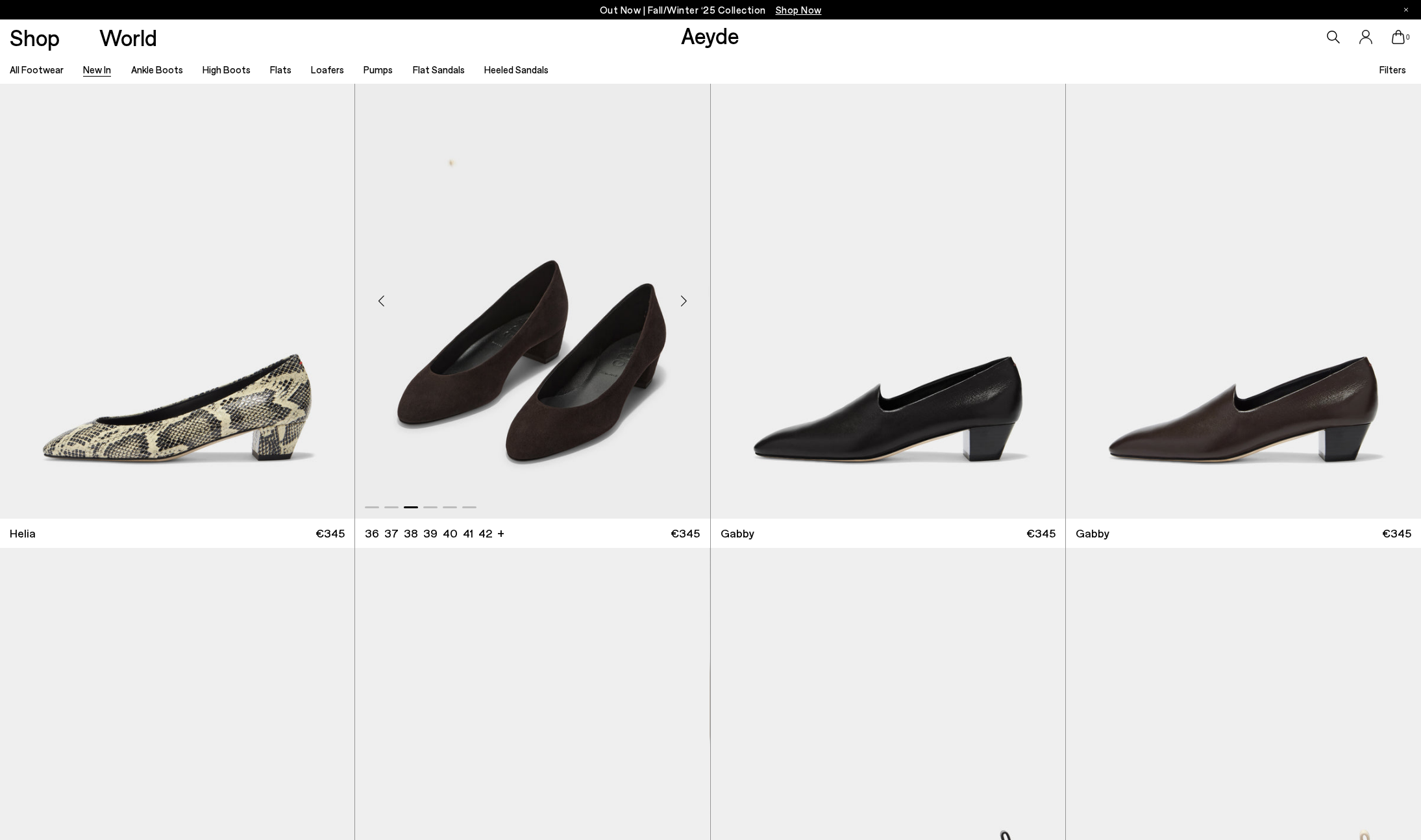
click at [686, 298] on div "Next slide" at bounding box center [683, 301] width 39 height 39
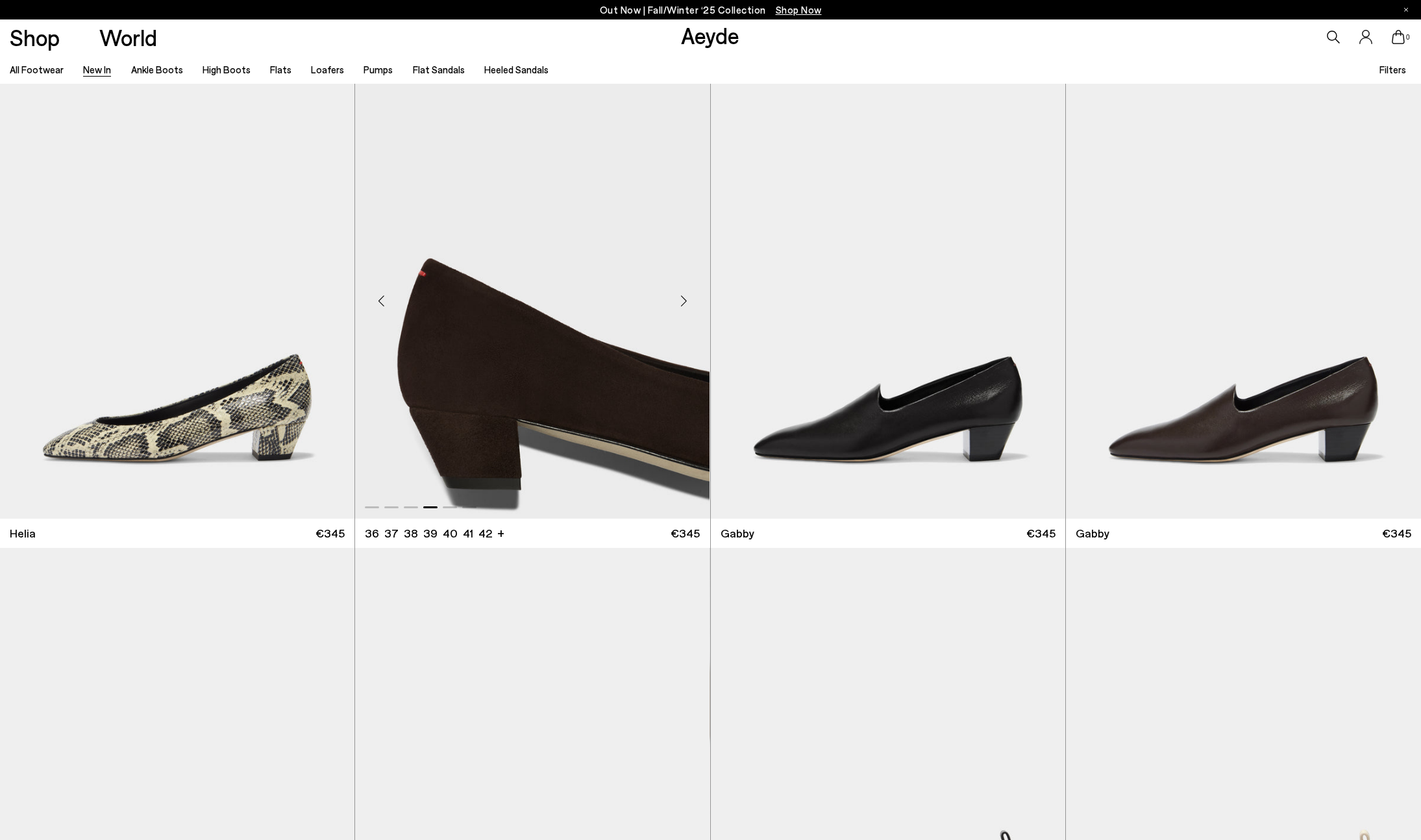
click at [686, 298] on div "Next slide" at bounding box center [683, 301] width 39 height 39
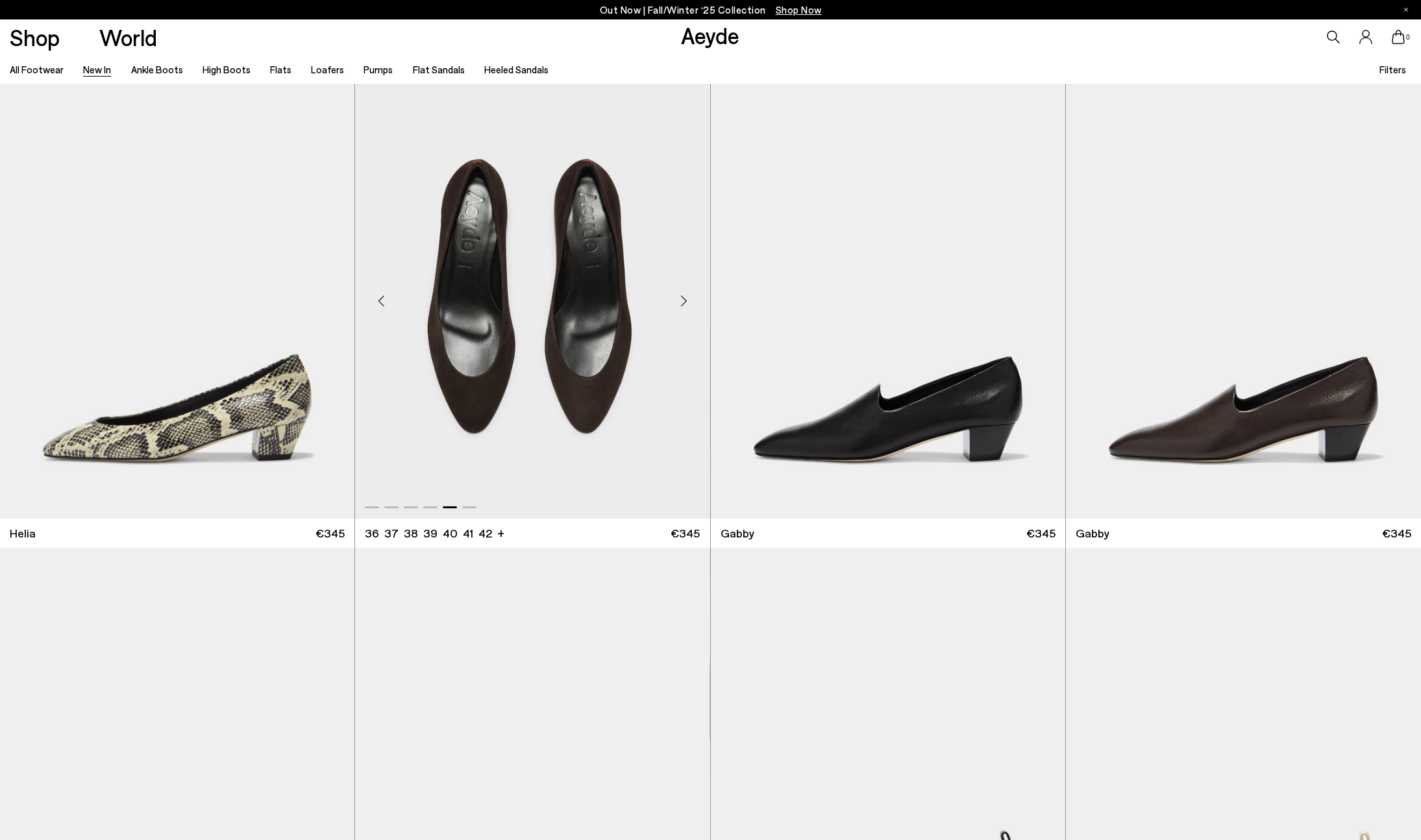
click at [382, 302] on div "Previous slide" at bounding box center [381, 301] width 39 height 39
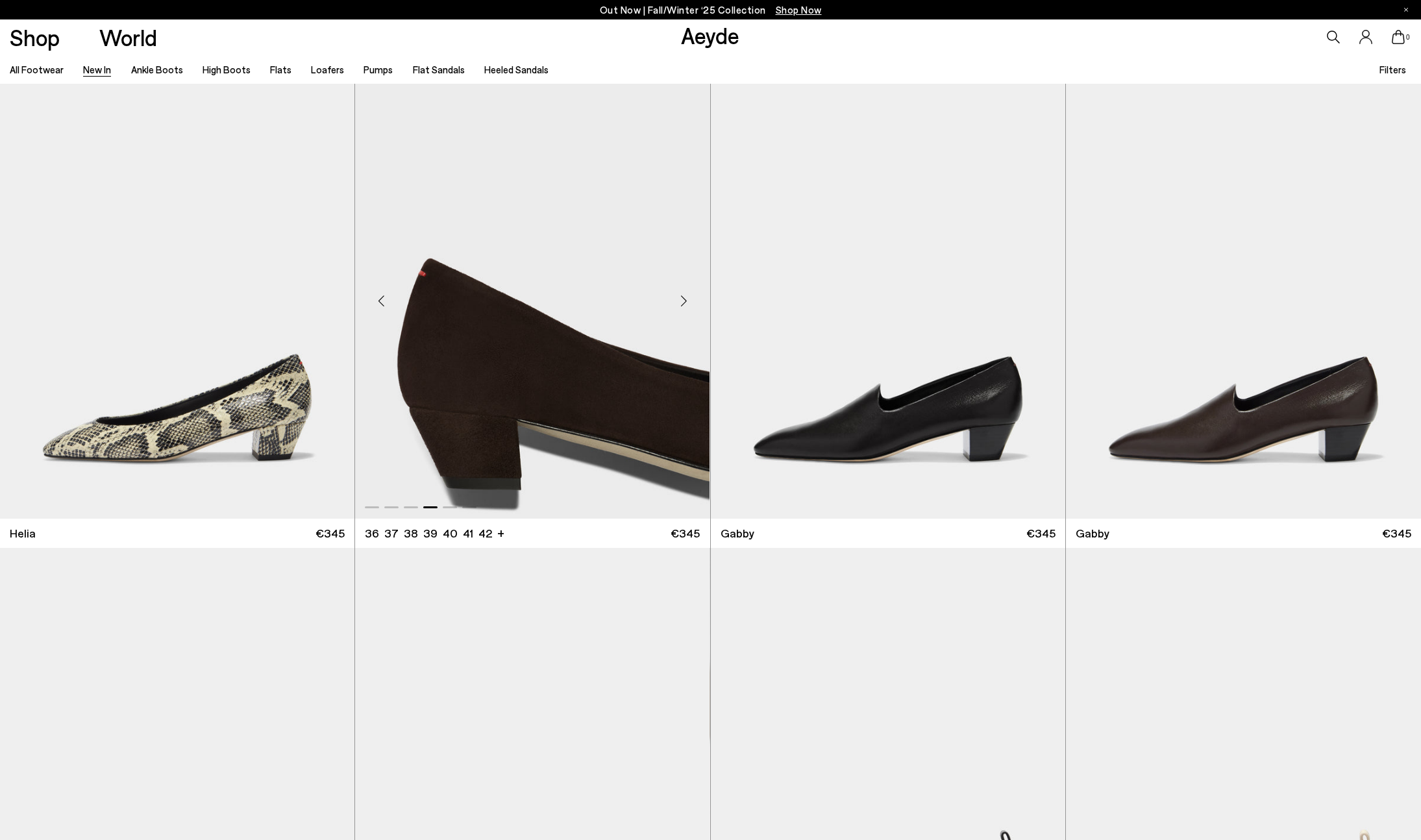
click at [382, 302] on div "Previous slide" at bounding box center [381, 301] width 39 height 39
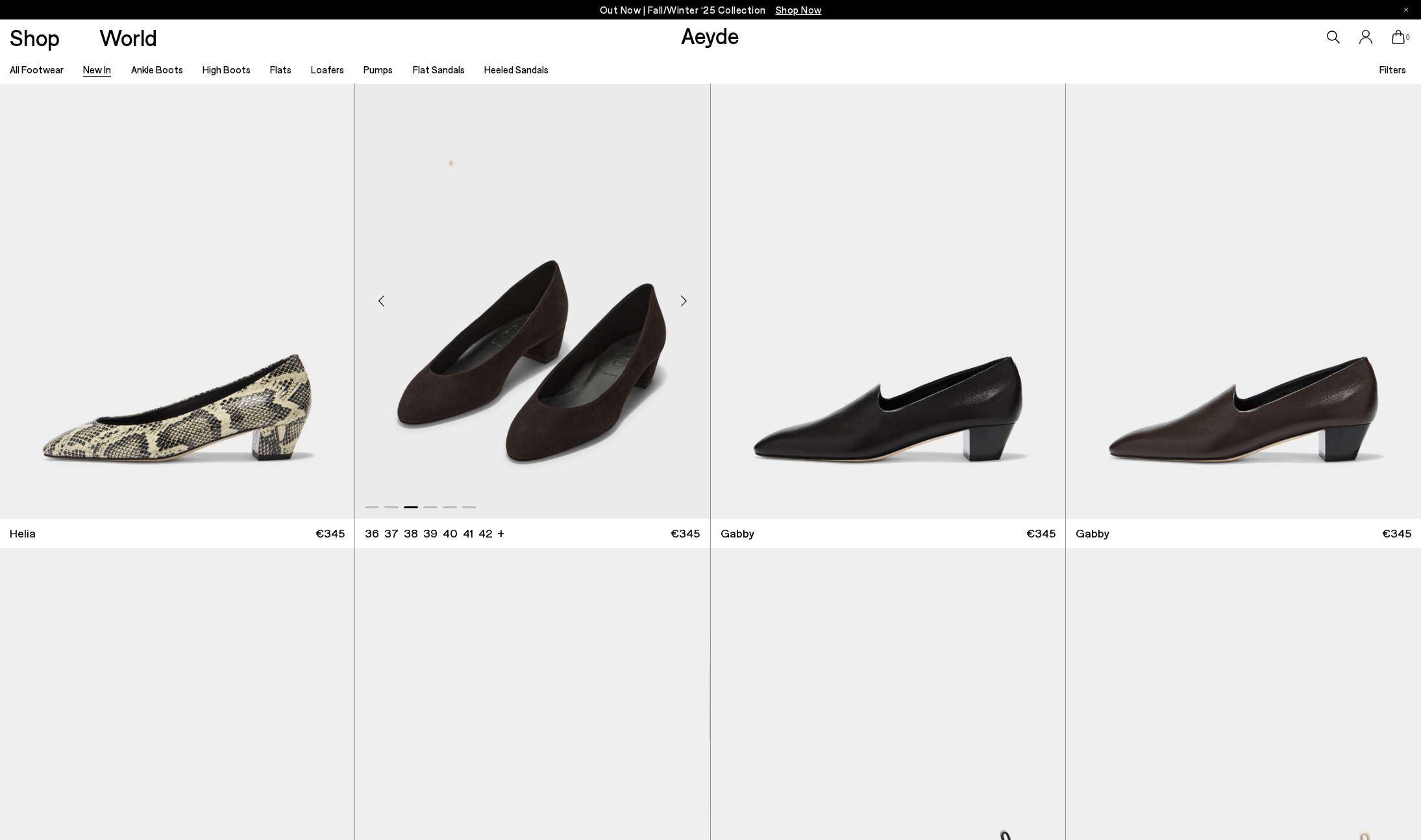
click at [382, 302] on div "Previous slide" at bounding box center [381, 301] width 39 height 39
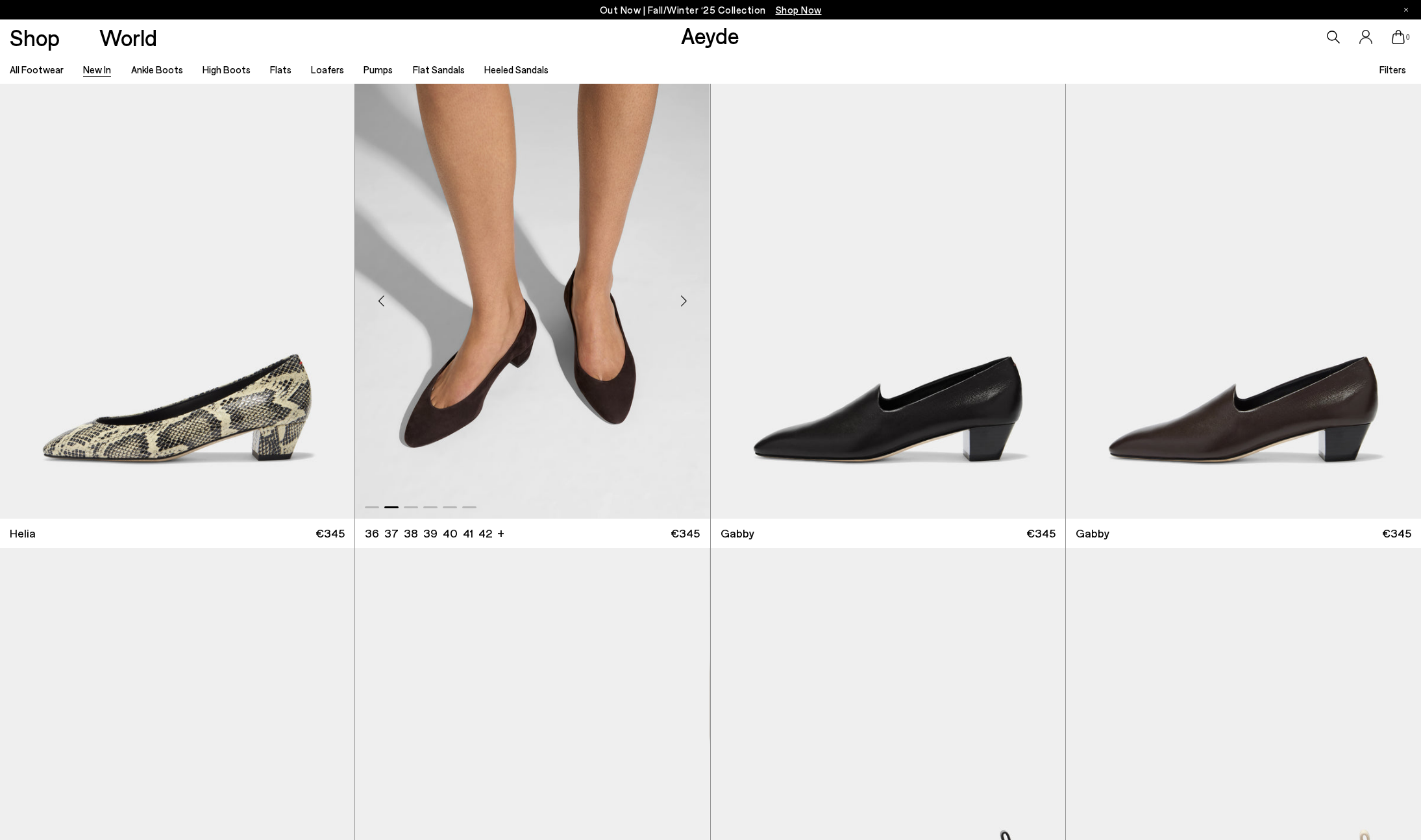
click at [382, 302] on div "Previous slide" at bounding box center [381, 301] width 39 height 39
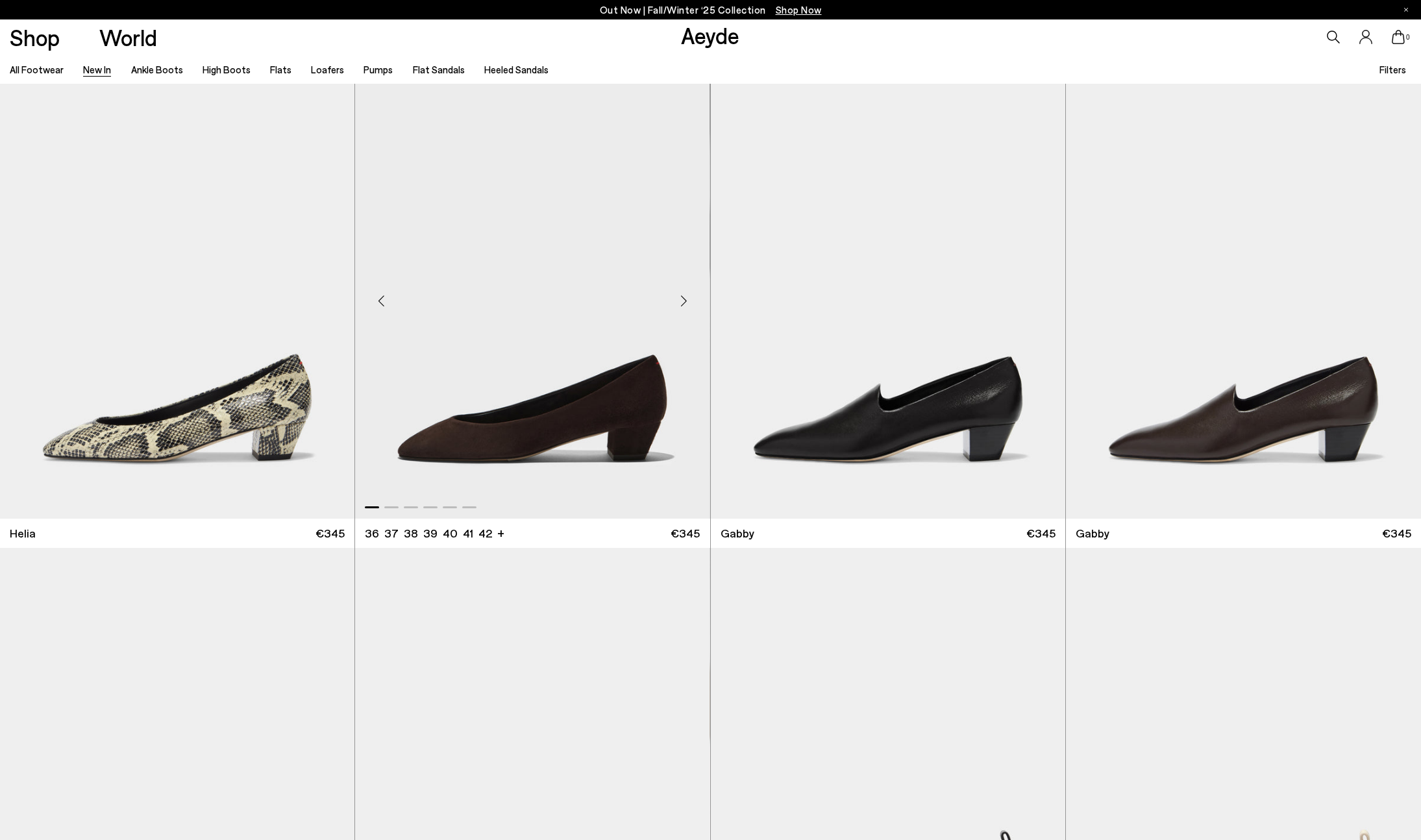
click at [382, 302] on div "Previous slide" at bounding box center [381, 301] width 39 height 39
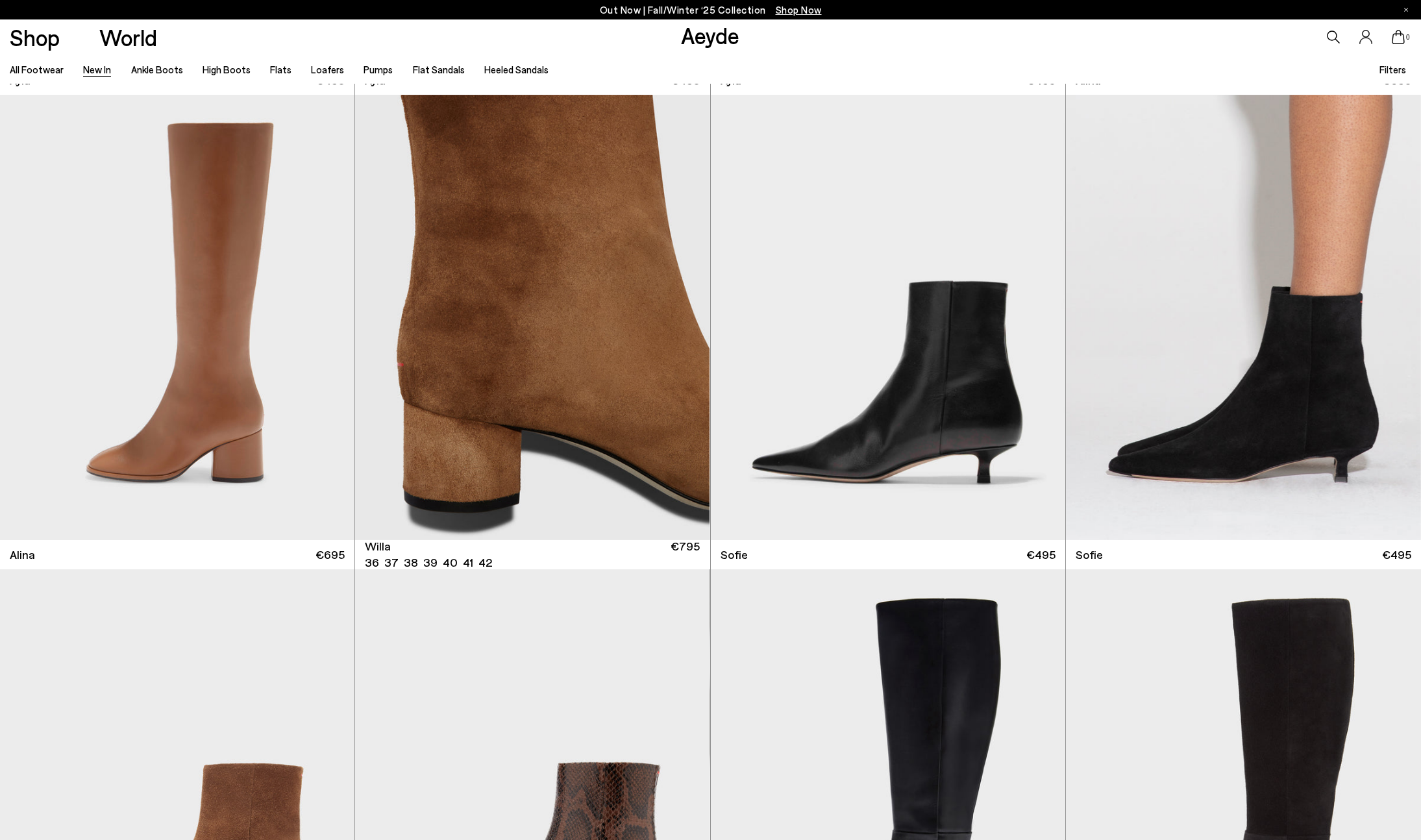
scroll to position [5684, 0]
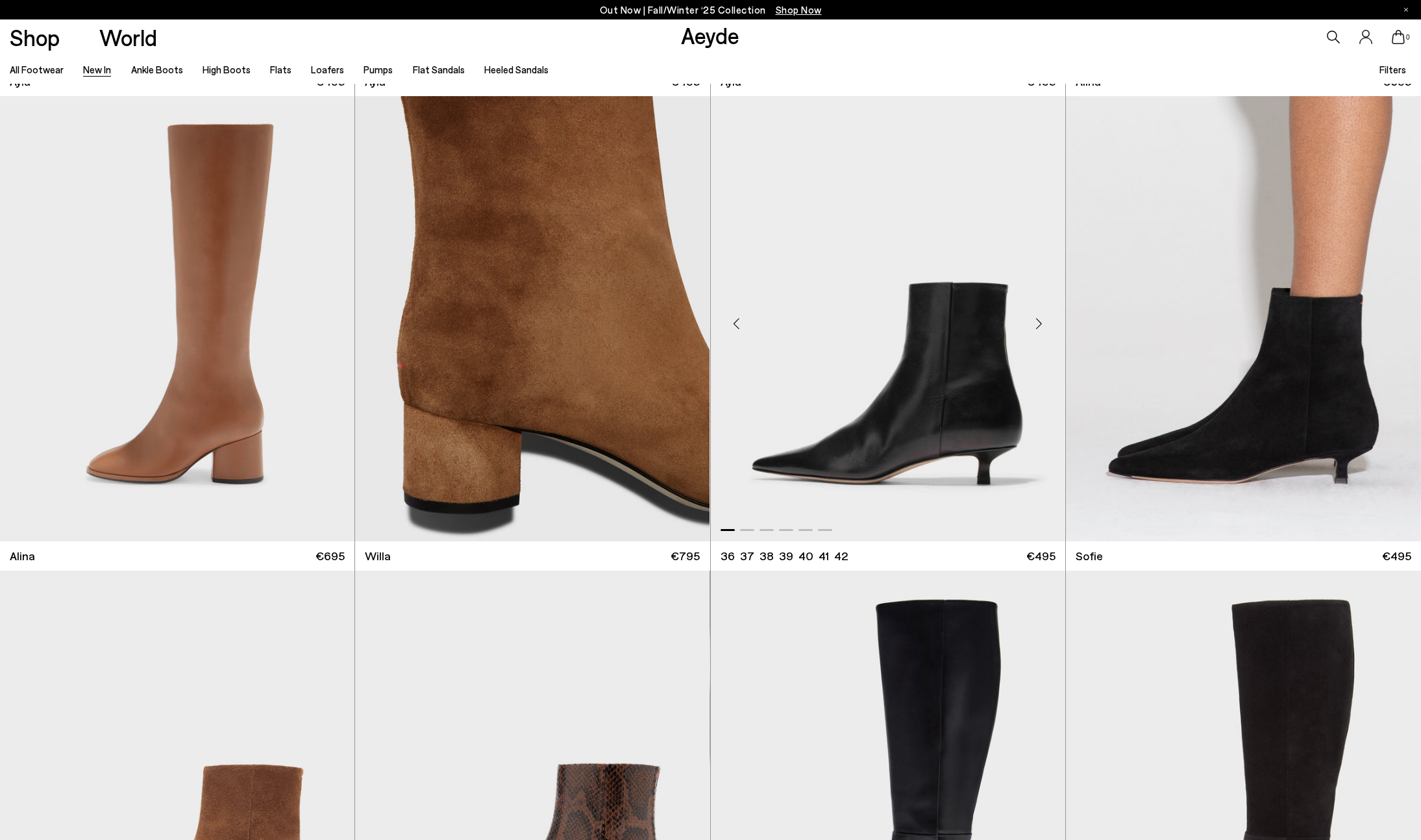
click at [1042, 327] on div "Next slide" at bounding box center [1038, 324] width 39 height 39
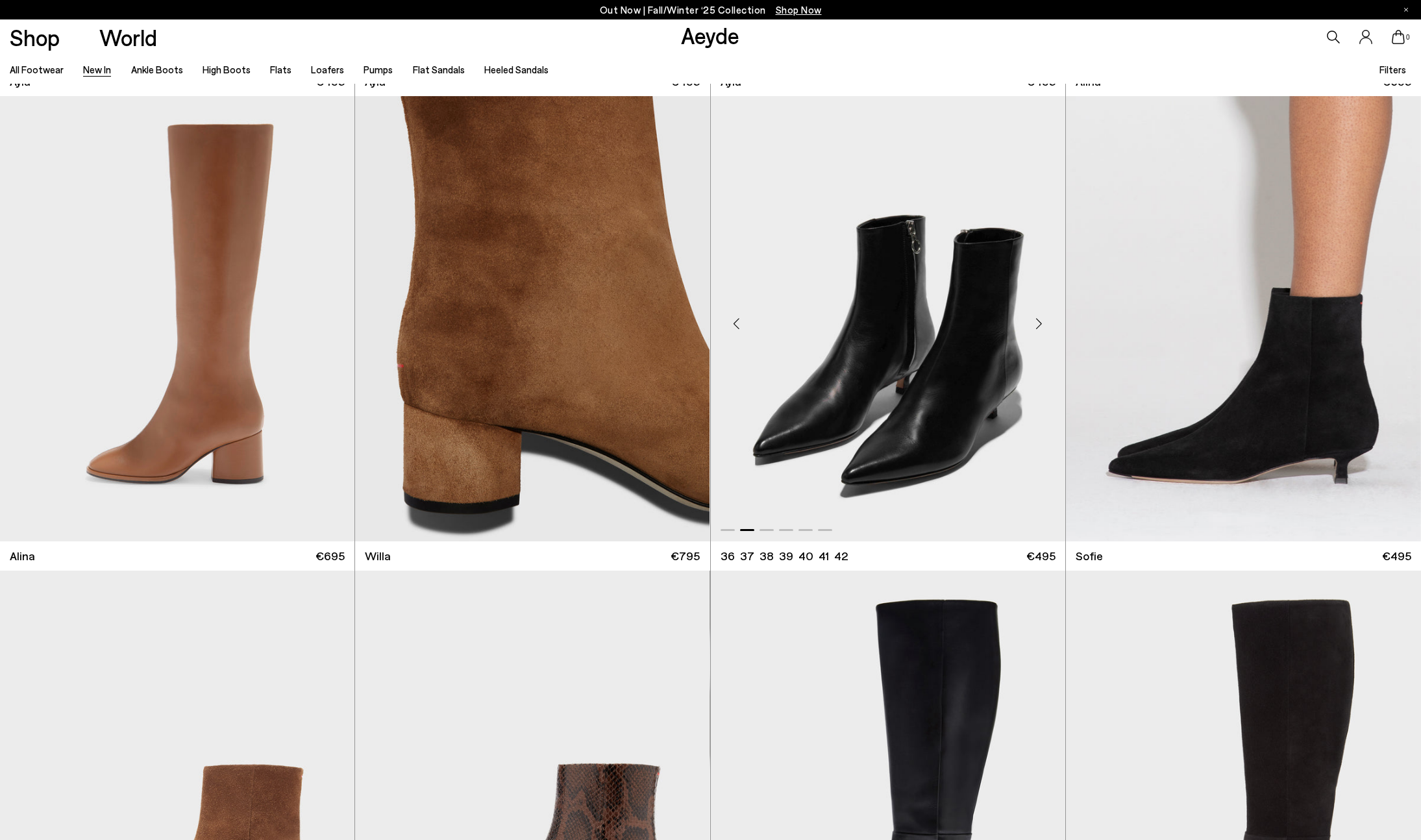
click at [1042, 327] on div "Next slide" at bounding box center [1038, 324] width 39 height 39
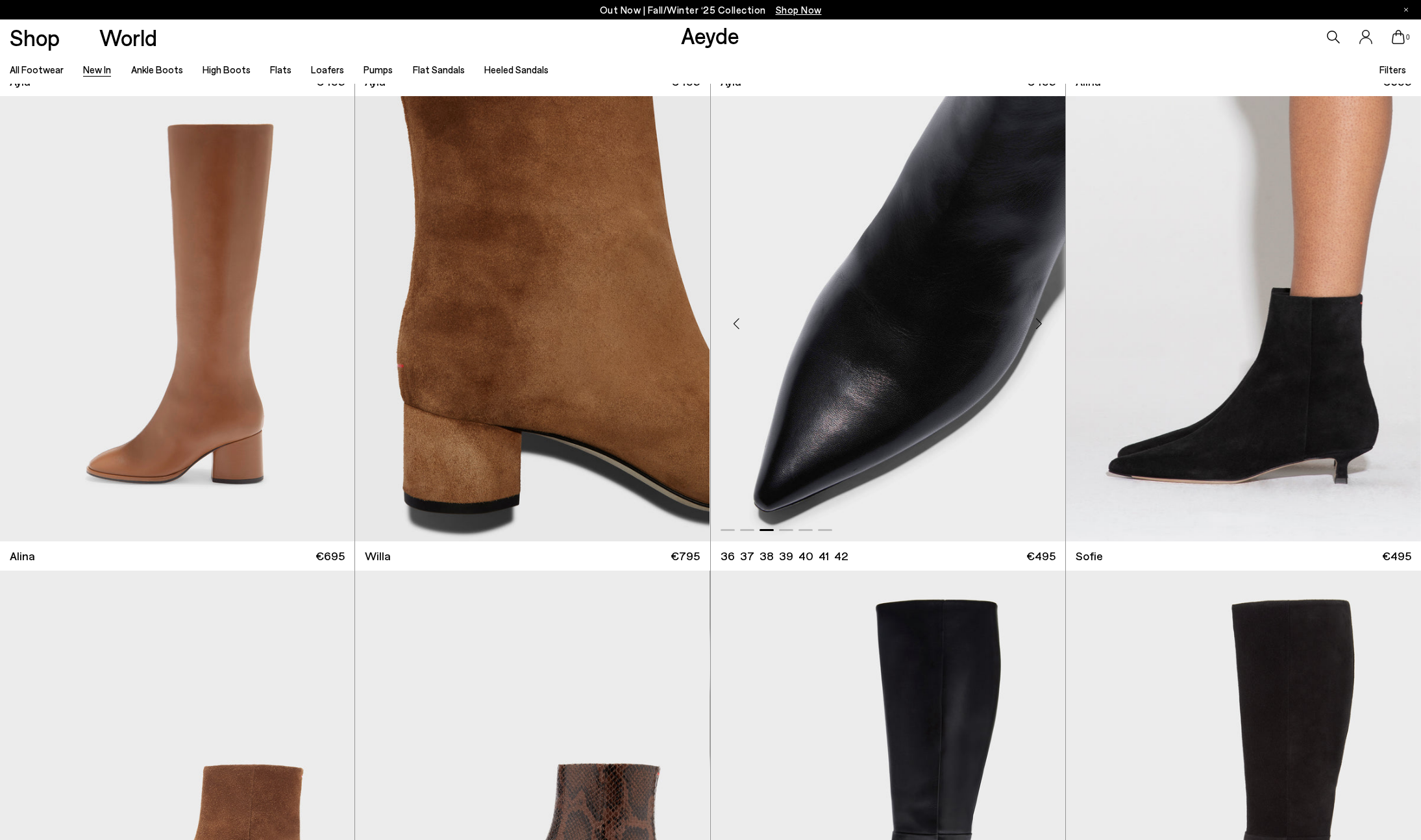
click at [1042, 327] on div "Next slide" at bounding box center [1038, 324] width 39 height 39
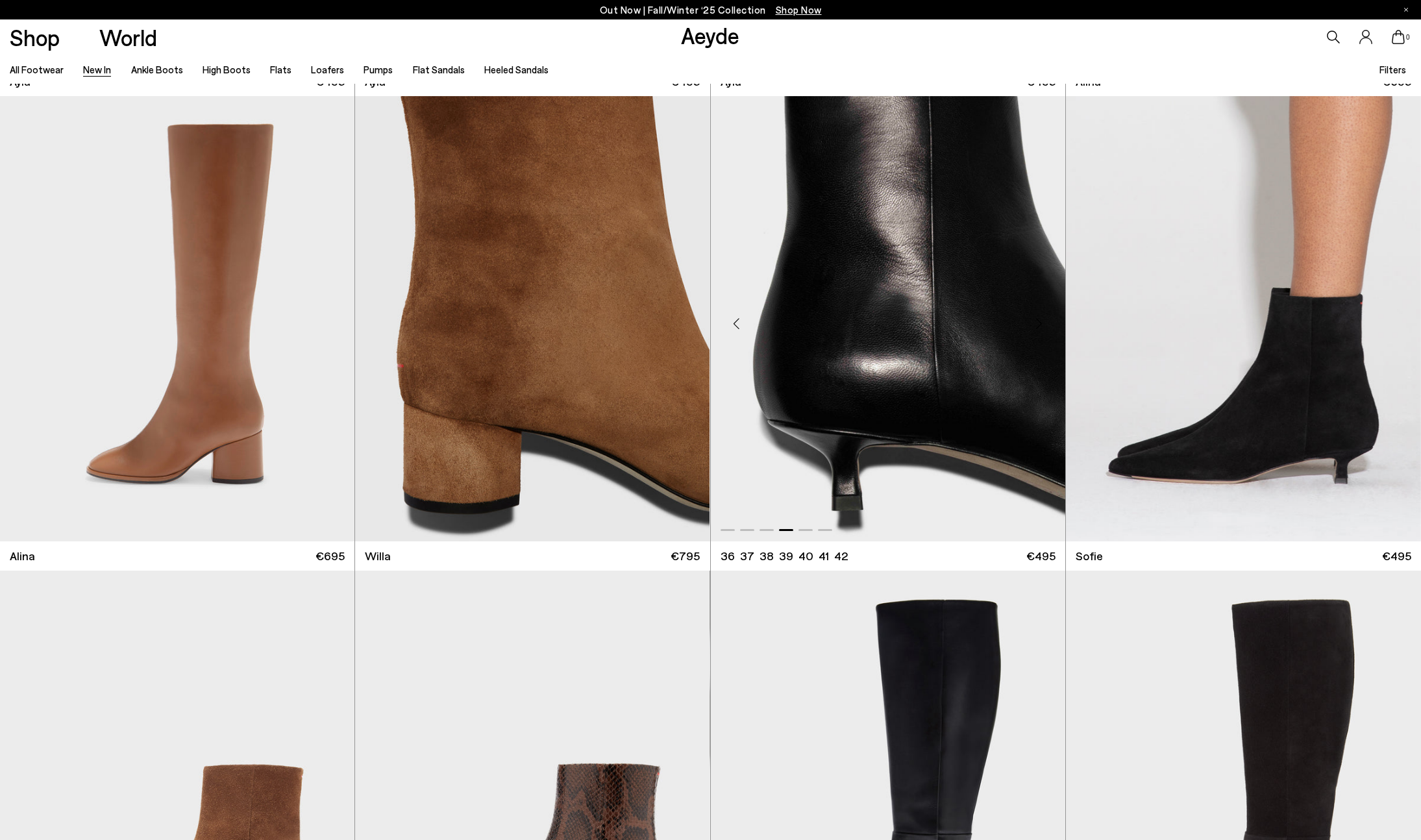
scroll to position [5682, 0]
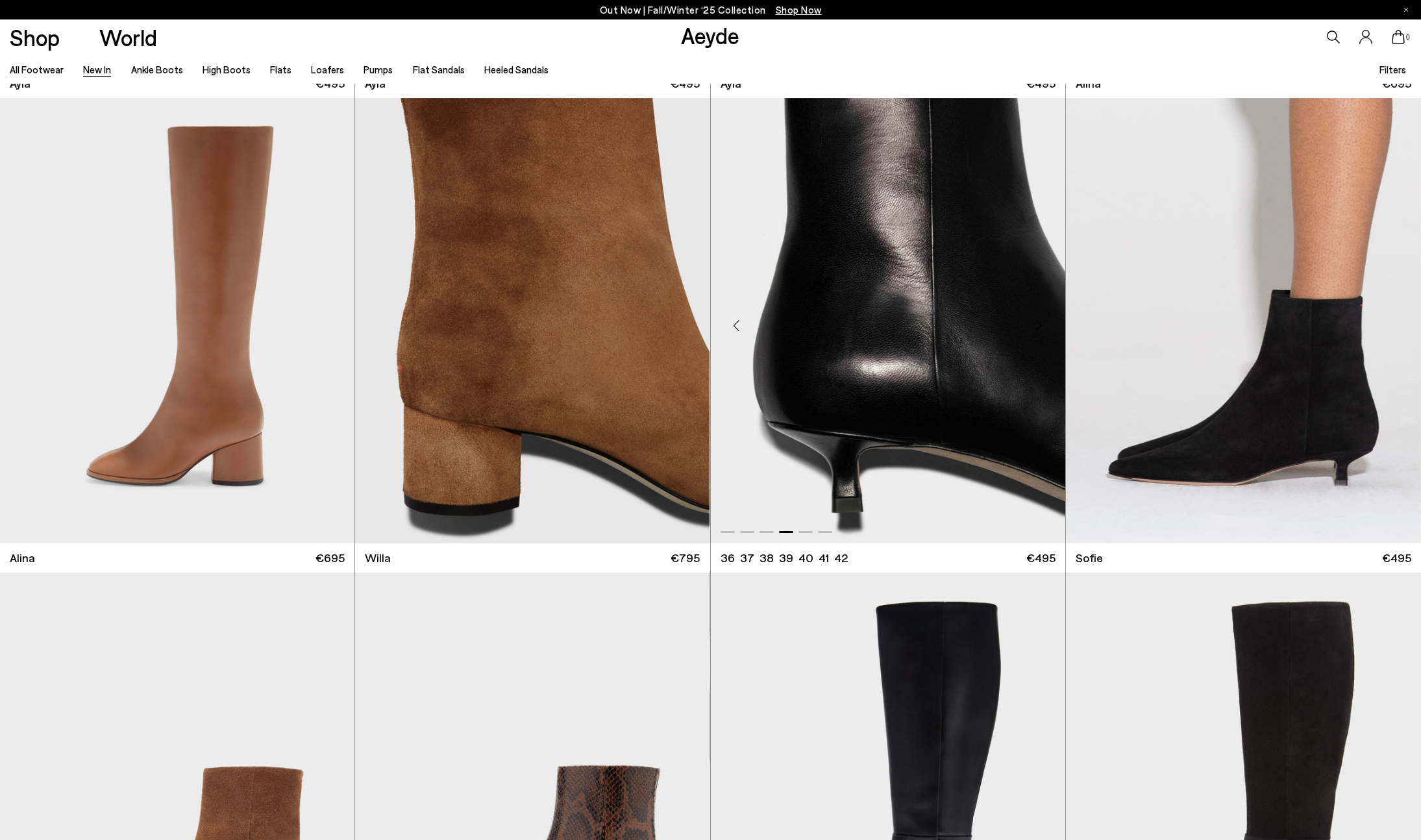
click at [738, 336] on div "Previous slide" at bounding box center [737, 326] width 39 height 39
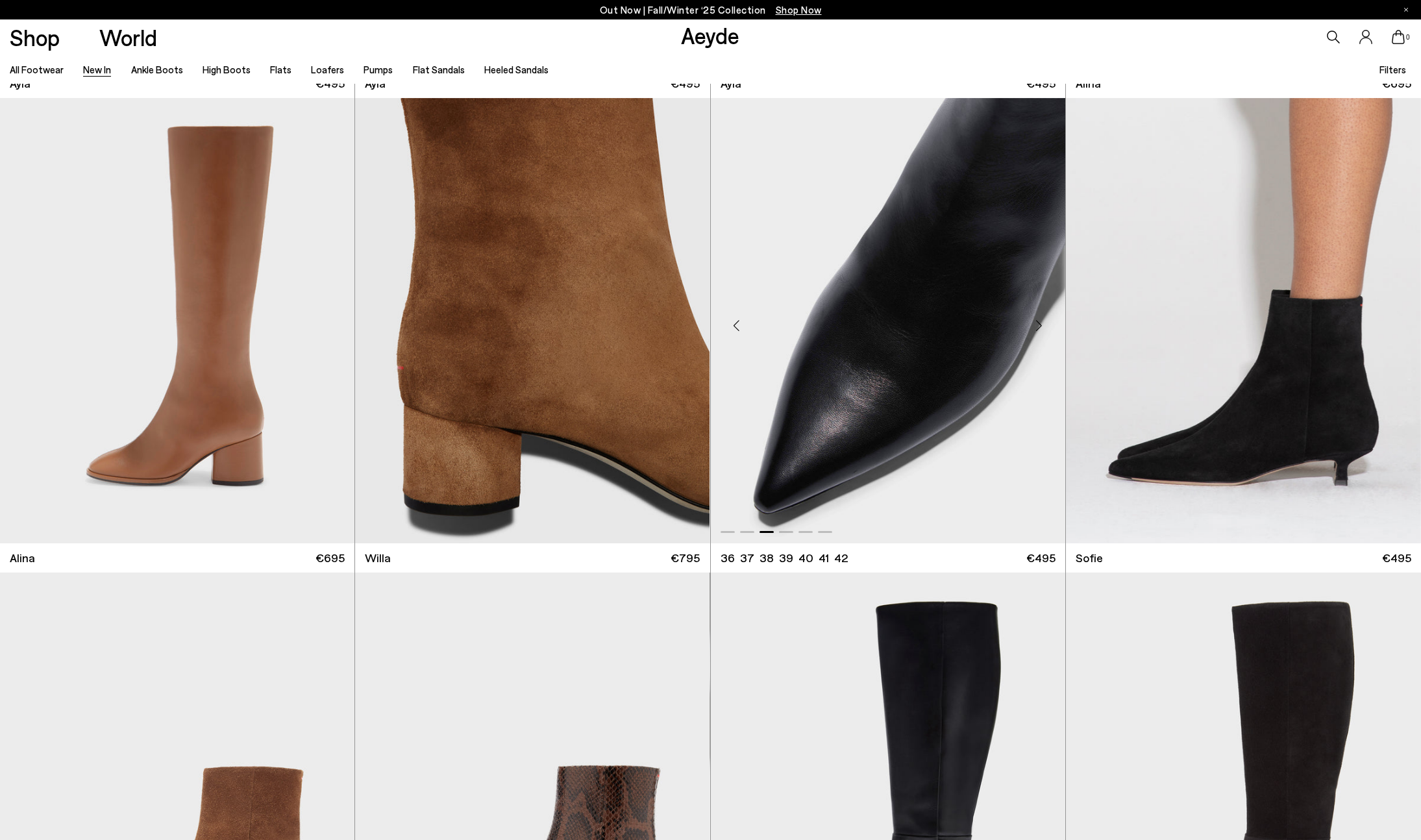
click at [738, 336] on div "Previous slide" at bounding box center [737, 326] width 39 height 39
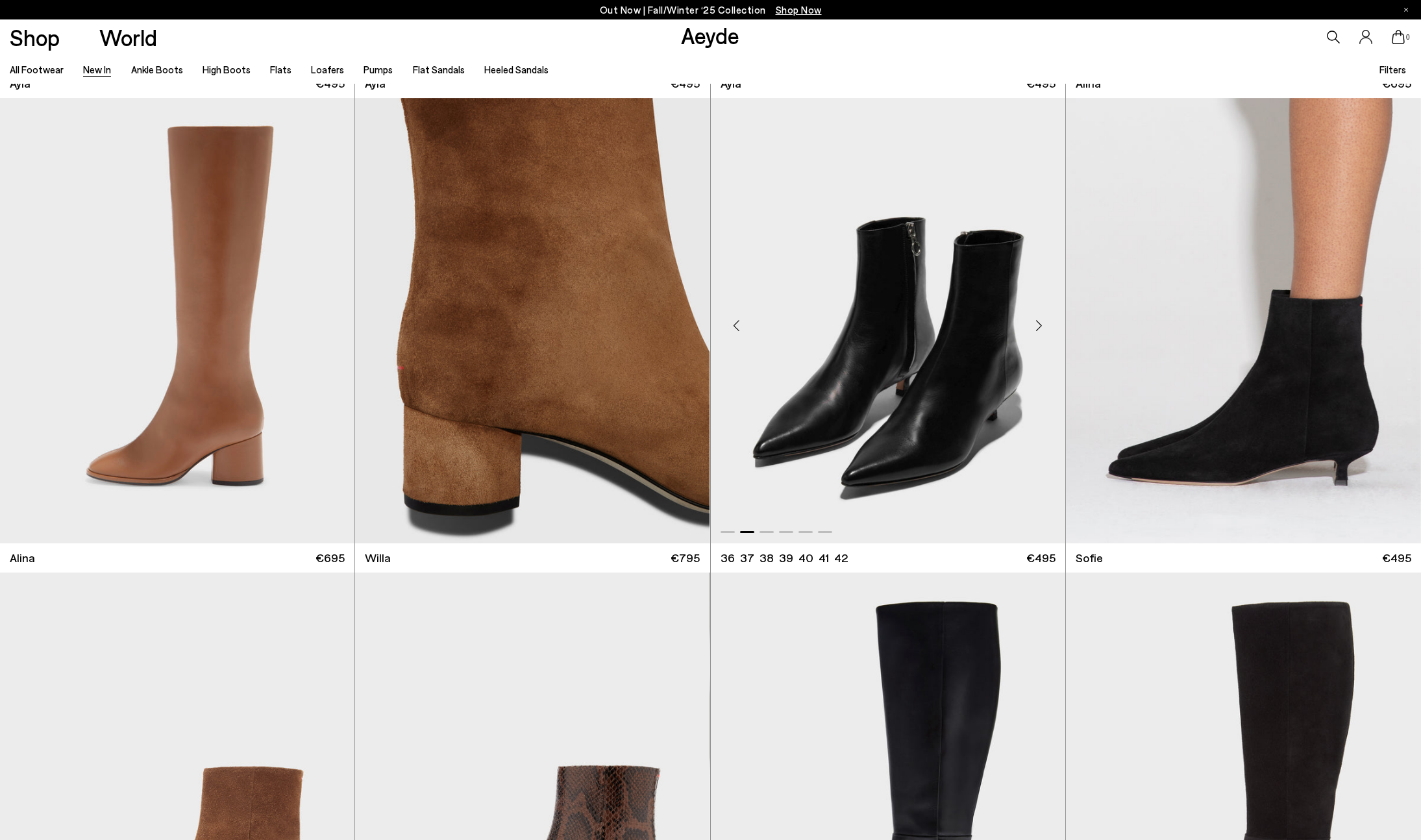
click at [738, 336] on div "Previous slide" at bounding box center [737, 326] width 39 height 39
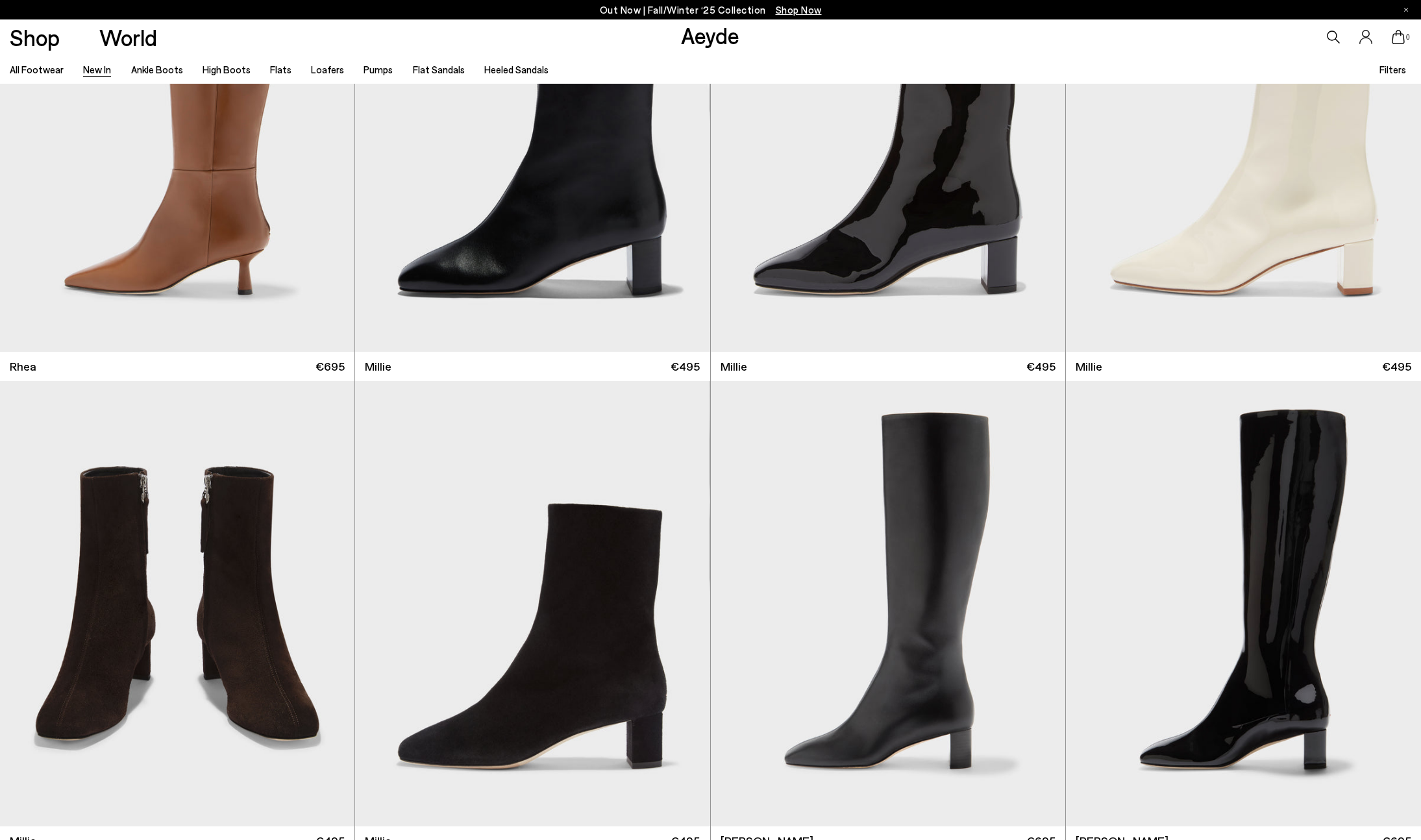
scroll to position [3973, 0]
